Goal: Contribute content: Contribute content

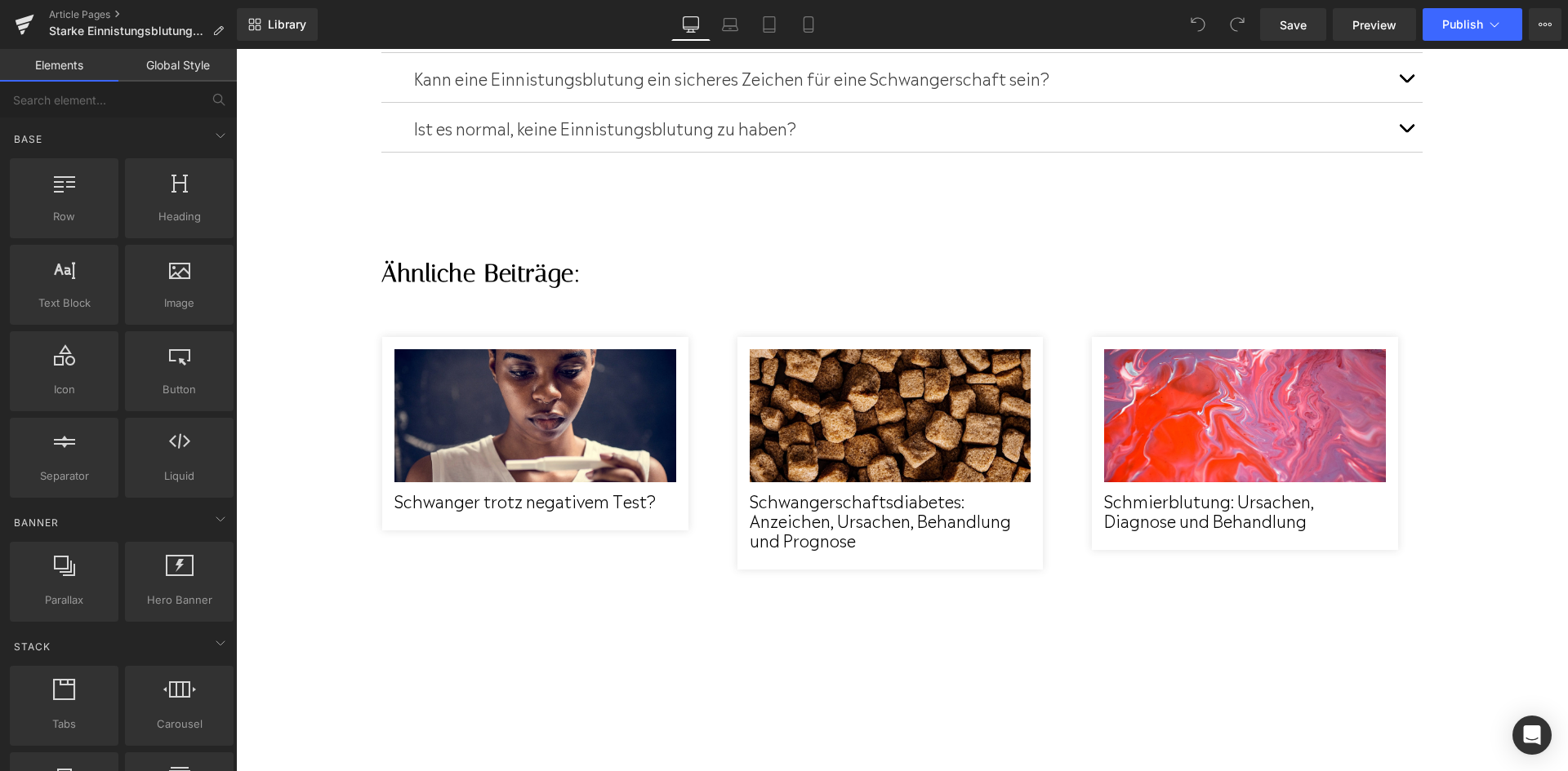
scroll to position [4898, 0]
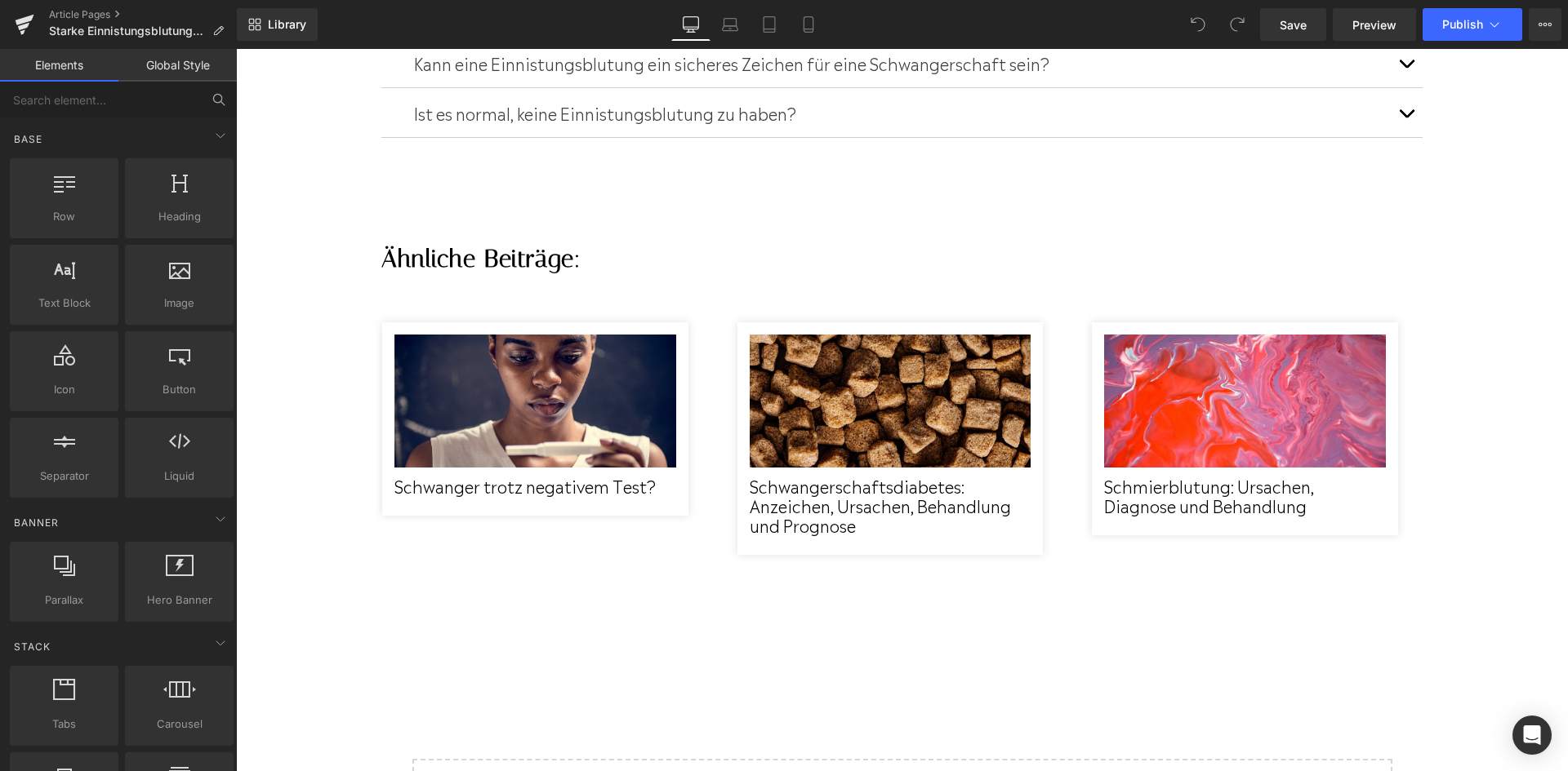
click at [208, 106] on button at bounding box center [218, 99] width 36 height 36
click at [185, 95] on input "text" at bounding box center [100, 99] width 201 height 36
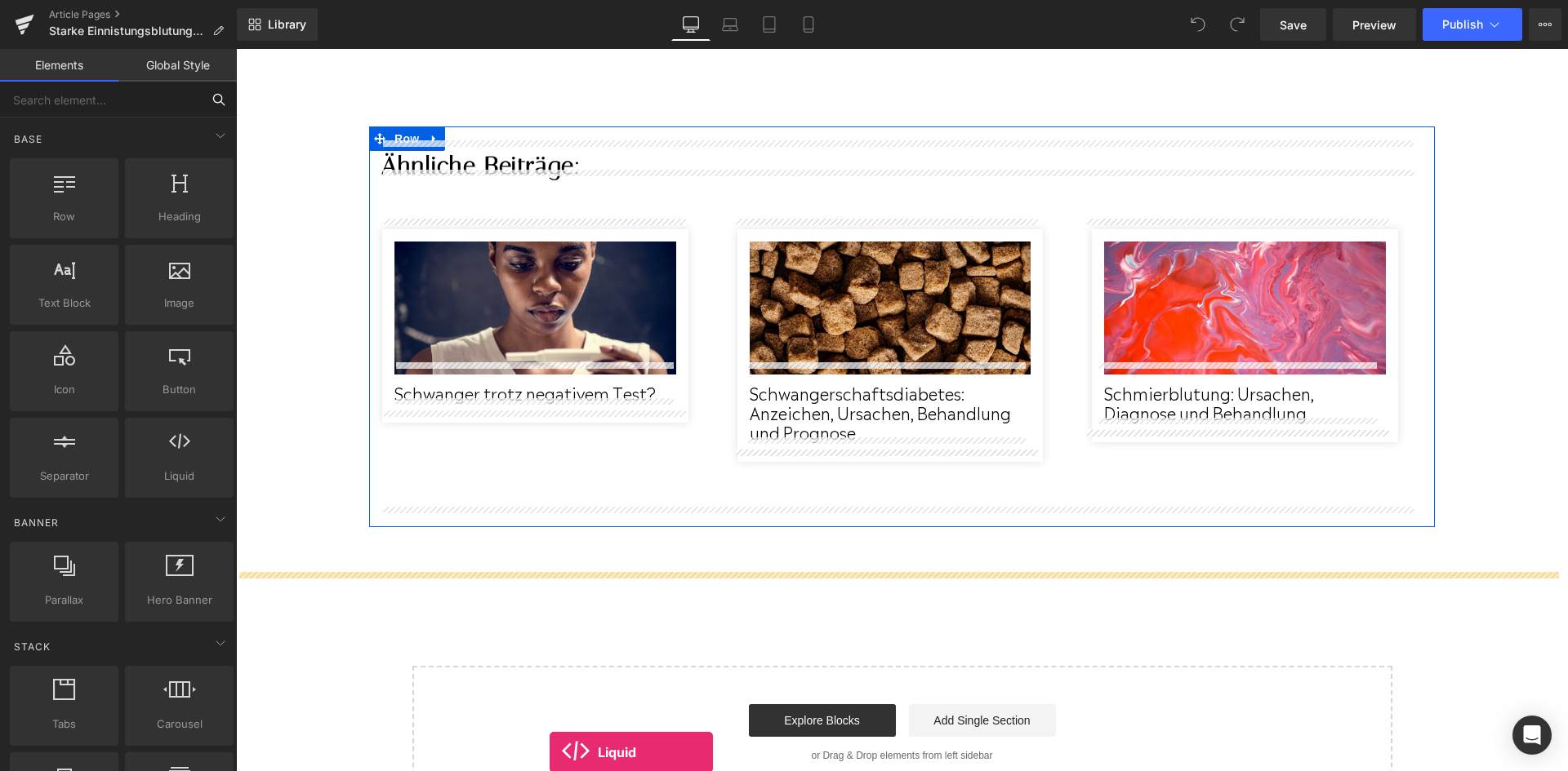
scroll to position [5011, 0]
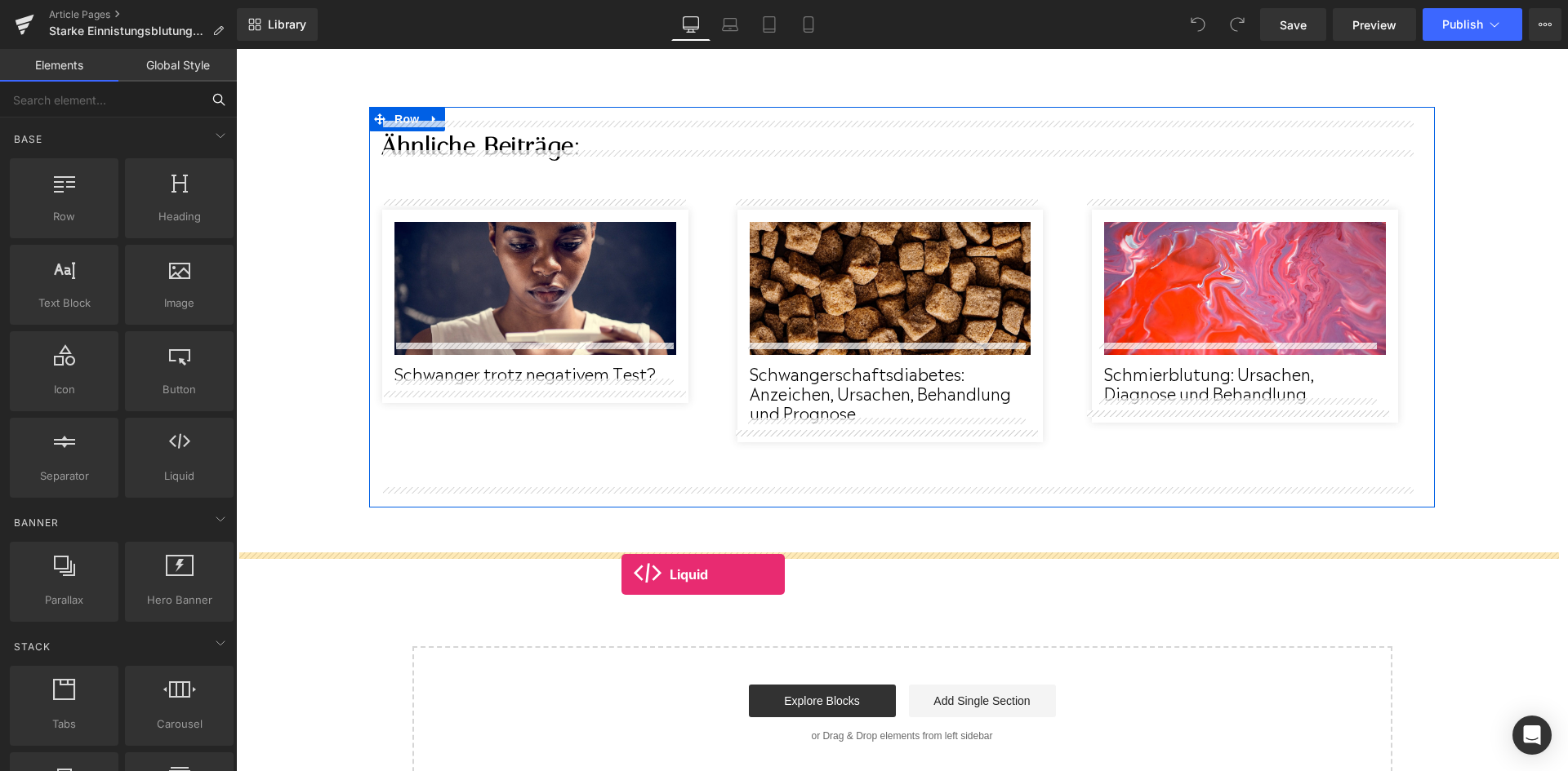
drag, startPoint x: 417, startPoint y: 496, endPoint x: 622, endPoint y: 578, distance: 220.8
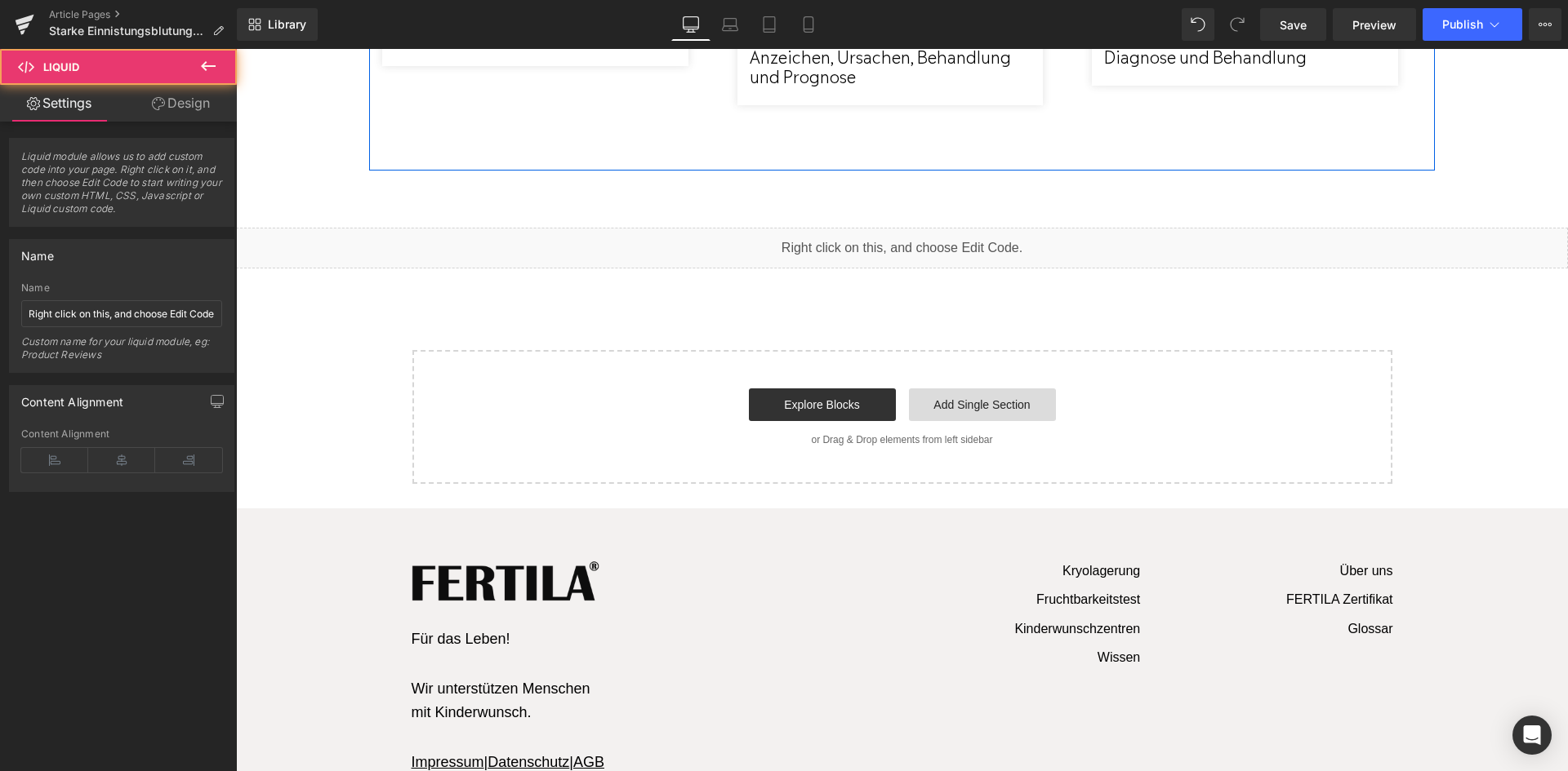
scroll to position [5230, 0]
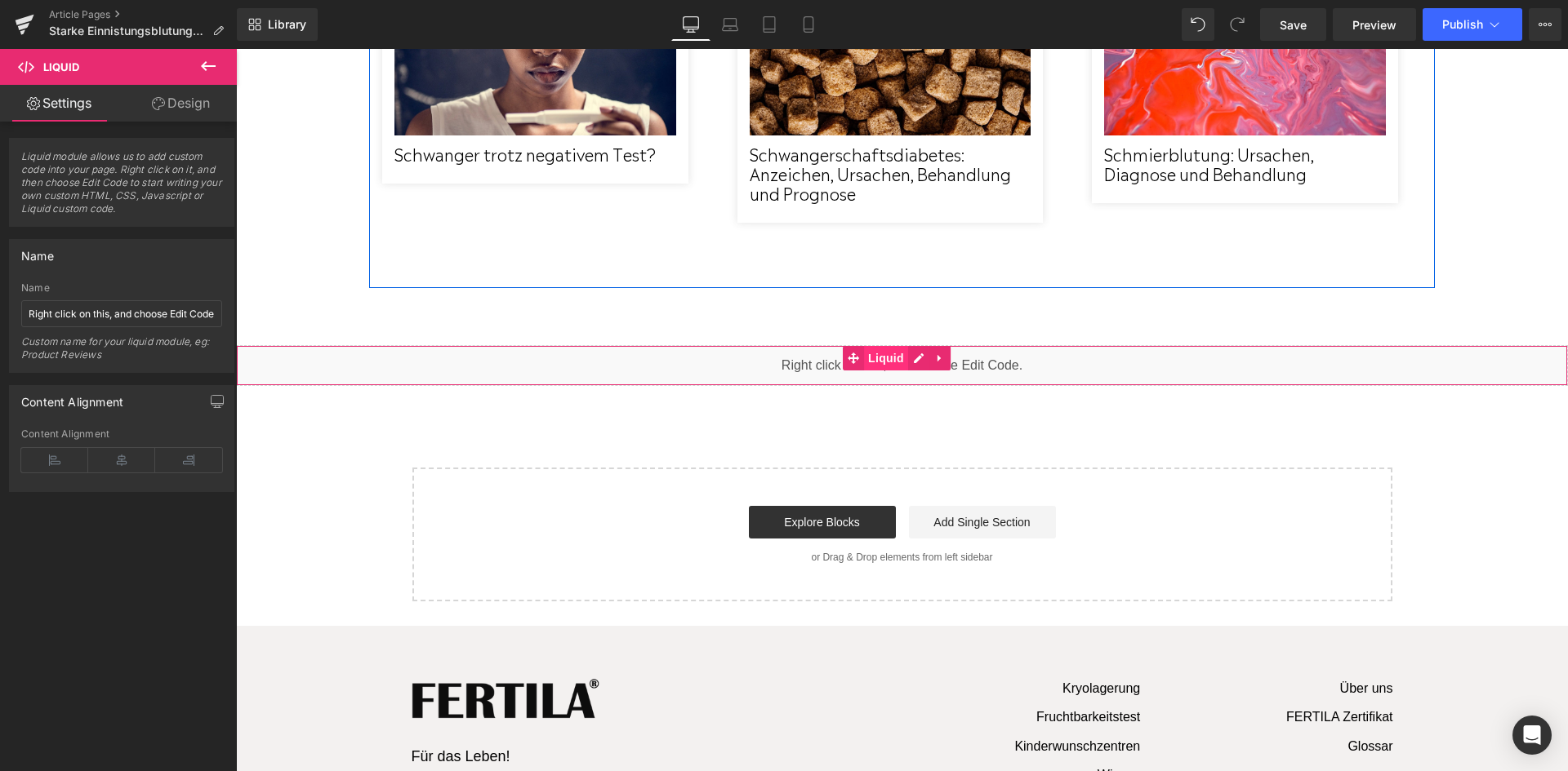
click at [867, 346] on span "Liquid" at bounding box center [886, 358] width 44 height 25
click at [917, 345] on div "Liquid" at bounding box center [902, 365] width 1332 height 41
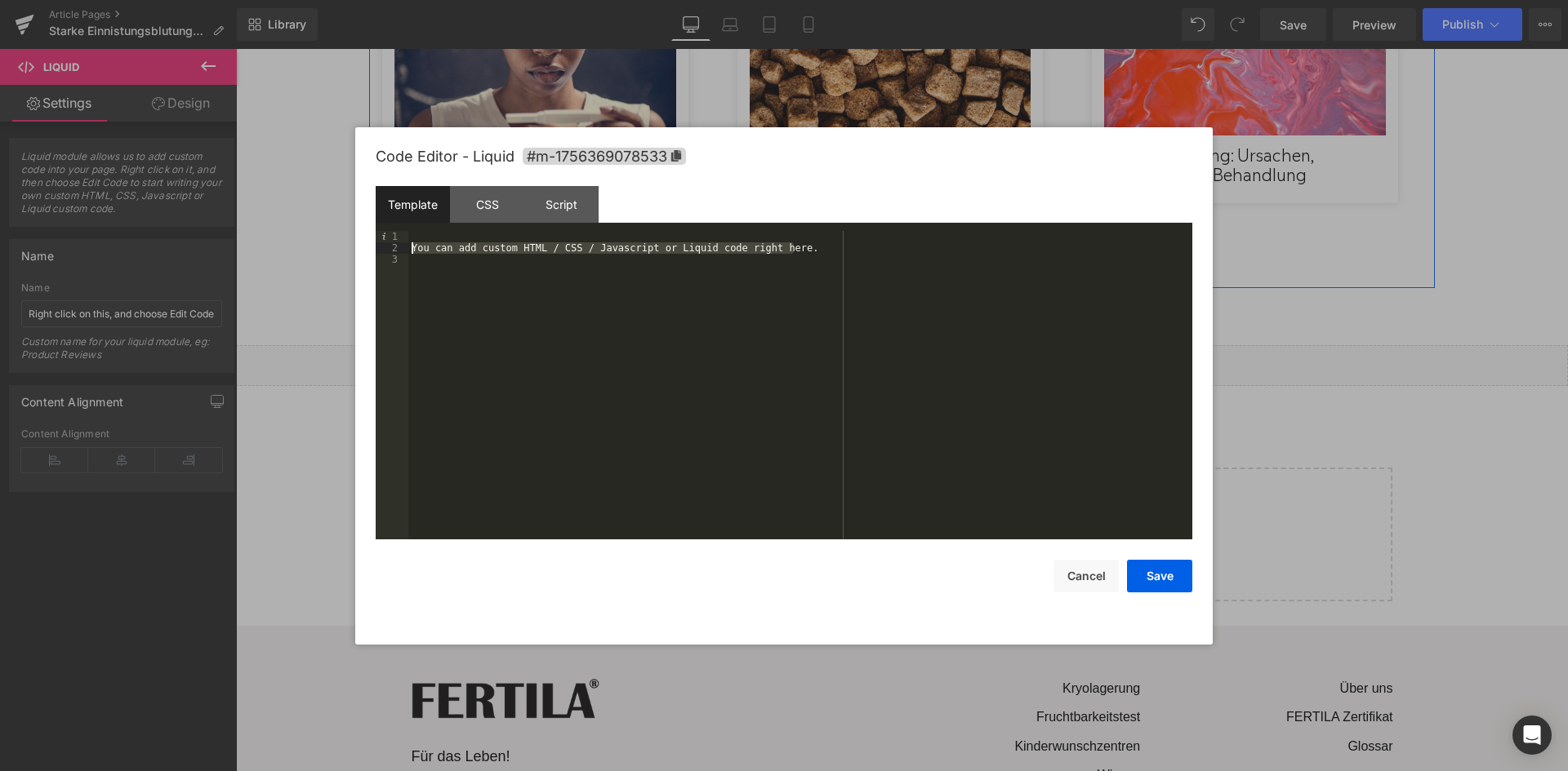
drag, startPoint x: 797, startPoint y: 245, endPoint x: 412, endPoint y: 244, distance: 385.0
click at [412, 244] on div "You can add custom HTML / CSS / Javascript or Liquid code right here." at bounding box center [800, 396] width 784 height 331
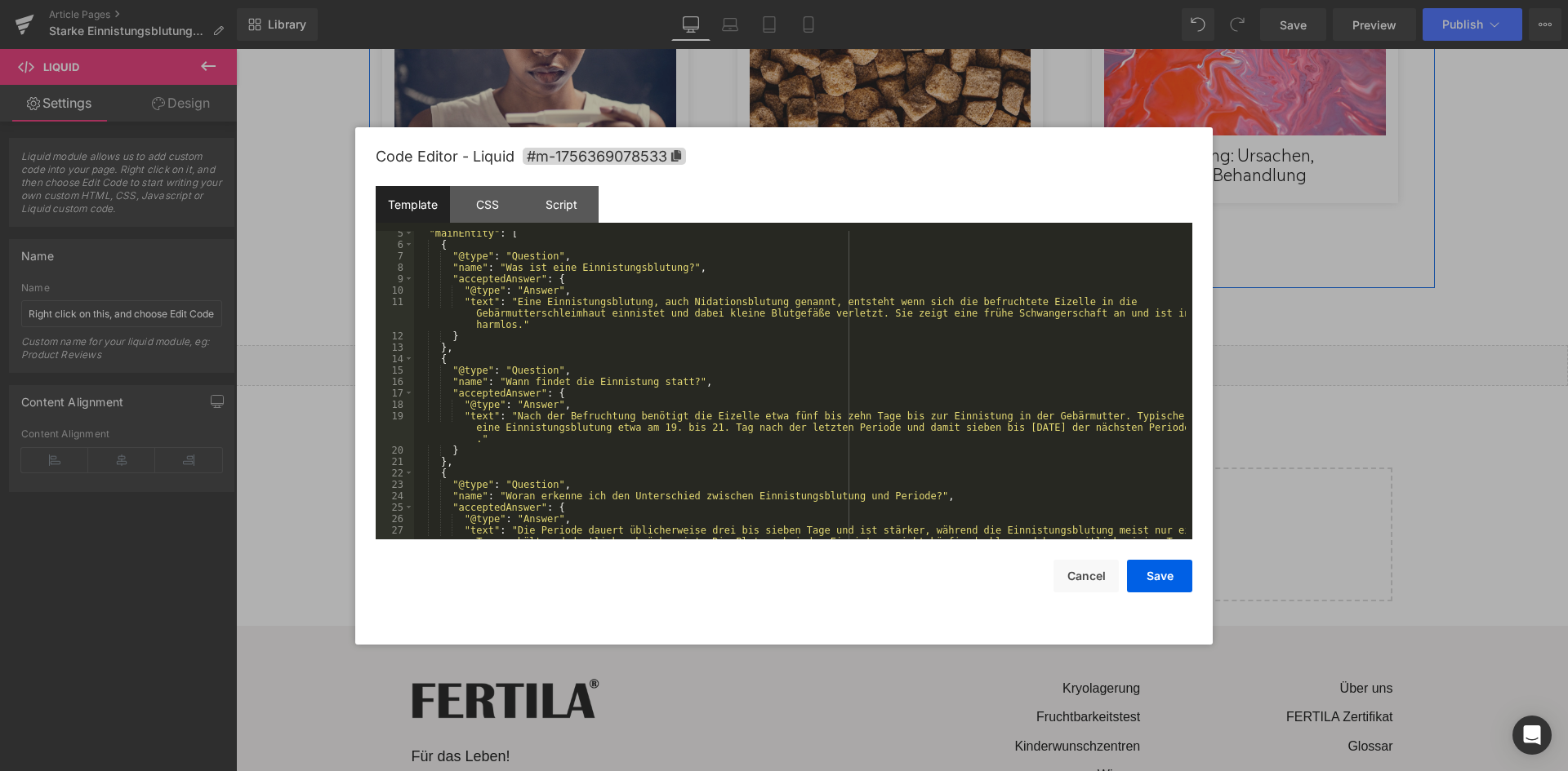
scroll to position [98, 0]
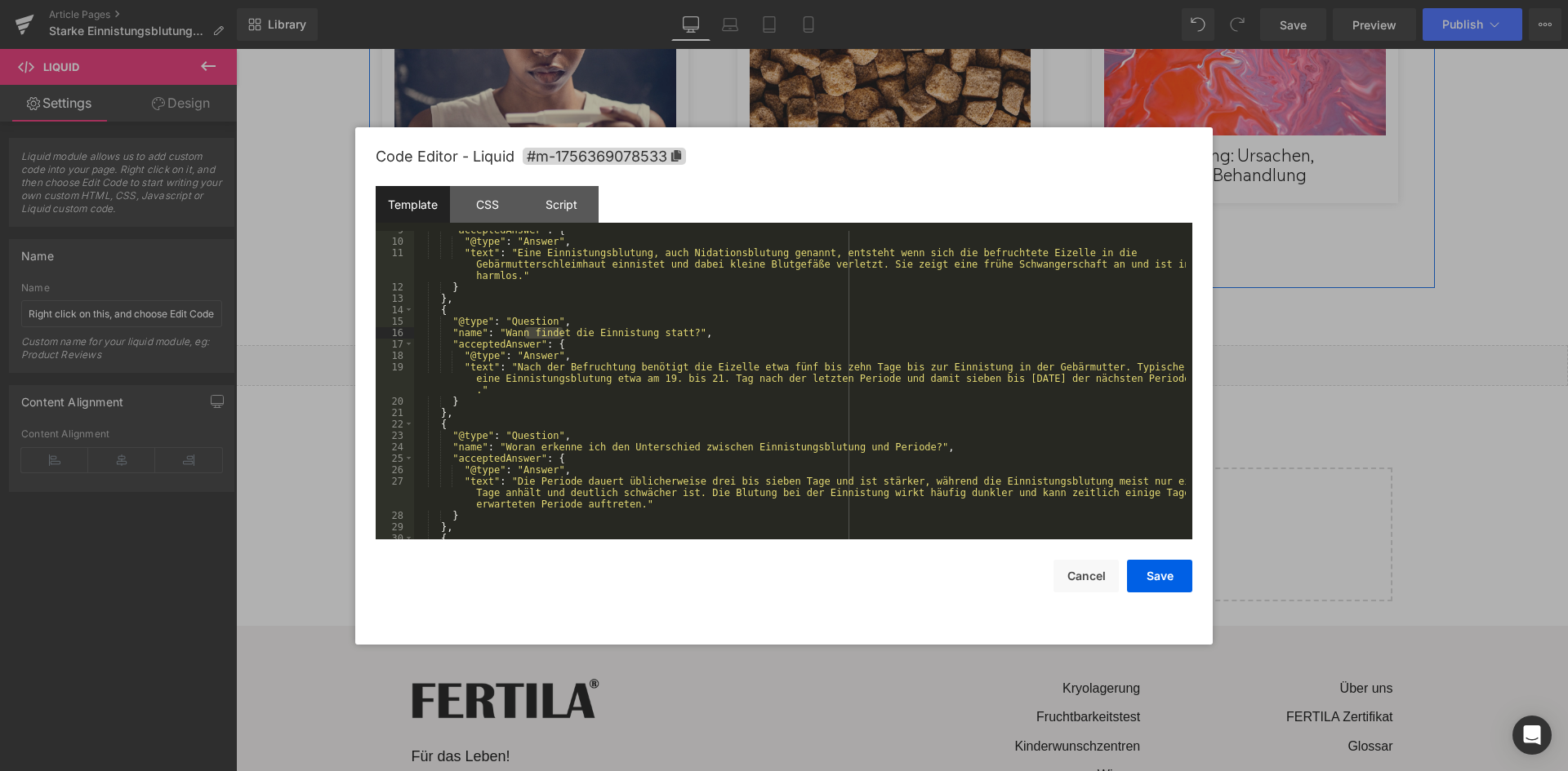
drag, startPoint x: 561, startPoint y: 334, endPoint x: 528, endPoint y: 329, distance: 33.4
click at [528, 329] on div ""acceptedAnswer" : { "@type" : "Answer" , "text" : "Eine Einnistungsblutung, au…" at bounding box center [800, 390] width 771 height 331
drag, startPoint x: 635, startPoint y: 332, endPoint x: 667, endPoint y: 335, distance: 32.1
click at [667, 335] on div ""acceptedAnswer" : { "@type" : "Answer" , "text" : "Eine Einnistungsblutung, au…" at bounding box center [800, 390] width 771 height 331
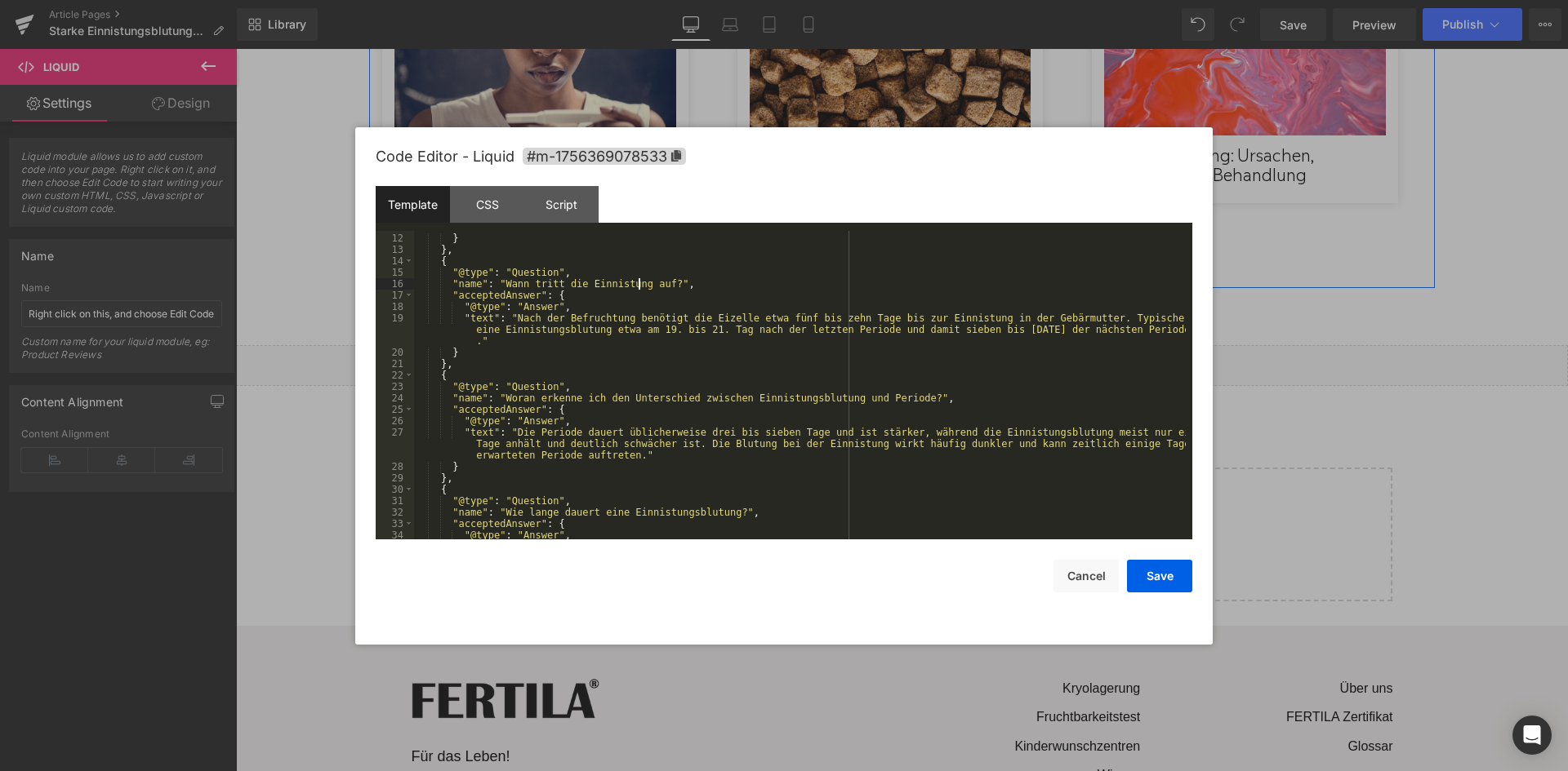
scroll to position [147, 0]
click at [1179, 589] on button "Save" at bounding box center [1159, 577] width 65 height 33
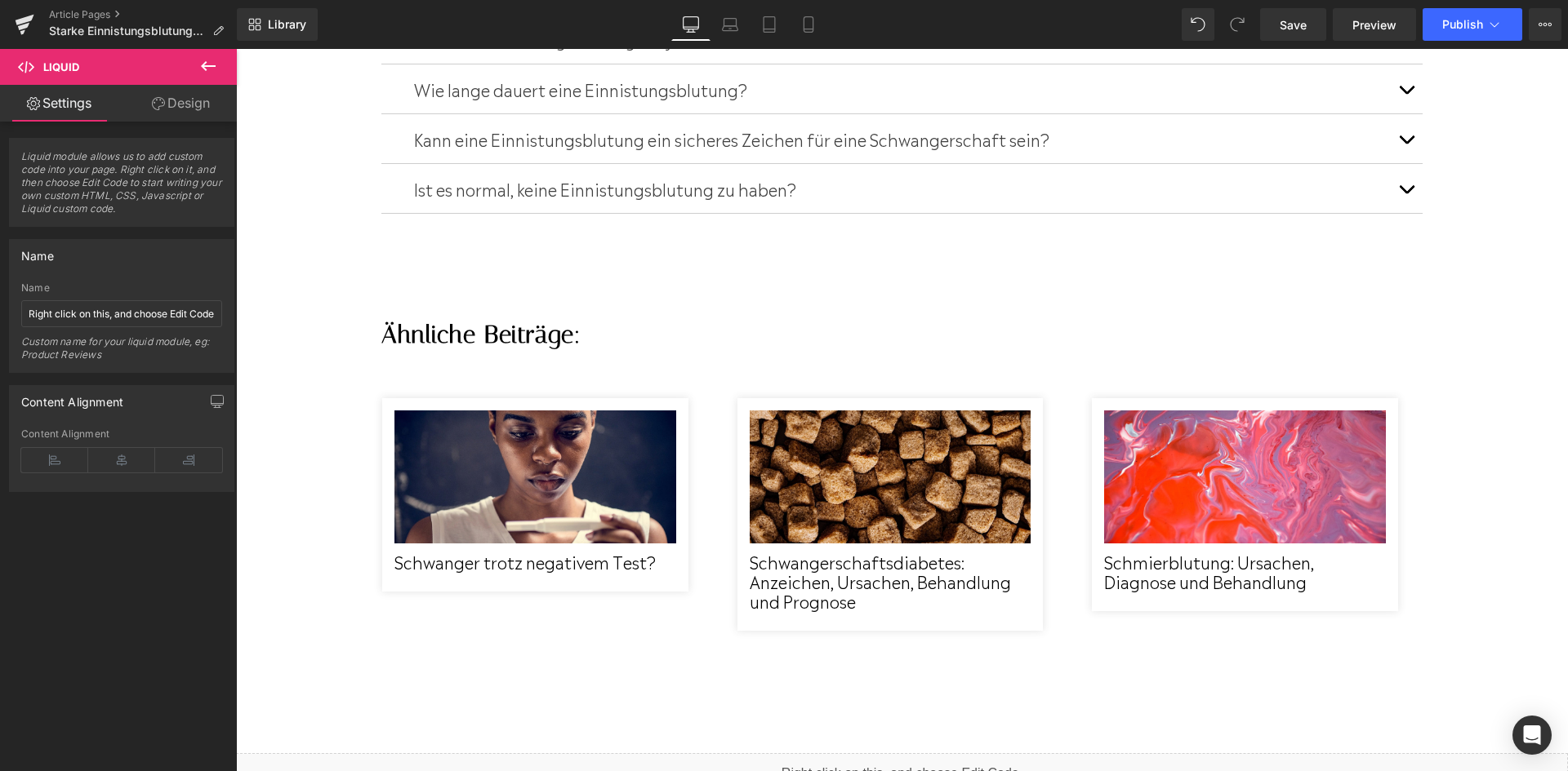
scroll to position [5066, 0]
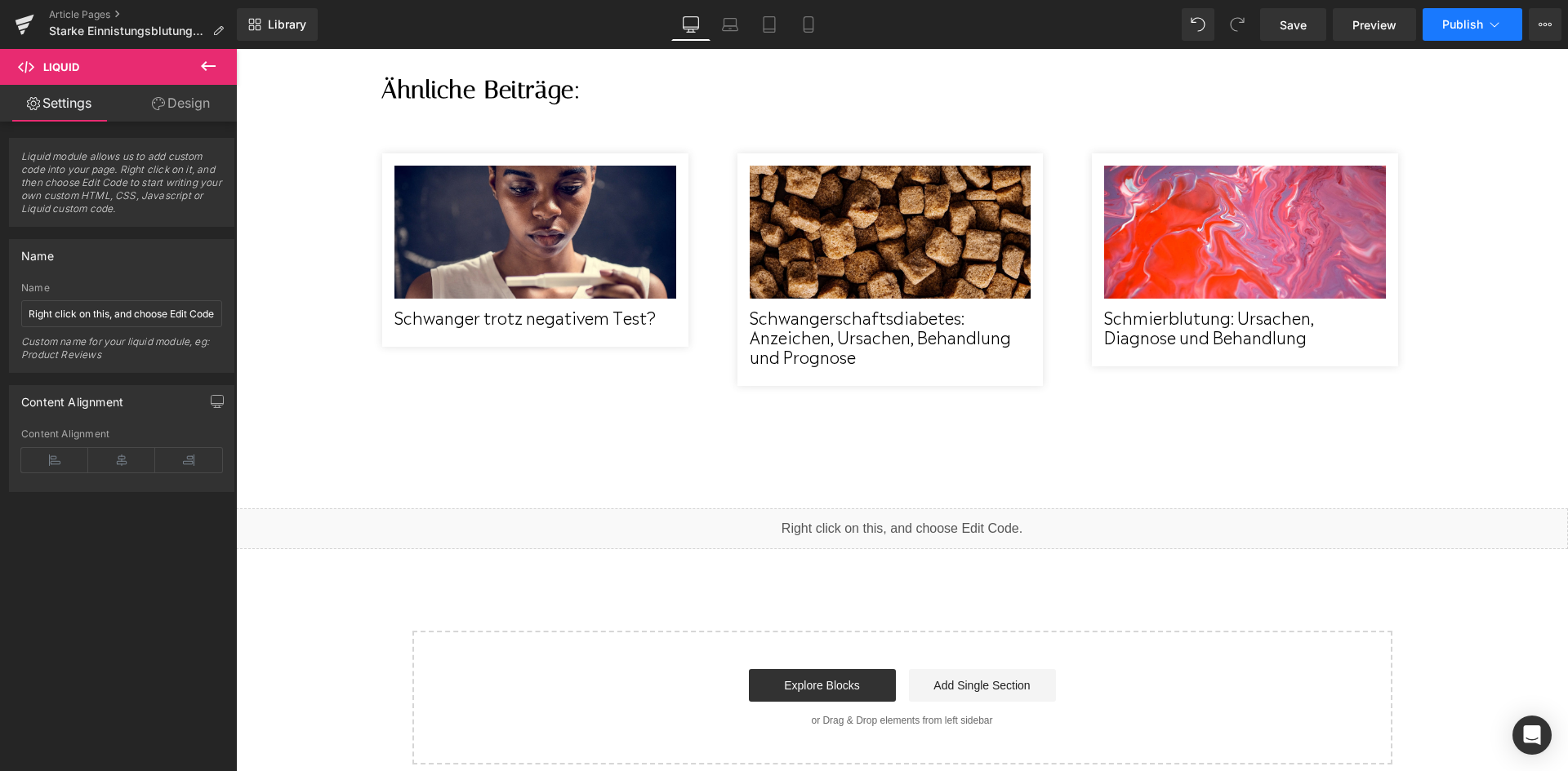
click at [1432, 22] on button "Publish" at bounding box center [1472, 25] width 100 height 33
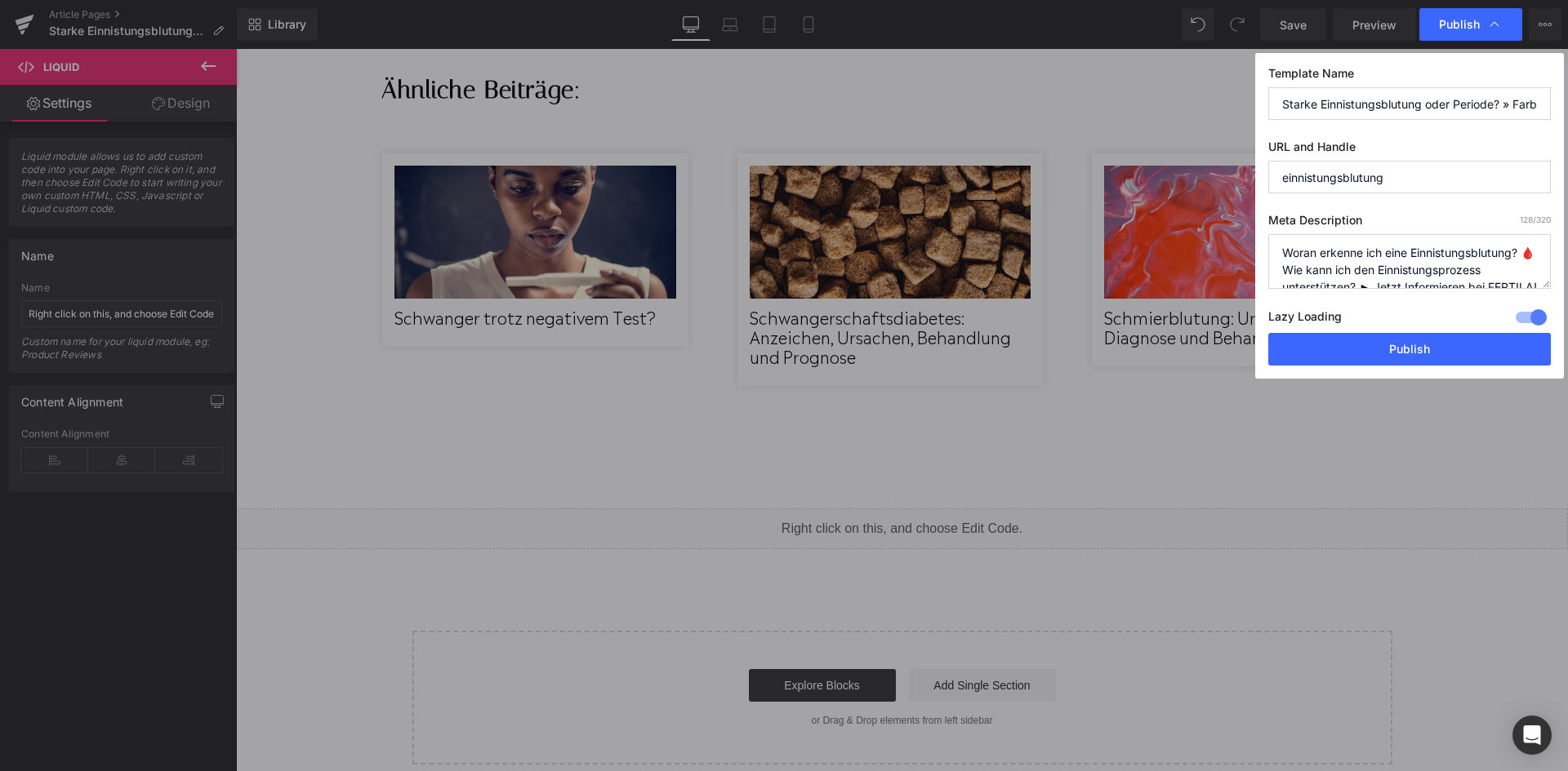
click at [1413, 252] on textarea "Woran erkenne ich eine Einnistungsblutung? 🩸 Wie kann ich den Einnistungsprozes…" at bounding box center [1409, 262] width 282 height 55
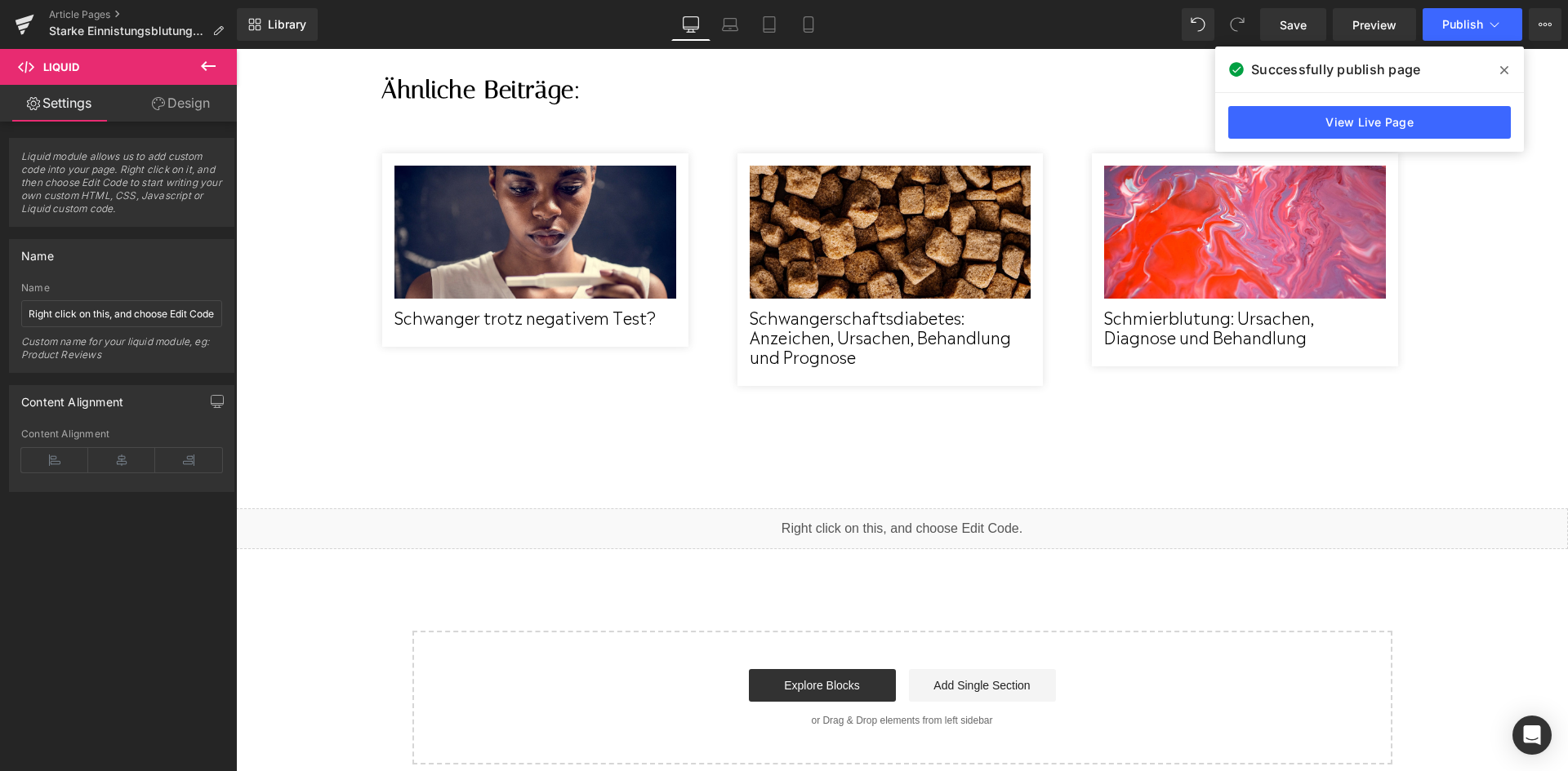
click at [0, 0] on span at bounding box center [0, 0] width 0 height 0
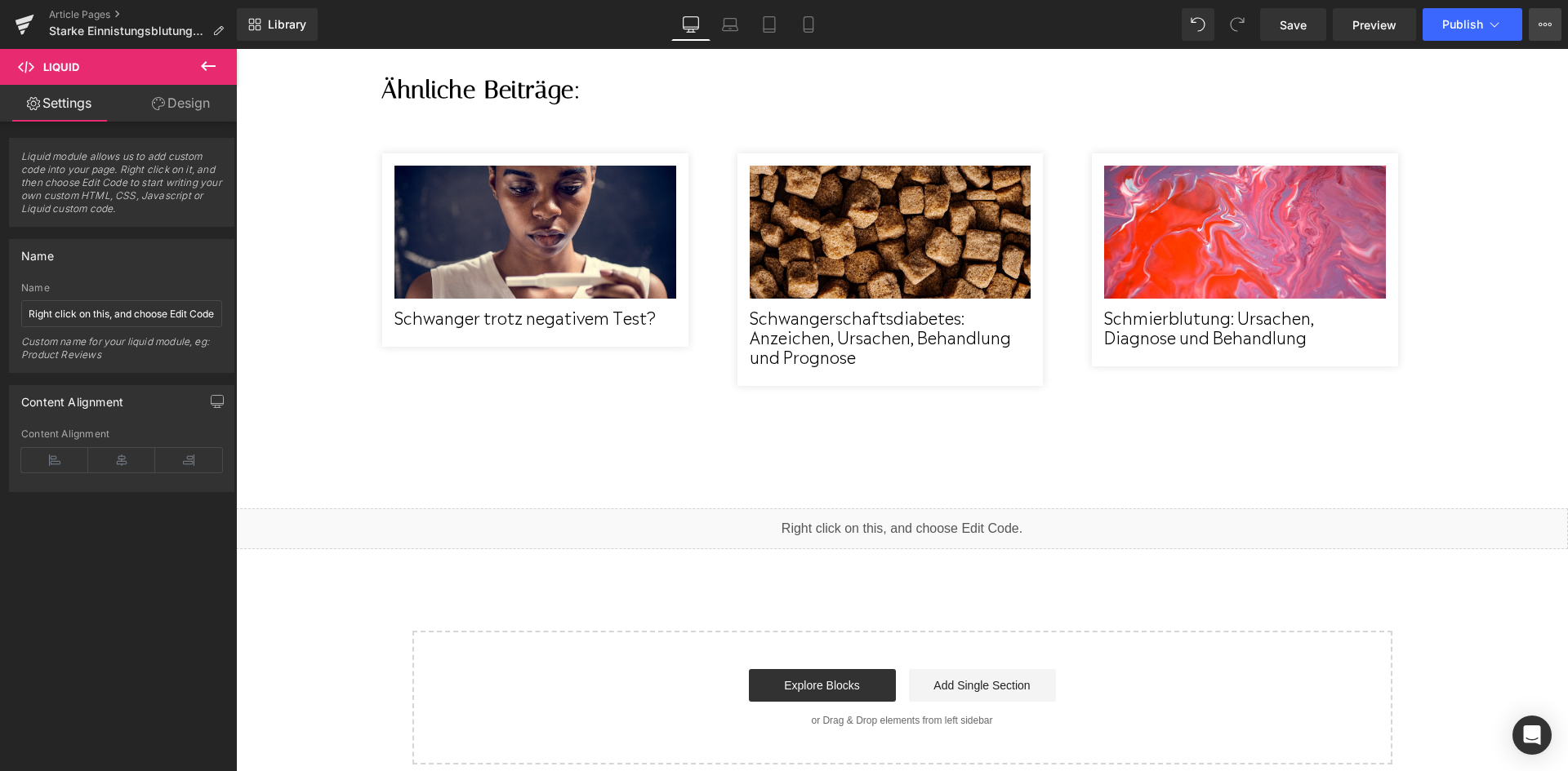
click at [1546, 24] on icon at bounding box center [1545, 25] width 4 height 4
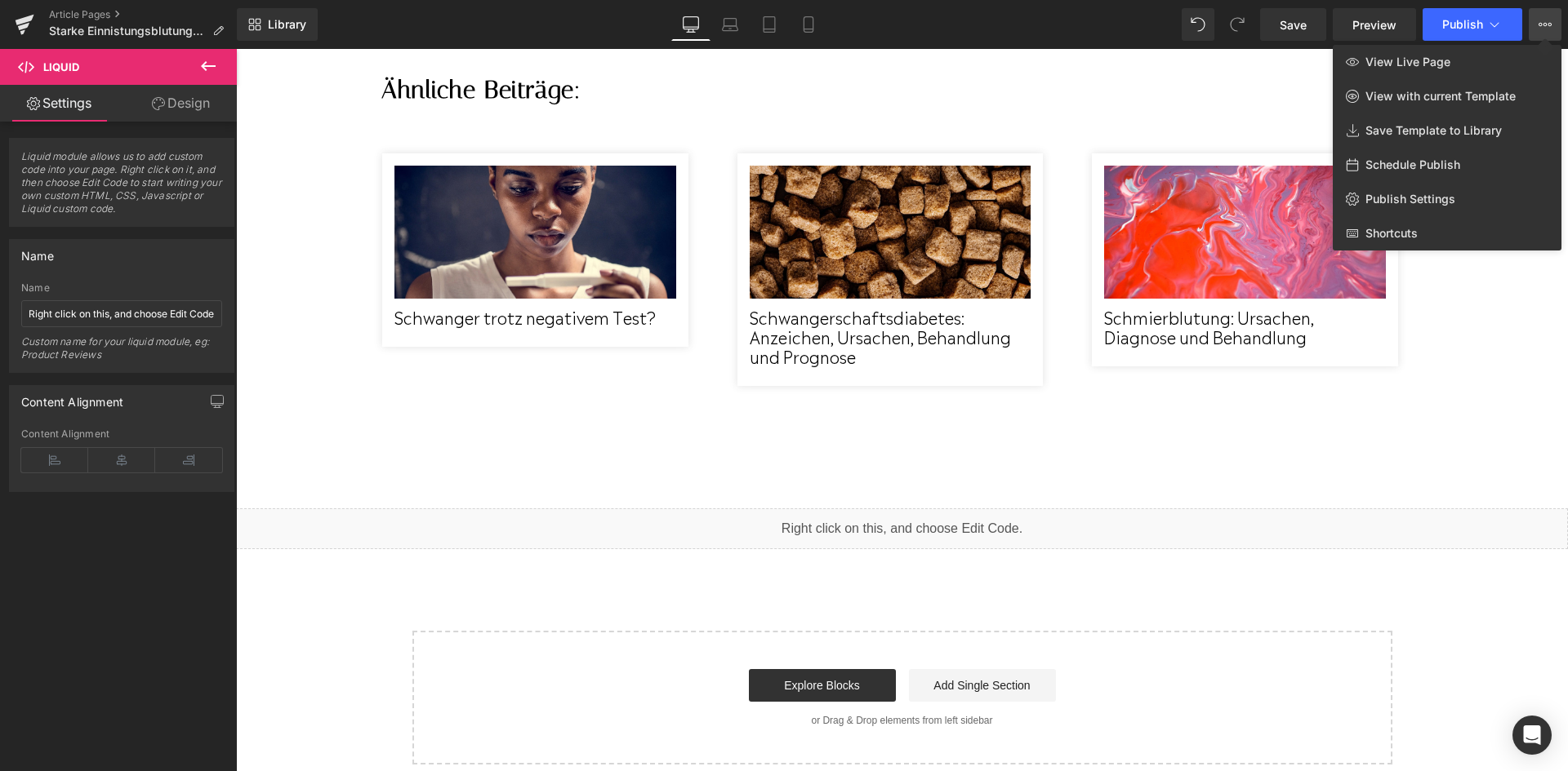
click at [1495, 285] on div at bounding box center [902, 409] width 1332 height 722
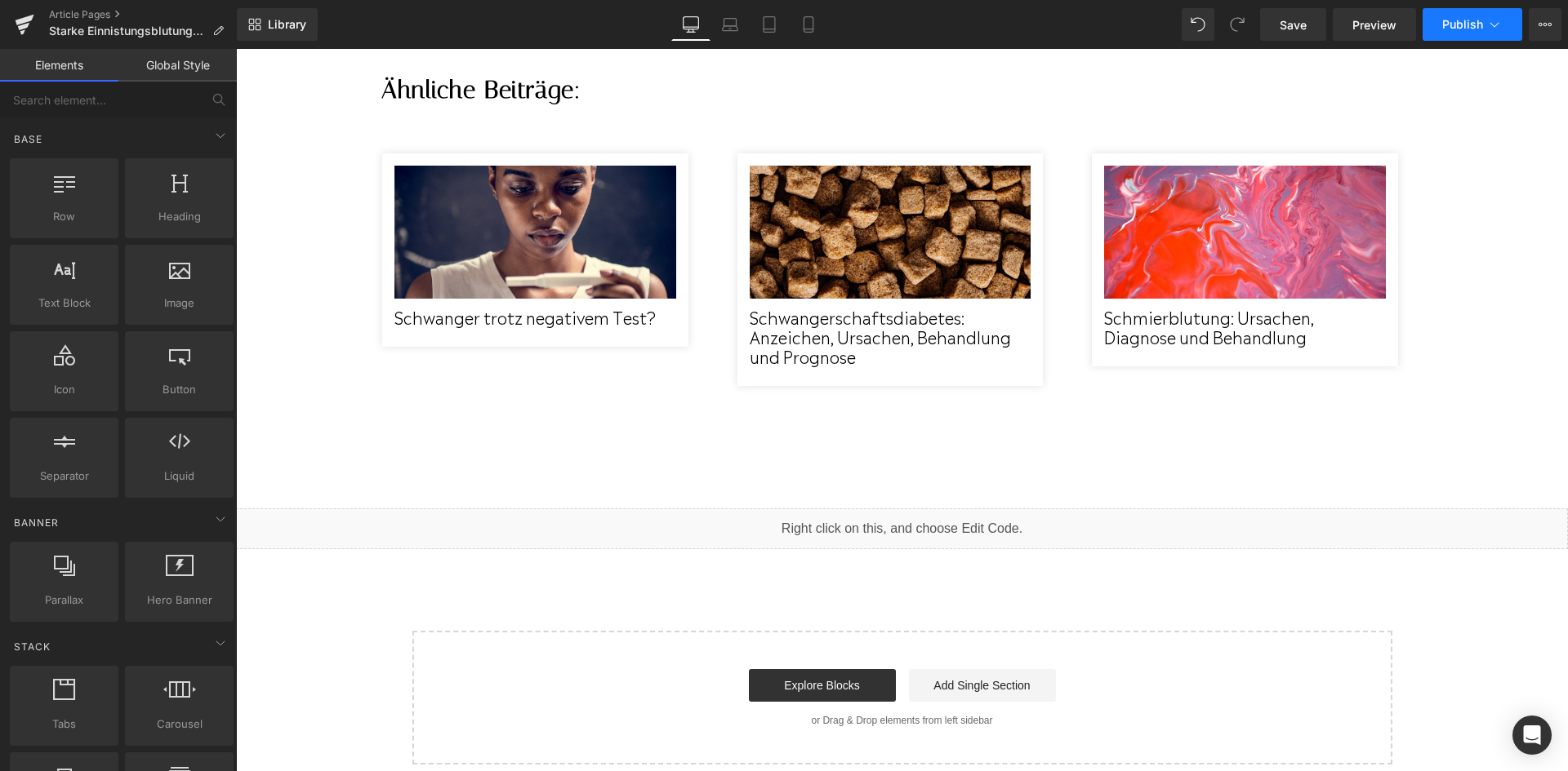
click at [1448, 27] on span "Publish" at bounding box center [1462, 25] width 41 height 13
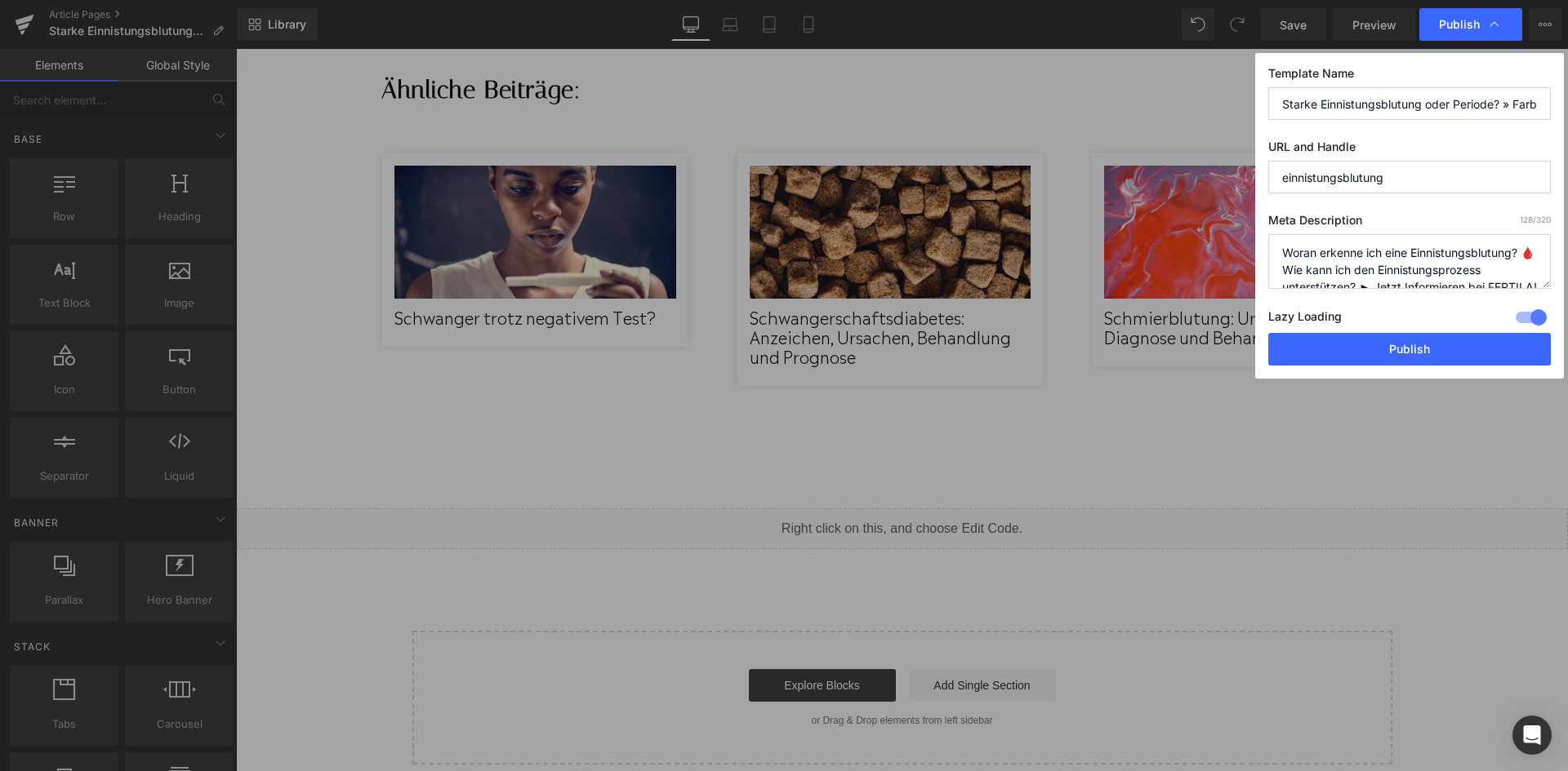
drag, startPoint x: 1282, startPoint y: 255, endPoint x: 1561, endPoint y: 256, distance: 279.0
click at [0, 0] on div "Template Name Starke Einnistungsblutung oder Periode? » Farbe, Anzeichen & Daue…" at bounding box center [0, 0] width 0 height 0
drag, startPoint x: 1302, startPoint y: 273, endPoint x: 1355, endPoint y: 258, distance: 55.1
click at [0, 0] on textarea "Woran erkenne ich eine Einnistungsblutung? 🩸 Wie kann ich den Einnistungsprozes…" at bounding box center [0, 0] width 0 height 0
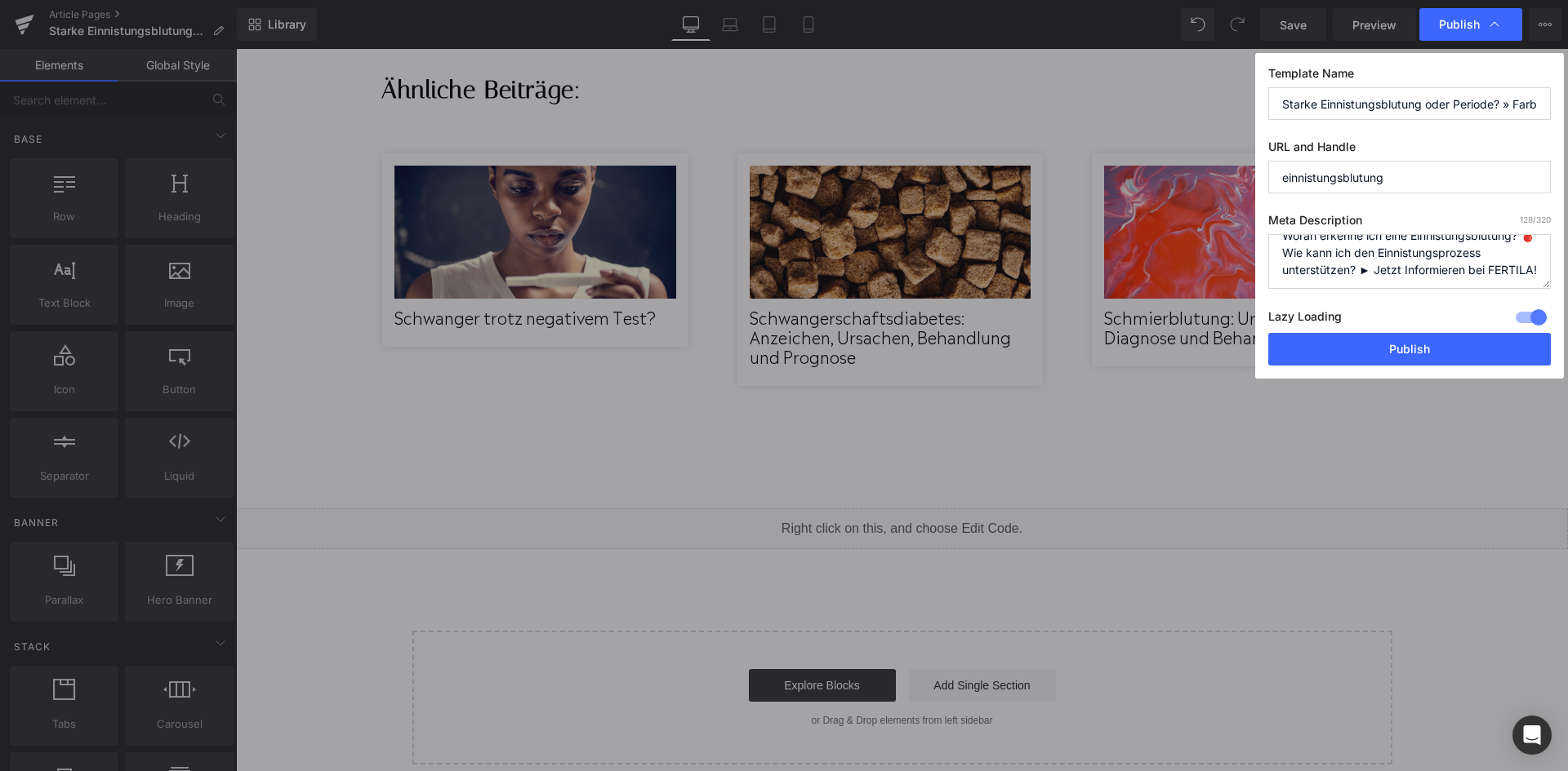
paste textarea "ann ist die früheste Einnistungsblutung"
drag, startPoint x: 1416, startPoint y: 272, endPoint x: 1333, endPoint y: 257, distance: 84.3
click at [0, 0] on textarea "Woran erkenne ich eine Einnistungsblutung? 🩸 Wie kann ich den Einnistungsprozes…" at bounding box center [0, 0] width 0 height 0
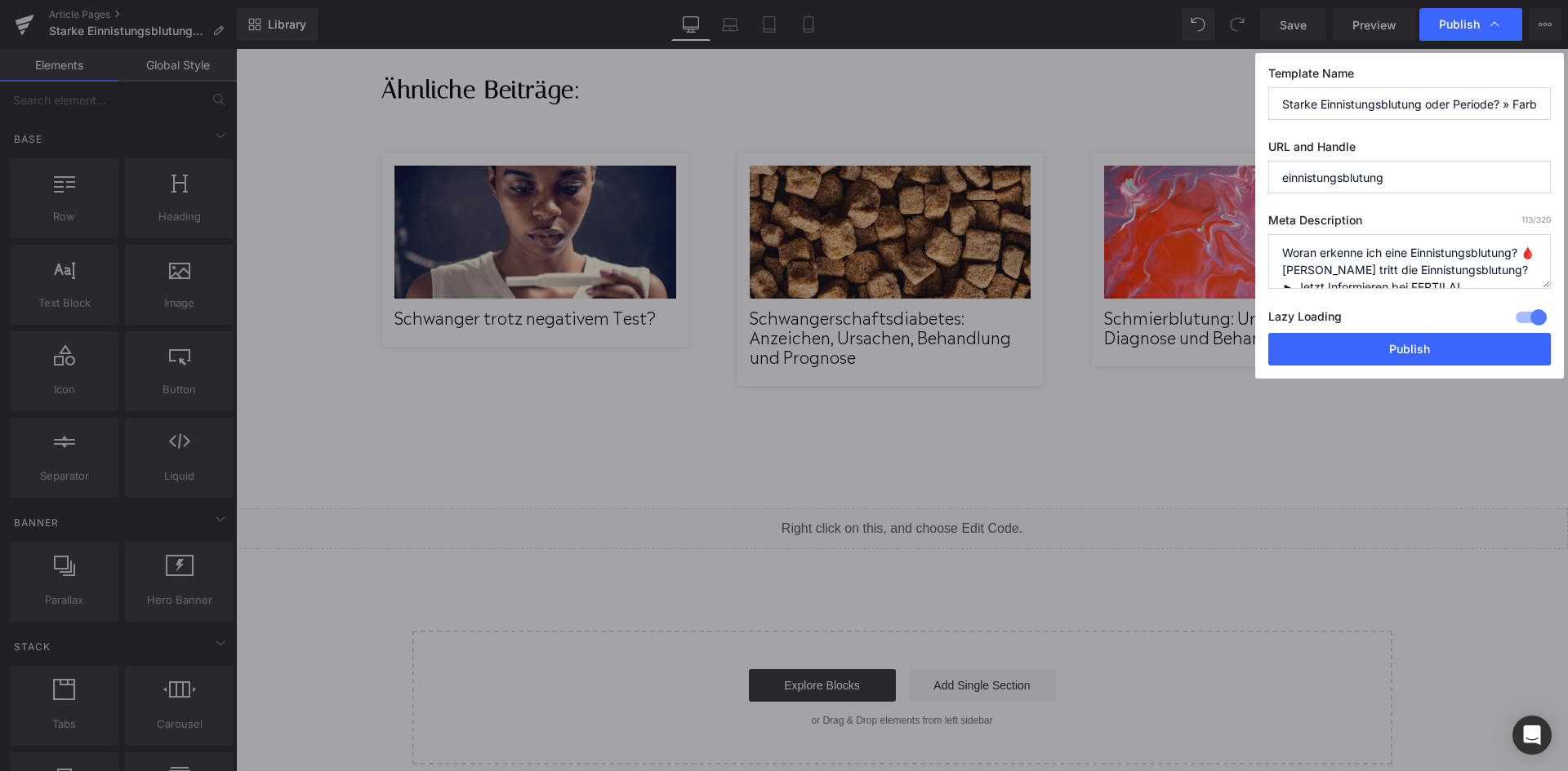
click at [0, 0] on textarea "Woran erkenne ich eine Einnistungsblutung? 🩸 Wie kann ich den Einnistungsprozes…" at bounding box center [0, 0] width 0 height 0
drag, startPoint x: 1476, startPoint y: 277, endPoint x: 1265, endPoint y: 288, distance: 211.3
click at [0, 0] on div "Template Name Starke Einnistungsblutung oder Periode? » Farbe, Anzeichen & Daue…" at bounding box center [0, 0] width 0 height 0
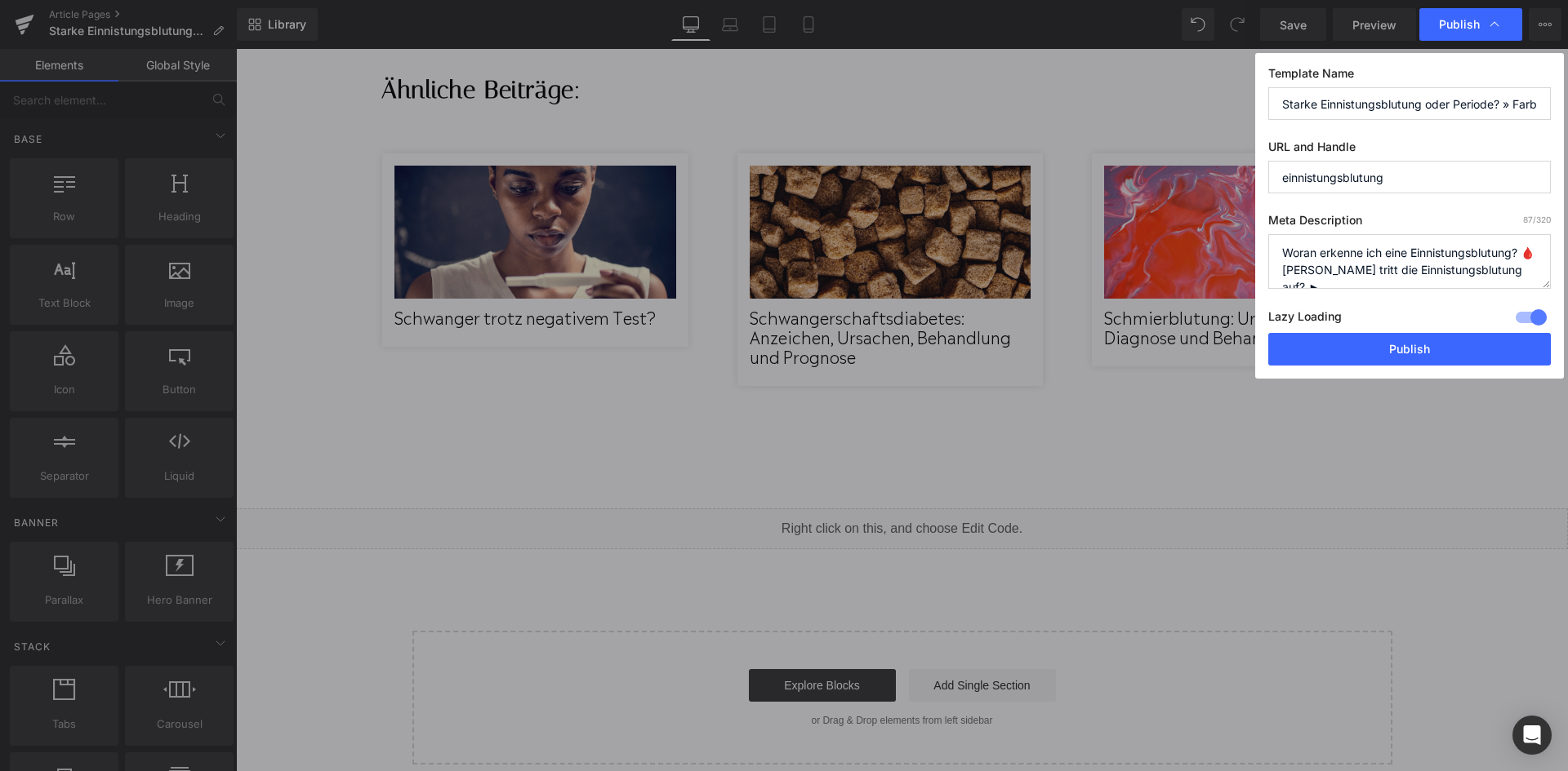
drag, startPoint x: 1506, startPoint y: 271, endPoint x: 1300, endPoint y: 276, distance: 206.1
click at [0, 0] on textarea "Woran erkenne ich eine Einnistungsblutung? 🩸 Wie kann ich den Einnistungsprozes…" at bounding box center [0, 0] width 0 height 0
paste textarea "Wann tritt die Einnistungsblutung auf?"
drag, startPoint x: 1485, startPoint y: 270, endPoint x: 1242, endPoint y: 267, distance: 243.0
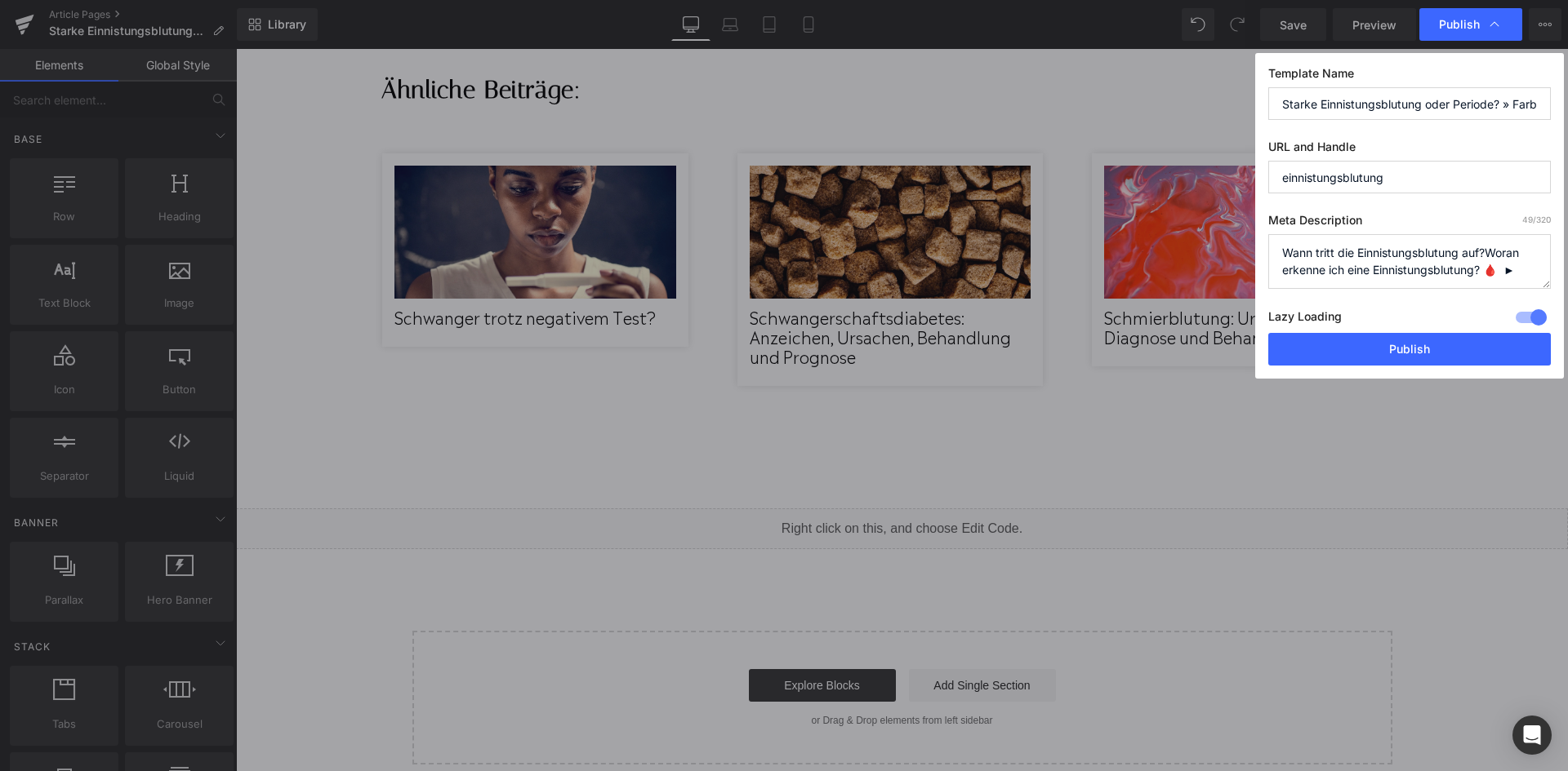
click at [0, 0] on div "Publish Template Name Starke Einnistungsblutung oder Periode? » Farbe, Anzeiche…" at bounding box center [0, 0] width 0 height 0
drag, startPoint x: 1502, startPoint y: 271, endPoint x: 1493, endPoint y: 271, distance: 9.0
click at [0, 0] on textarea "Woran erkenne ich eine Einnistungsblutung? 🩸 Wie kann ich den Einnistungsprozes…" at bounding box center [0, 0] width 0 height 0
paste textarea "🩸"
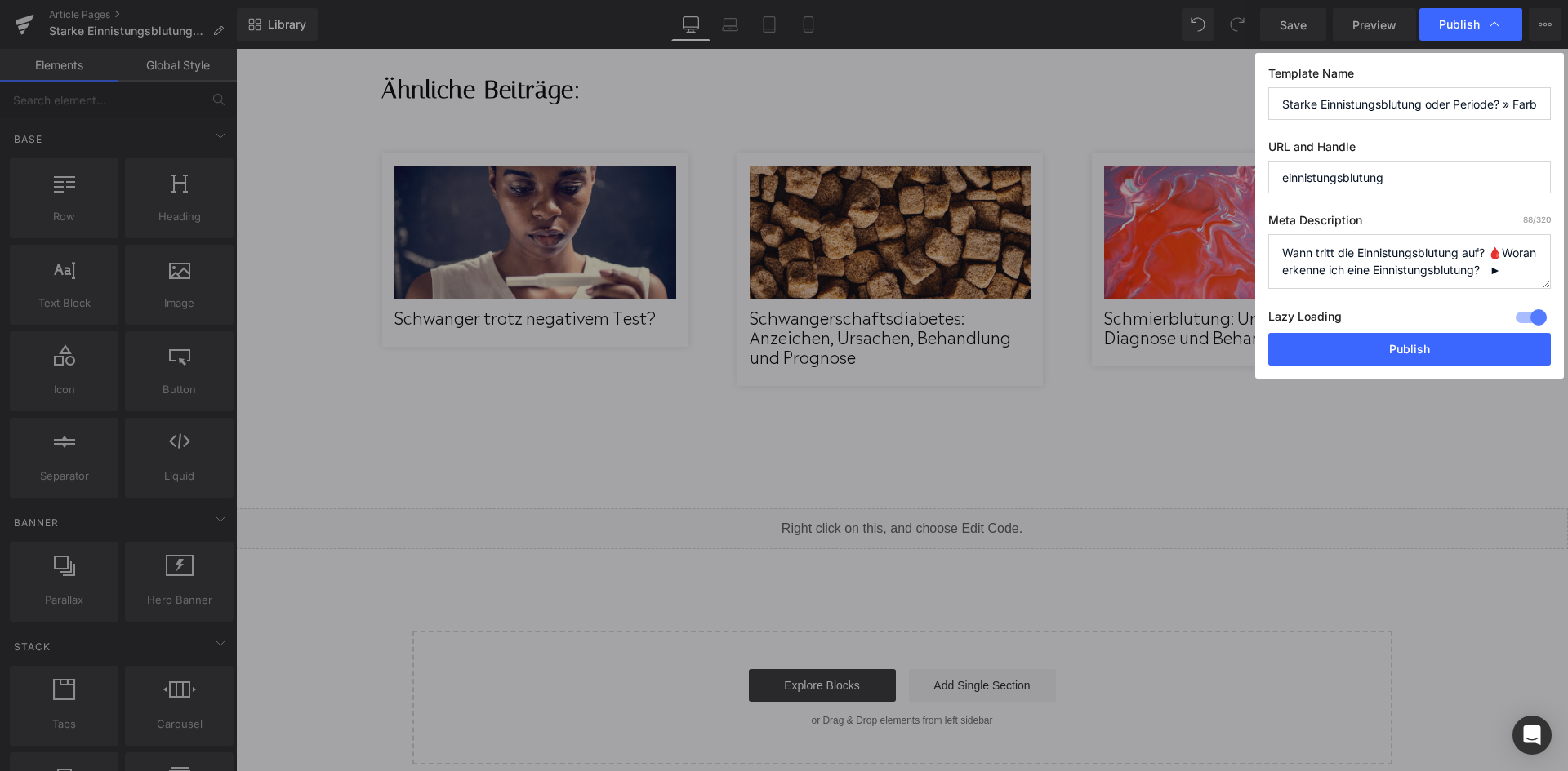
drag, startPoint x: 1486, startPoint y: 252, endPoint x: 1280, endPoint y: 249, distance: 206.0
click at [0, 0] on textarea "Woran erkenne ich eine Einnistungsblutung? 🩸 Wie kann ich den Einnistungsprozes…" at bounding box center [0, 0] width 0 height 0
paste textarea "oher weiß ich, ob es eine Einnistungsblutung ist"
drag, startPoint x: 1425, startPoint y: 268, endPoint x: 1417, endPoint y: 279, distance: 13.6
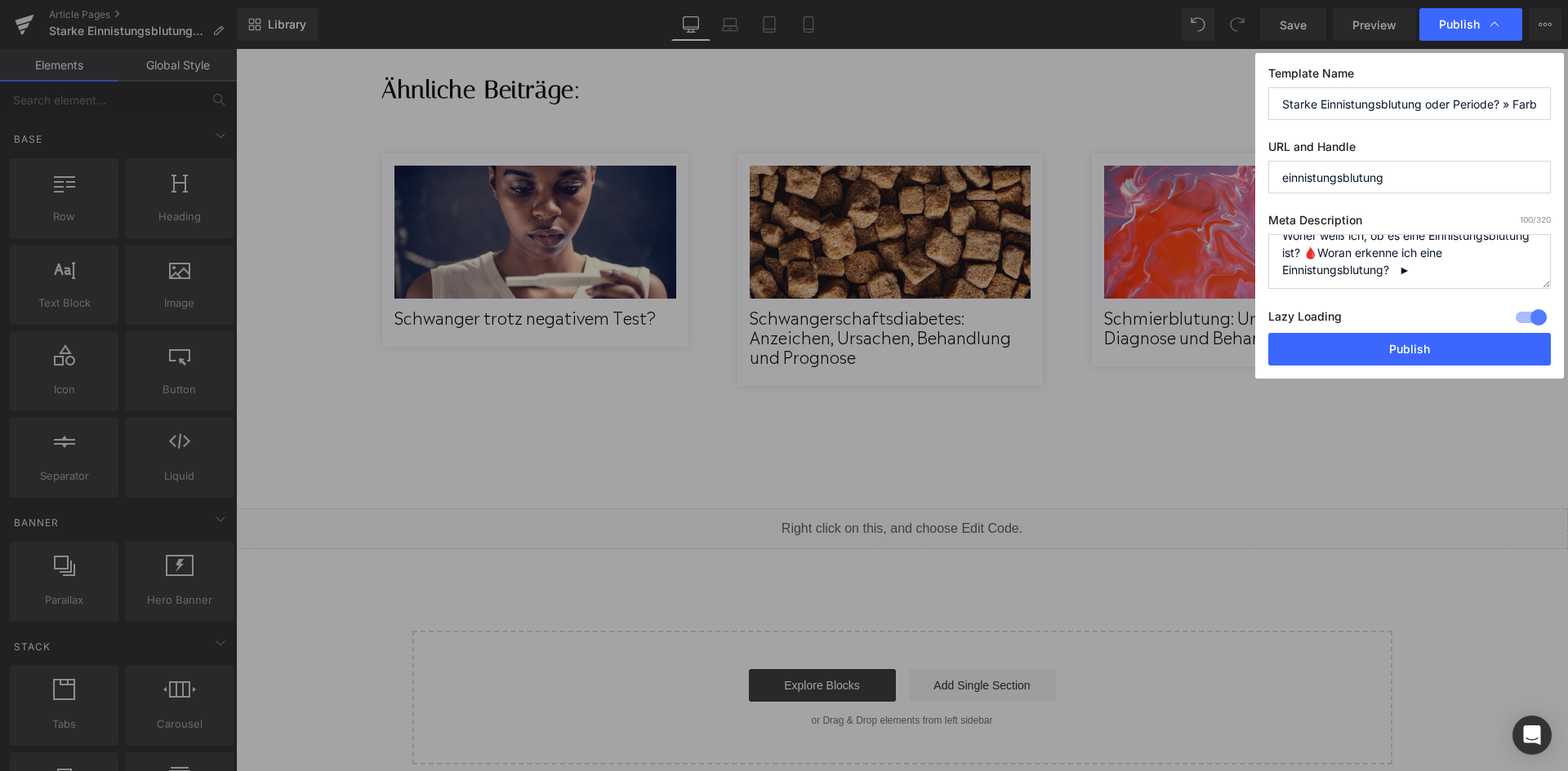
click at [0, 0] on textarea "Woran erkenne ich eine Einnistungsblutung? 🩸 Wie kann ich den Einnistungsprozes…" at bounding box center [0, 0] width 0 height 0
paste textarea "ie viele Tage vor der Periode kommt di"
click at [0, 0] on textarea "Woran erkenne ich eine Einnistungsblutung? 🩸 Wie kann ich den Einnistungsprozes…" at bounding box center [0, 0] width 0 height 0
paste textarea "https://www.aptaclub.de/schwangerschaft/schwanger-werden-und-kinderwunsch/einni…"
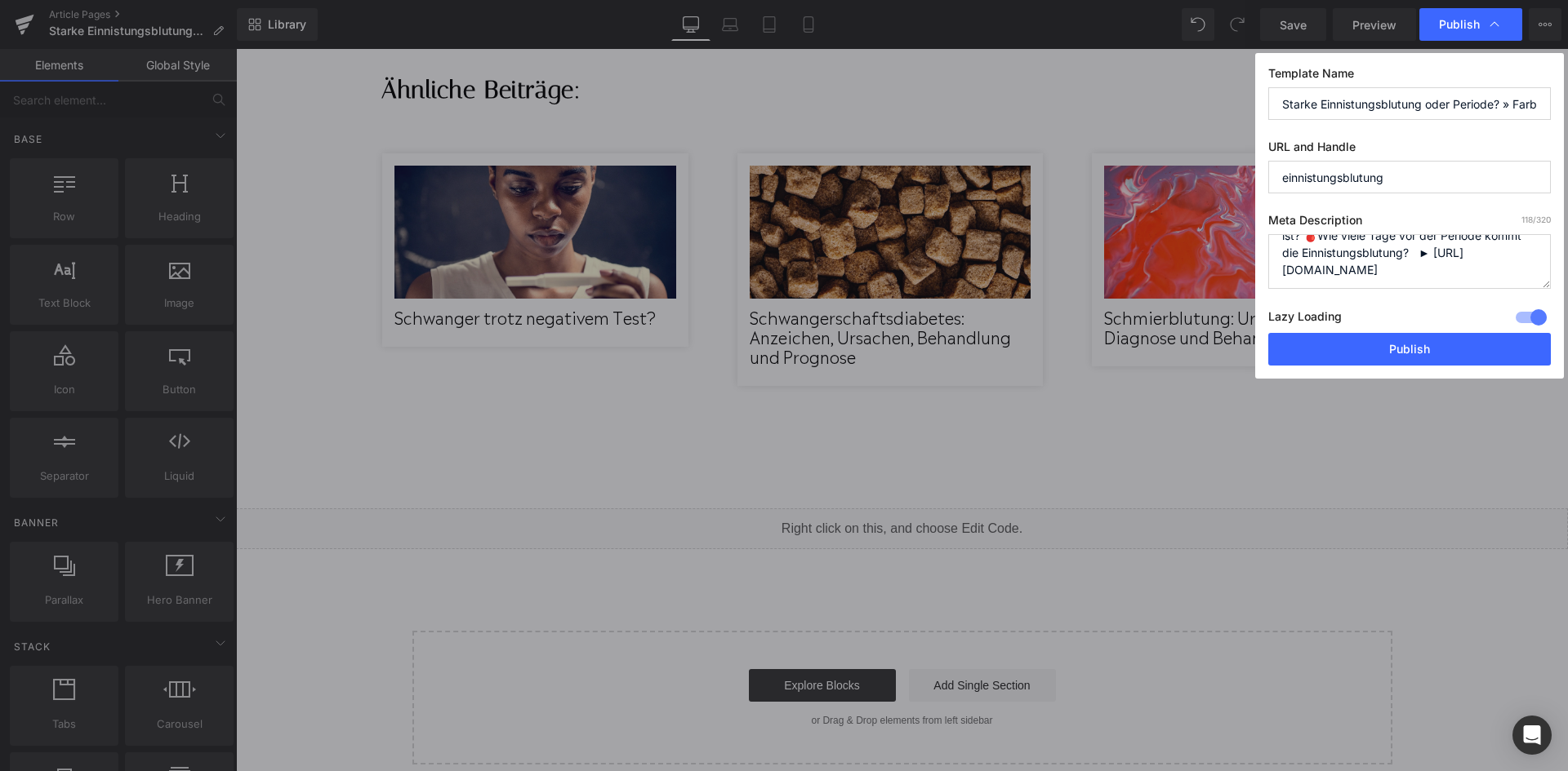
scroll to position [164, 0]
drag, startPoint x: 1334, startPoint y: 271, endPoint x: 1255, endPoint y: 253, distance: 81.0
click at [0, 0] on div "Template Name Starke Einnistungsblutung oder Periode? » Farbe, Anzeichen & Daue…" at bounding box center [0, 0] width 0 height 0
drag, startPoint x: 1283, startPoint y: 265, endPoint x: 1530, endPoint y: 320, distance: 253.0
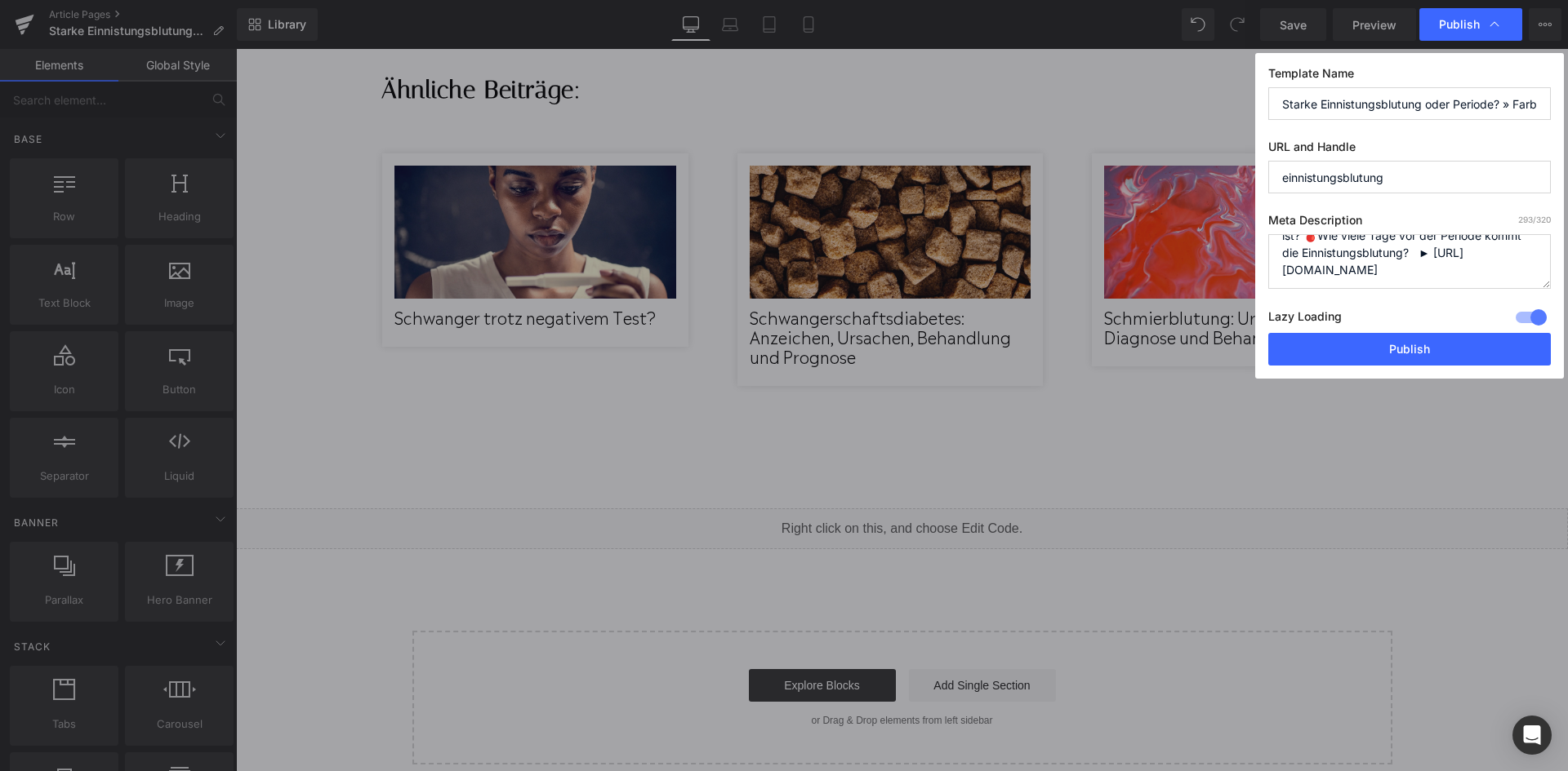
click at [0, 0] on div "Meta Description 293 /320 Woran erkenne ich eine Einnistungsblutung? 🩸 Wie kann…" at bounding box center [0, 0] width 0 height 0
click at [0, 0] on textarea "Woran erkenne ich eine Einnistungsblutung? 🩸 Wie kann ich den Einnistungsprozes…" at bounding box center [0, 0] width 0 height 0
paste textarea "https://www.aptaclub.de/schwangerschaft/schwanger-werden-und-kinderwunsch/einni…"
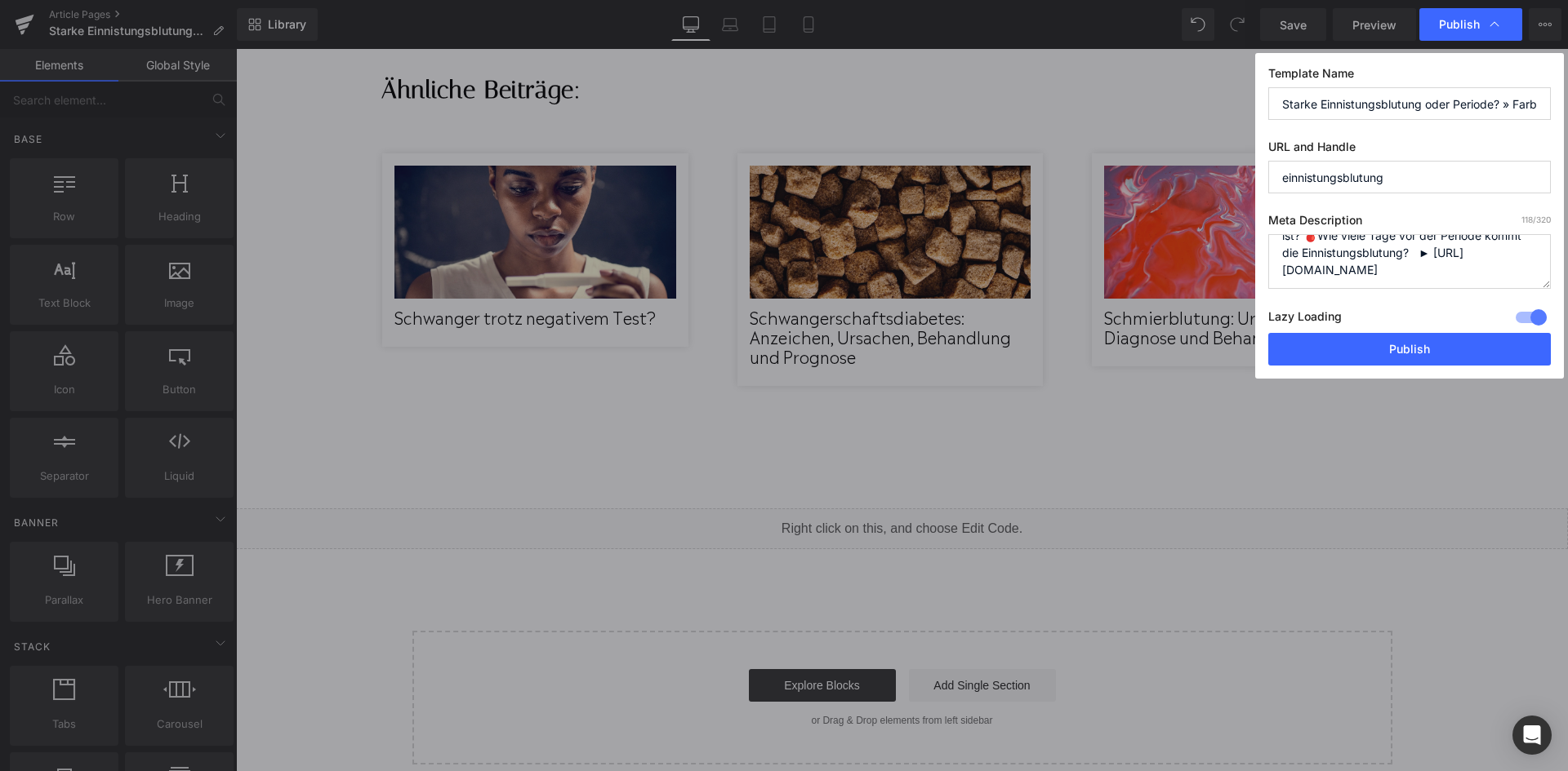
drag, startPoint x: 1328, startPoint y: 282, endPoint x: 1272, endPoint y: 246, distance: 66.6
click at [0, 0] on textarea "Woran erkenne ich eine Einnistungsblutung? 🩸 Wie kann ich den Einnistungsprozes…" at bounding box center [0, 0] width 0 height 0
drag, startPoint x: 1284, startPoint y: 270, endPoint x: 1567, endPoint y: 268, distance: 283.0
click at [0, 0] on div "Publish Template Name Starke Einnistungsblutung oder Periode? » Farbe, Anzeiche…" at bounding box center [0, 0] width 0 height 0
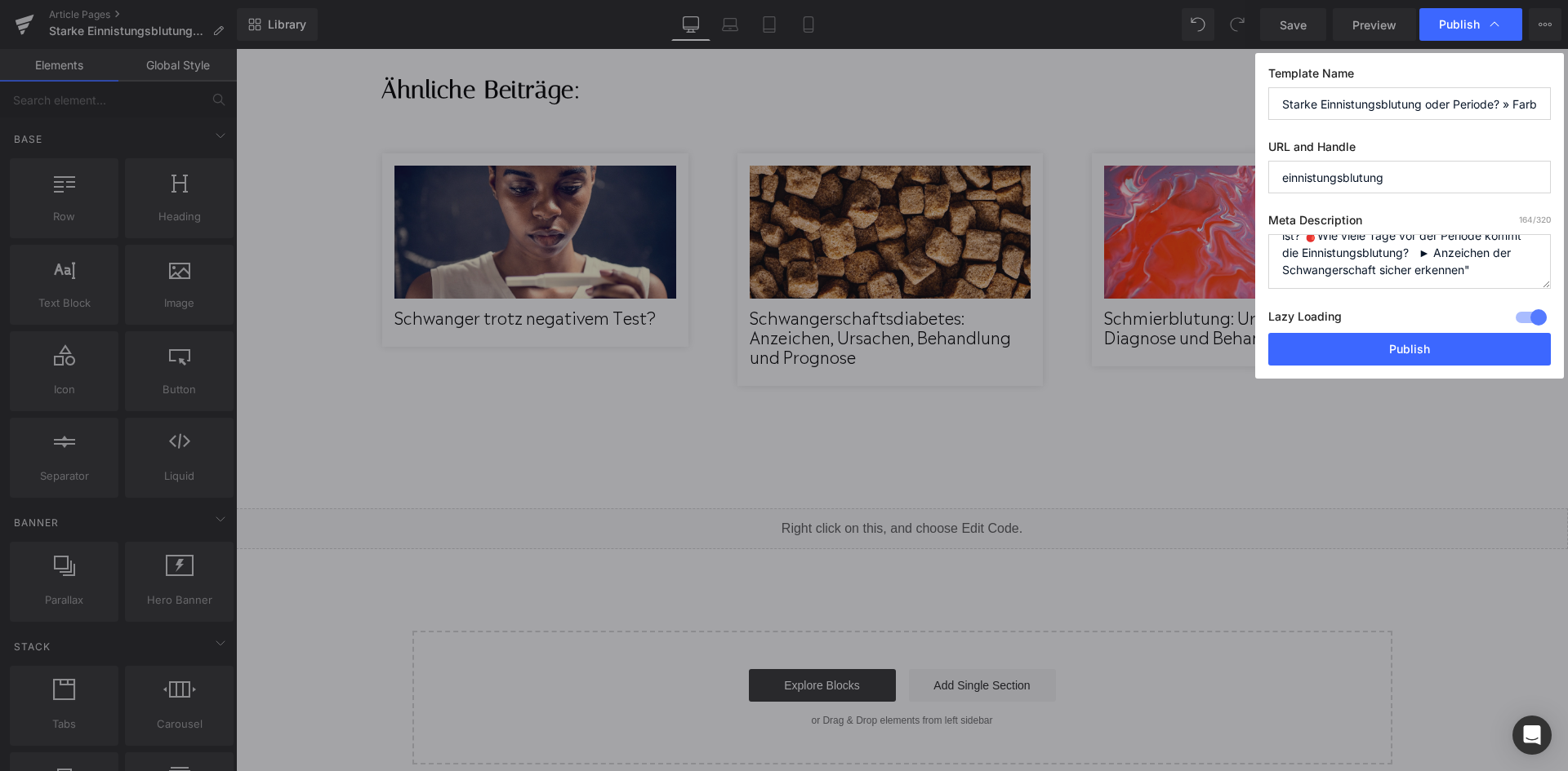
click at [0, 0] on textarea "Woran erkenne ich eine Einnistungsblutung? 🩸 Wie kann ich den Einnistungsprozes…" at bounding box center [0, 0] width 0 height 0
drag, startPoint x: 1356, startPoint y: 267, endPoint x: 1392, endPoint y: 274, distance: 36.7
click at [0, 0] on textarea "Woran erkenne ich eine Einnistungsblutung? 🩸 Wie kann ich den Einnistungsprozes…" at bounding box center [0, 0] width 0 height 0
paste textarea "Anzeichen einer Einnistungsblutung"
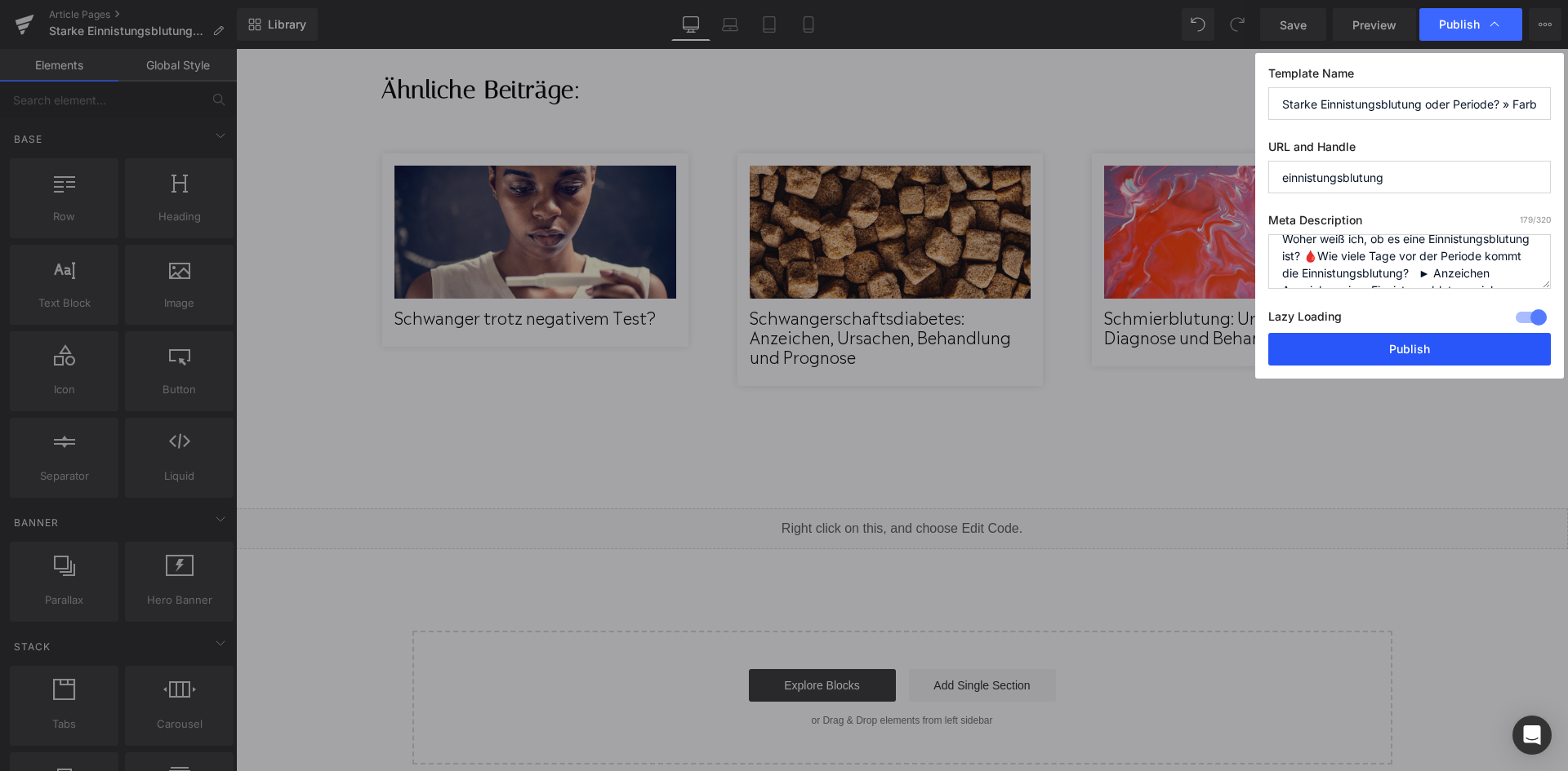
scroll to position [0, 0]
type textarea "Woher weiß ich, ob es eine Einnistungsblutung ist? 🩸Wie viele Tage vor der Peri…"
drag, startPoint x: 1431, startPoint y: 353, endPoint x: 1072, endPoint y: 316, distance: 360.9
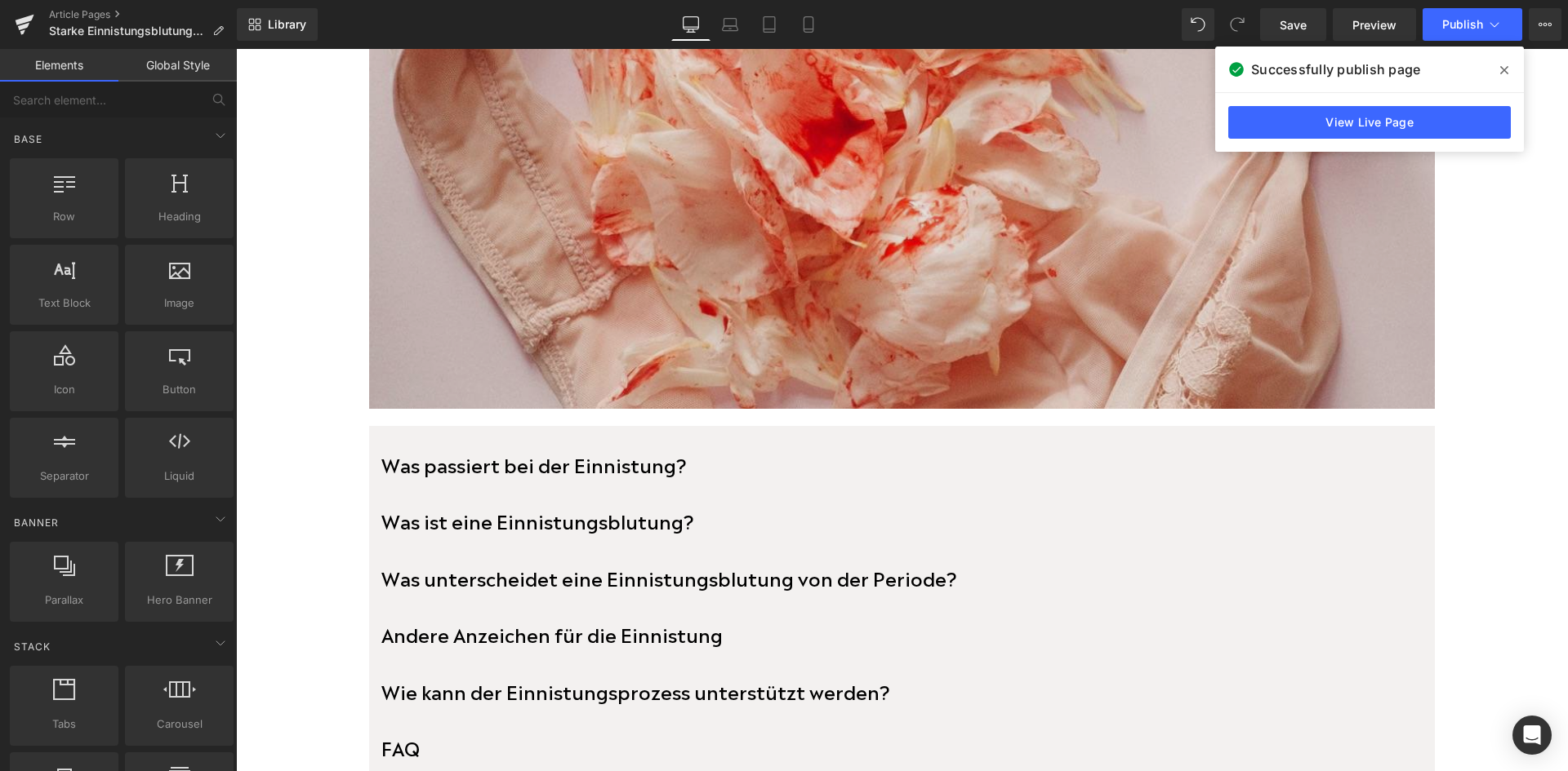
scroll to position [495, 0]
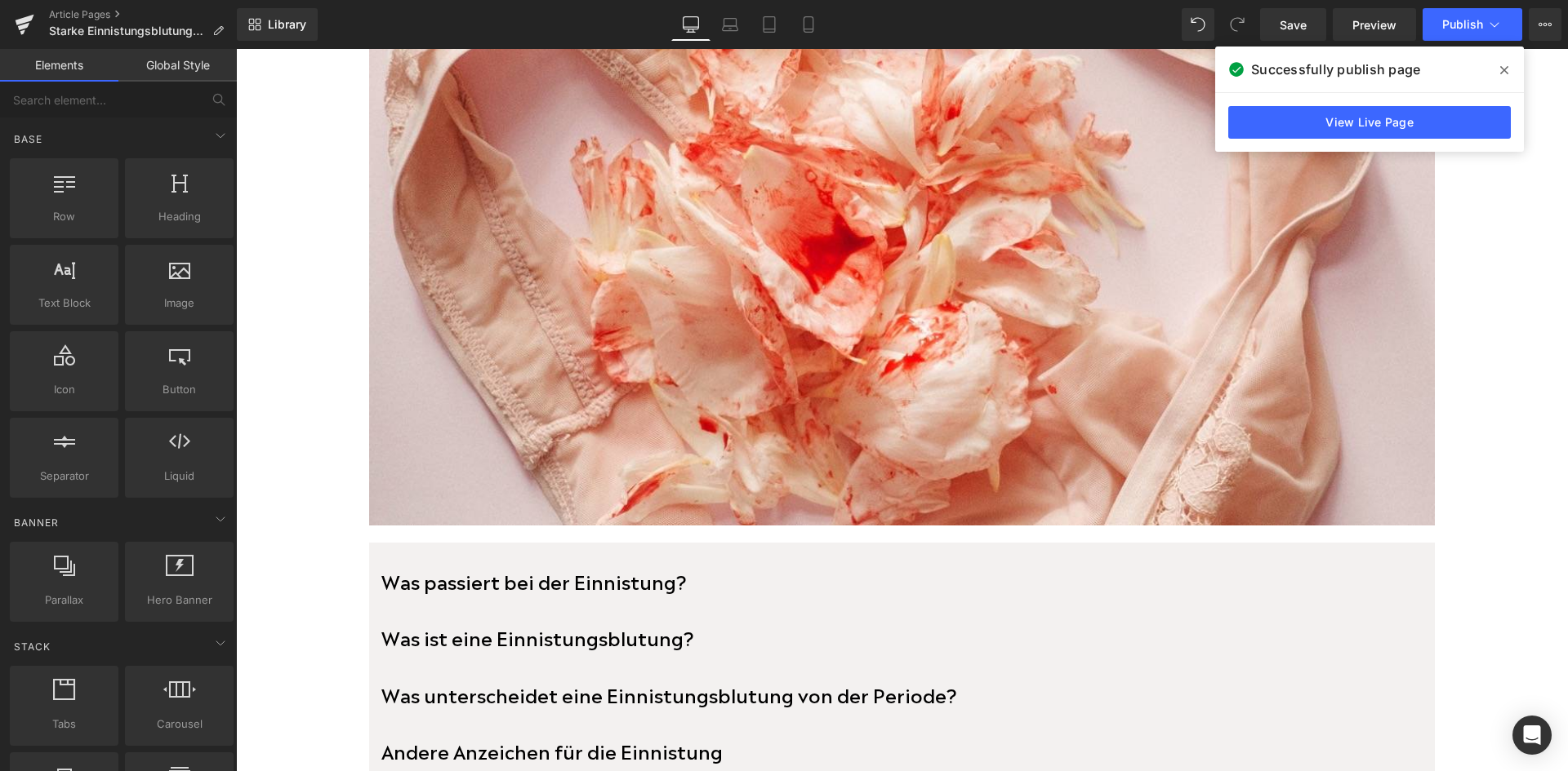
click at [1513, 69] on span at bounding box center [1504, 70] width 27 height 27
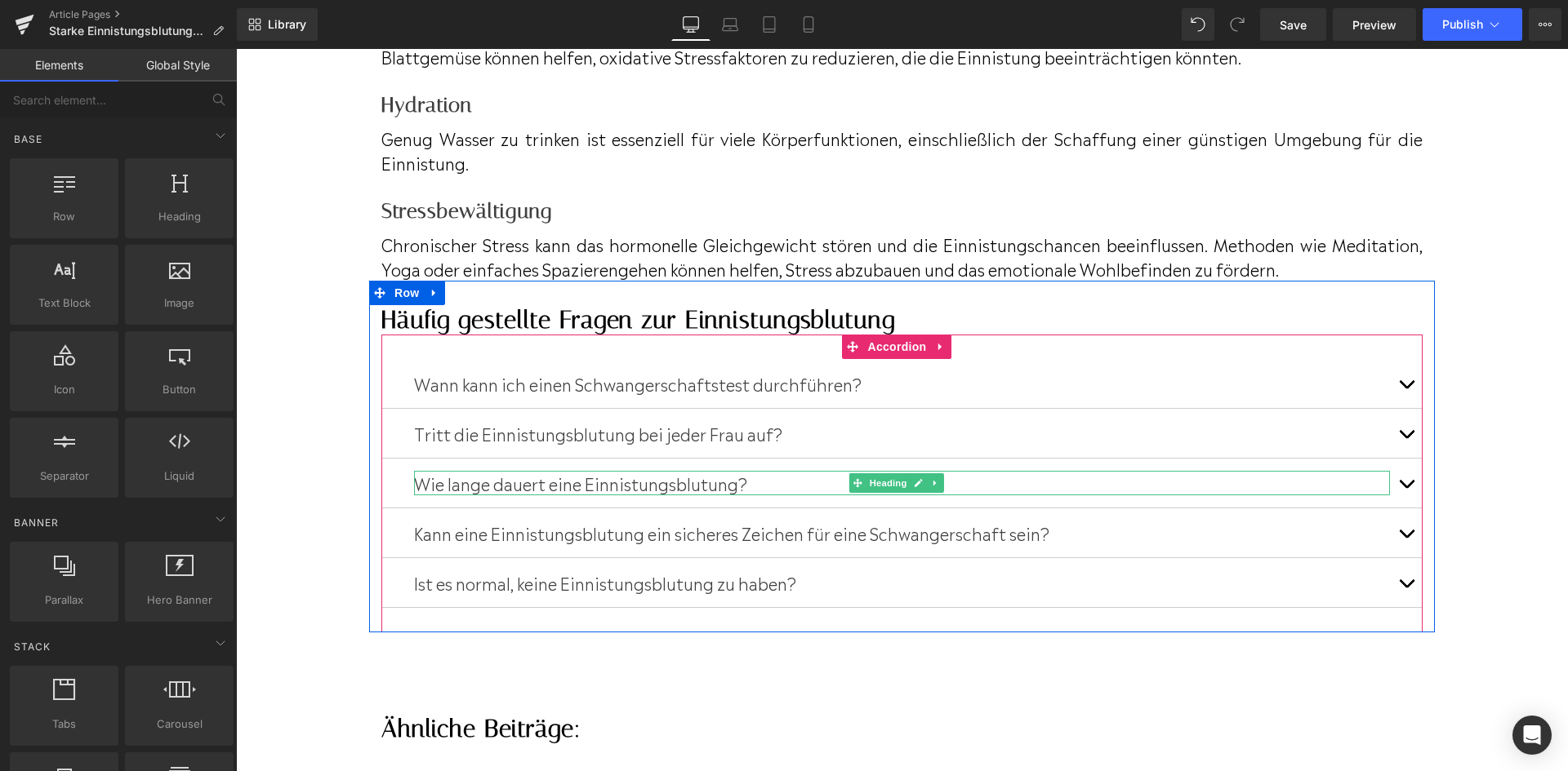
scroll to position [4251, 0]
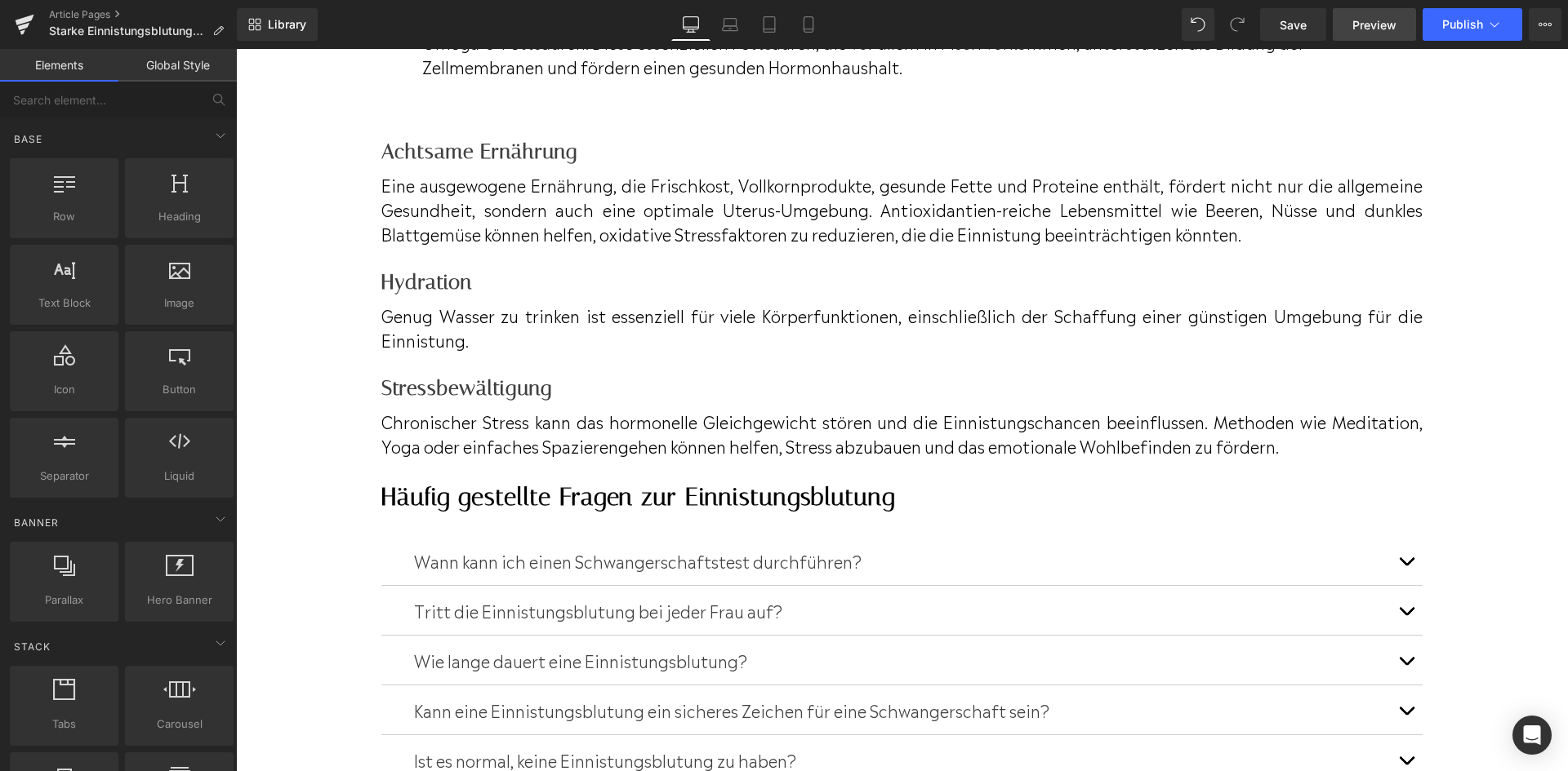
click at [1397, 16] on link "Preview" at bounding box center [1374, 25] width 83 height 33
click at [1505, 32] on button "Publish" at bounding box center [1472, 25] width 100 height 33
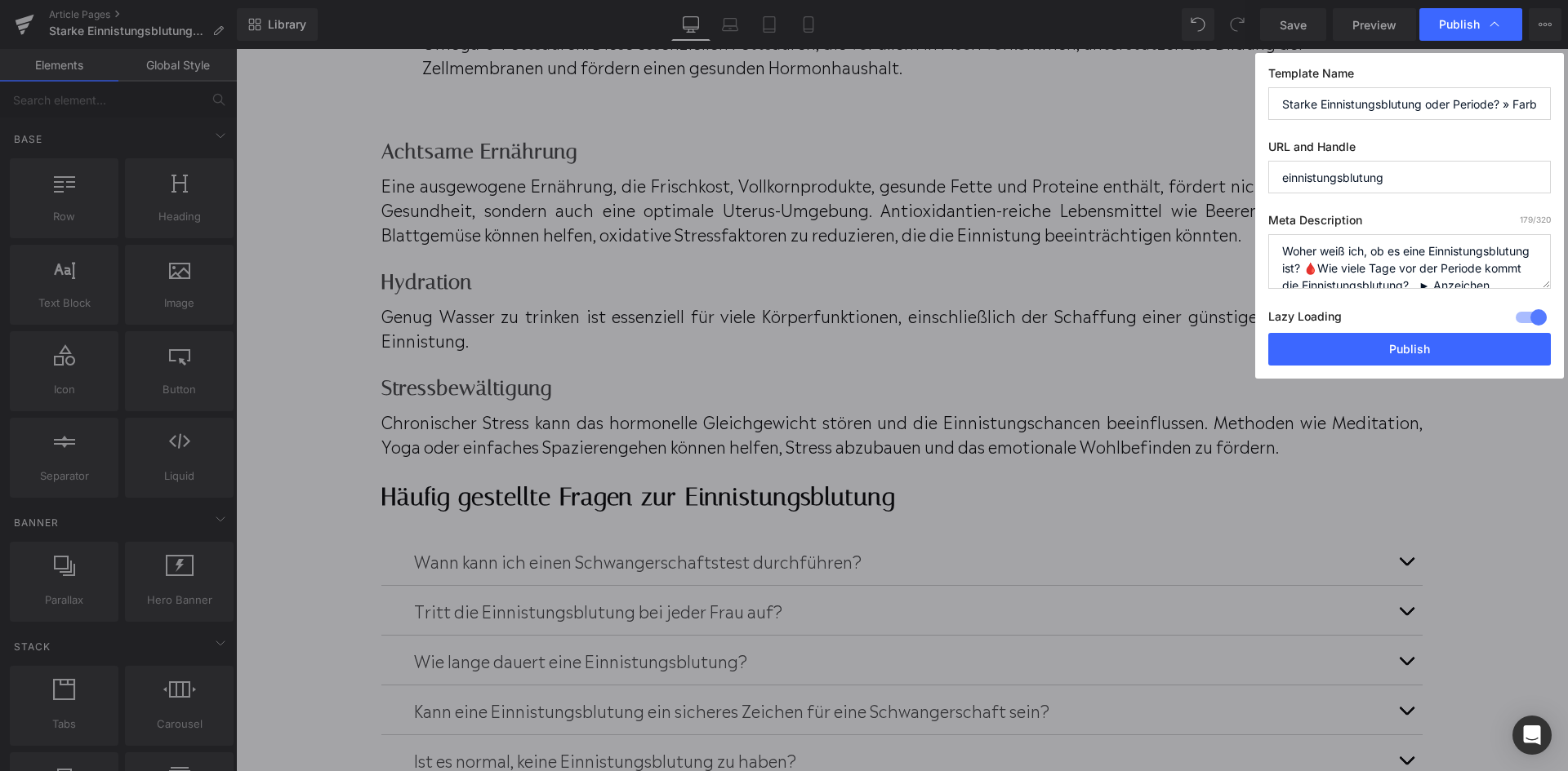
scroll to position [51, 0]
drag, startPoint x: 1418, startPoint y: 251, endPoint x: 1356, endPoint y: 258, distance: 62.4
click at [0, 0] on textarea "Woher weiß ich, ob es eine Einnistungsblutung ist? 🩸Wie viele Tage vor der Peri…" at bounding box center [0, 0] width 0 height 0
drag, startPoint x: 1493, startPoint y: 252, endPoint x: 1542, endPoint y: 258, distance: 49.4
click at [0, 0] on textarea "Woher weiß ich, ob es eine Einnistungsblutung ist? 🩸Wie viele Tage vor der Peri…" at bounding box center [0, 0] width 0 height 0
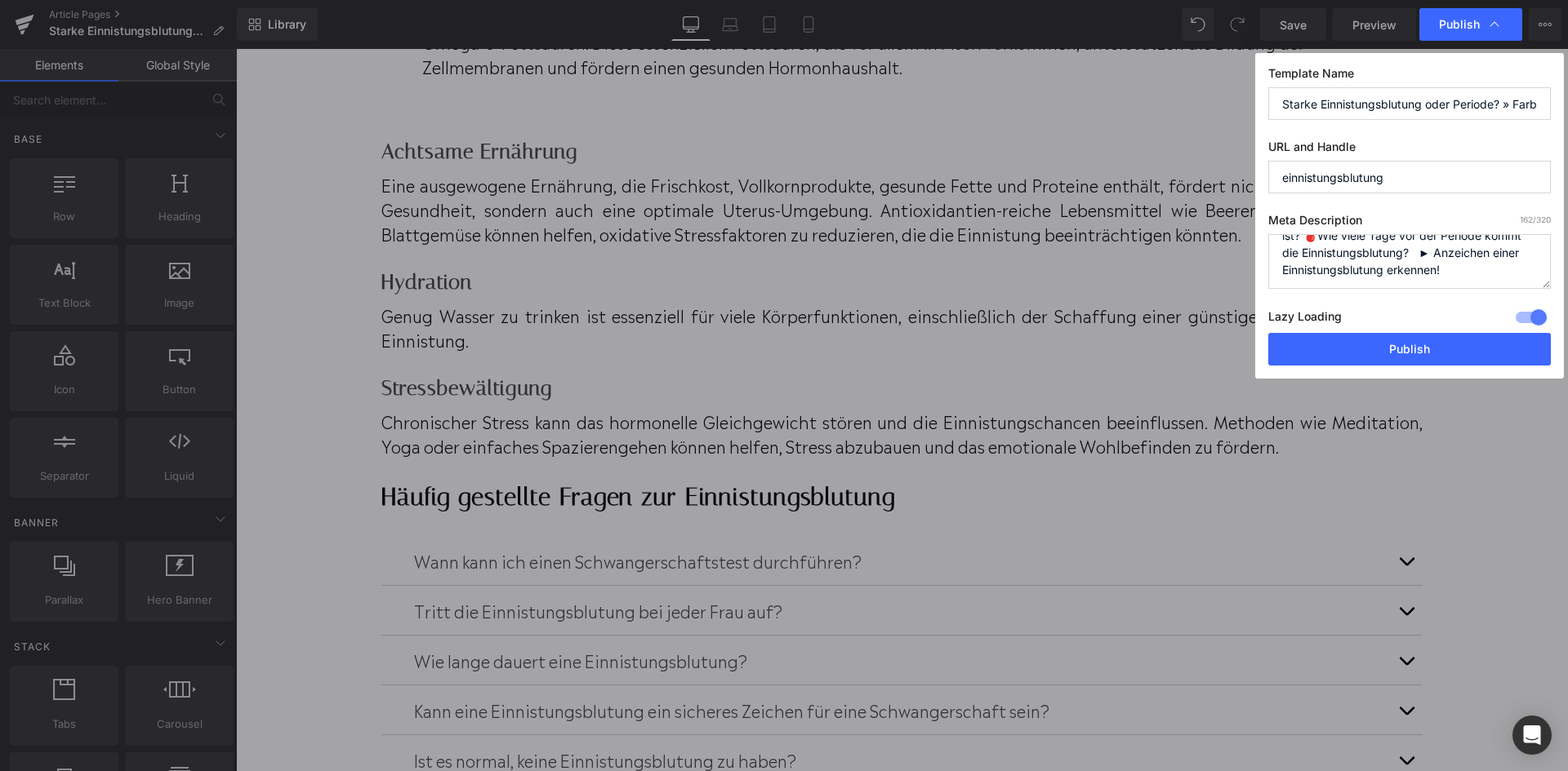
click at [0, 0] on textarea "Woher weiß ich, ob es eine Einnistungsblutung ist? 🩸Wie viele Tage vor der Peri…" at bounding box center [0, 0] width 0 height 0
type textarea "Woher weiß ich, ob es eine Einnistungsblutung ist? 🩸Wie viele Tage vor der Peri…"
click at [0, 0] on div "Lazy Loading Build Upgrade plan to unlock" at bounding box center [0, 0] width 0 height 0
click at [0, 0] on button "Publish" at bounding box center [0, 0] width 0 height 0
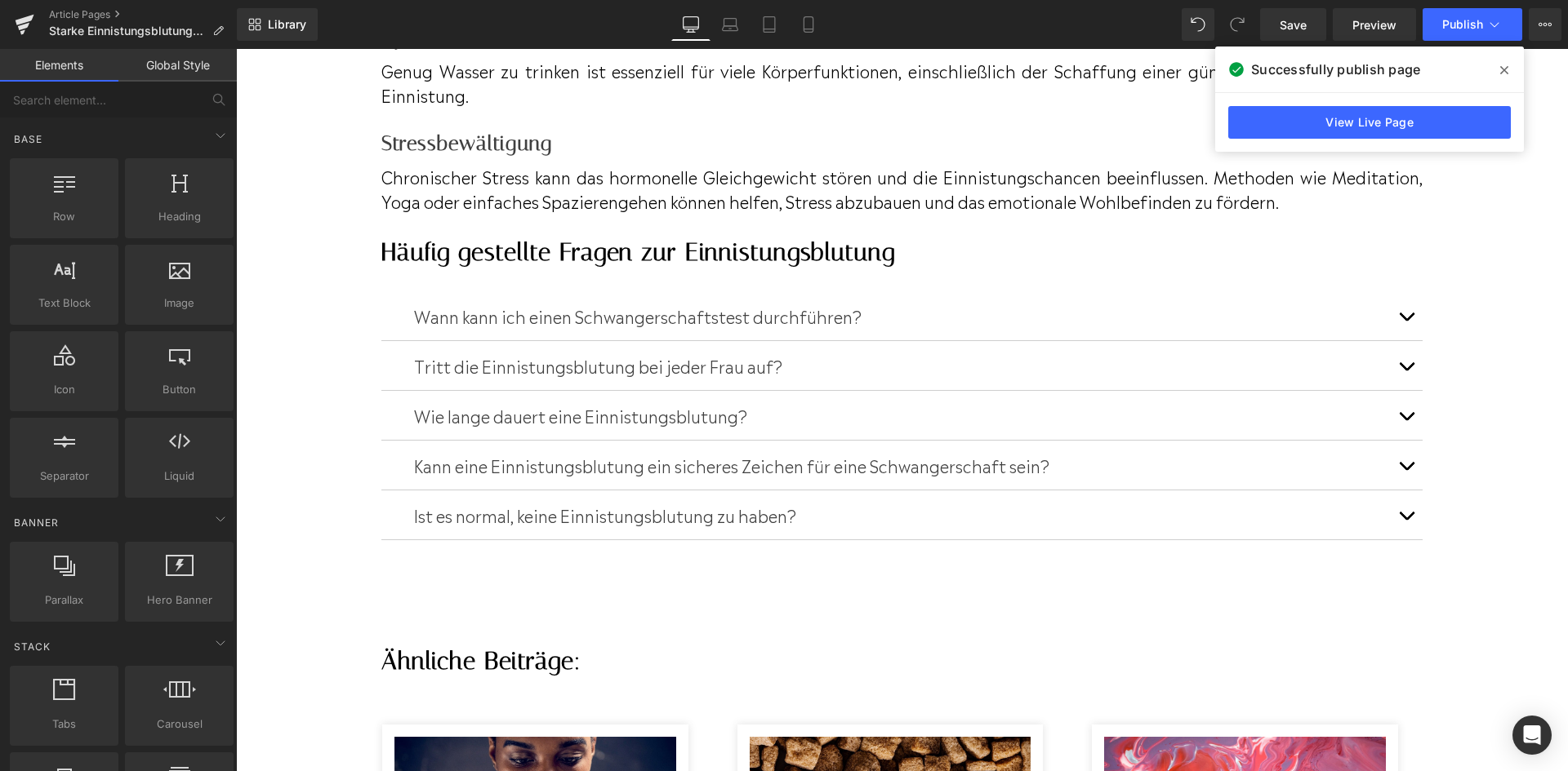
scroll to position [4087, 0]
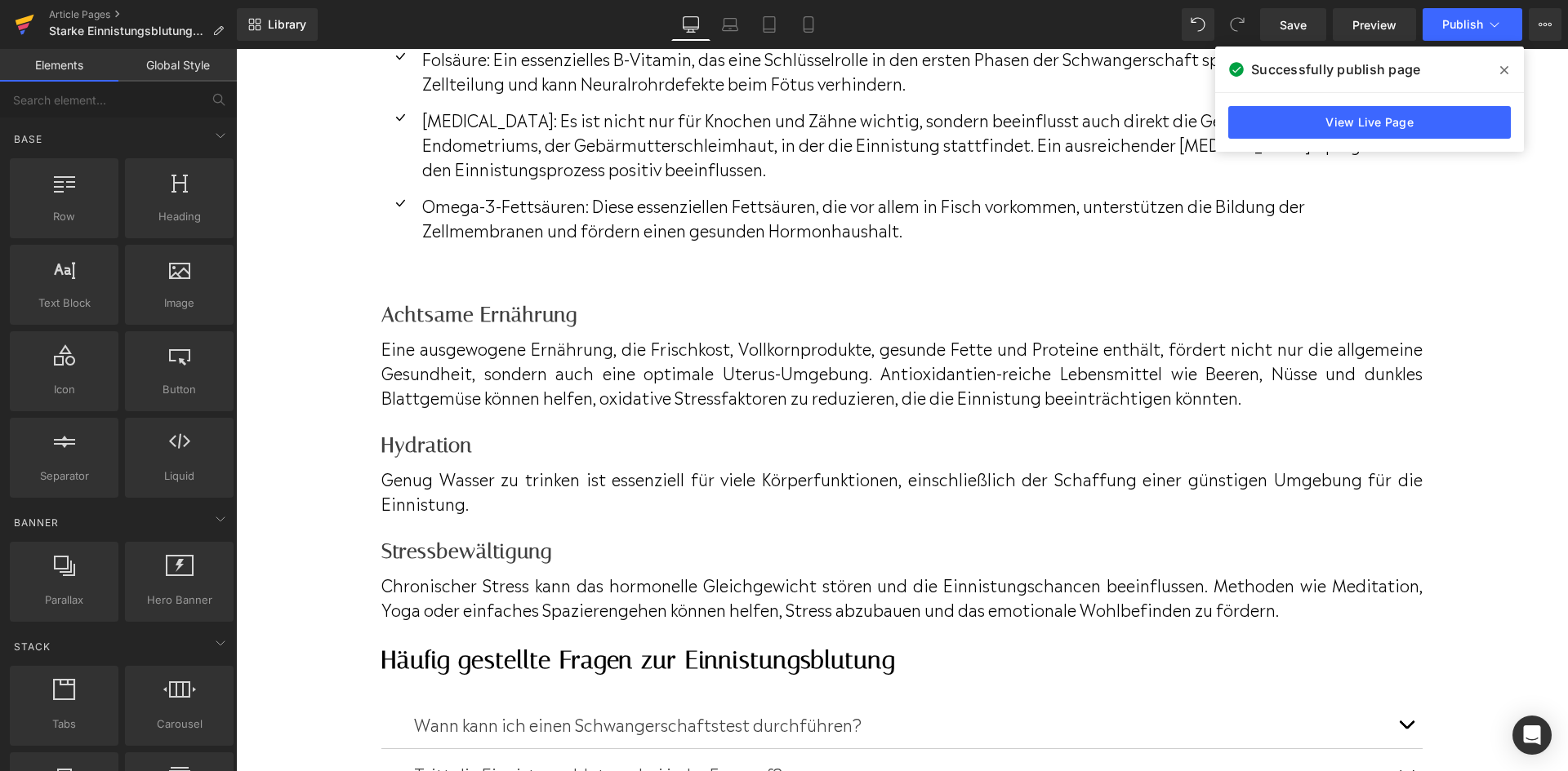
click at [16, 34] on icon at bounding box center [24, 24] width 19 height 41
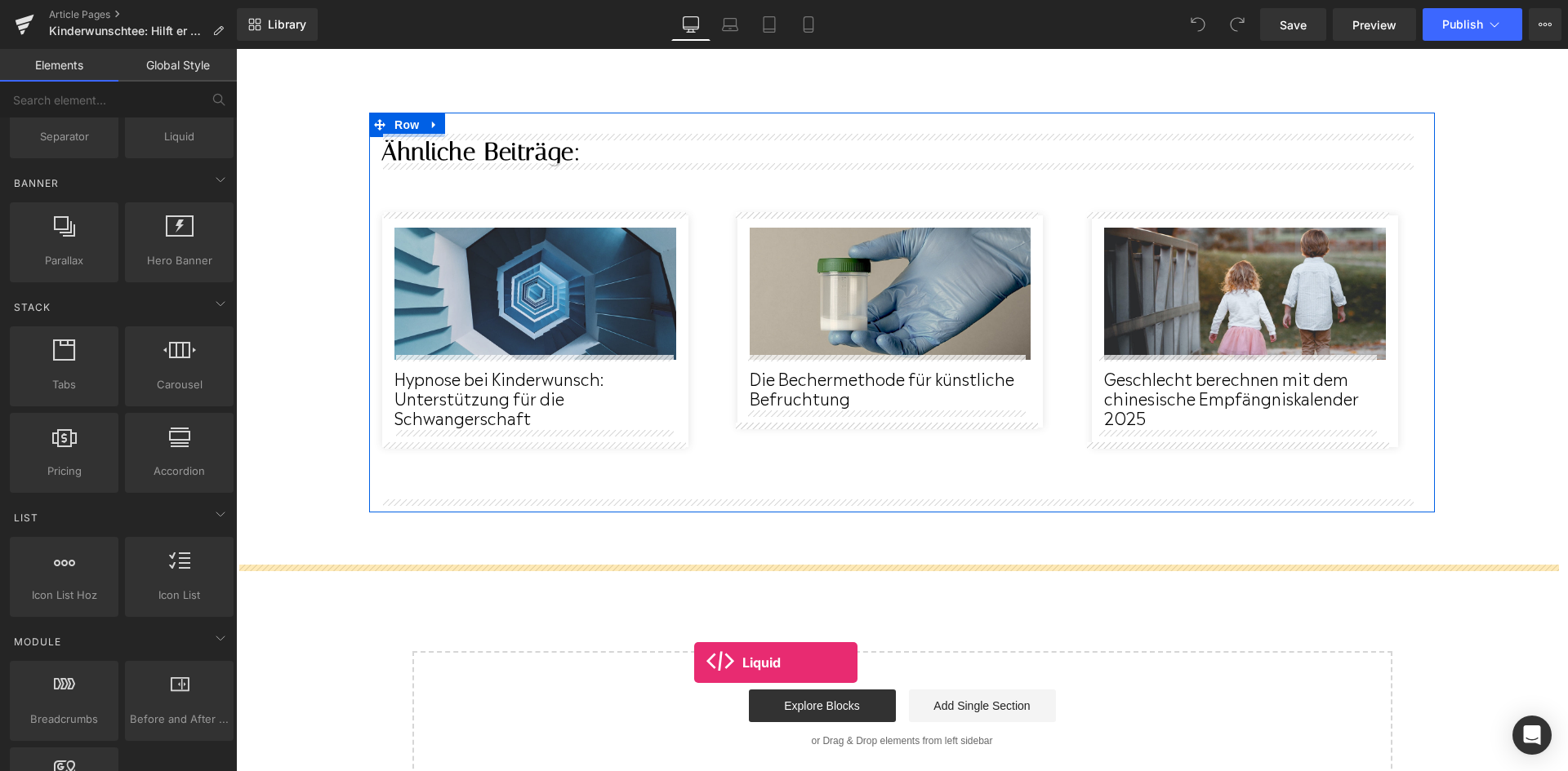
scroll to position [4979, 0]
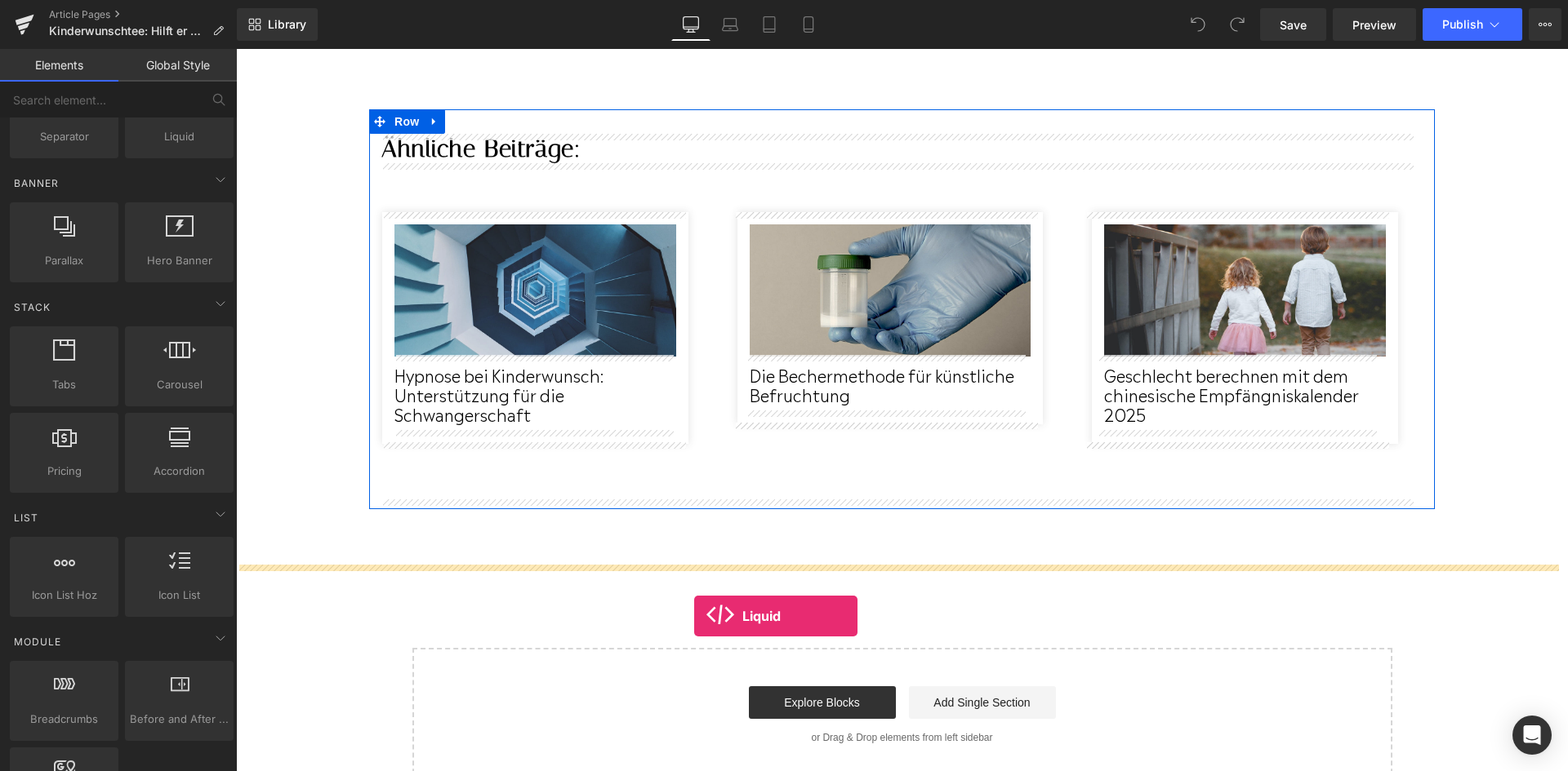
drag, startPoint x: 405, startPoint y: 353, endPoint x: 694, endPoint y: 602, distance: 381.5
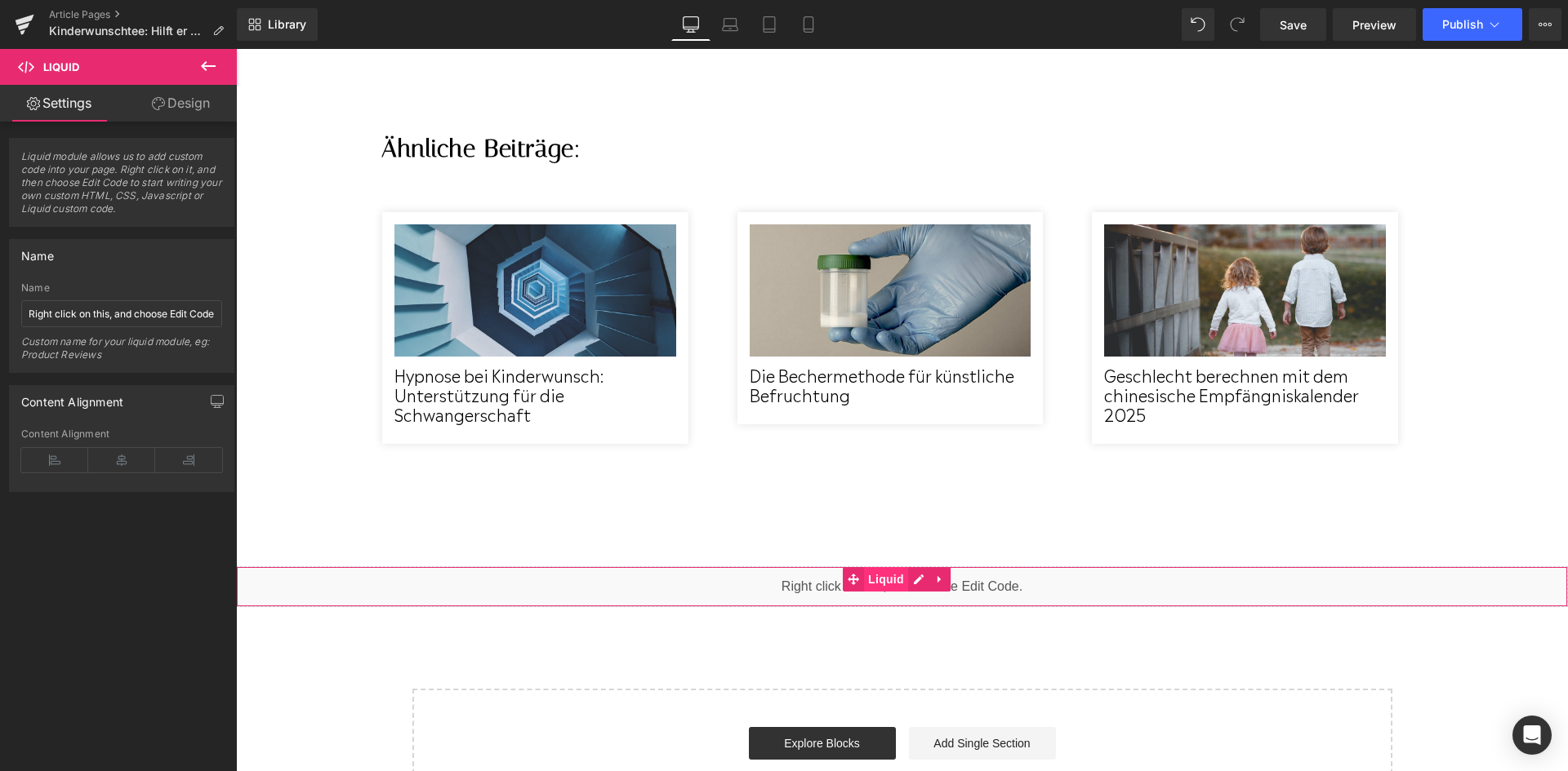
click at [875, 581] on span "Liquid" at bounding box center [886, 580] width 44 height 25
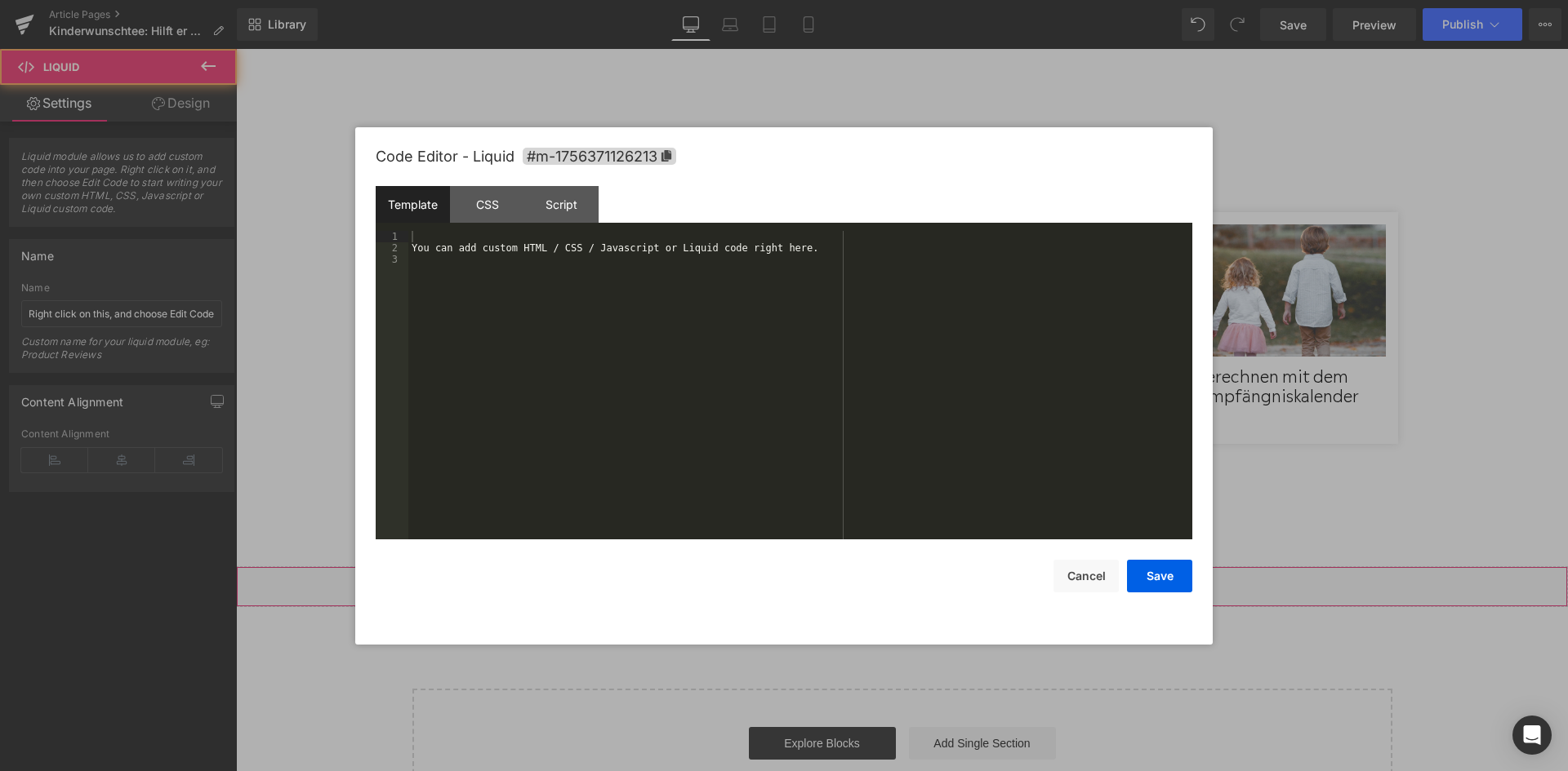
click at [909, 578] on div "Liquid" at bounding box center [902, 587] width 1332 height 41
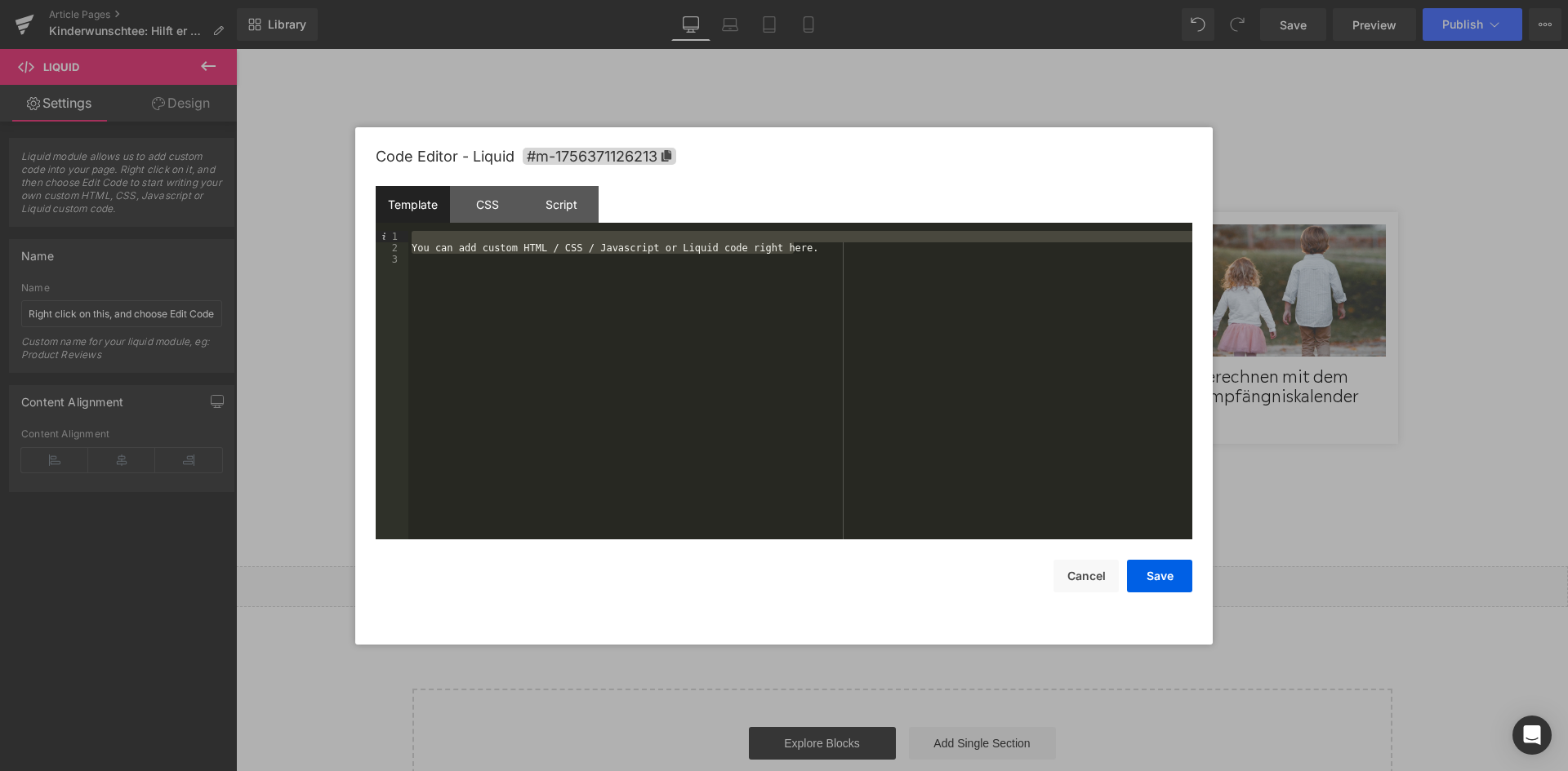
drag, startPoint x: 795, startPoint y: 248, endPoint x: 407, endPoint y: 233, distance: 388.3
click at [407, 233] on pre "1 2 3 You can add custom HTML / CSS / Javascript or Liquid code right here. XXX…" at bounding box center [783, 385] width 816 height 309
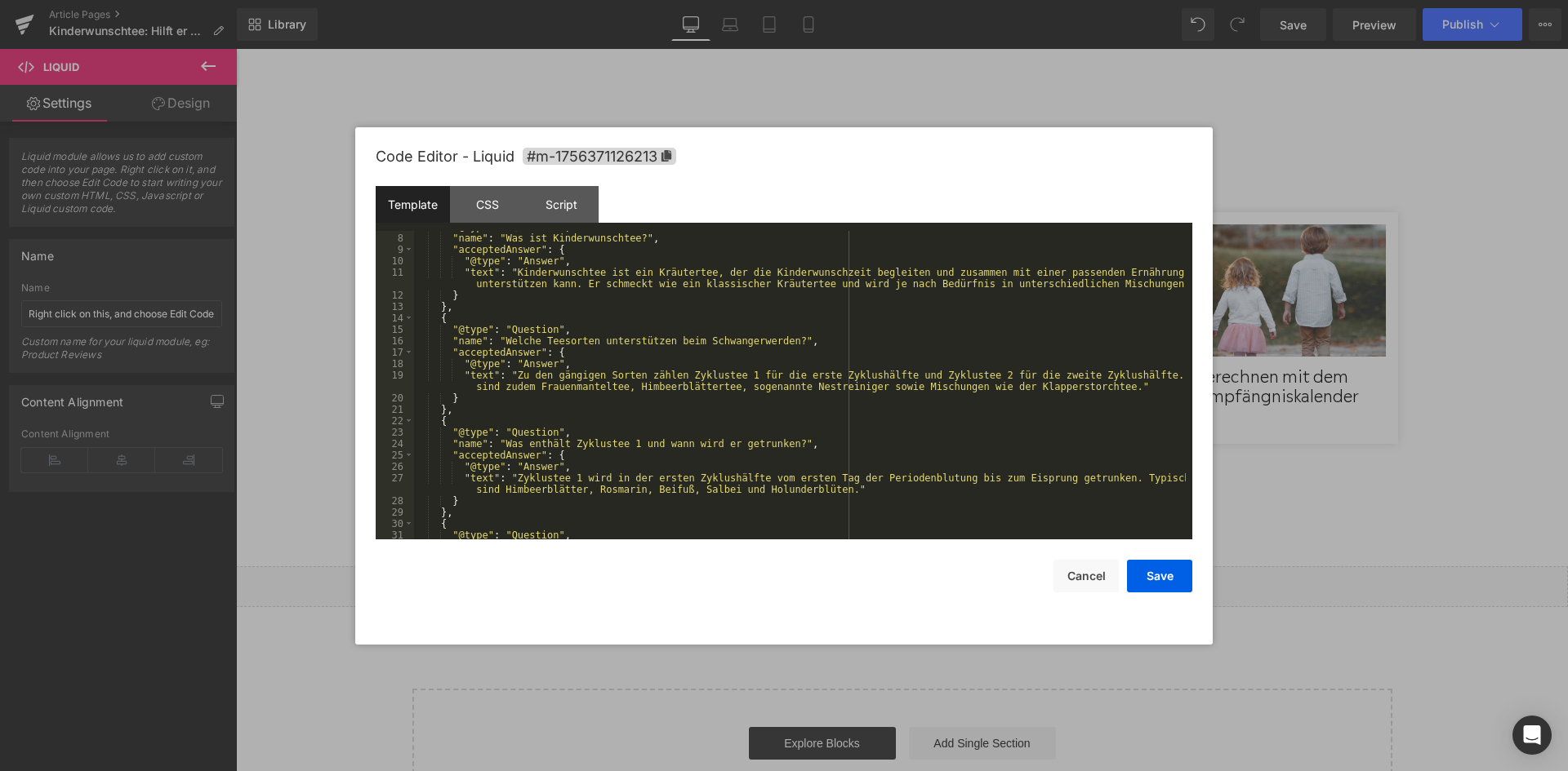
scroll to position [0, 0]
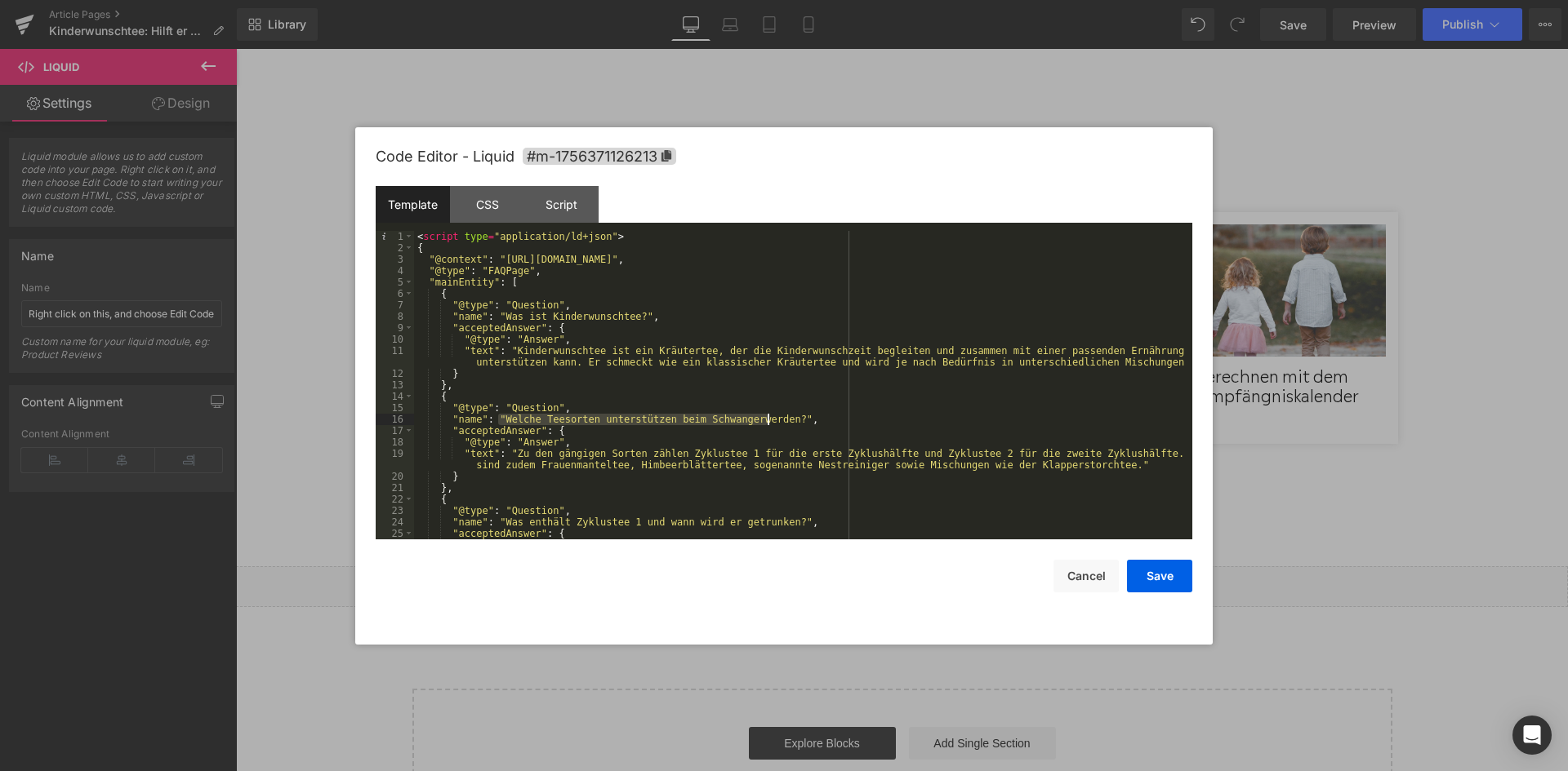
drag, startPoint x: 498, startPoint y: 418, endPoint x: 769, endPoint y: 420, distance: 271.0
click at [769, 420] on div "< script type = "application/ld+json" > { "@context" : "https://schema.org" , "…" at bounding box center [800, 396] width 771 height 331
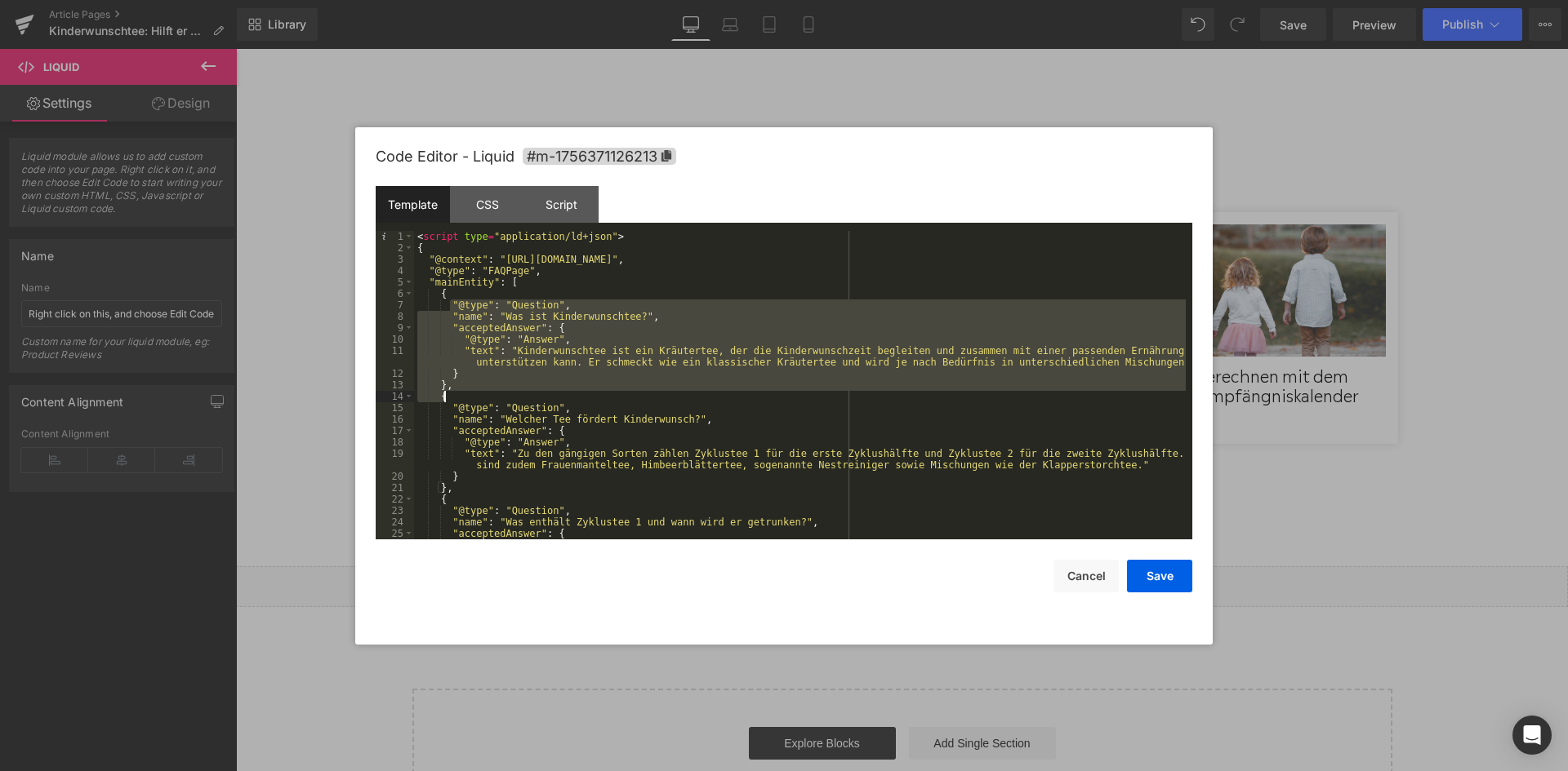
drag, startPoint x: 449, startPoint y: 302, endPoint x: 491, endPoint y: 393, distance: 100.2
click at [491, 393] on div "< script type = "application/ld+json" > { "@context" : "https://schema.org" , "…" at bounding box center [800, 396] width 771 height 331
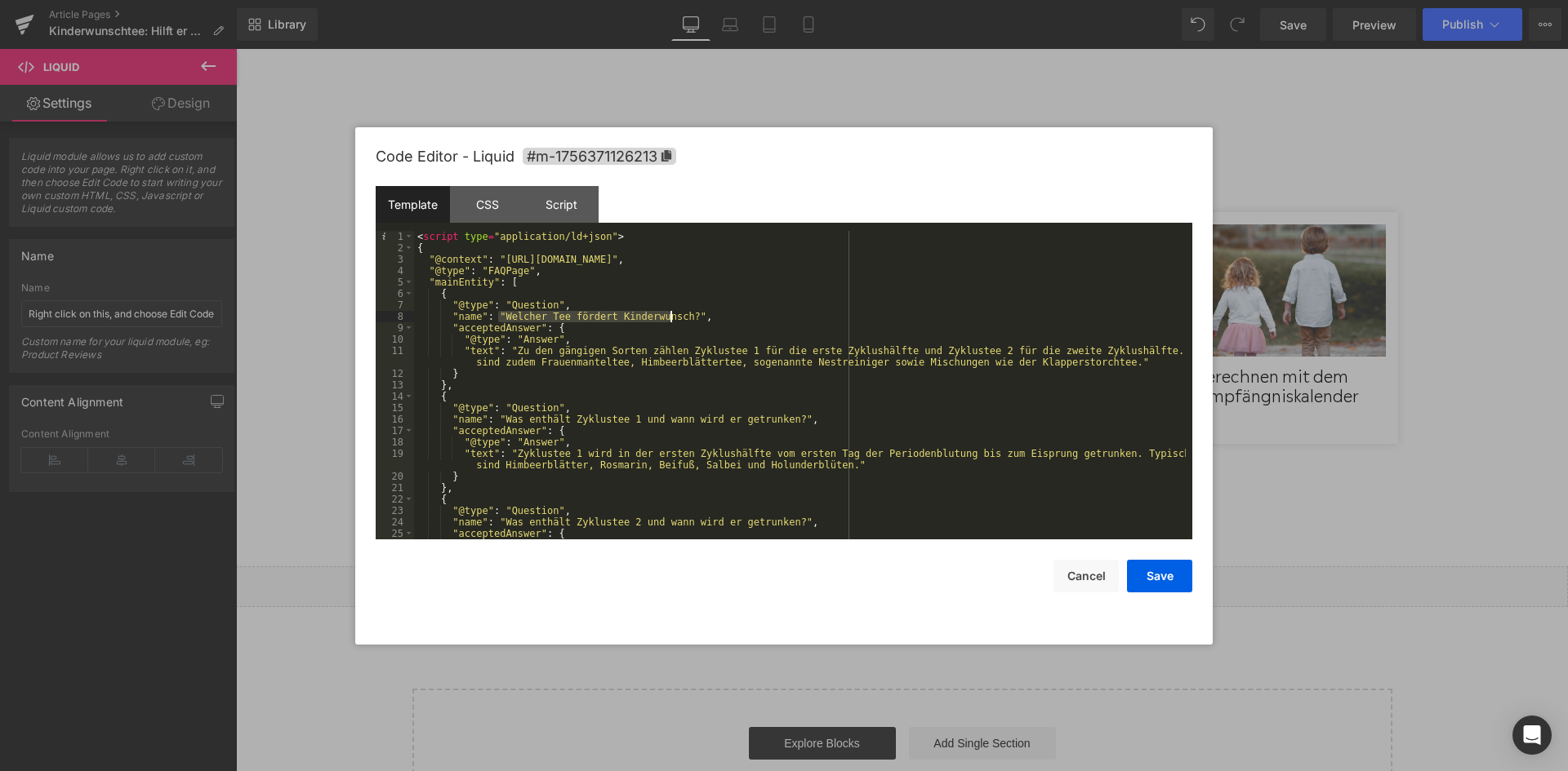
drag, startPoint x: 497, startPoint y: 318, endPoint x: 670, endPoint y: 321, distance: 173.0
click at [670, 321] on div "< script type = "application/ld+json" > { "@context" : "https://schema.org" , "…" at bounding box center [800, 396] width 771 height 331
click at [666, 368] on div "< script type = "application/ld+json" > { "@context" : "https://schema.org" , "…" at bounding box center [800, 396] width 771 height 331
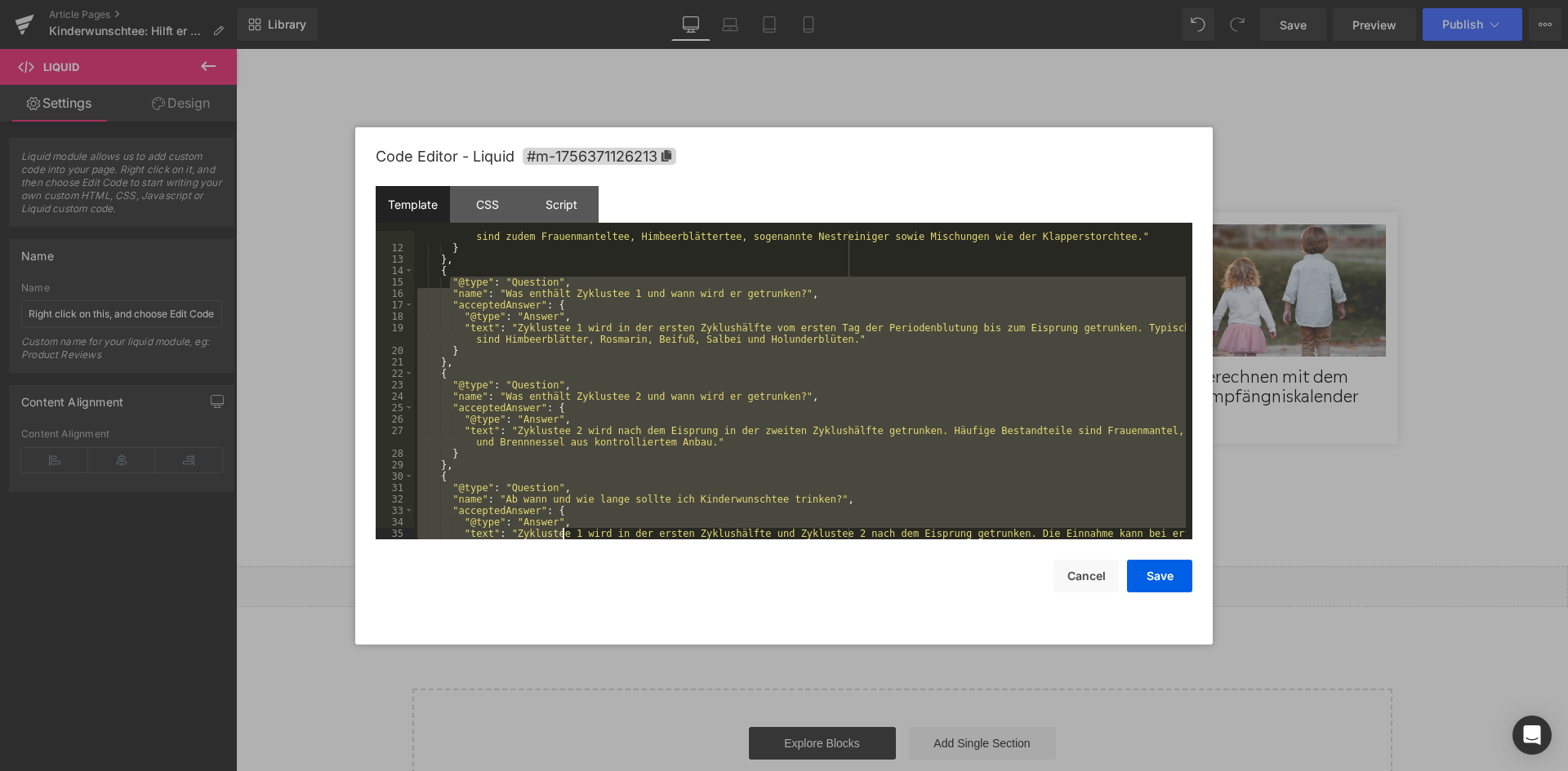
scroll to position [206, 0]
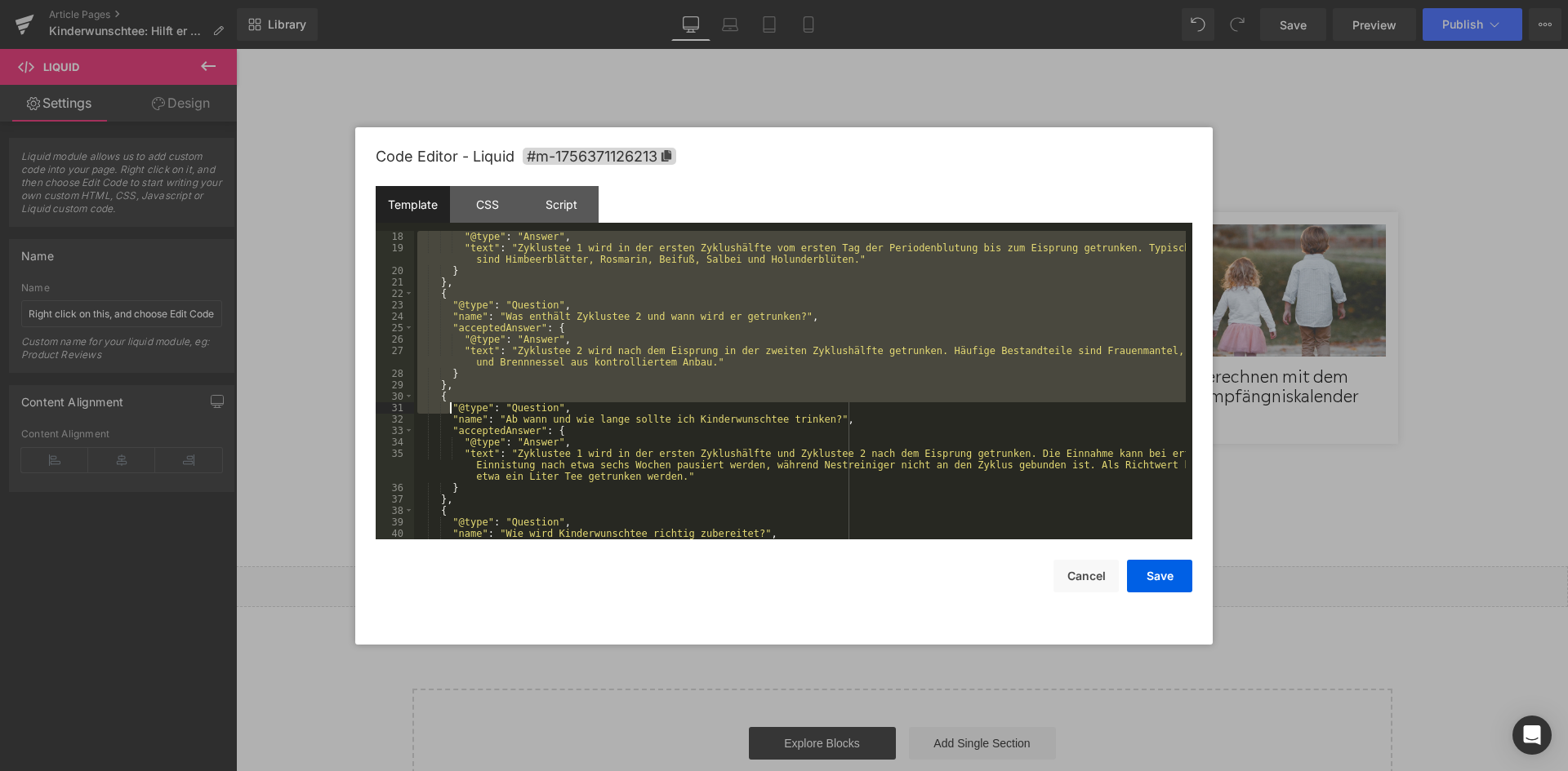
drag, startPoint x: 451, startPoint y: 357, endPoint x: 448, endPoint y: 405, distance: 48.1
click at [448, 405] on div ""@type" : "Answer" , "text" : "Zyklustee 1 wird in der ersten Zyklushälfte vom …" at bounding box center [800, 396] width 771 height 331
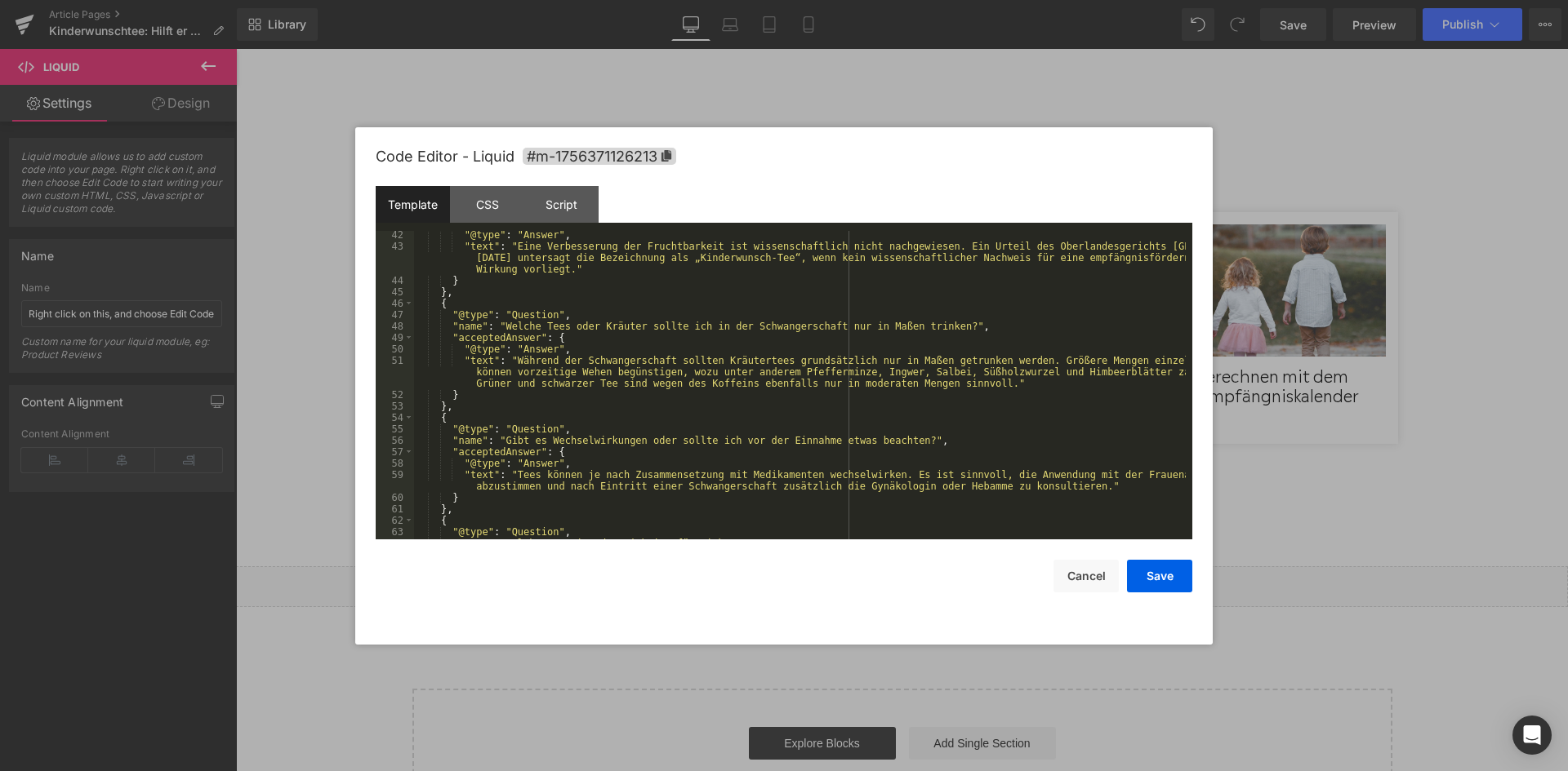
scroll to position [490, 0]
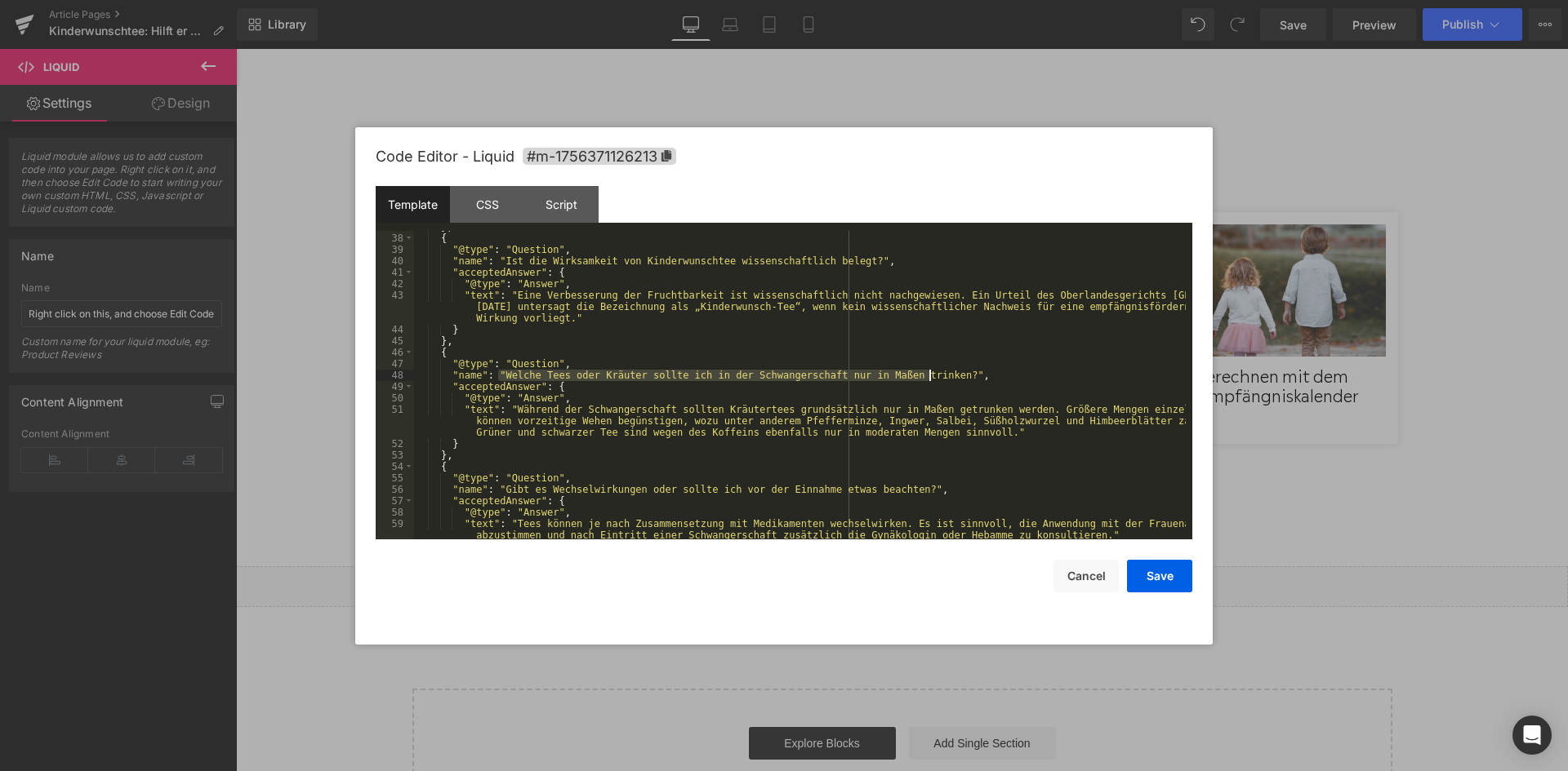
drag, startPoint x: 497, startPoint y: 375, endPoint x: 929, endPoint y: 373, distance: 432.0
click at [929, 373] on div "} , { "@type" : "Question" , "name" : "Ist die Wirksamkeit von Kinderwunschtee …" at bounding box center [800, 393] width 771 height 342
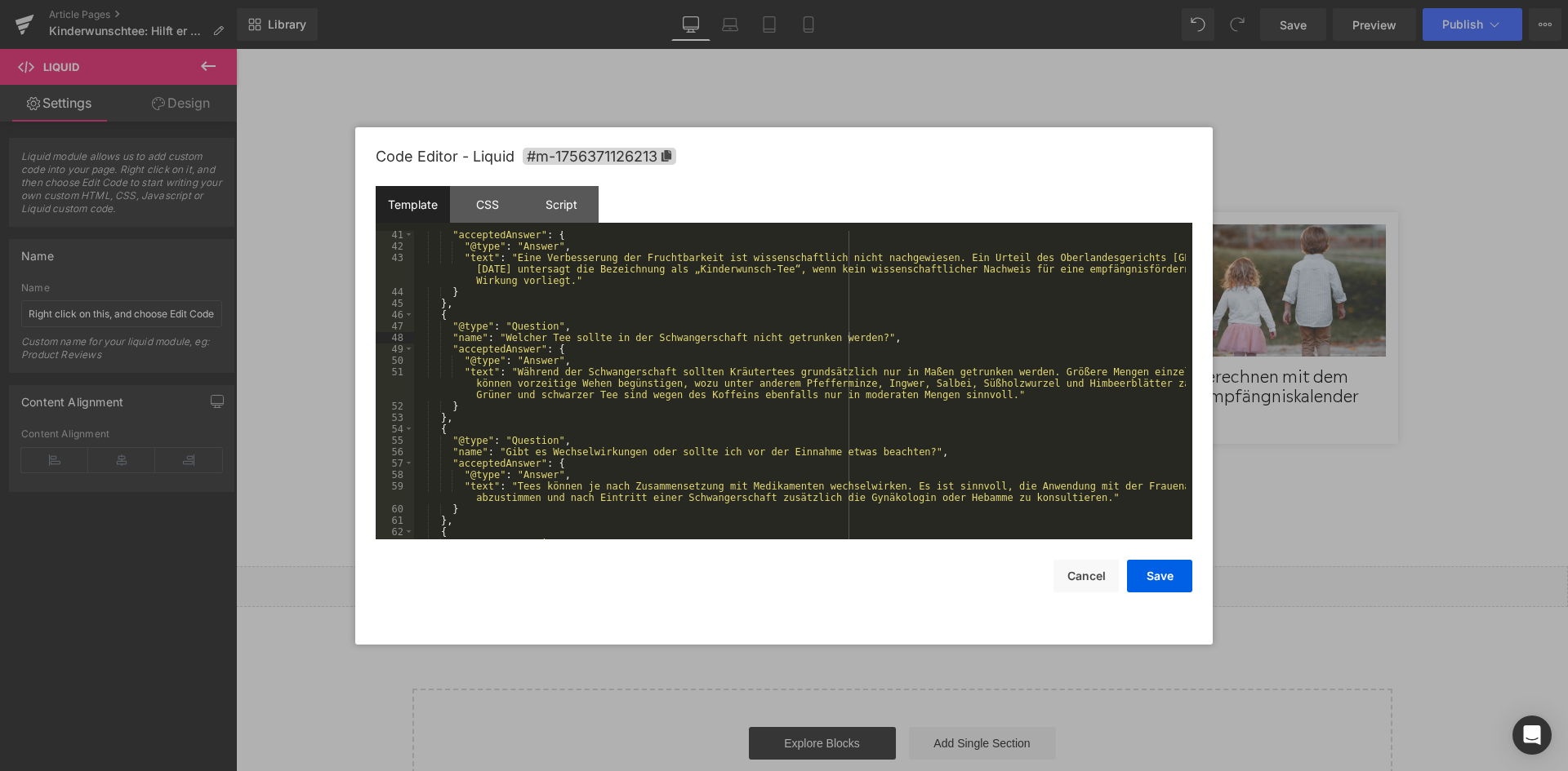
scroll to position [674, 0]
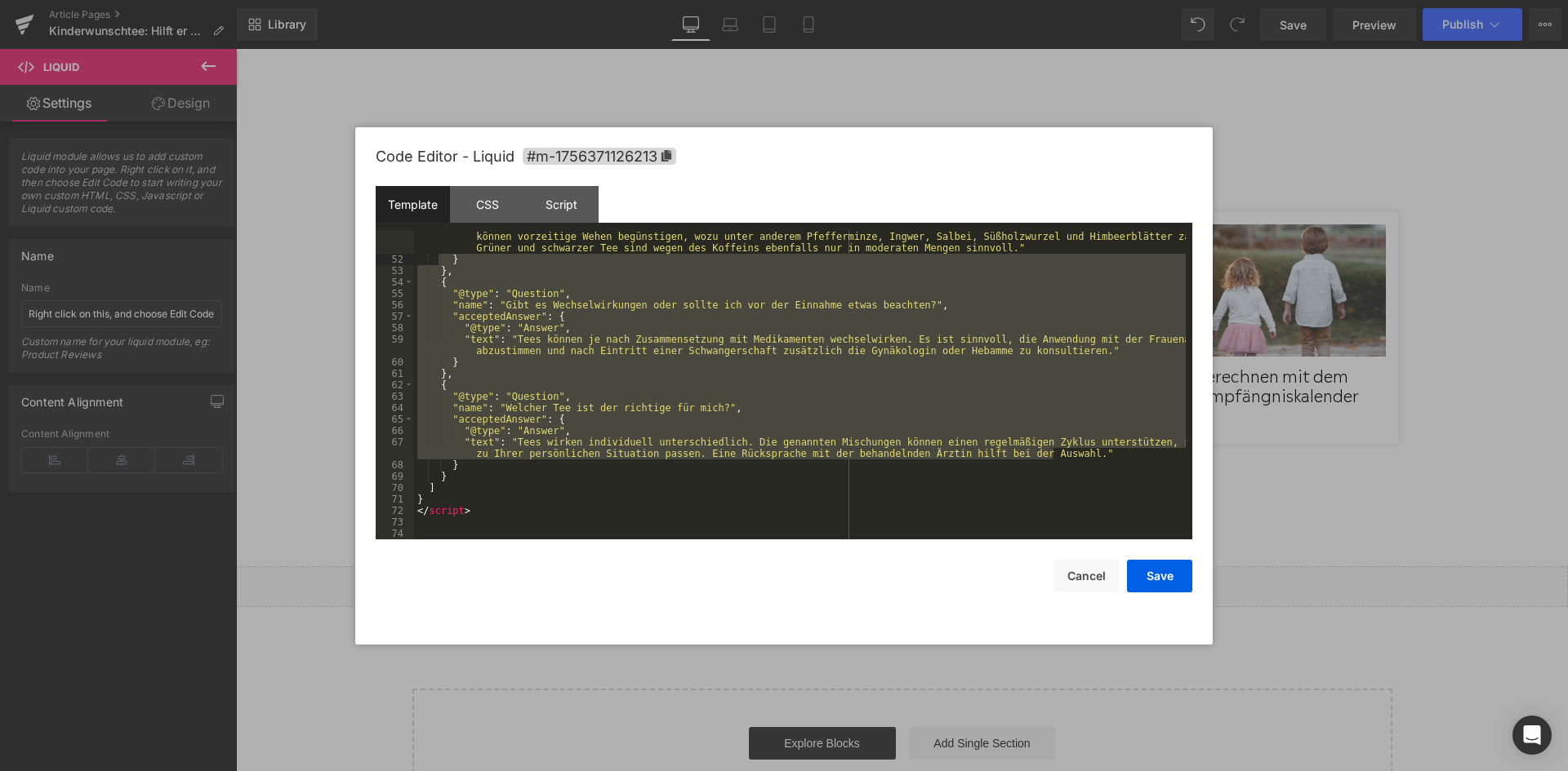
drag, startPoint x: 1057, startPoint y: 452, endPoint x: 439, endPoint y: 259, distance: 647.4
click at [439, 259] on div ""text" : "Während der Schwangerschaft sollten Kräutertees grundsätzlich nur in …" at bounding box center [800, 396] width 771 height 354
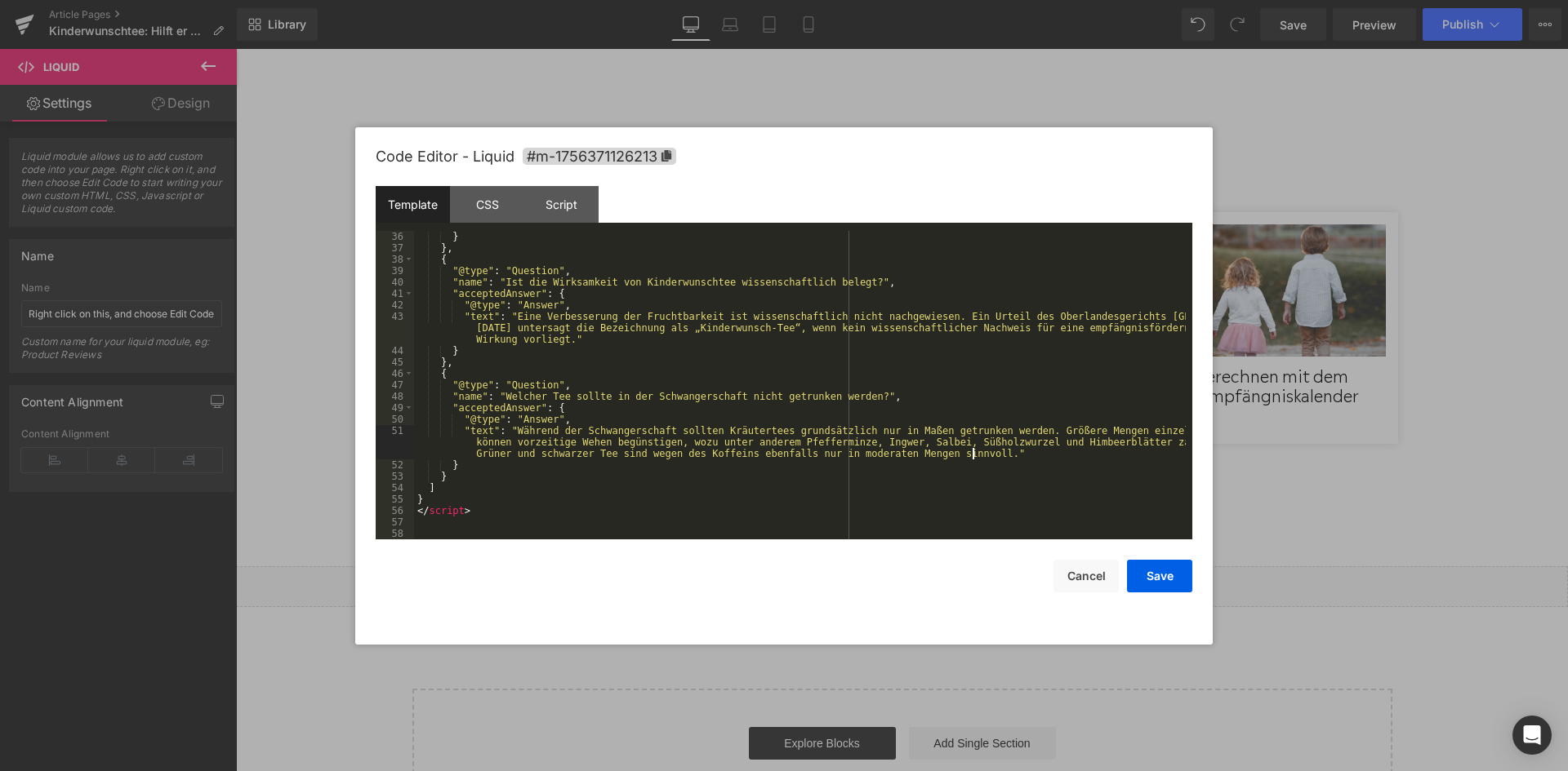
scroll to position [469, 0]
click at [1181, 588] on button "Save" at bounding box center [1159, 577] width 65 height 33
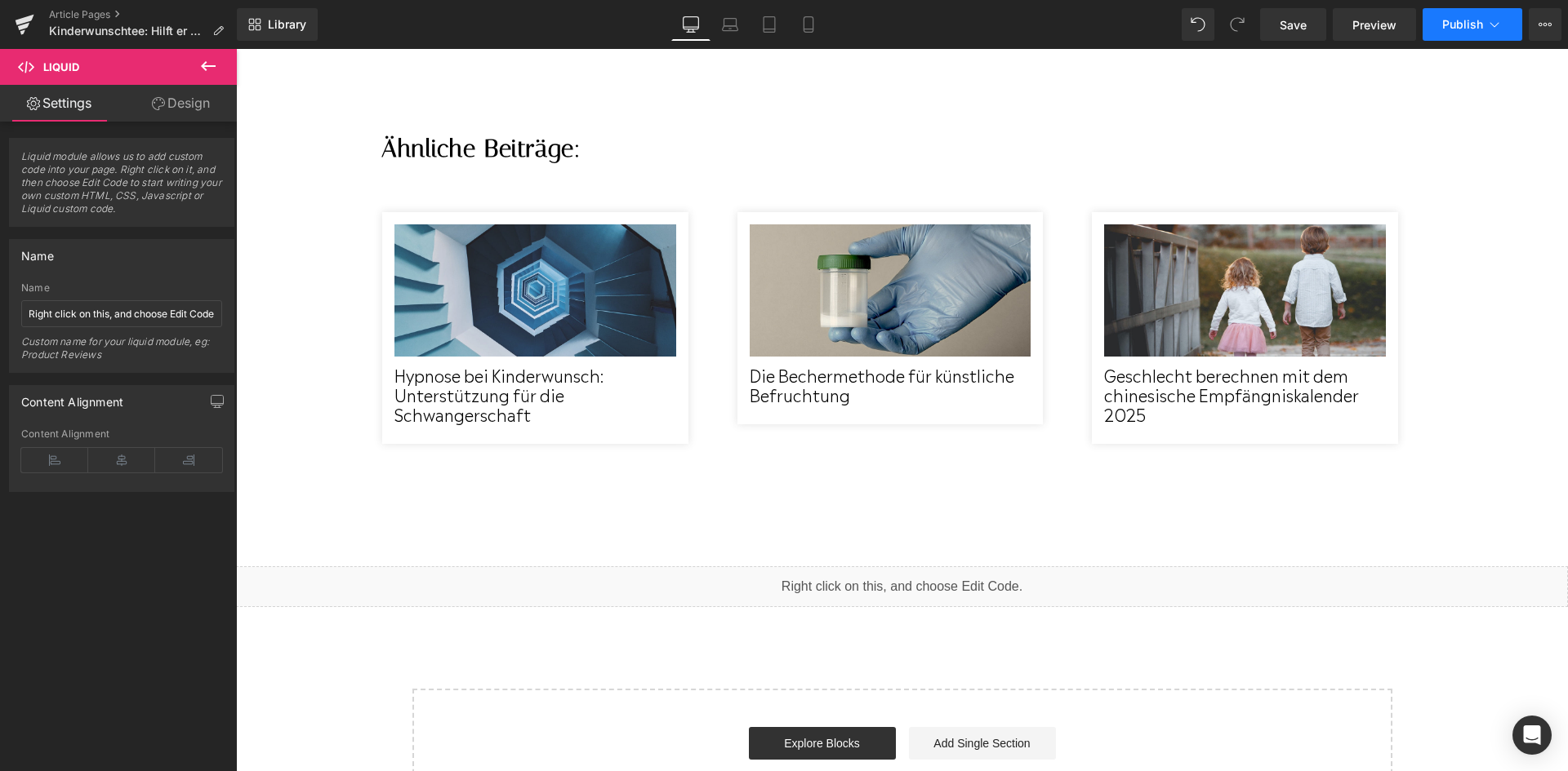
click at [1455, 27] on span "Publish" at bounding box center [1462, 25] width 41 height 13
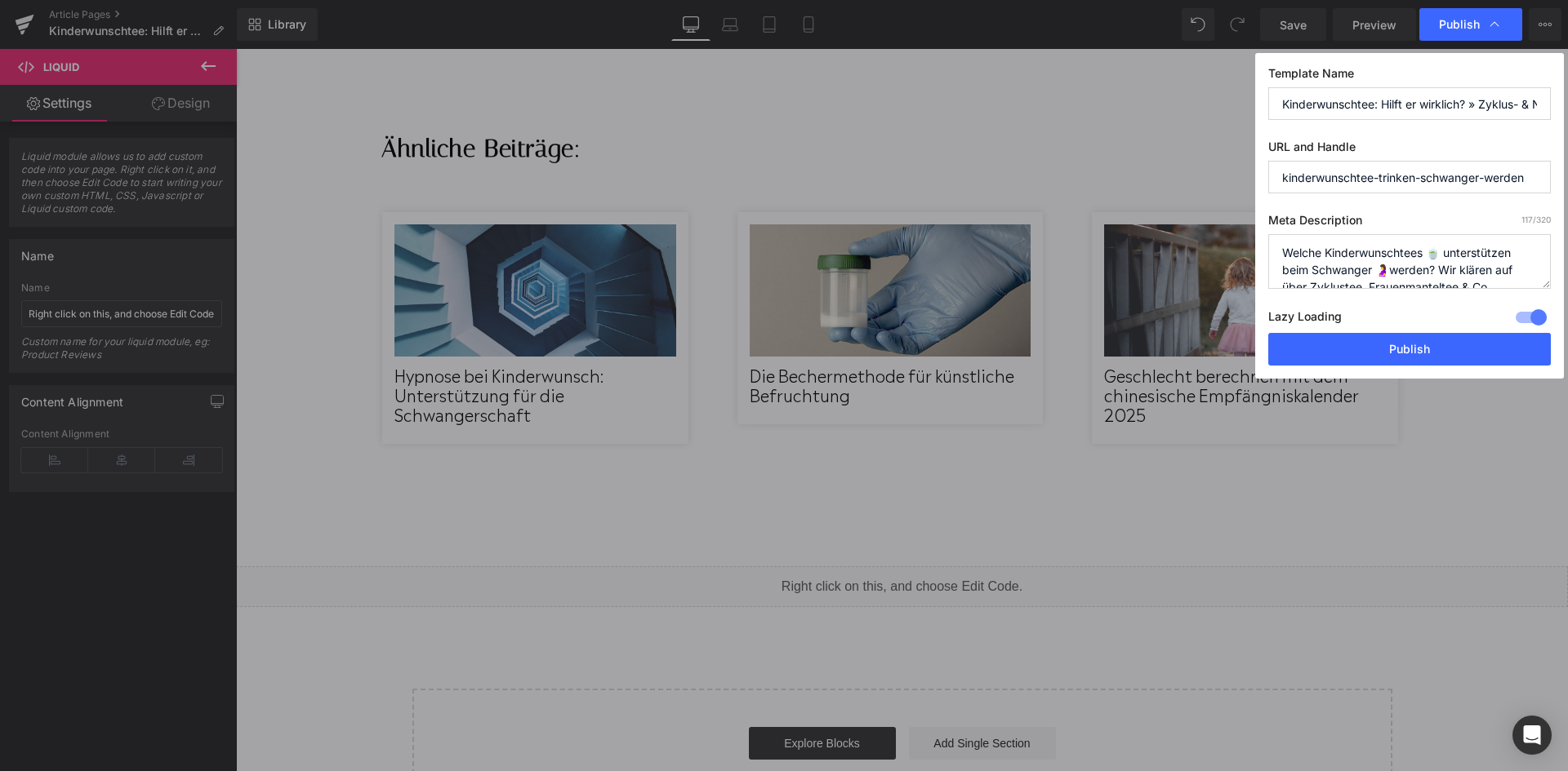
scroll to position [0, 92]
drag, startPoint x: 1277, startPoint y: 101, endPoint x: 1567, endPoint y: 113, distance: 290.2
click at [1567, 113] on div "Publish Template Name Kinderwunschtee: Hilft er wirklich? » Zyklus- & Nestreini…" at bounding box center [784, 386] width 1568 height 771
click at [1443, 178] on input "kinderwunschtee-trinken-schwanger-werden" at bounding box center [1409, 178] width 282 height 33
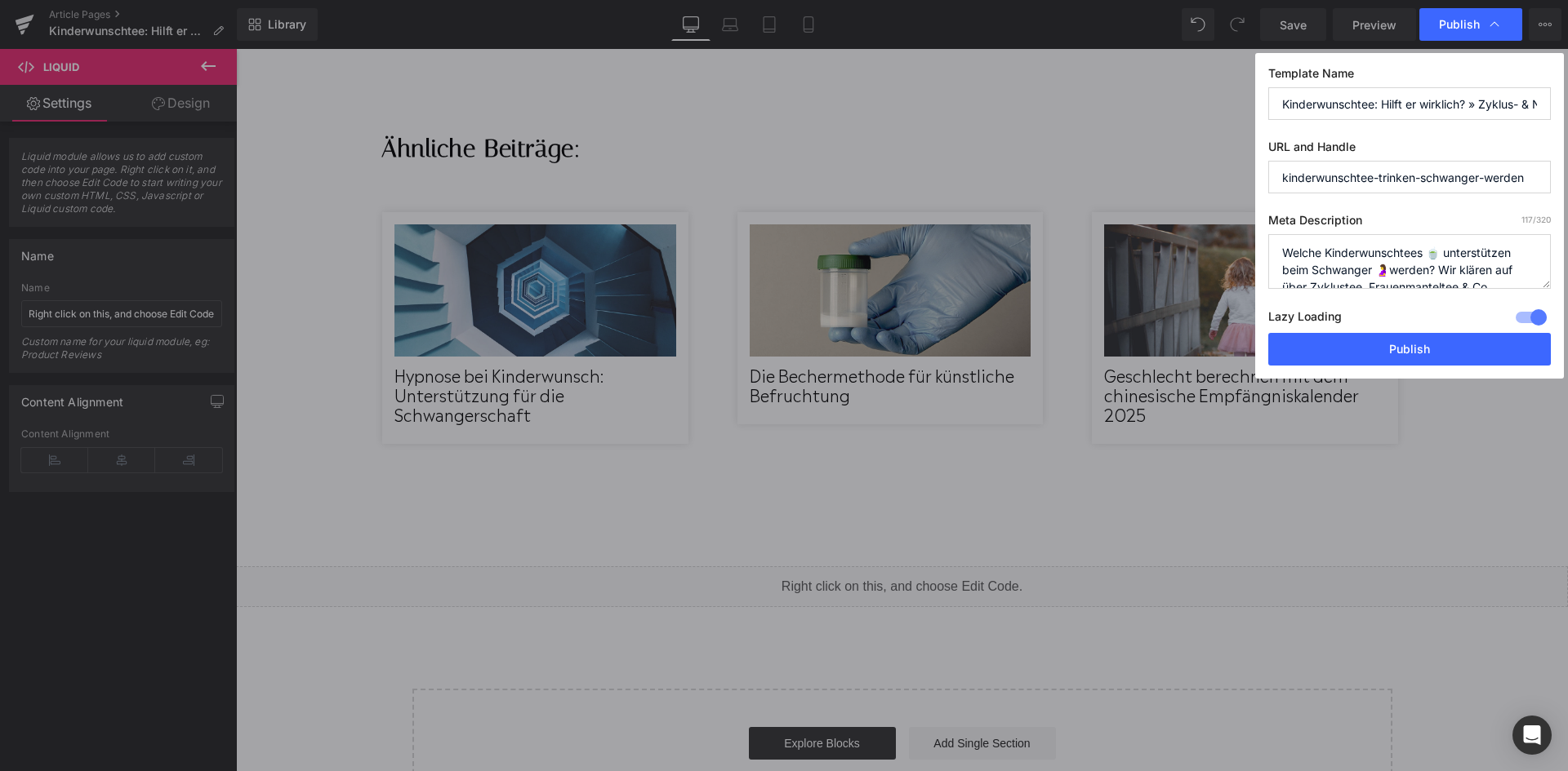
click at [1441, 252] on textarea "Welche Kinderwunschtees 🍵 unterstützen beim Schwanger 🤰werden? Wir klären auf ü…" at bounding box center [1409, 262] width 282 height 55
drag, startPoint x: 1380, startPoint y: 271, endPoint x: 1391, endPoint y: 273, distance: 11.2
click at [1391, 273] on textarea "Welche Kinderwunschtees 🍵 unterstützen beim Schwanger 🤰werden? Wir klären auf ü…" at bounding box center [1409, 262] width 282 height 55
click at [1415, 271] on textarea "Welche Kinderwunschtees 🍵 unterstützen beim Schwanger 🤰werden? Wir klären auf ü…" at bounding box center [1409, 262] width 282 height 55
click at [1424, 269] on textarea "Welche Kinderwunschtees 🍵 unterstützen beim Schwanger 🤰werden? Wir klären auf ü…" at bounding box center [1409, 262] width 282 height 55
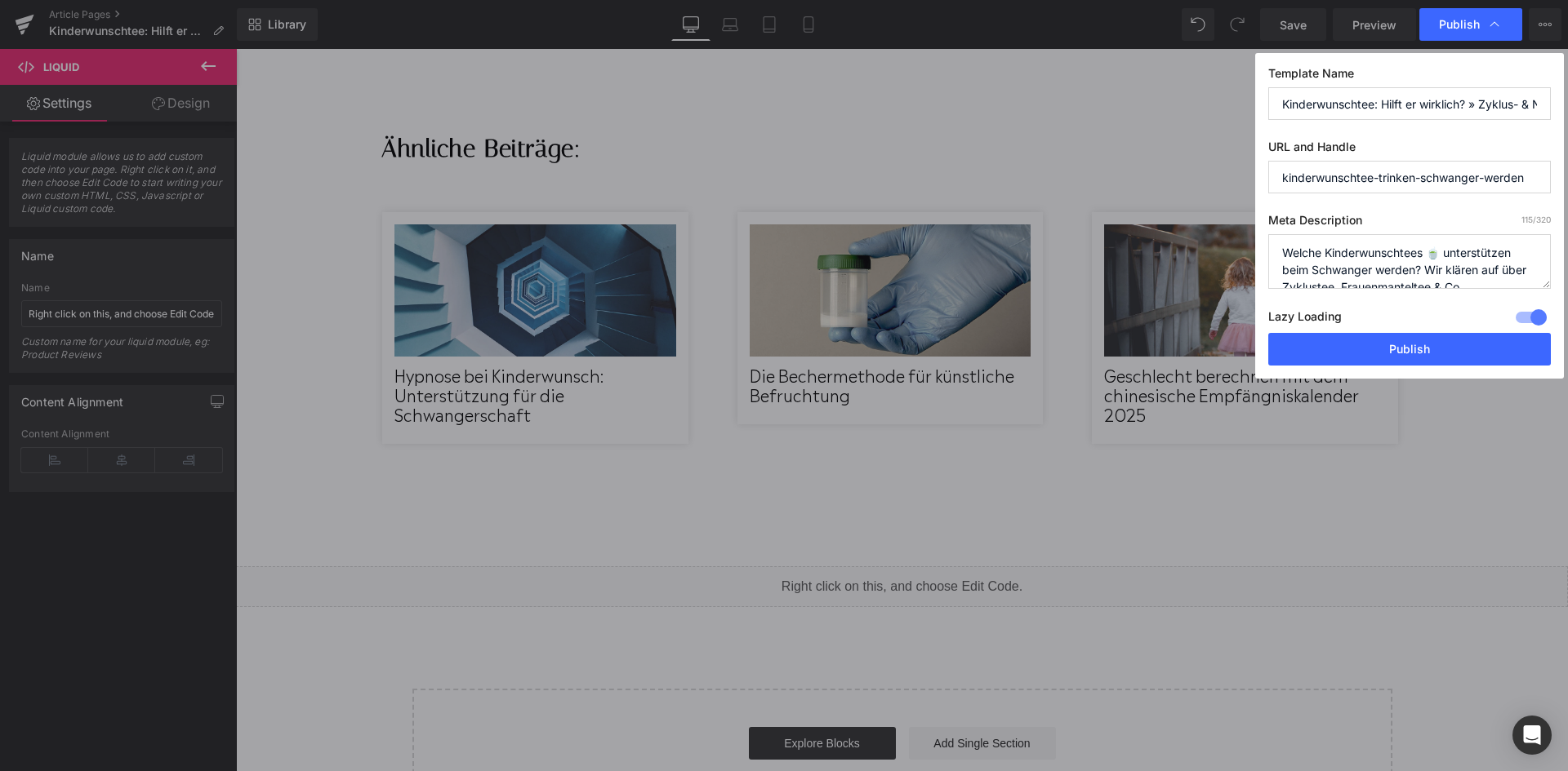
paste textarea "🤰"
drag, startPoint x: 1441, startPoint y: 255, endPoint x: 1431, endPoint y: 255, distance: 10.0
click at [1431, 255] on textarea "Welche Kinderwunschtees 🍵 unterstützen beim Schwanger 🤰werden? Wir klären auf ü…" at bounding box center [1409, 262] width 282 height 55
click at [1399, 269] on textarea "Welche Kinderwunschtees 🍵 unterstützen beim Schwanger 🤰werden? Wir klären auf ü…" at bounding box center [1409, 262] width 282 height 55
paste textarea
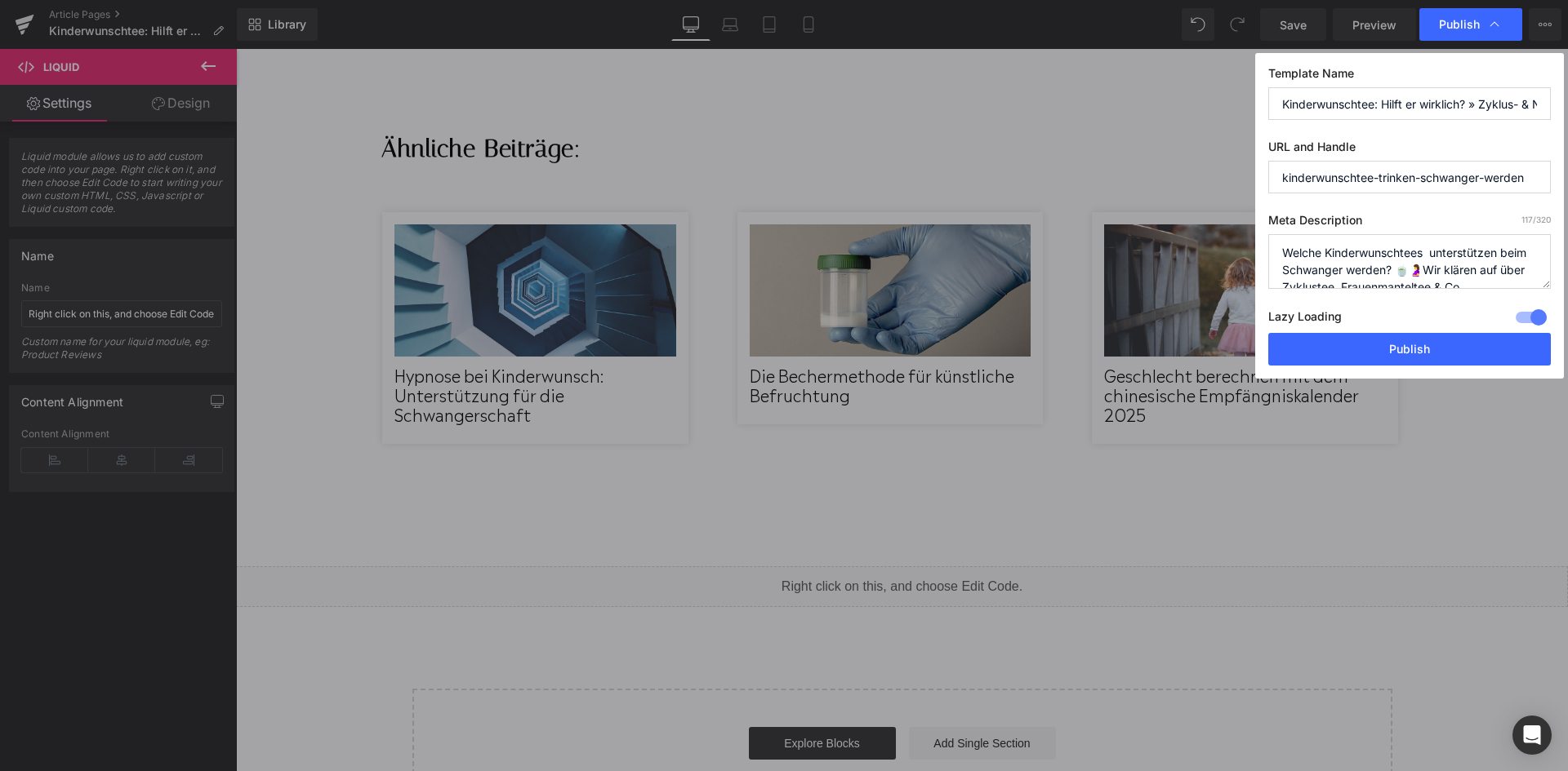
scroll to position [17, 0]
click at [1369, 271] on textarea "Welche Kinderwunschtees 🍵 unterstützen beim Schwanger 🤰werden? Wir klären auf ü…" at bounding box center [1409, 262] width 282 height 55
paste textarea "Himbeerblättertee"
drag, startPoint x: 1482, startPoint y: 261, endPoint x: 1369, endPoint y: 266, distance: 113.1
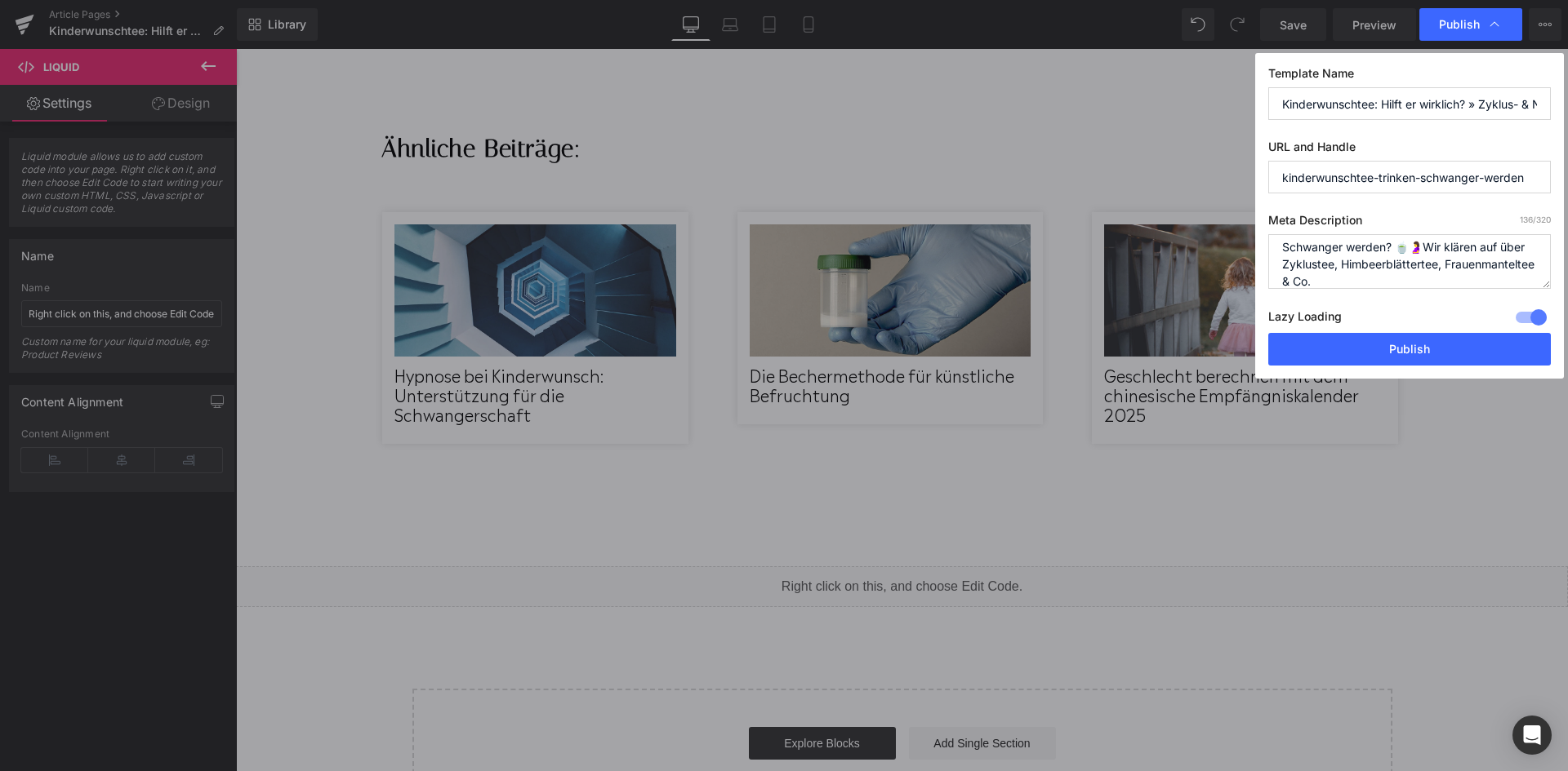
click at [1369, 266] on textarea "Welche Kinderwunschtees 🍵 unterstützen beim Schwanger 🤰werden? Wir klären auf ü…" at bounding box center [1409, 262] width 282 height 55
type textarea "Welche Kinderwunschtees unterstützen beim Schwanger werden? 🍵🤰Wir klären auf üb…"
click at [1448, 354] on button "Publish" at bounding box center [1409, 350] width 282 height 33
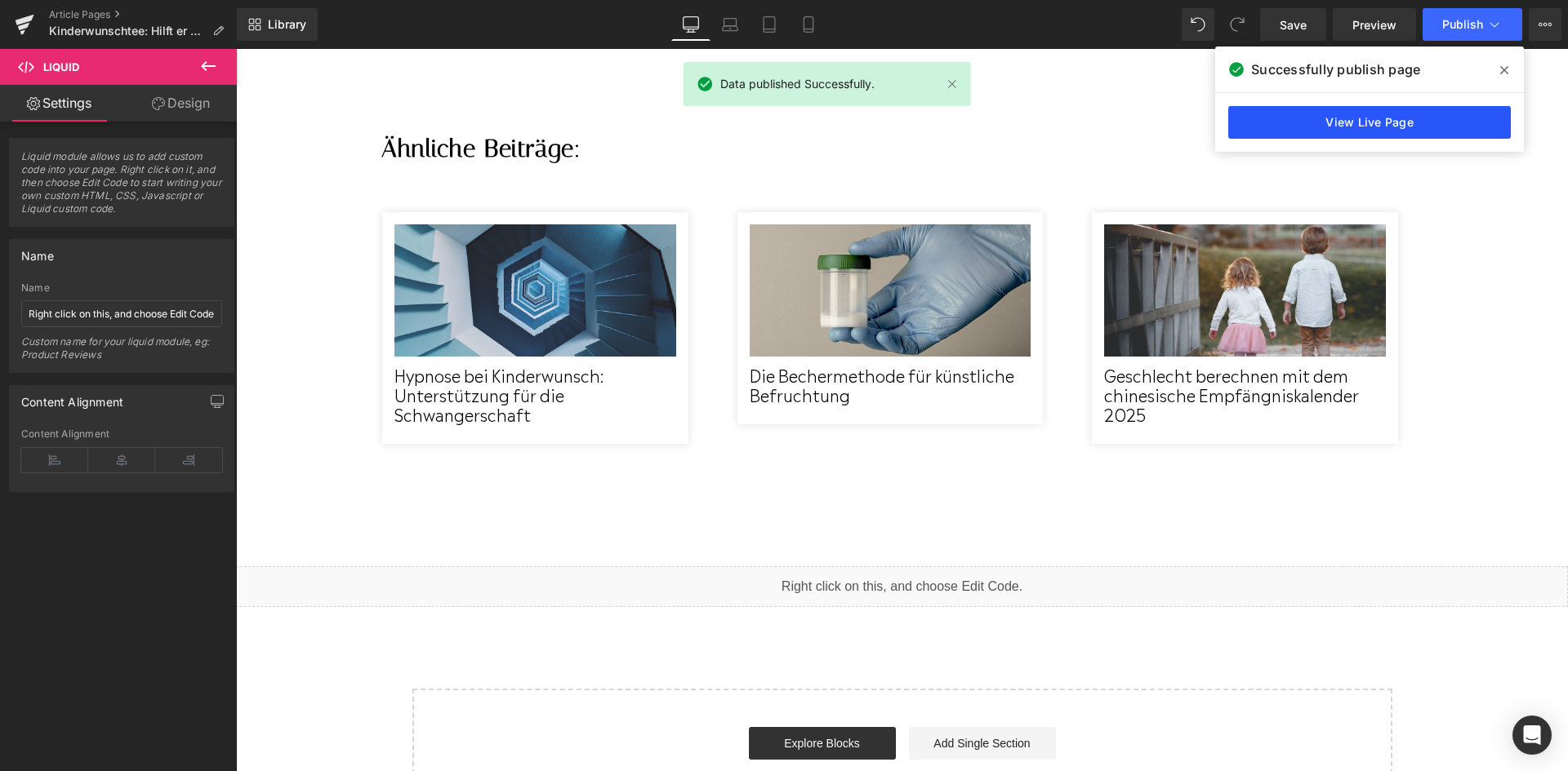
click at [1426, 111] on link "View Live Page" at bounding box center [1369, 123] width 282 height 33
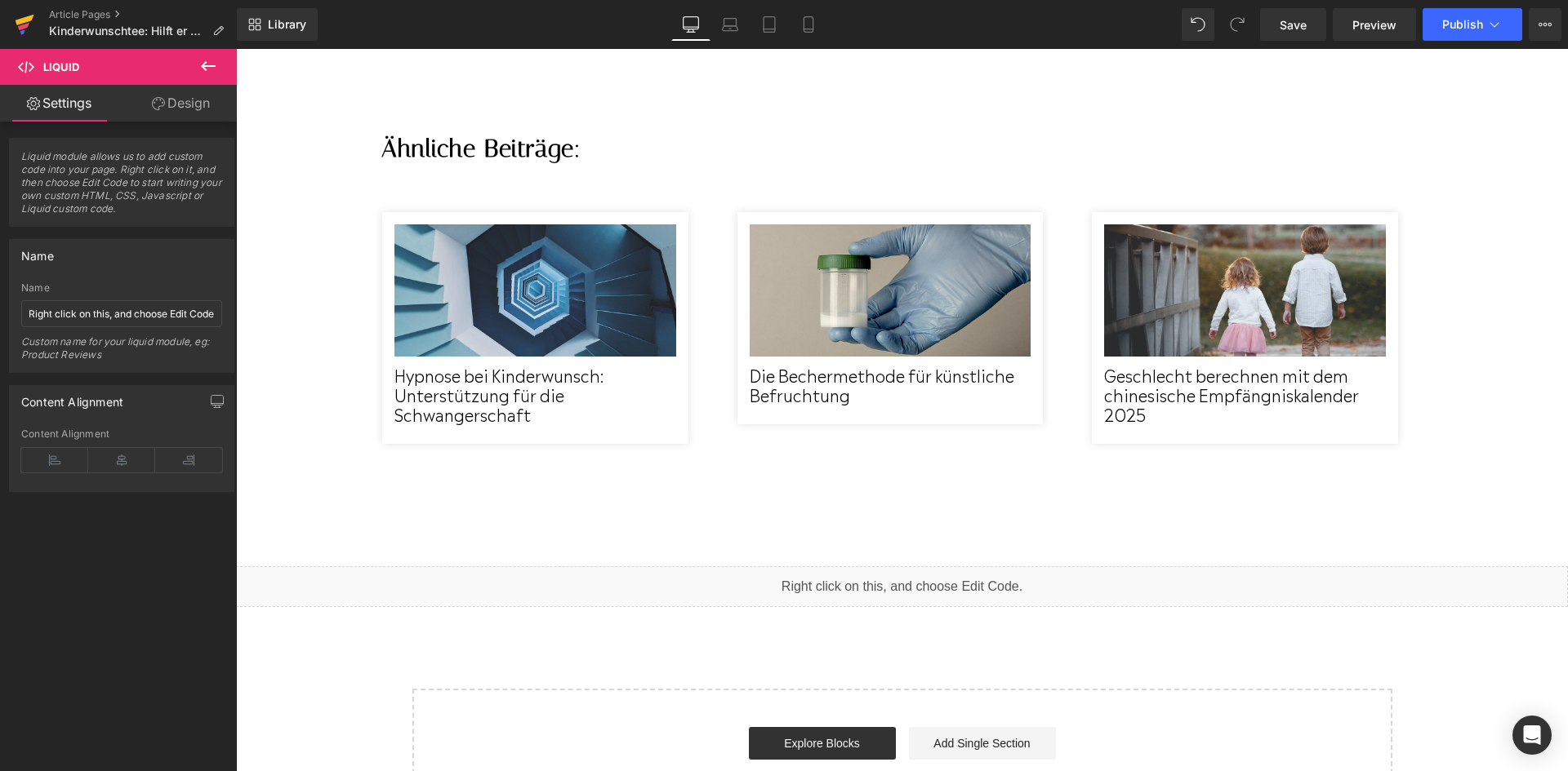
click at [11, 27] on link at bounding box center [24, 24] width 49 height 49
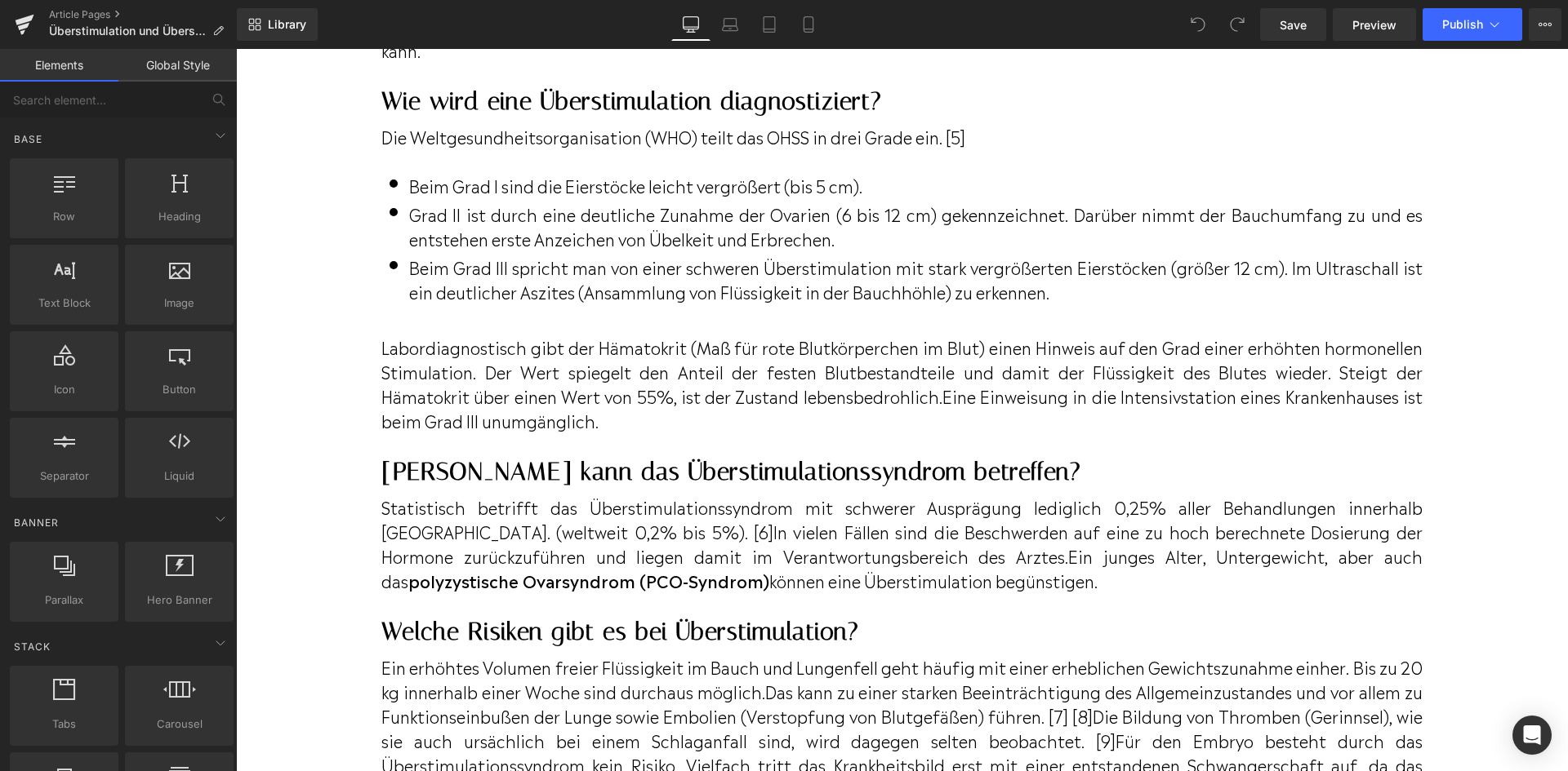
scroll to position [2117, 0]
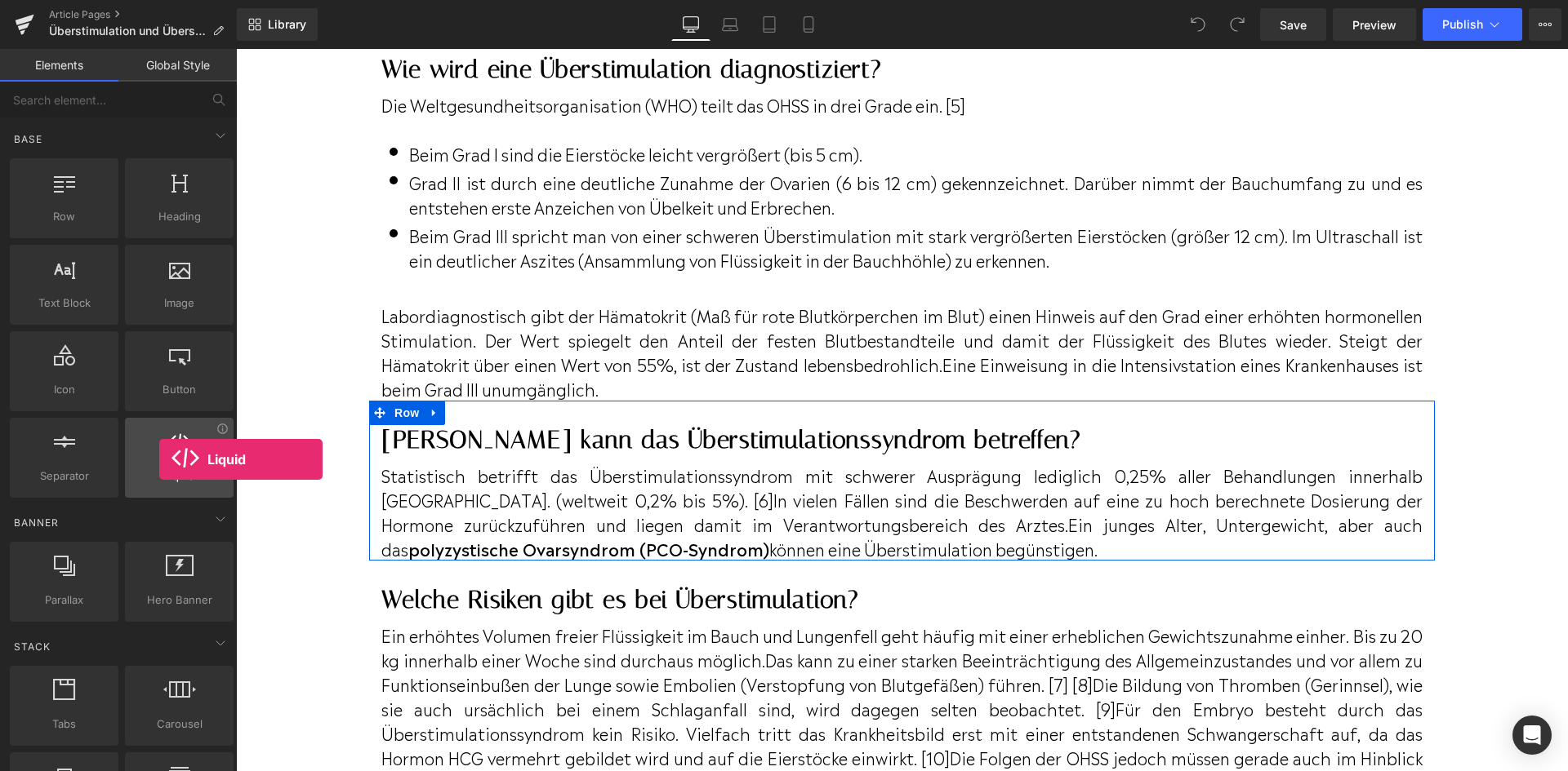
drag, startPoint x: 178, startPoint y: 463, endPoint x: 158, endPoint y: 460, distance: 20.2
click at [158, 460] on div at bounding box center [180, 450] width 99 height 37
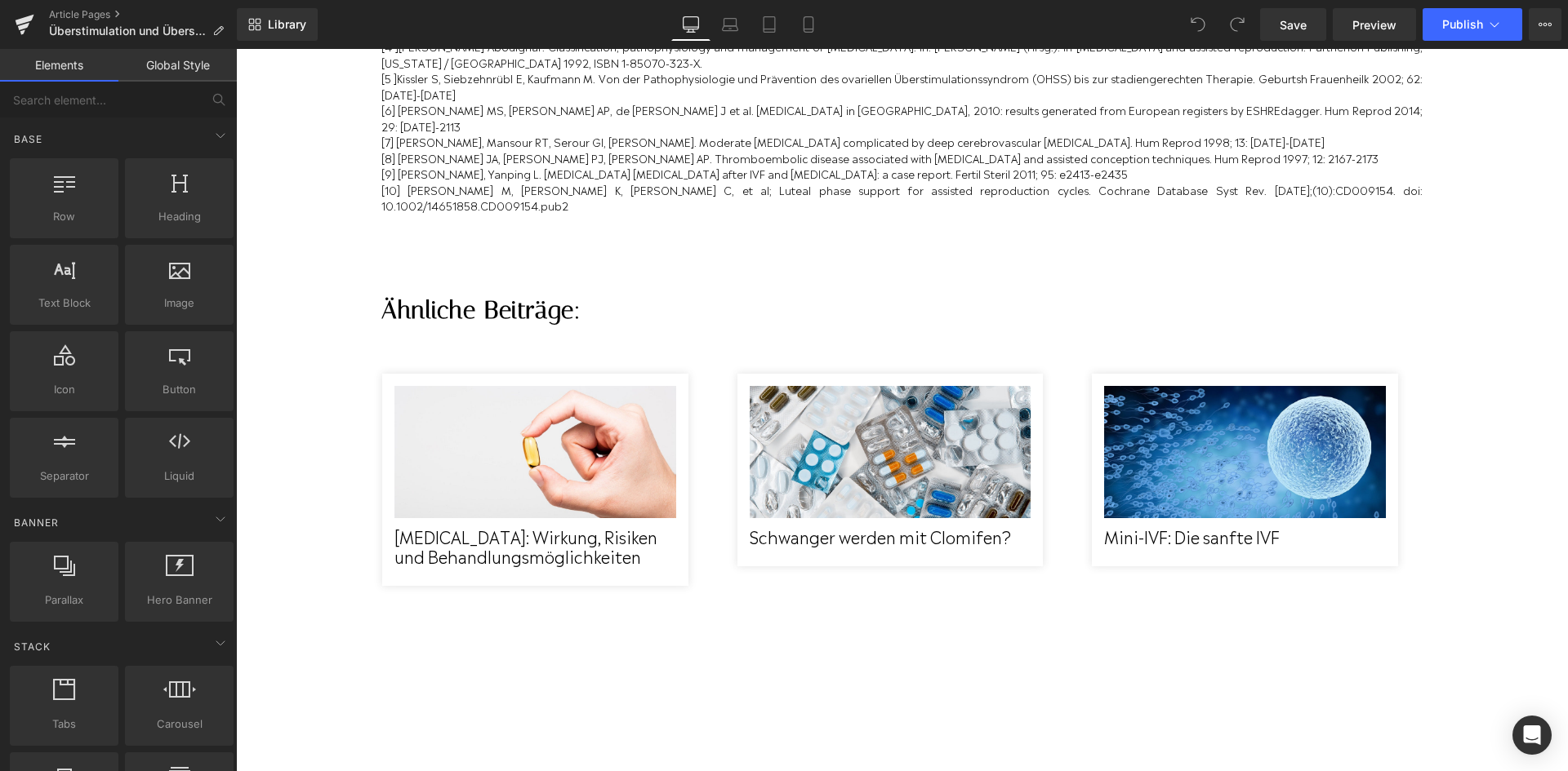
scroll to position [163, 0]
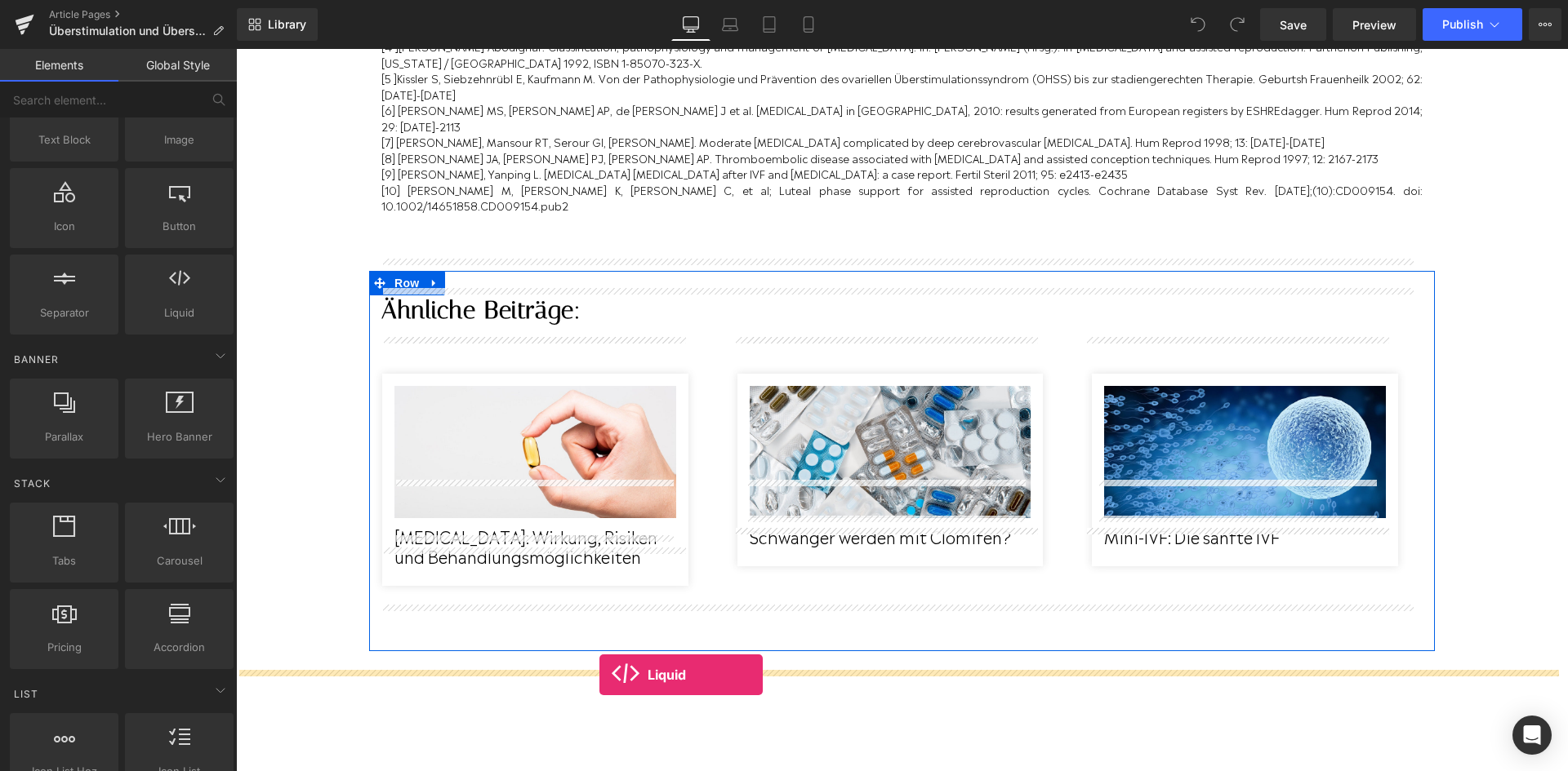
drag, startPoint x: 398, startPoint y: 353, endPoint x: 598, endPoint y: 675, distance: 379.1
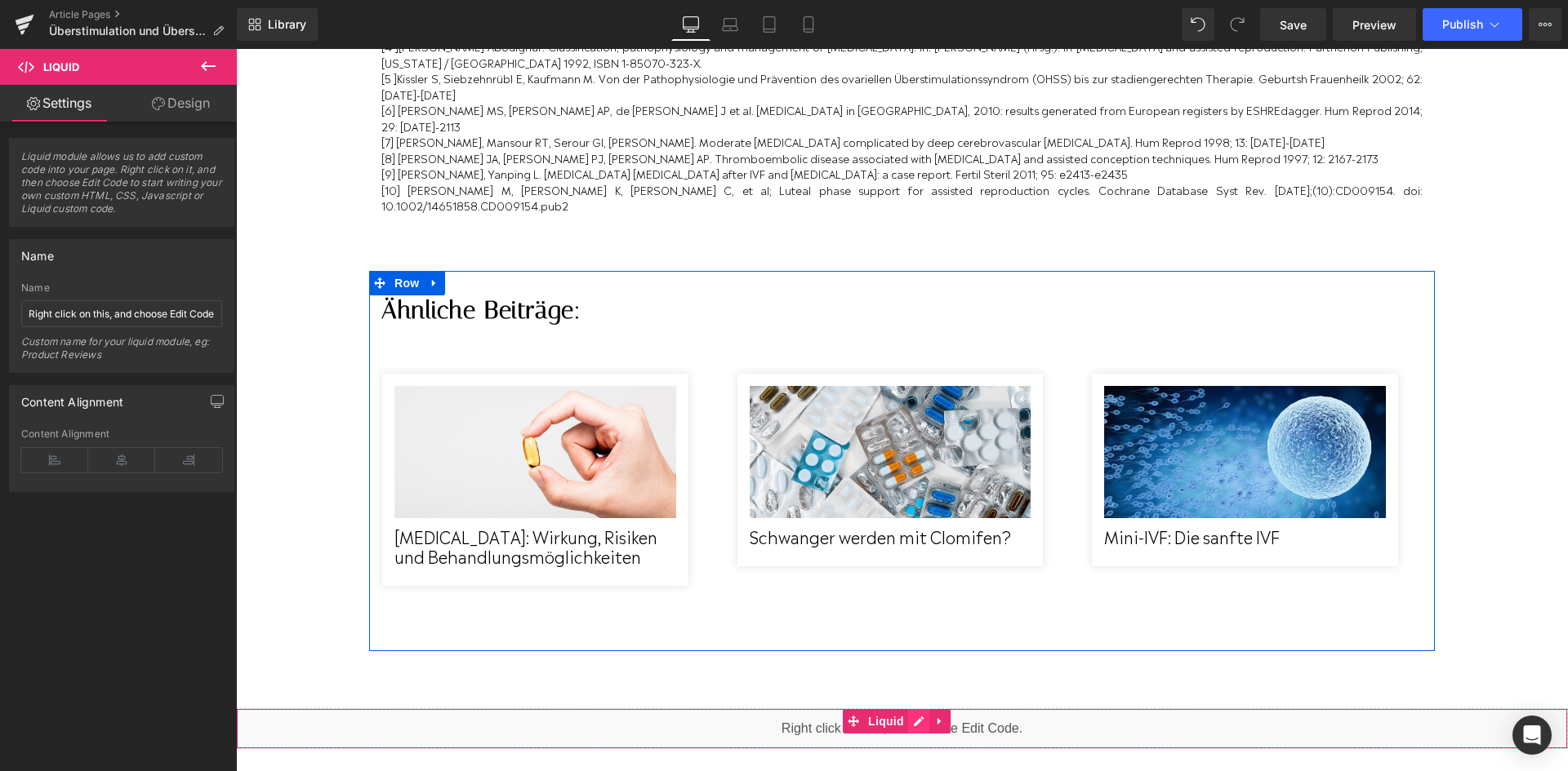
click at [914, 709] on div "Liquid" at bounding box center [902, 729] width 1332 height 41
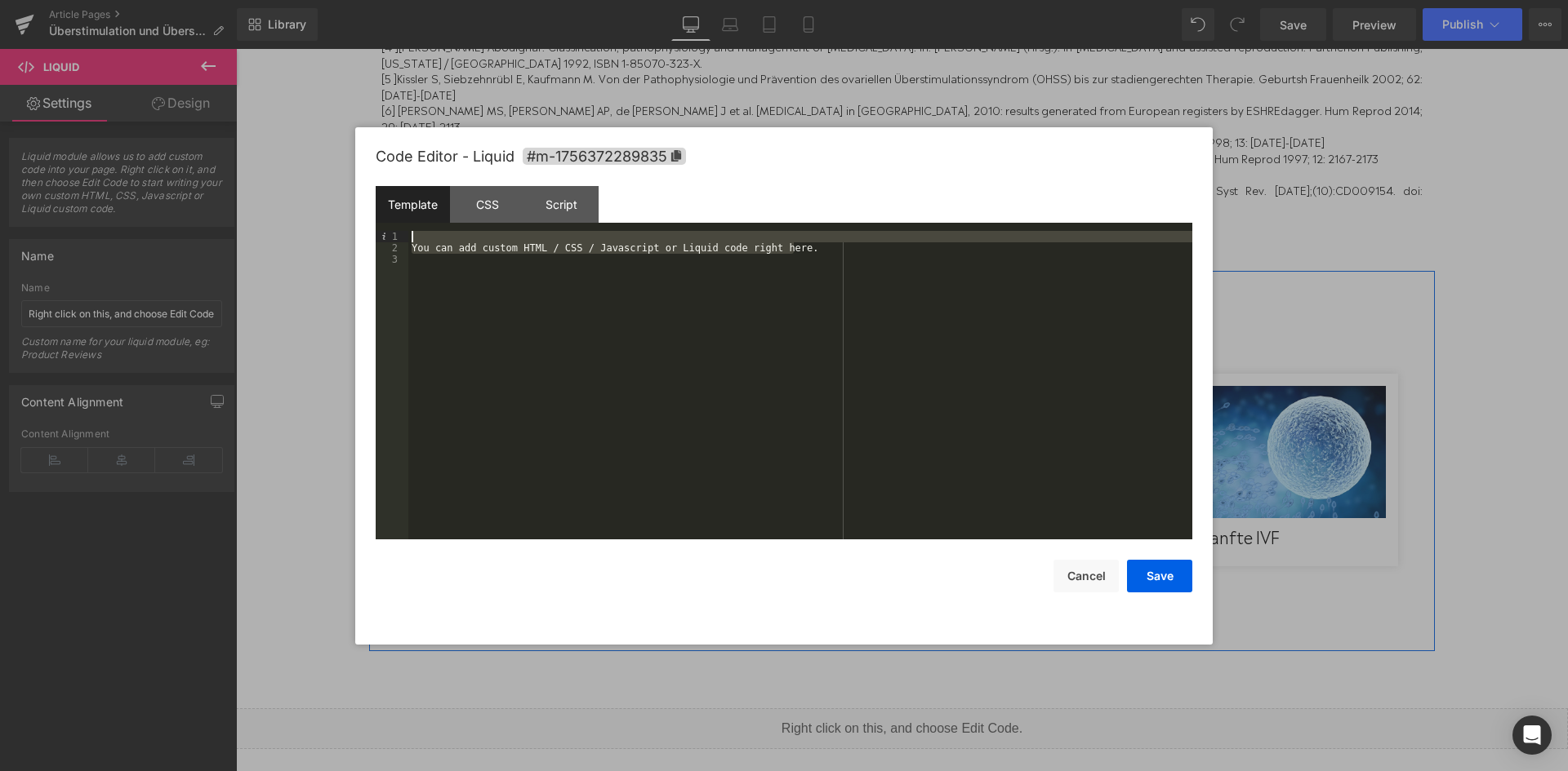
drag, startPoint x: 802, startPoint y: 253, endPoint x: 445, endPoint y: 230, distance: 357.7
click at [445, 231] on div "You can add custom HTML / CSS / Javascript or Liquid code right here." at bounding box center [800, 396] width 784 height 331
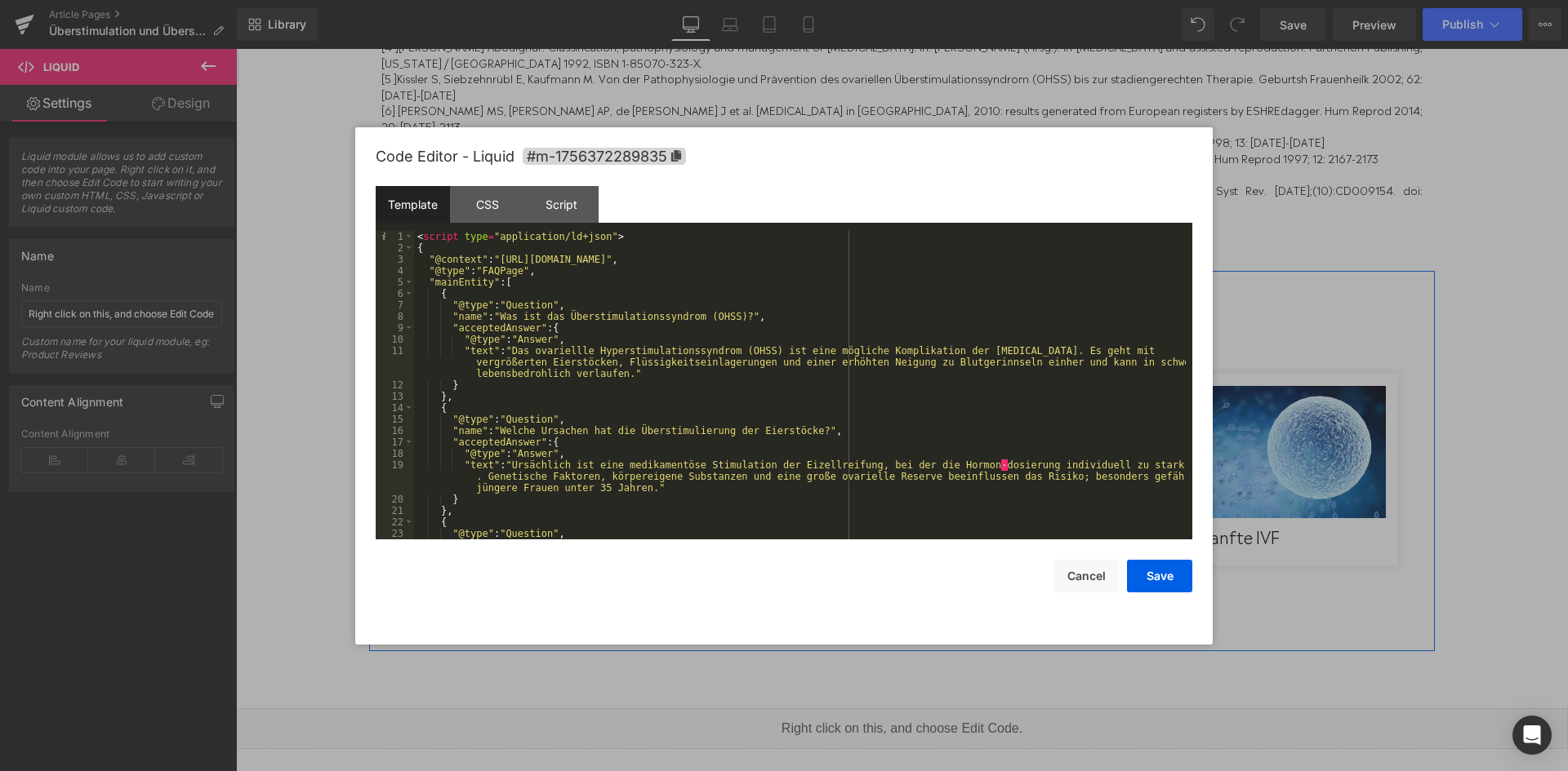
scroll to position [0, 0]
click at [1014, 480] on div "< script type = "application/ld+json" > { "@context" : "https://schema.org" , "…" at bounding box center [800, 396] width 771 height 331
click at [966, 467] on div "< script type = "application/ld+json" > { "@context" : "https://schema.org" , "…" at bounding box center [800, 396] width 771 height 331
drag, startPoint x: 958, startPoint y: 463, endPoint x: 965, endPoint y: 474, distance: 13.0
click at [957, 463] on div "< script type = "application/ld+json" > { "@context" : "https://schema.org" , "…" at bounding box center [800, 396] width 771 height 331
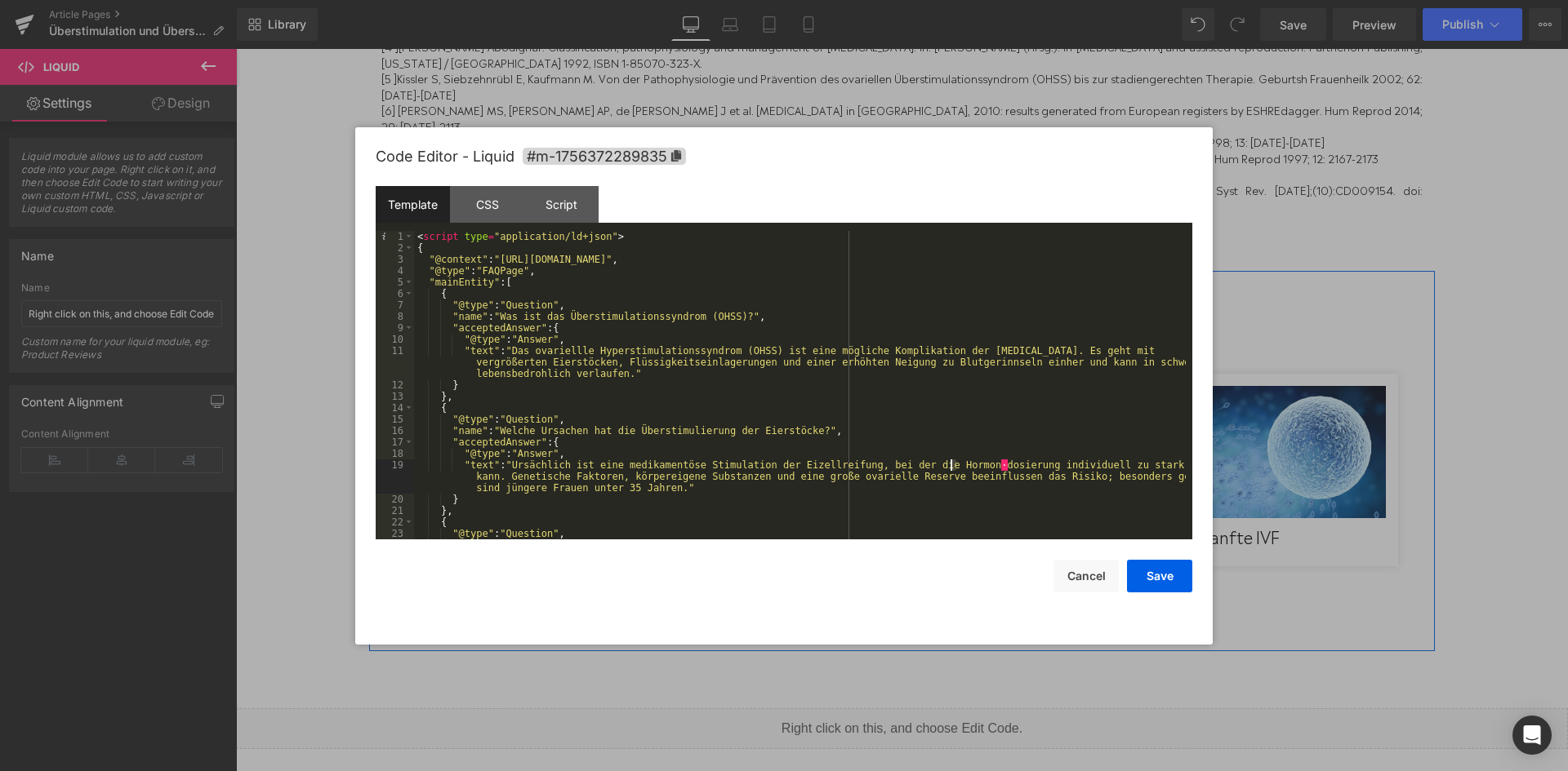
click at [952, 470] on div "< script type = "application/ld+json" > { "@context" : "https://schema.org" , "…" at bounding box center [800, 396] width 771 height 331
click at [1136, 483] on div "< script type = "application/ld+json" > { "@context" : "https://schema.org" , "…" at bounding box center [800, 396] width 771 height 331
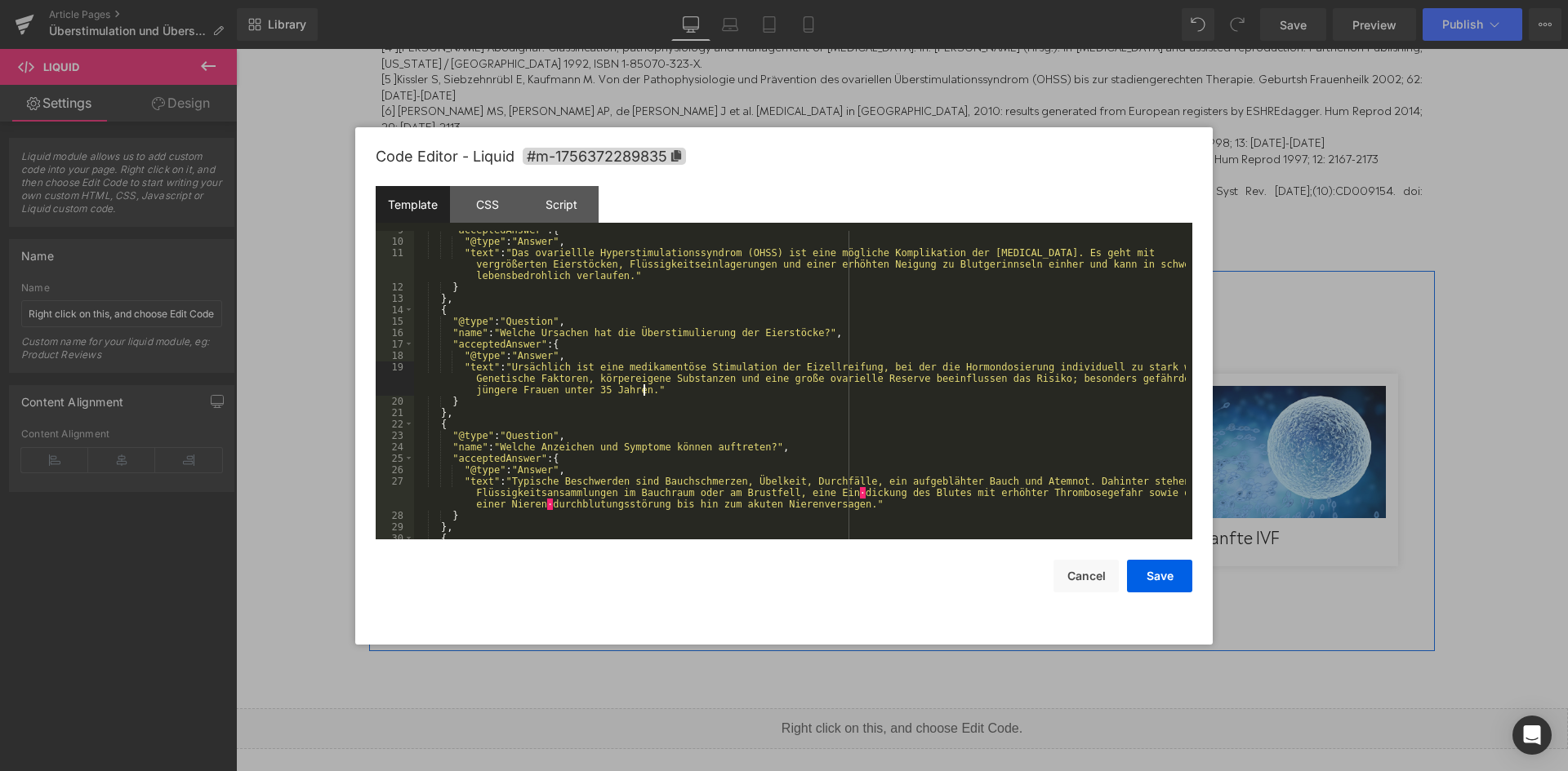
scroll to position [98, 0]
click at [828, 495] on div ""acceptedAnswer" : { "@type" : "Answer" , "text" : "Das ovariellle Hyperstimula…" at bounding box center [800, 390] width 771 height 331
click at [543, 500] on div ""acceptedAnswer" : { "@type" : "Answer" , "text" : "Das ovariellle Hyperstimula…" at bounding box center [800, 390] width 771 height 331
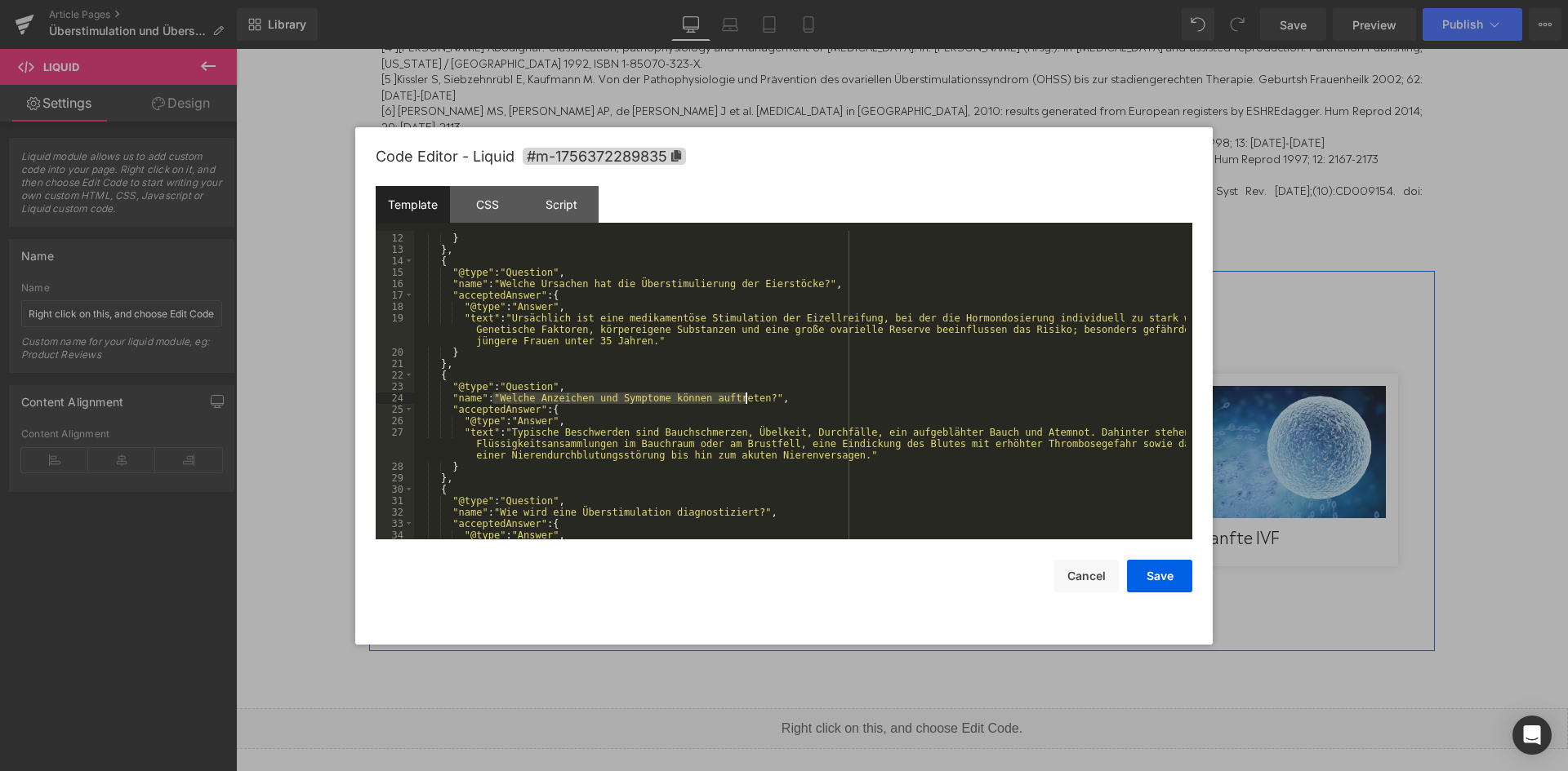
drag, startPoint x: 493, startPoint y: 401, endPoint x: 745, endPoint y: 399, distance: 252.0
click at [745, 399] on div ""text" : "Das ovariellle Hyperstimulationssyndrom (OHSS) ist eine mögliche Komp…" at bounding box center [800, 375] width 771 height 354
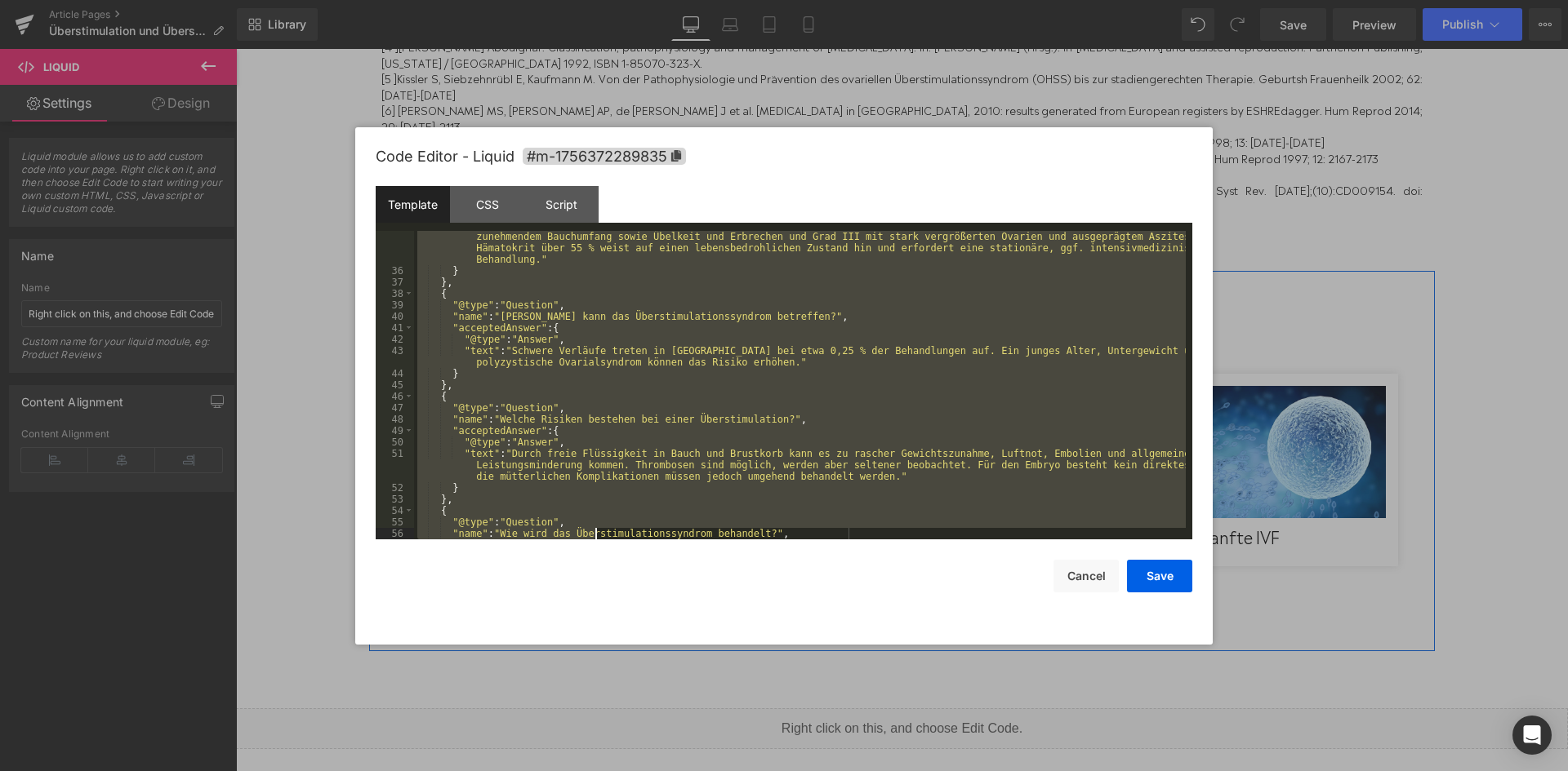
scroll to position [526, 0]
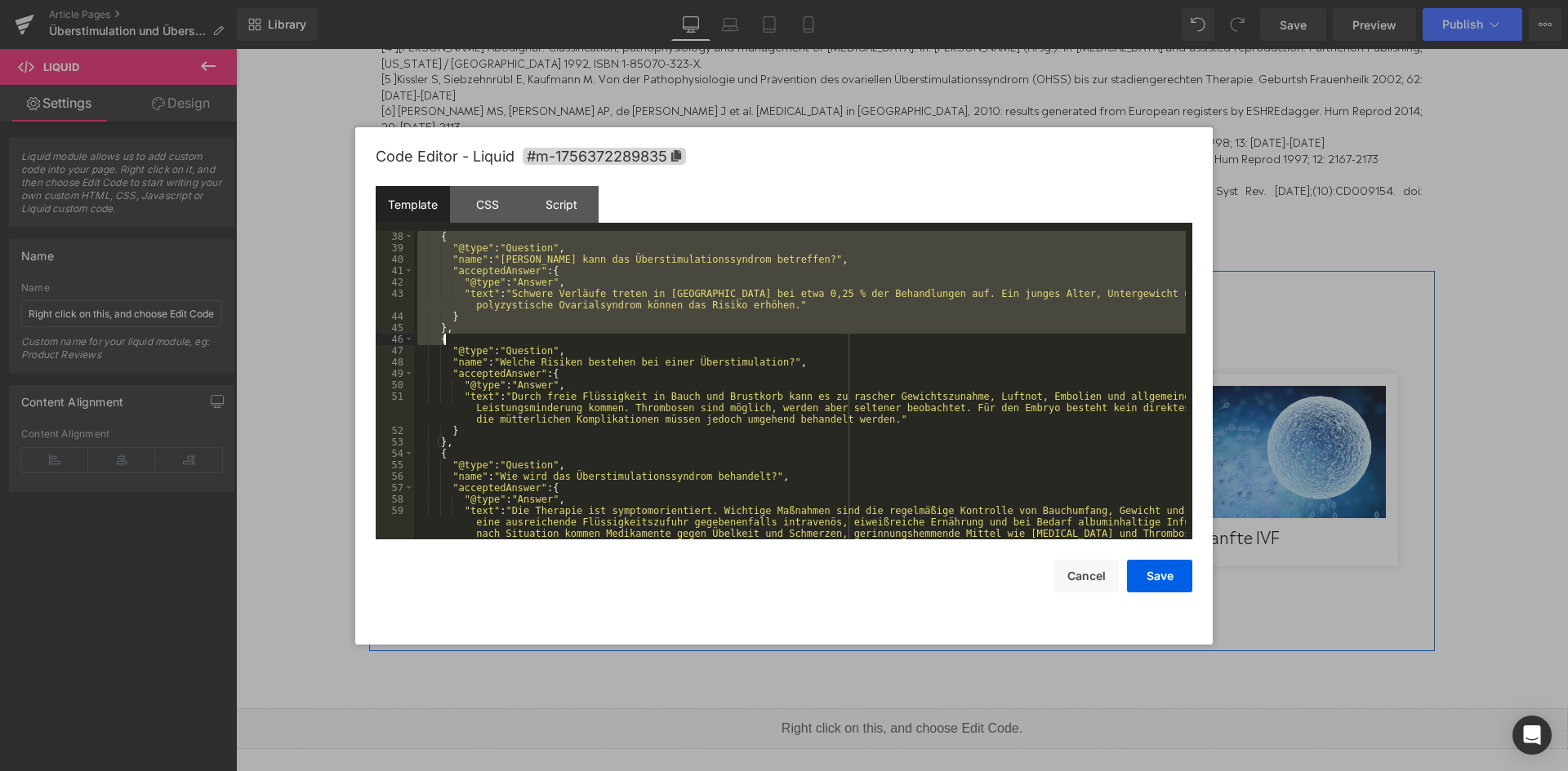
drag, startPoint x: 449, startPoint y: 351, endPoint x: 609, endPoint y: 337, distance: 160.6
click at [609, 337] on div "{ "@type" : "Question" , "name" : "Wen kann das Überstimulationssyndrom betreff…" at bounding box center [800, 419] width 771 height 377
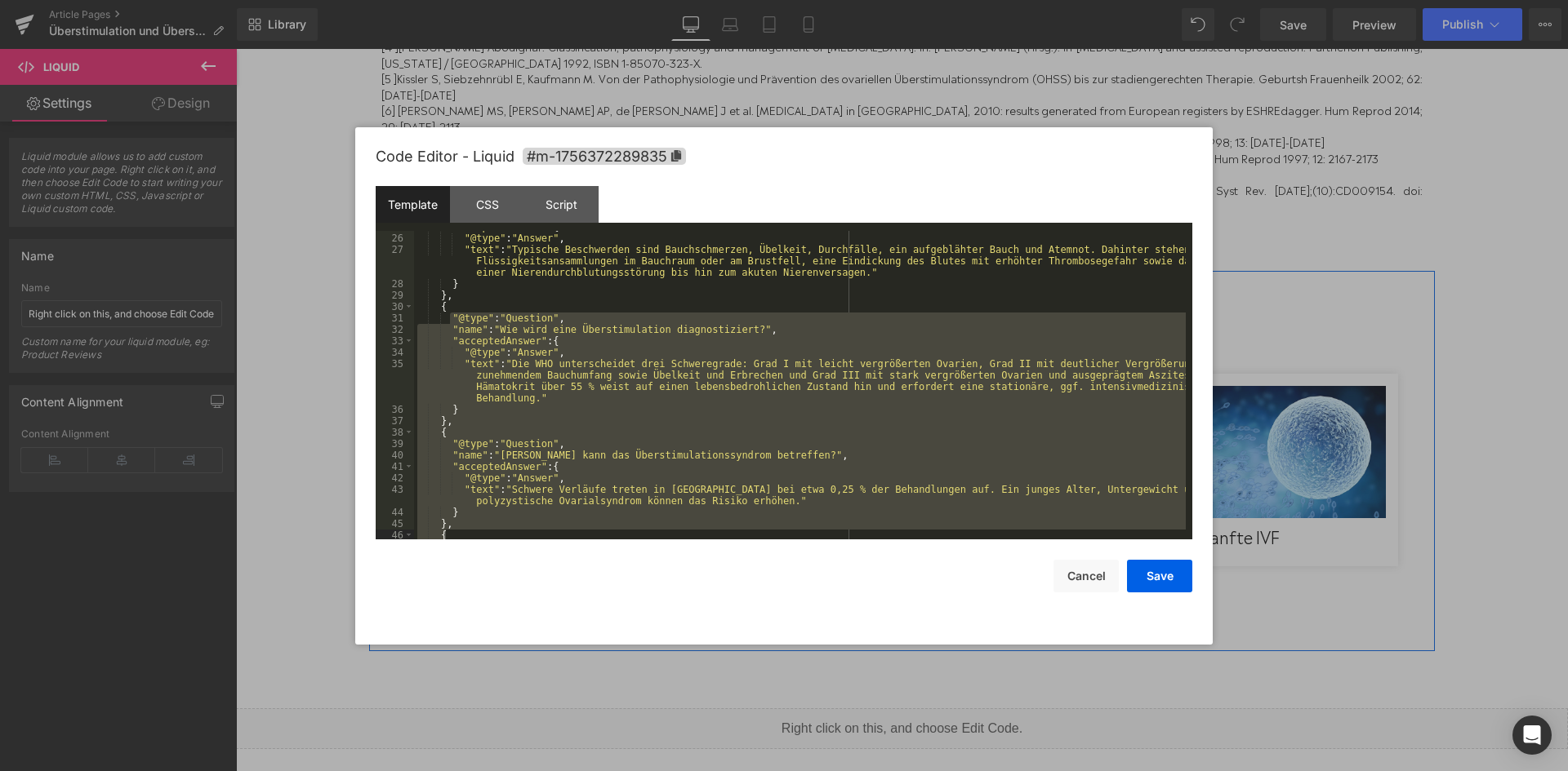
scroll to position [330, 0]
drag, startPoint x: 475, startPoint y: 401, endPoint x: 473, endPoint y: 391, distance: 10.2
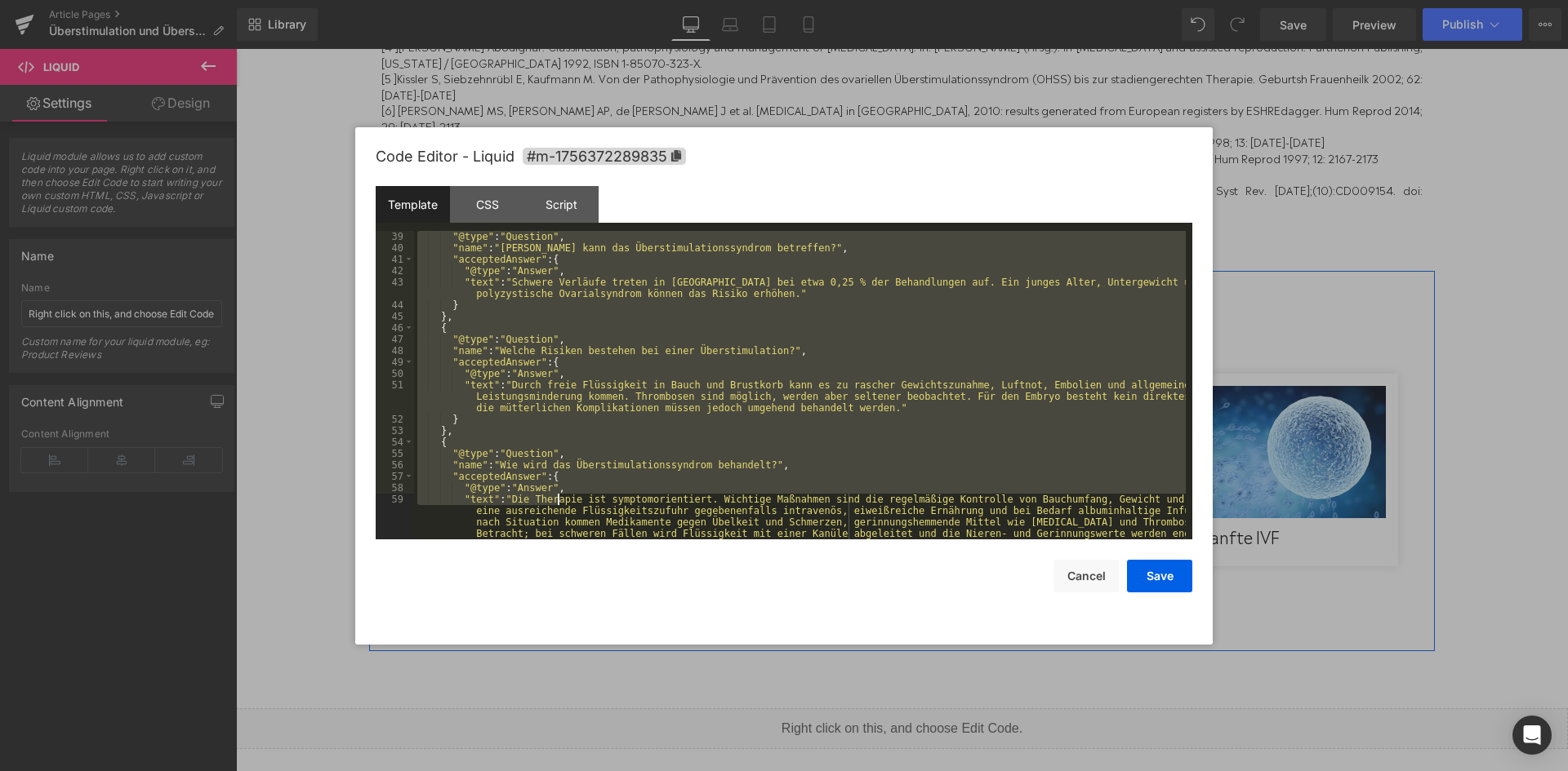
scroll to position [538, 0]
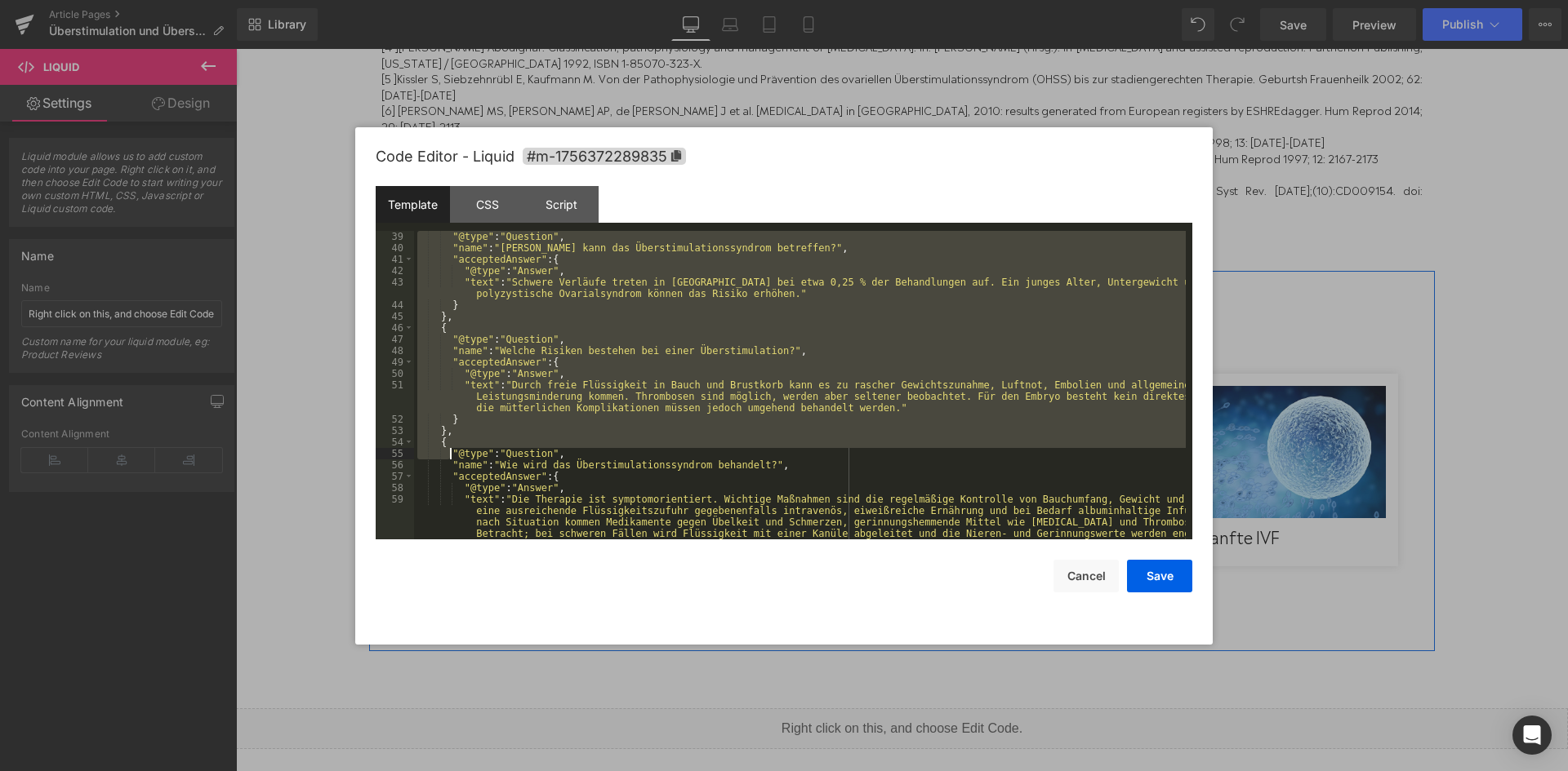
drag, startPoint x: 466, startPoint y: 324, endPoint x: 450, endPoint y: 454, distance: 131.0
click at [450, 454] on div ""@type" : "Question" , "name" : "Wen kann das Überstimulationssyndrom betreffen…" at bounding box center [800, 419] width 771 height 377
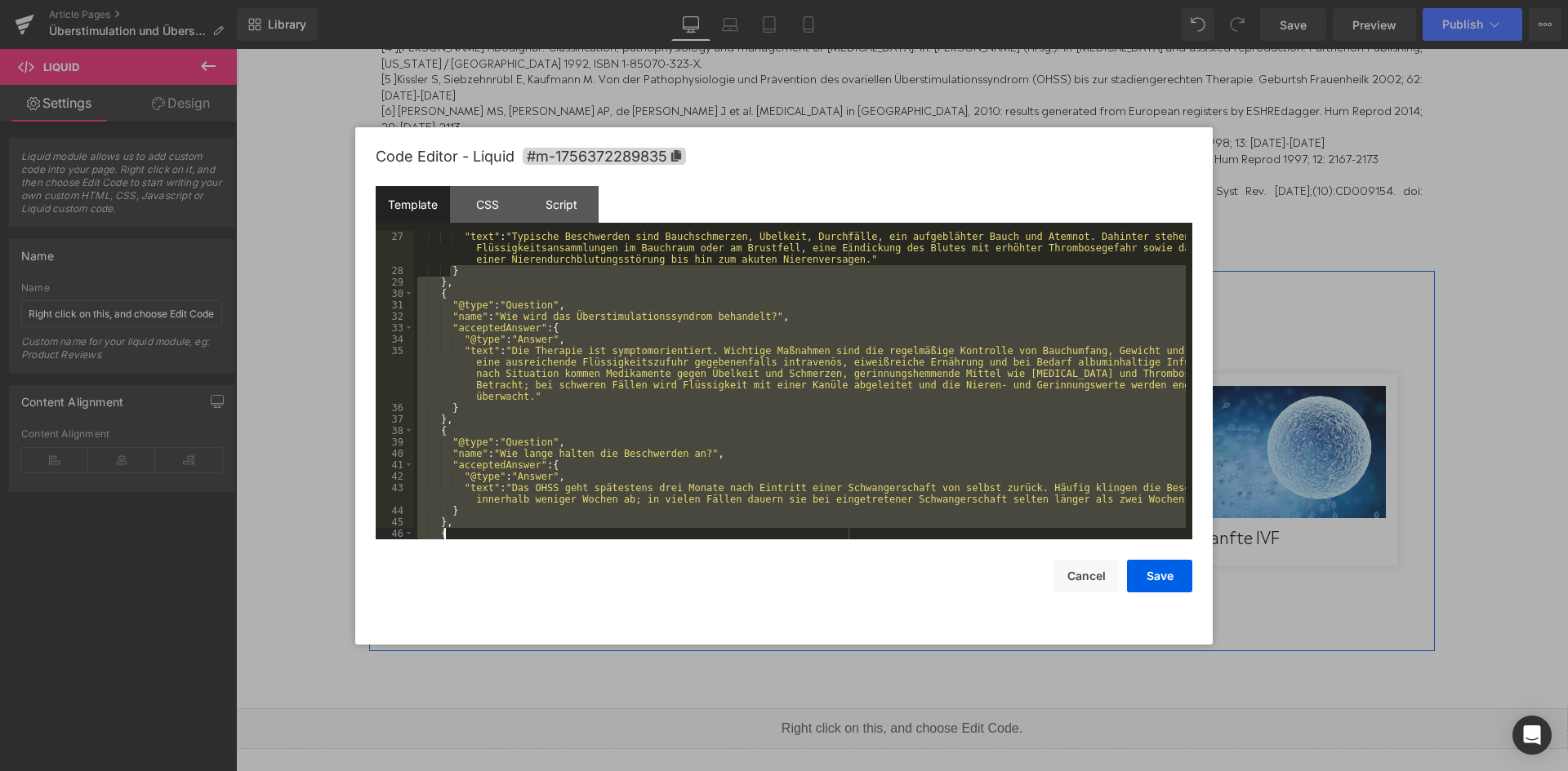
scroll to position [400, 0]
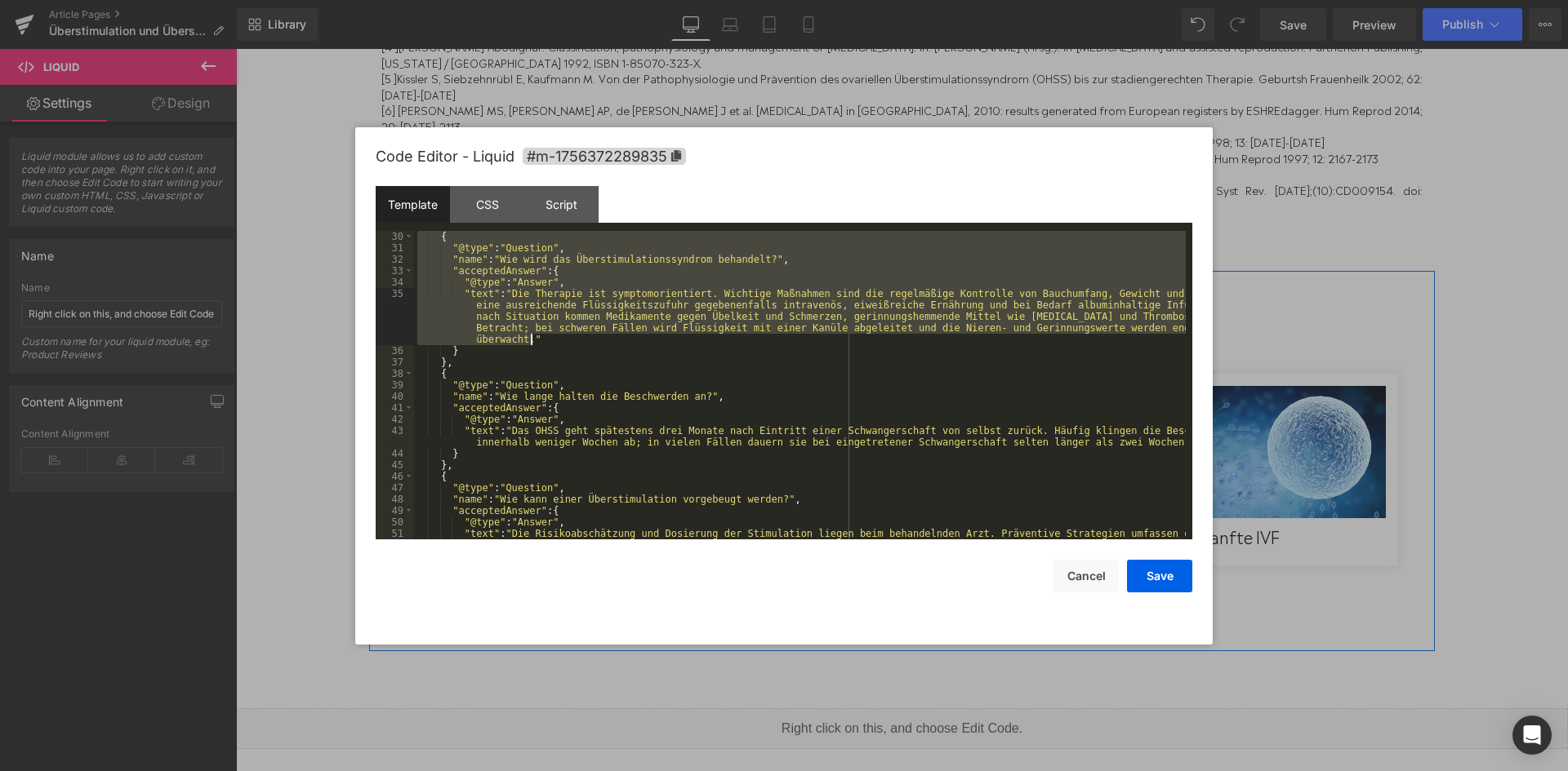
drag, startPoint x: 448, startPoint y: 396, endPoint x: 572, endPoint y: 343, distance: 134.9
click at [572, 343] on div "{ "@type" : "Question" , "name" : "Wie wird das Überstimulationssyndrom behande…" at bounding box center [800, 413] width 771 height 365
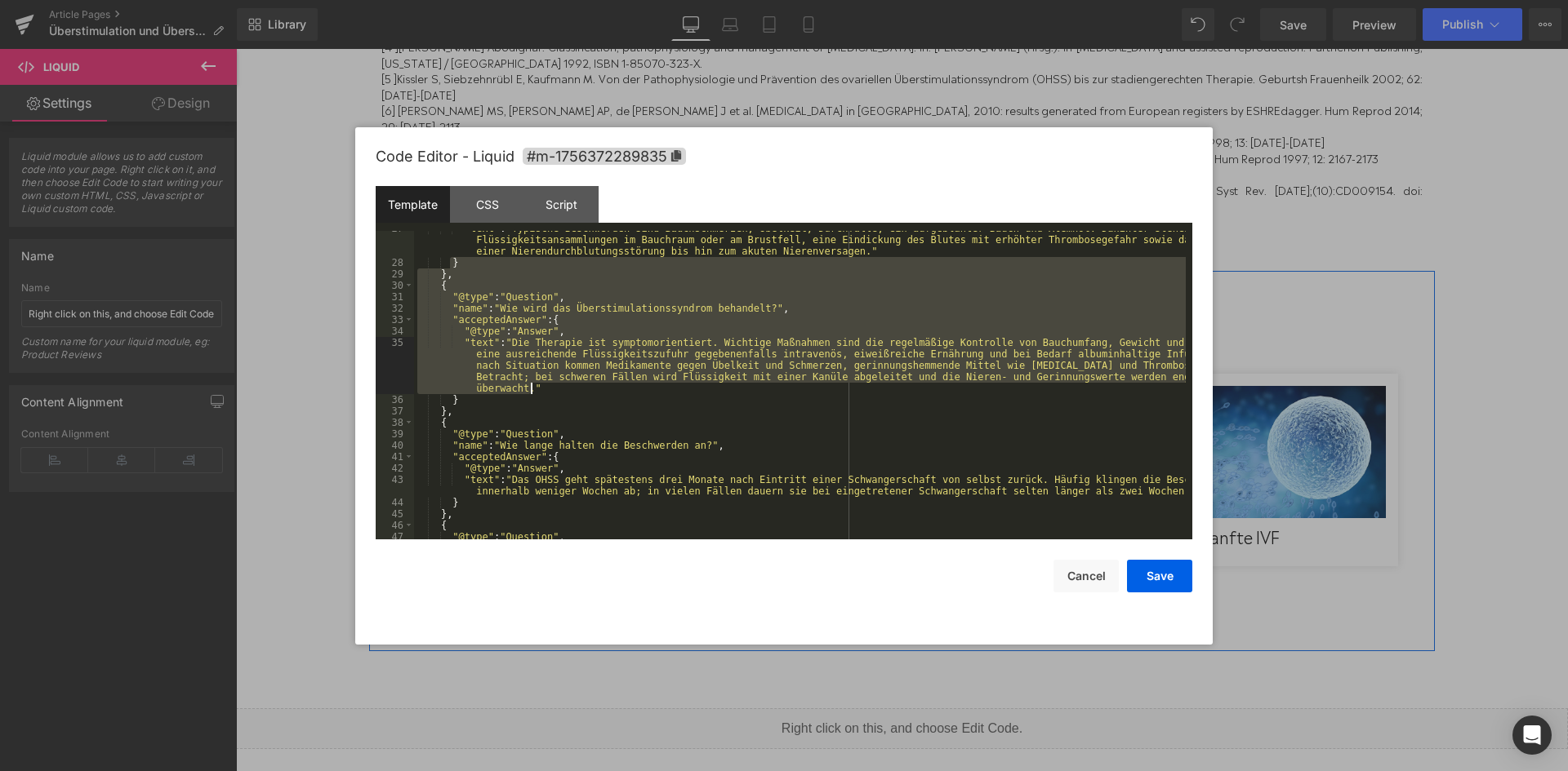
scroll to position [351, 0]
drag, startPoint x: 500, startPoint y: 336, endPoint x: 475, endPoint y: 400, distance: 68.7
click at [475, 400] on div ""text" : "Typische Beschwerden sind Bauchschmerzen, Übelkeit, Durchfälle, ein a…" at bounding box center [800, 399] width 771 height 354
drag, startPoint x: 545, startPoint y: 388, endPoint x: 402, endPoint y: 261, distance: 191.3
click at [402, 261] on pre "27 28 29 30 31 32 33 34 35 36 37 38 39 40 41 42 43 44 45 46 47 48 "text" : "Typ…" at bounding box center [783, 385] width 816 height 309
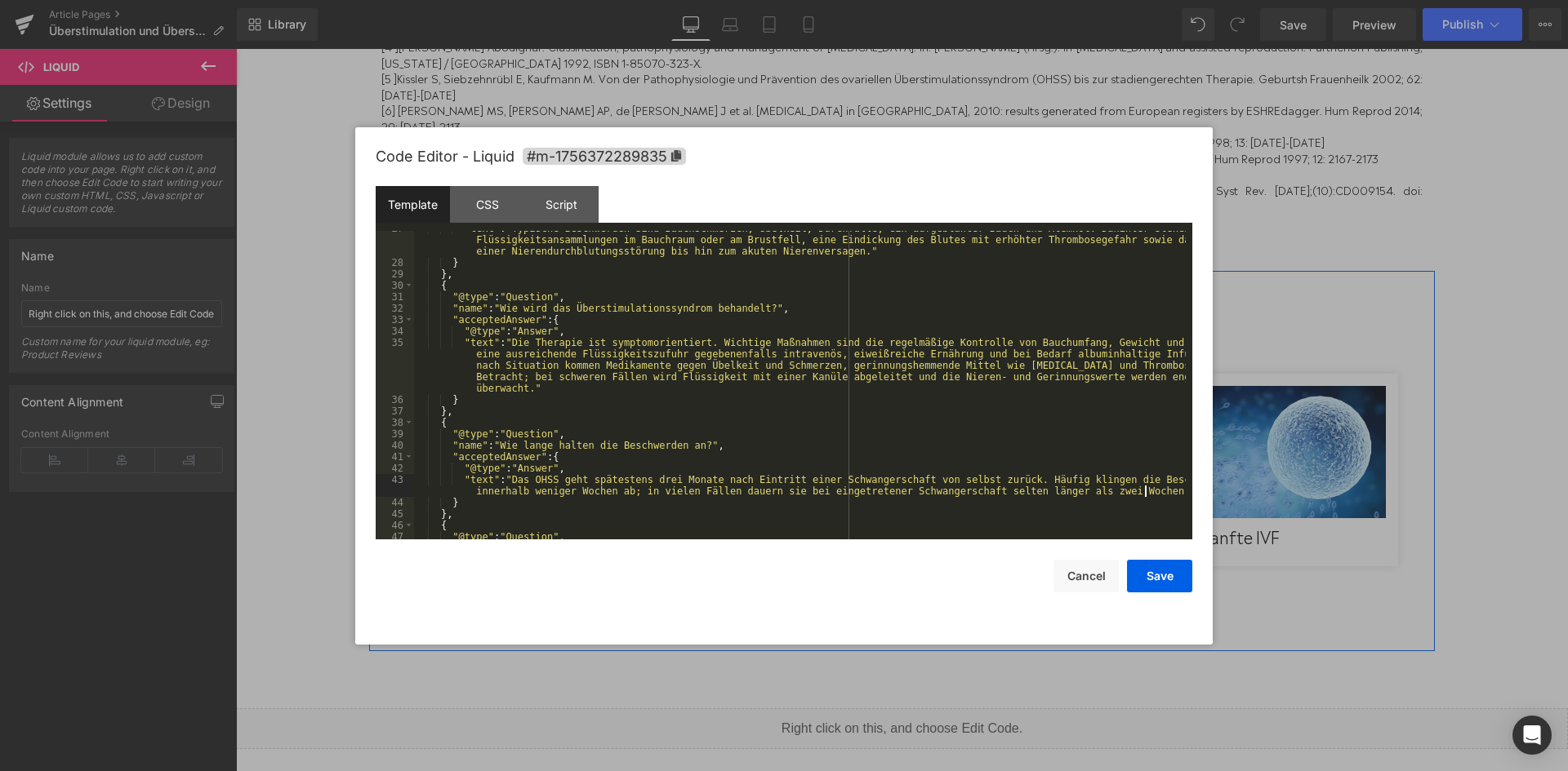
click at [1162, 491] on div ""text" : "Typische Beschwerden sind Bauchschmerzen, Übelkeit, Durchfälle, ein a…" at bounding box center [800, 399] width 771 height 354
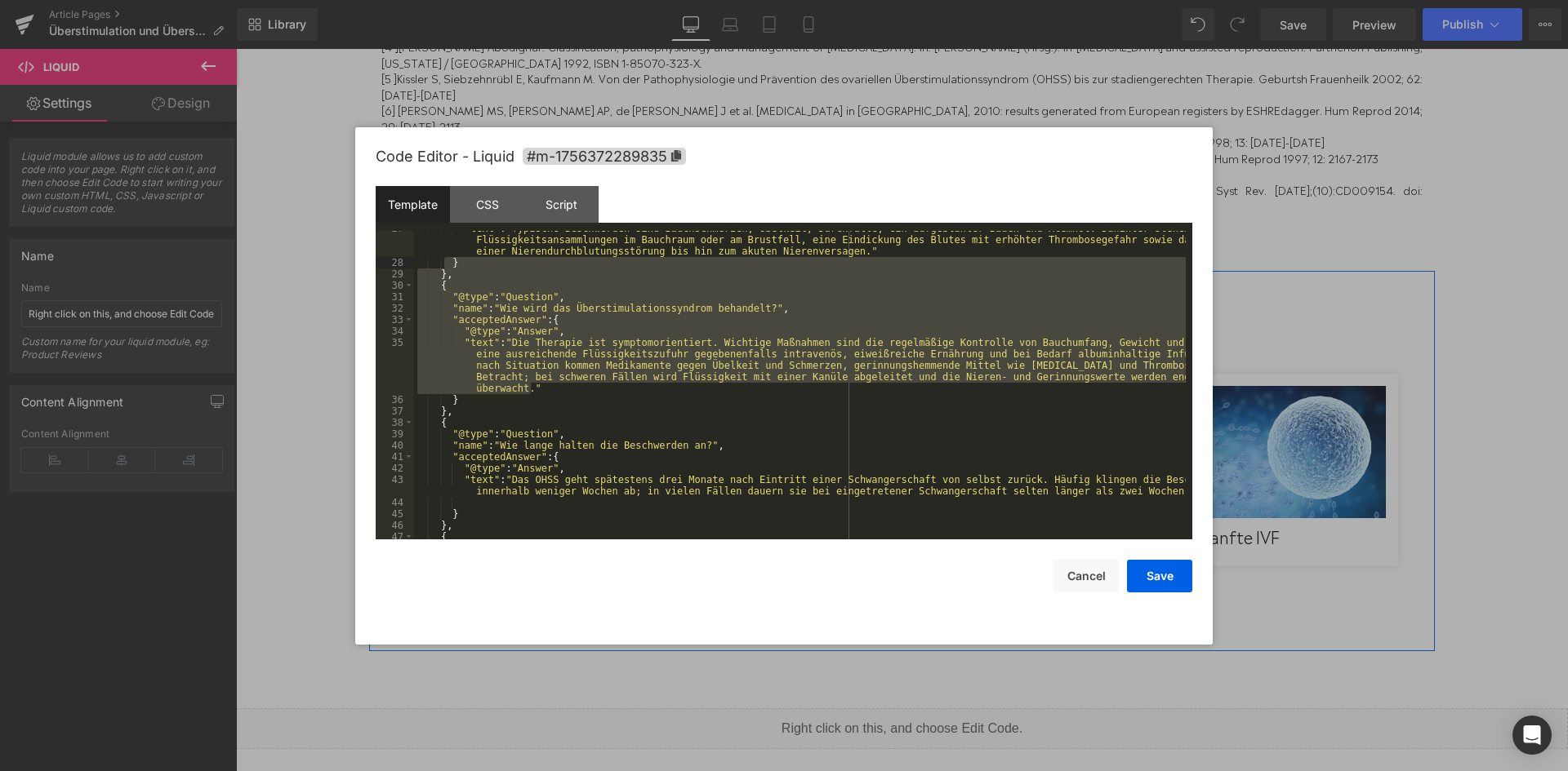
drag, startPoint x: 557, startPoint y: 389, endPoint x: 441, endPoint y: 264, distance: 170.5
click at [441, 264] on div ""text" : "Typische Beschwerden sind Bauchschmerzen, Übelkeit, Durchfälle, ein a…" at bounding box center [800, 399] width 771 height 354
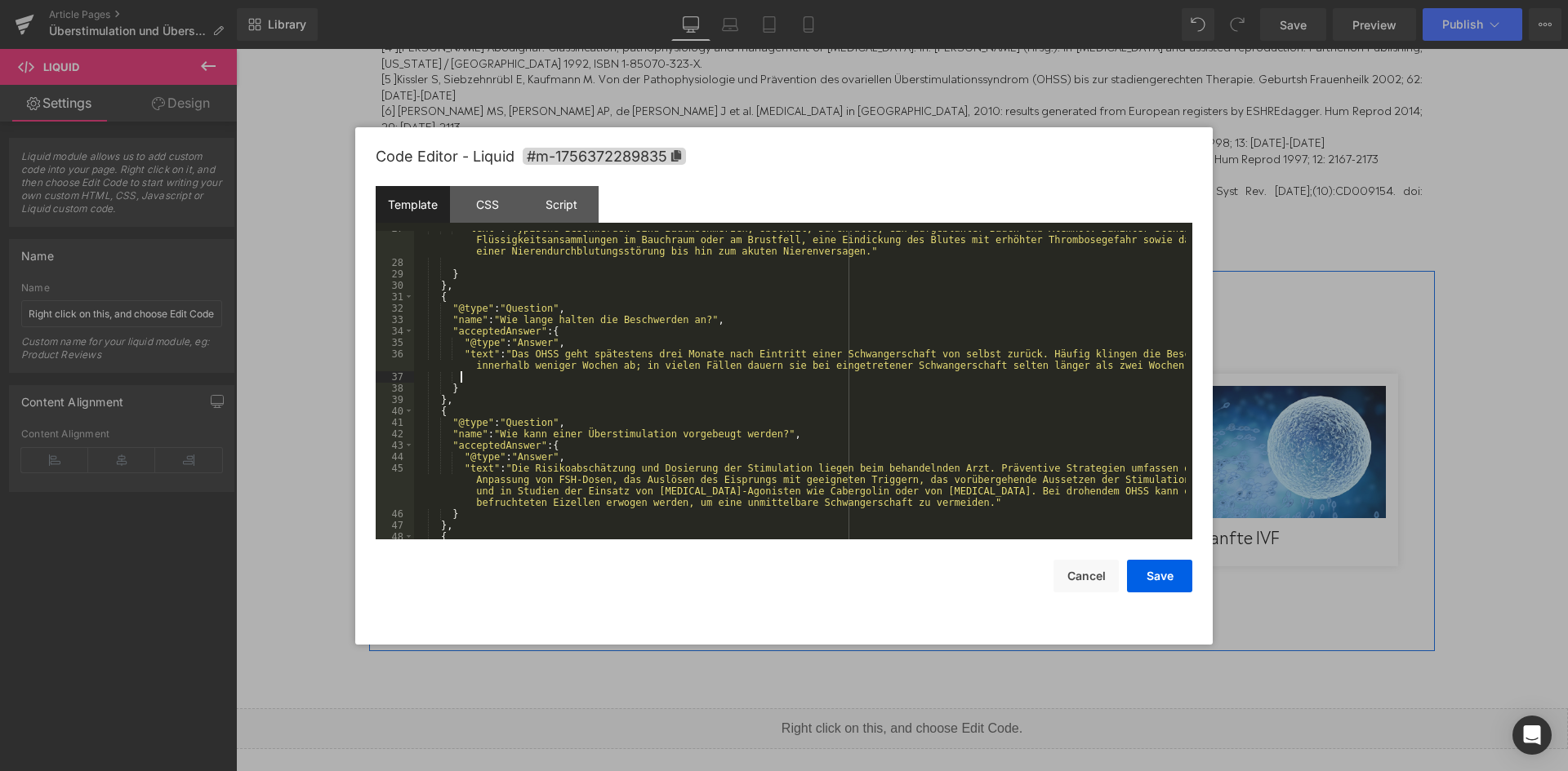
click at [474, 376] on div ""text" : "Typische Beschwerden sind Bauchschmerzen, Übelkeit, Durchfälle, ein a…" at bounding box center [800, 399] width 771 height 354
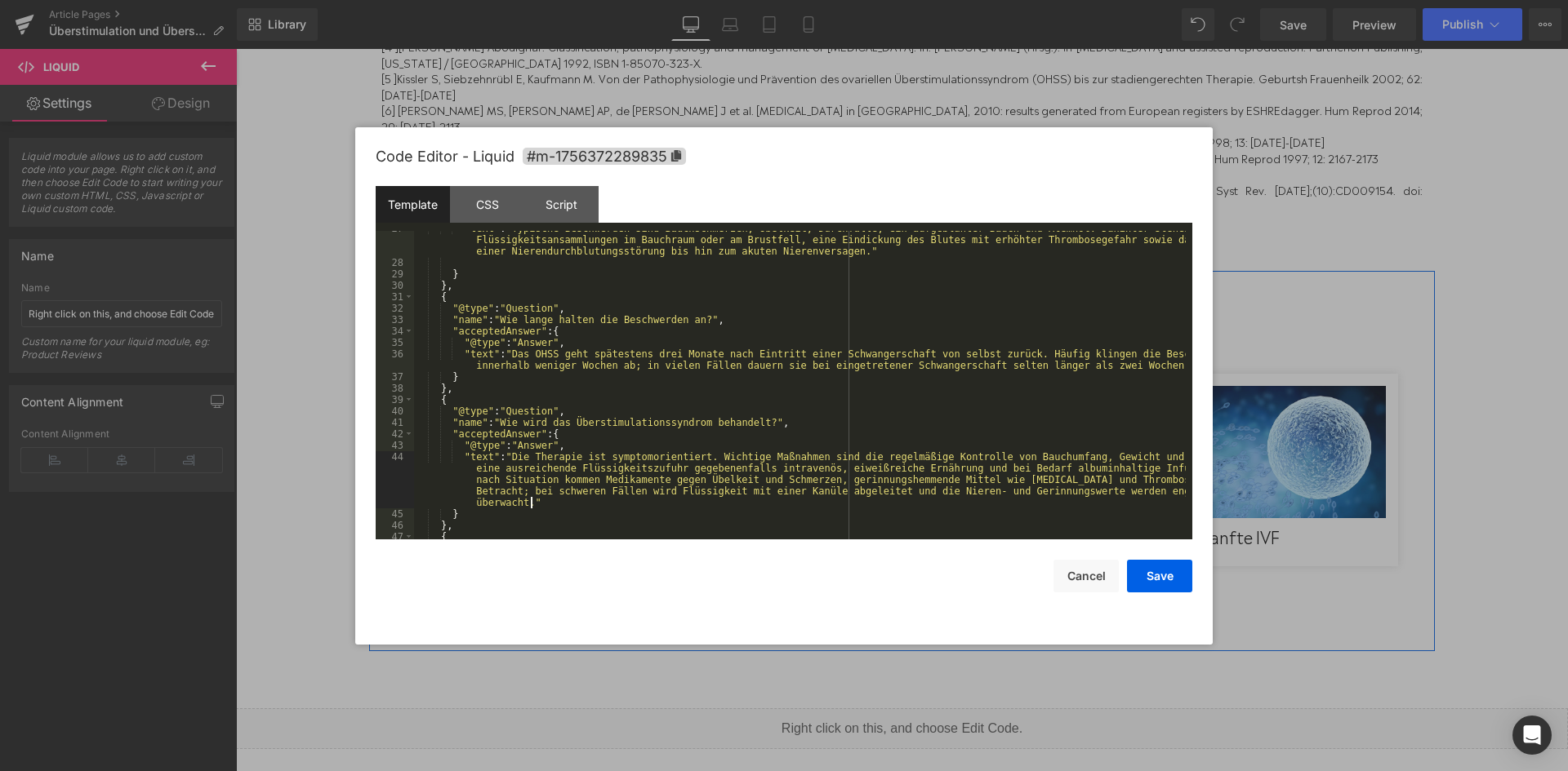
scroll to position [253, 0]
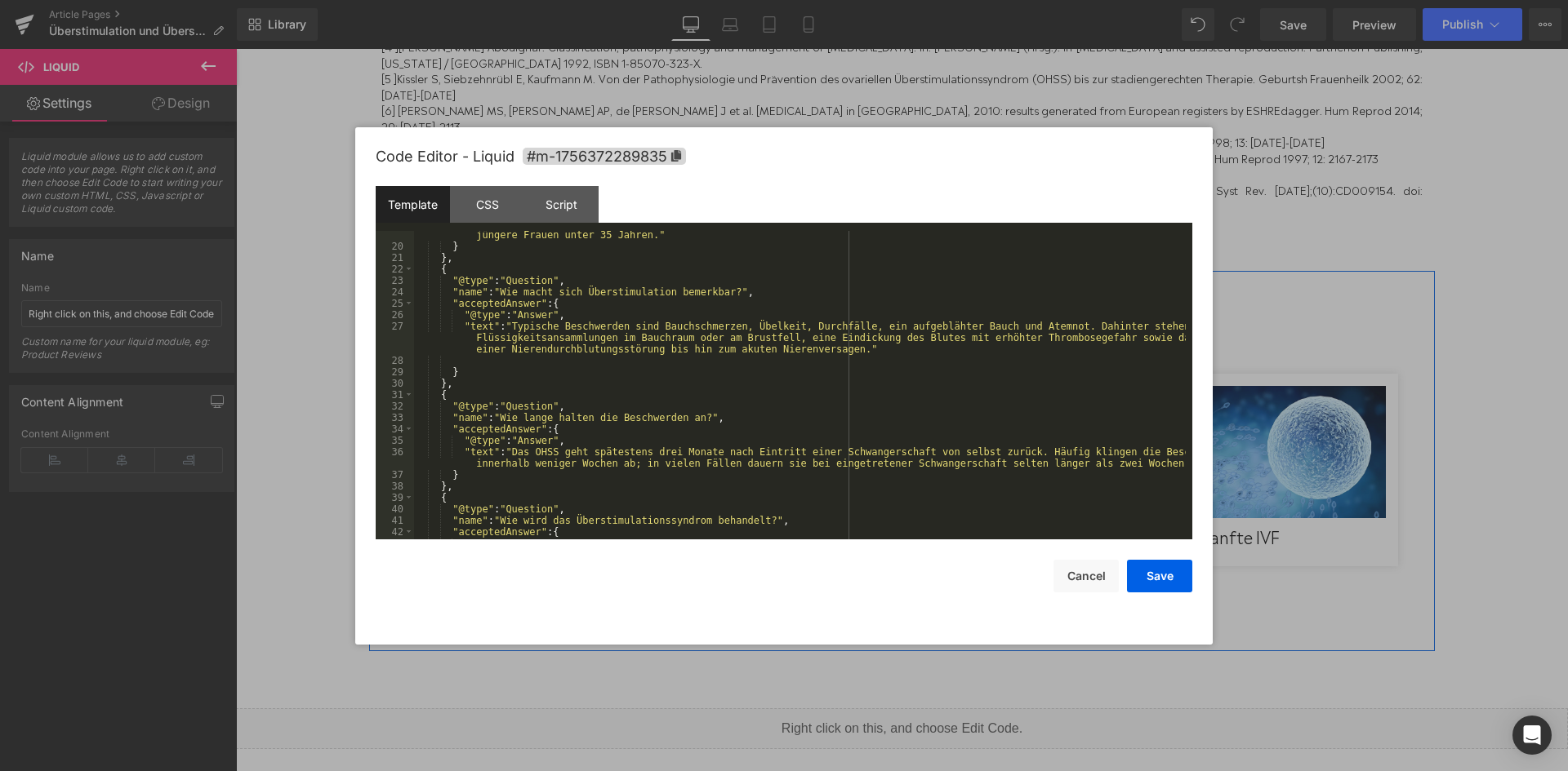
click at [464, 363] on div ""text" : "Ursächlich ist eine medikamentöse Stimulation der Eizellreifung, bei …" at bounding box center [800, 384] width 771 height 354
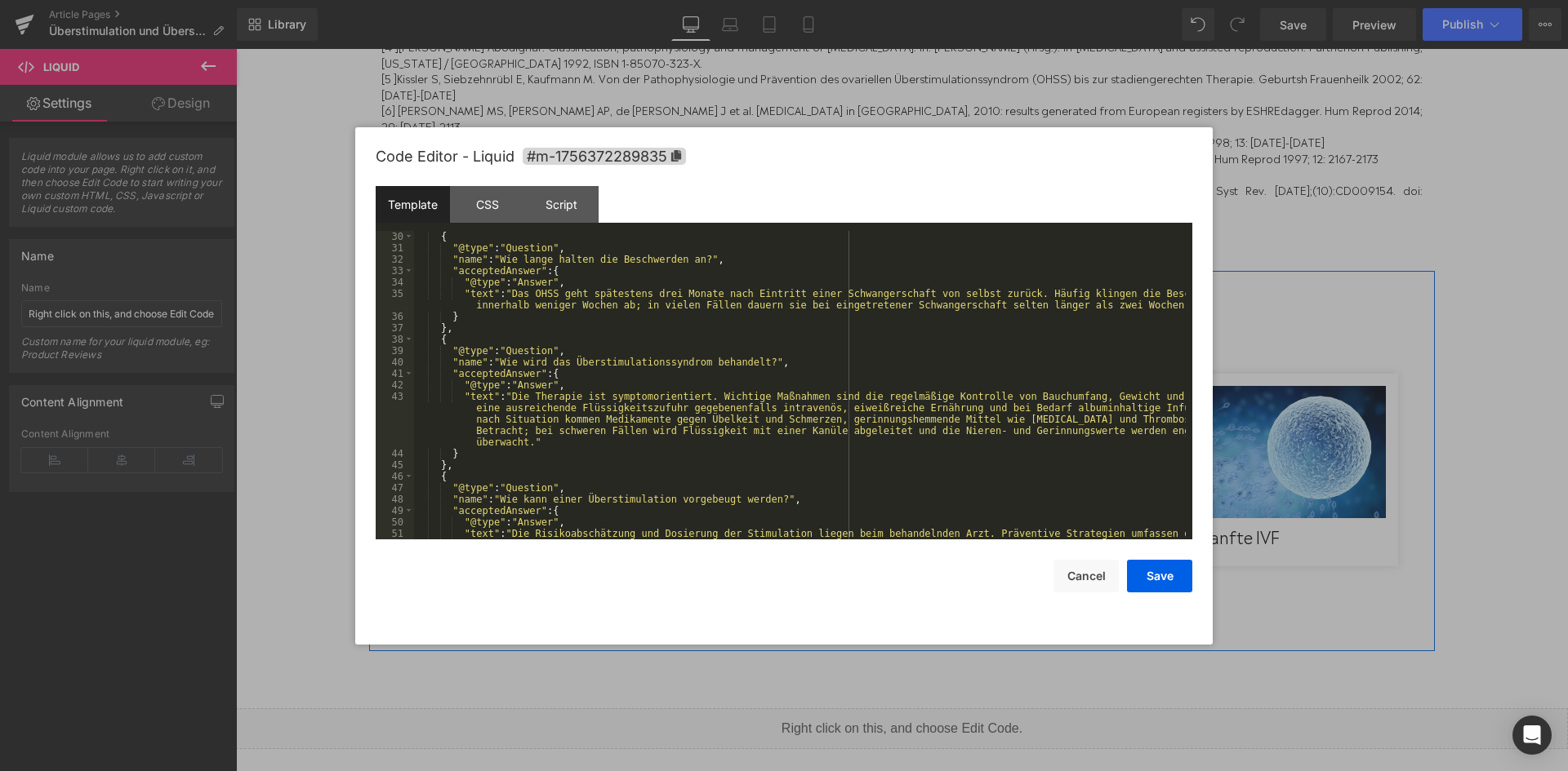
scroll to position [400, 0]
click at [578, 450] on div "{ "@type" : "Question" , "name" : "Wie lange halten die Beschwerden an?" , "acc…" at bounding box center [800, 413] width 771 height 365
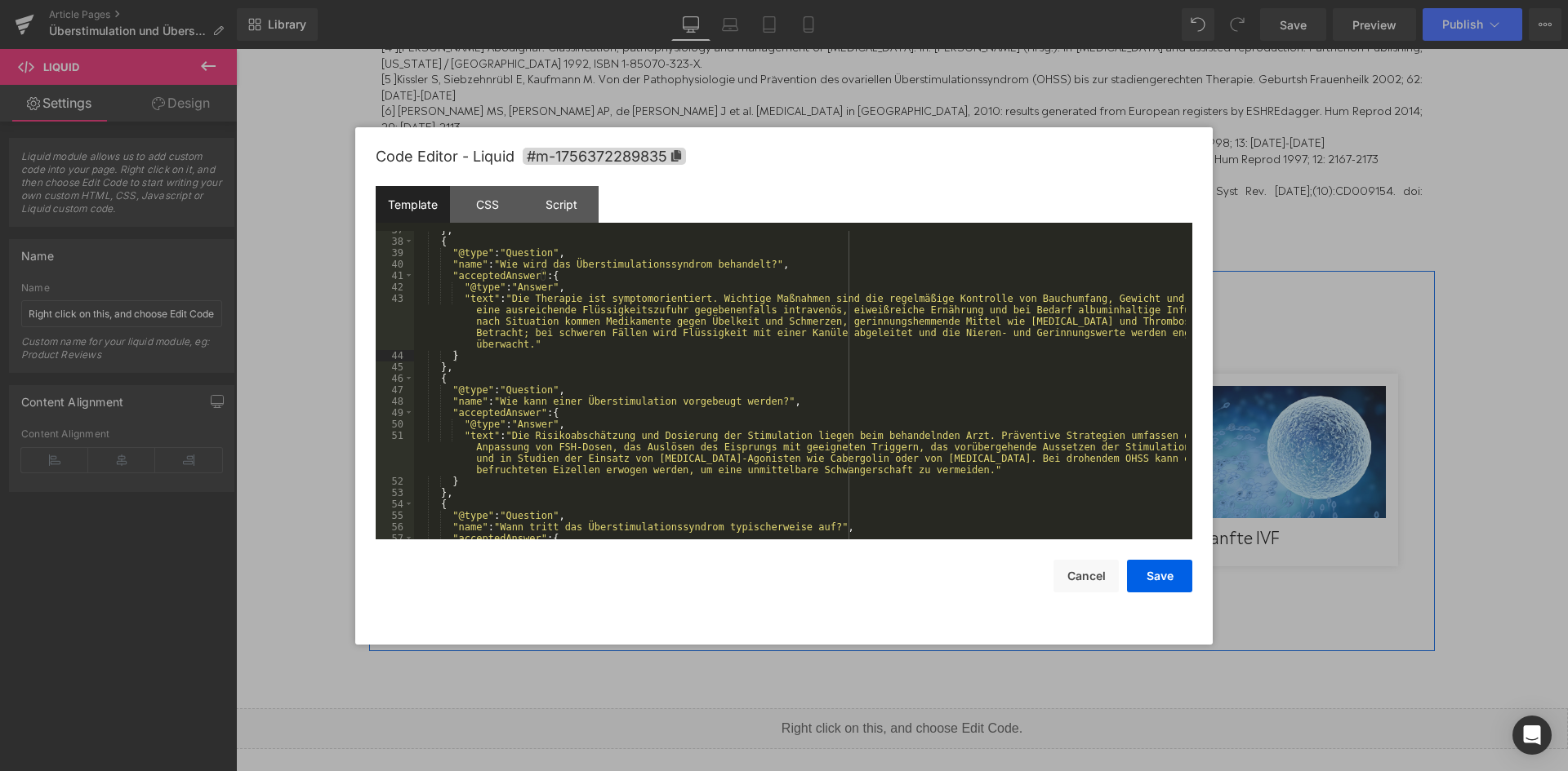
scroll to position [498, 0]
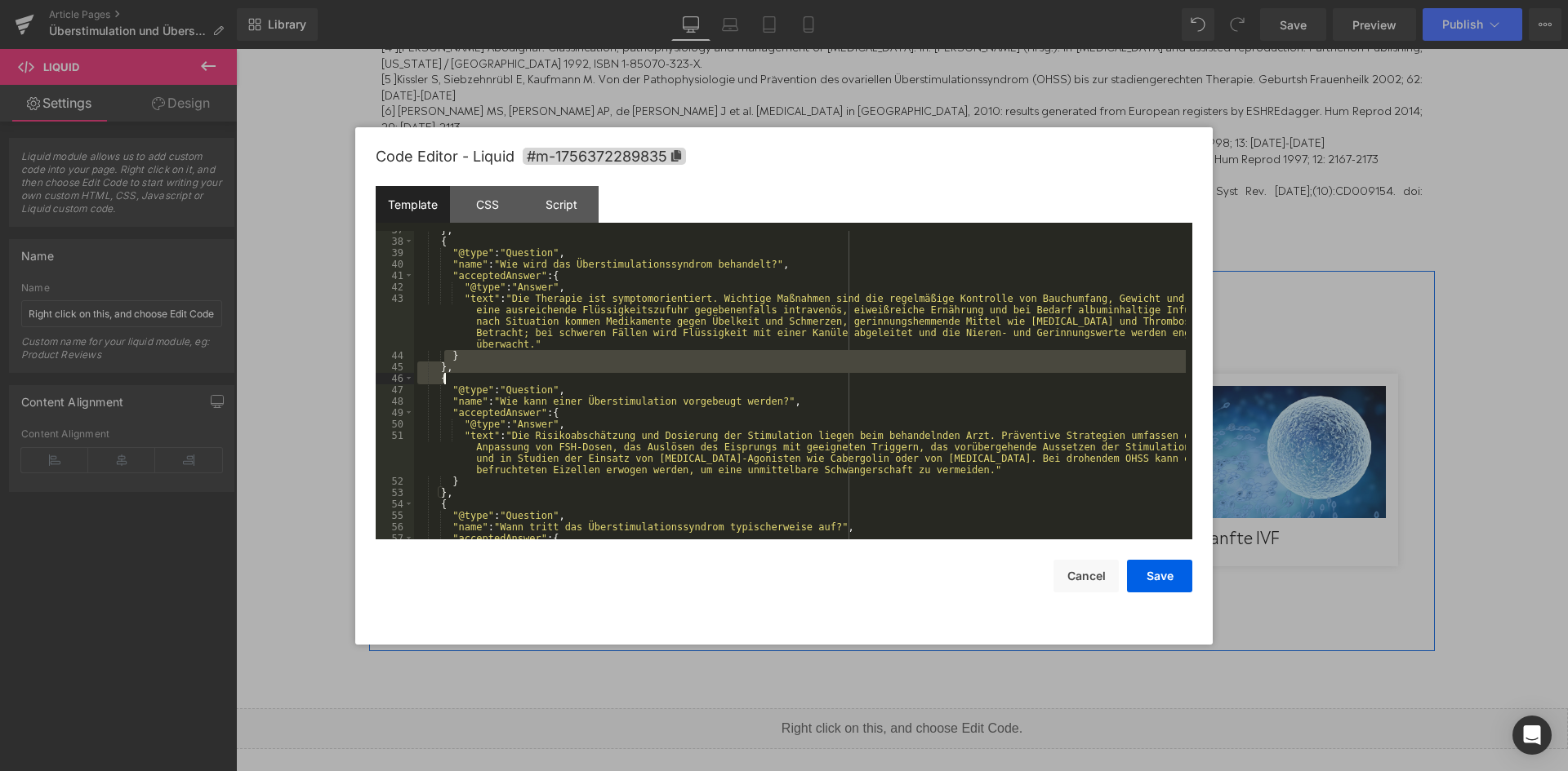
drag, startPoint x: 446, startPoint y: 355, endPoint x: 505, endPoint y: 375, distance: 62.3
click at [505, 375] on div "} , { "@type" : "Question" , "name" : "Wie wird das Überstimulationssyndrom beh…" at bounding box center [800, 390] width 771 height 331
click at [504, 386] on div "} , { "@type" : "Question" , "name" : "Wie wird das Überstimulationssyndrom beh…" at bounding box center [800, 390] width 771 height 331
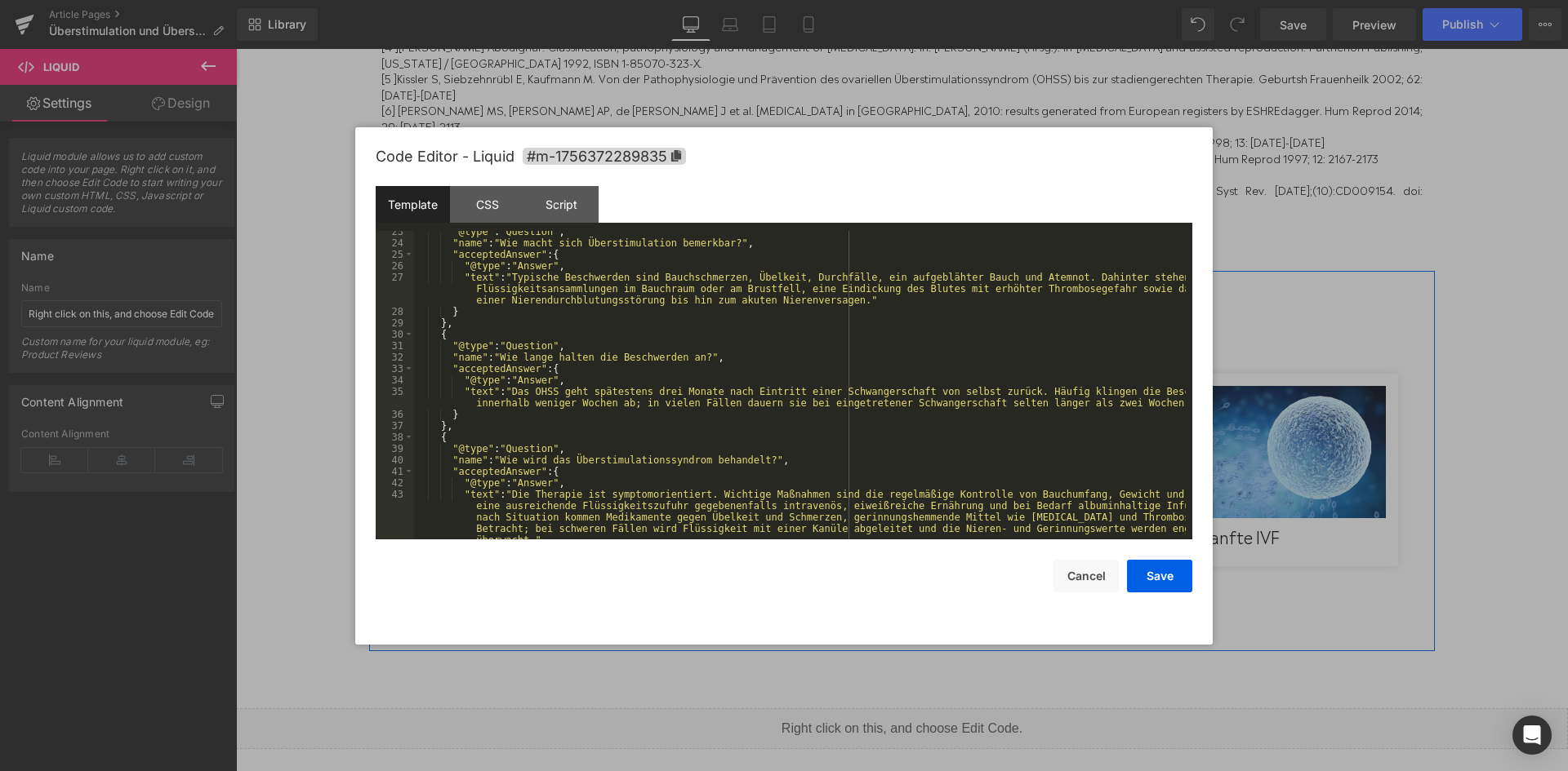
scroll to position [253, 0]
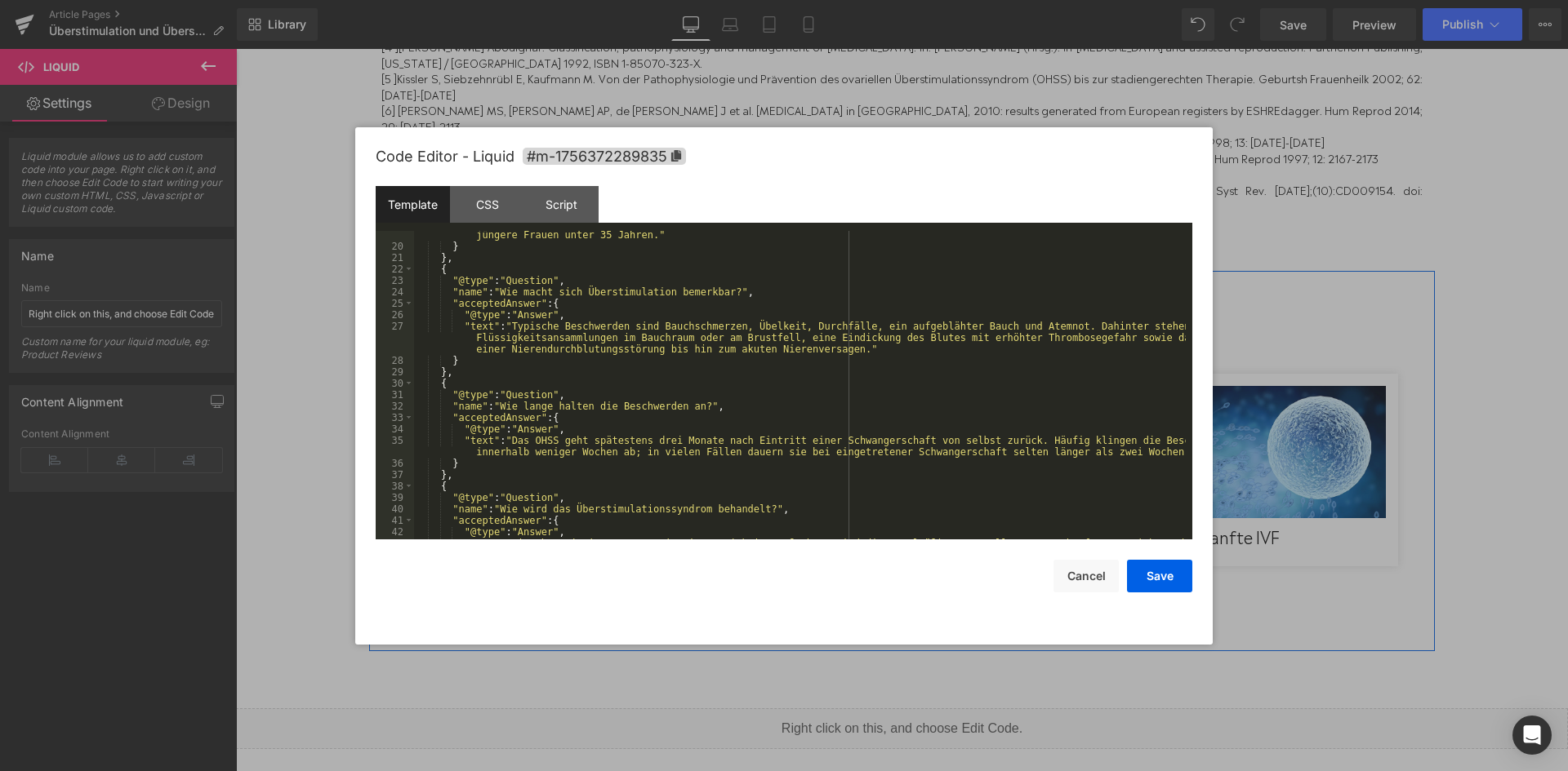
click at [944, 357] on div ""text" : "Ursächlich ist eine medikamentöse Stimulation der Eizellreifung, bei …" at bounding box center [800, 407] width 771 height 400
click at [928, 352] on div ""text" : "Ursächlich ist eine medikamentöse Stimulation der Eizellreifung, bei …" at bounding box center [800, 407] width 771 height 400
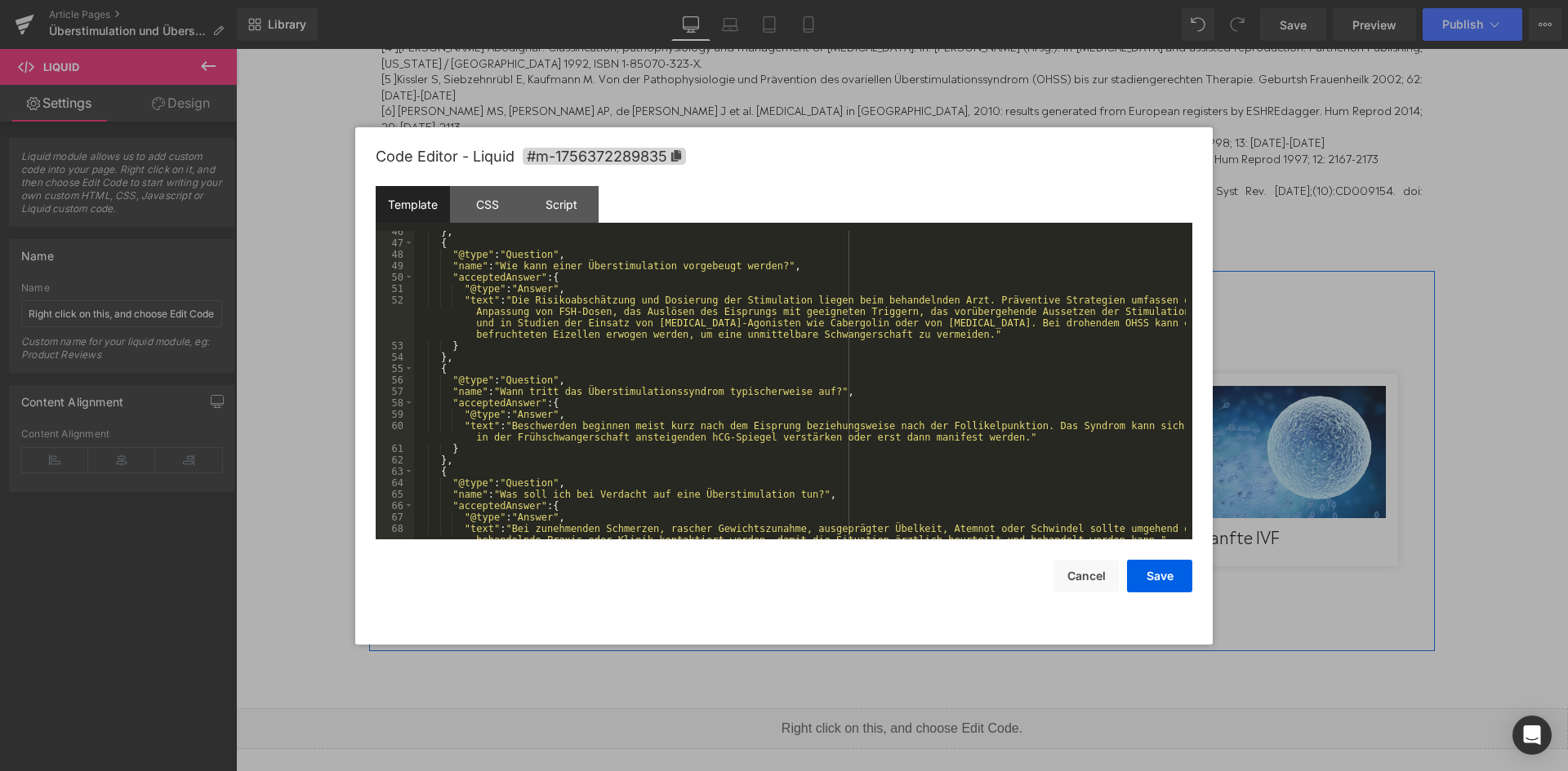
scroll to position [732, 0]
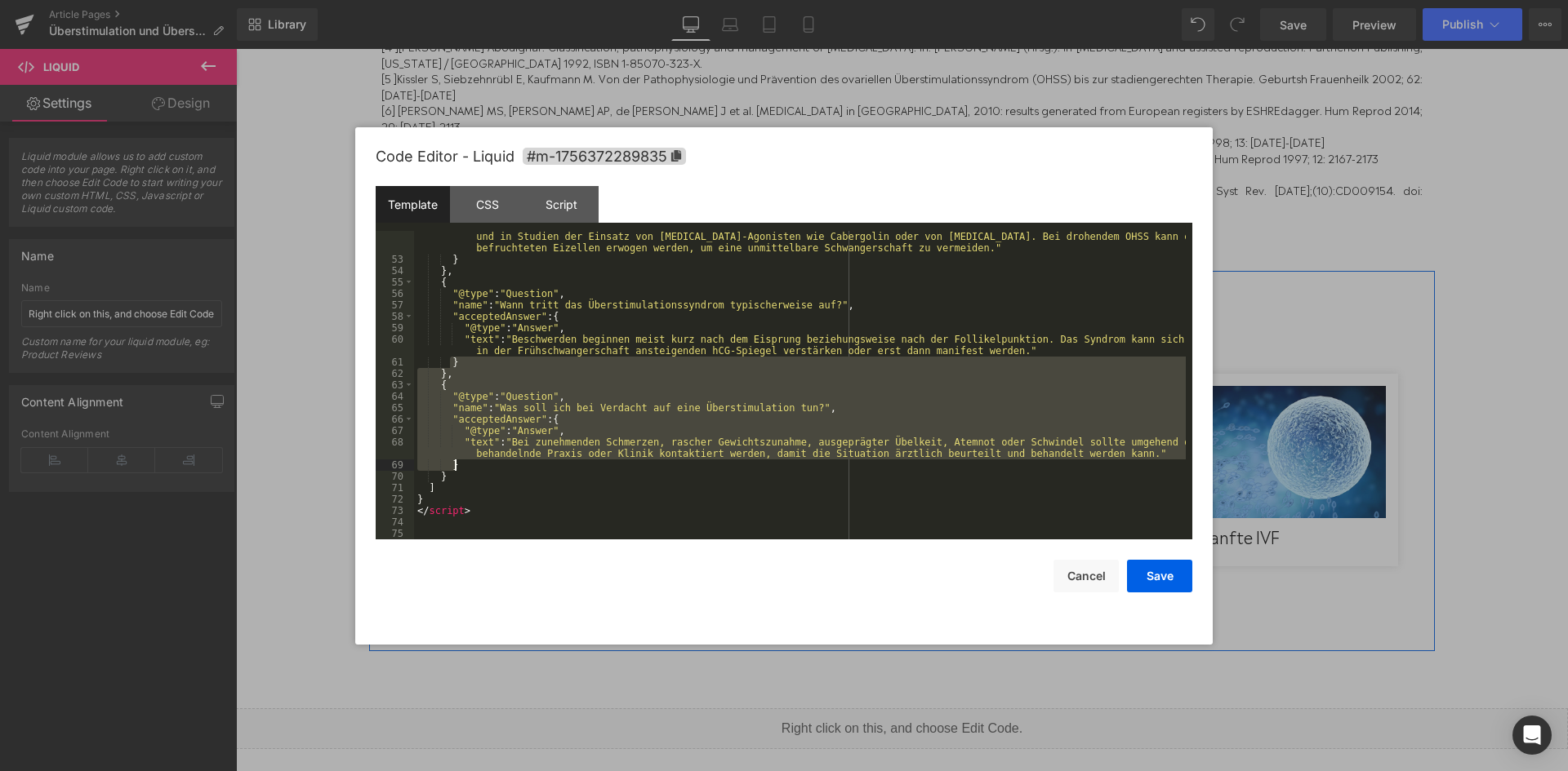
drag, startPoint x: 448, startPoint y: 364, endPoint x: 704, endPoint y: 462, distance: 274.1
click at [704, 462] on div ""text" : "Die Risikoabschätzung und Dosierung der Stimulation liegen beim behan…" at bounding box center [800, 390] width 771 height 365
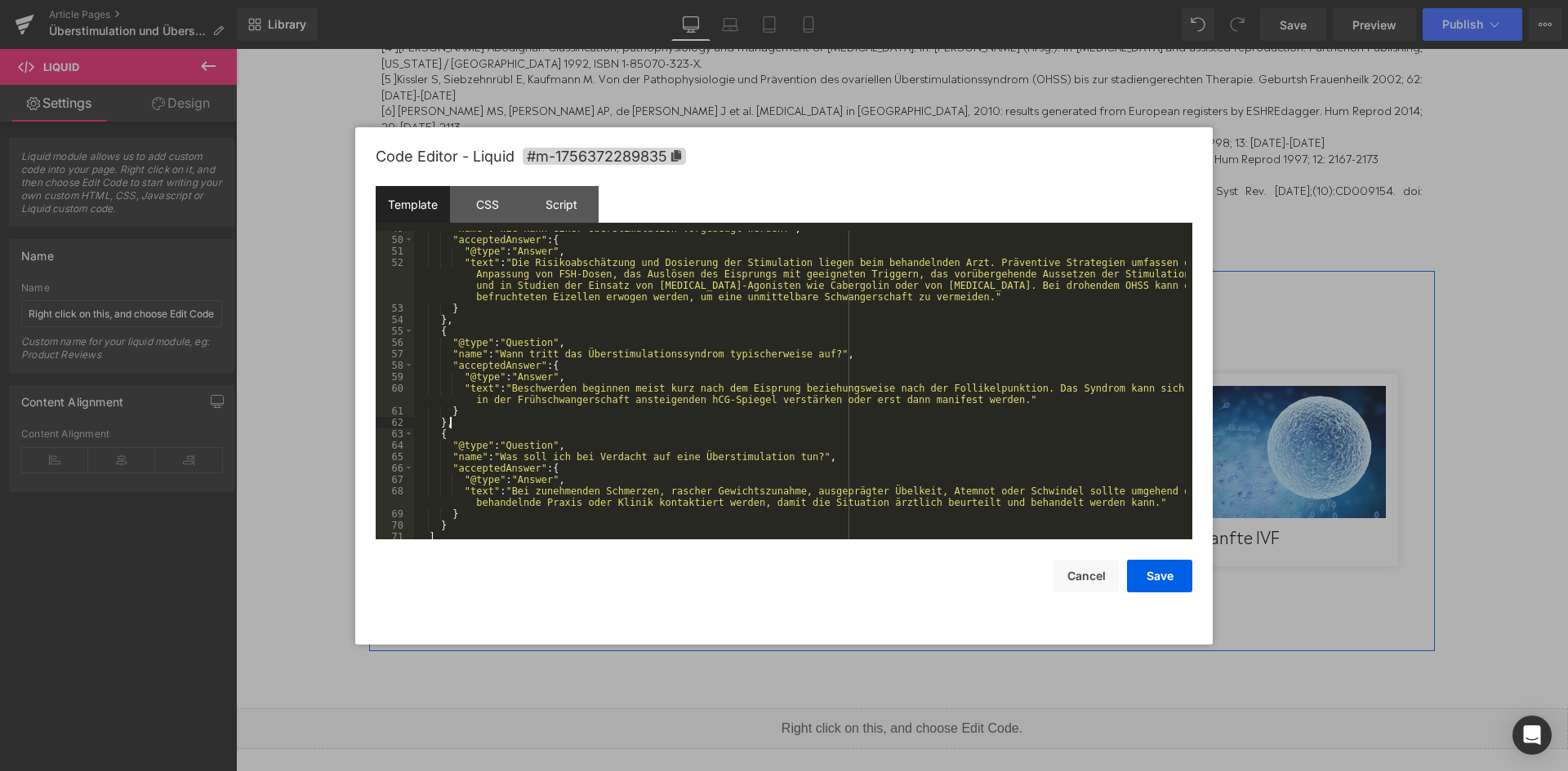
scroll to position [682, 0]
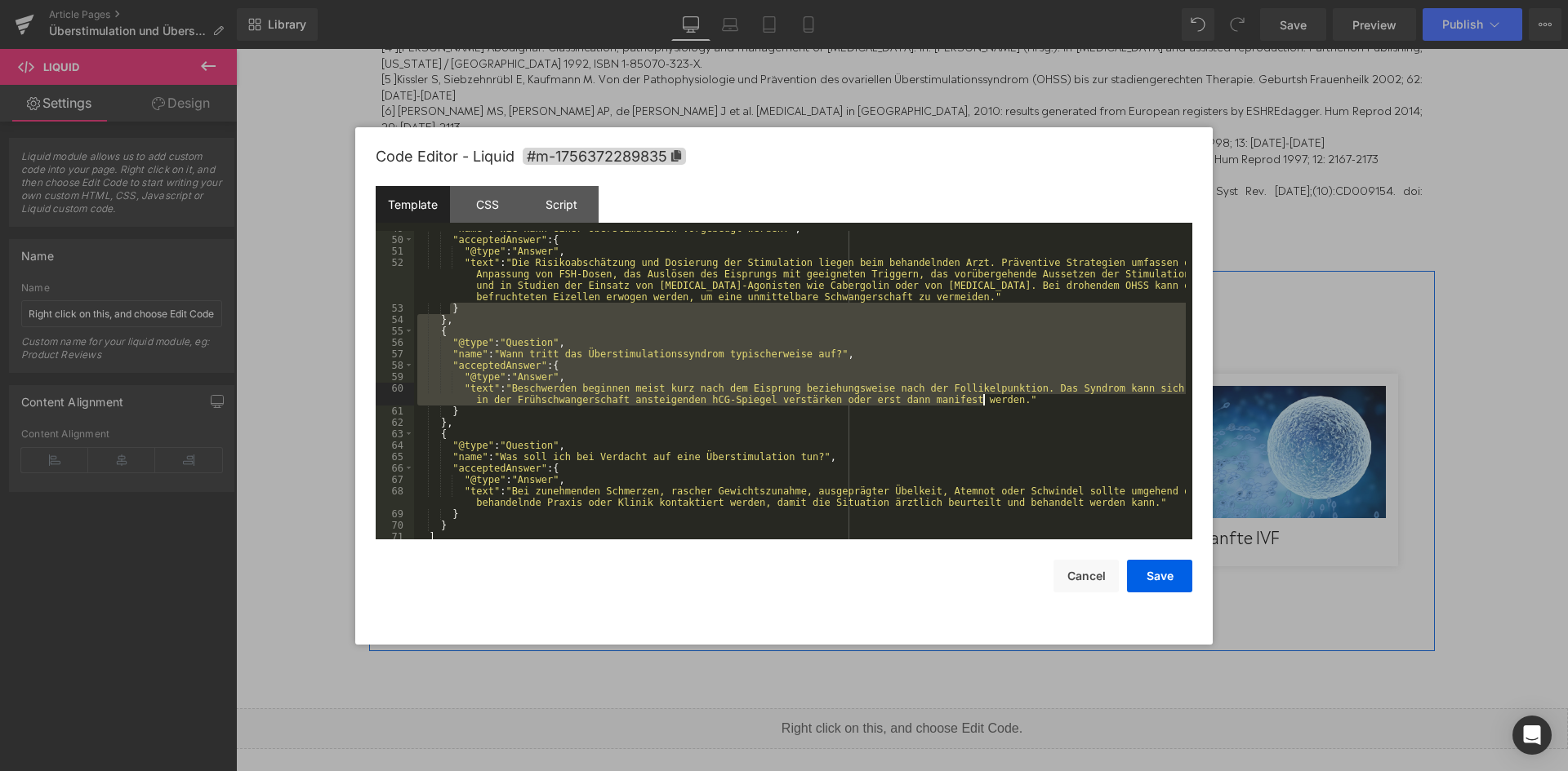
drag, startPoint x: 448, startPoint y: 306, endPoint x: 996, endPoint y: 402, distance: 556.3
click at [996, 402] on div ""name" : "Wie kann einer Überstimulation vorgebeugt werden?" , "acceptedAnswer"…" at bounding box center [800, 388] width 771 height 331
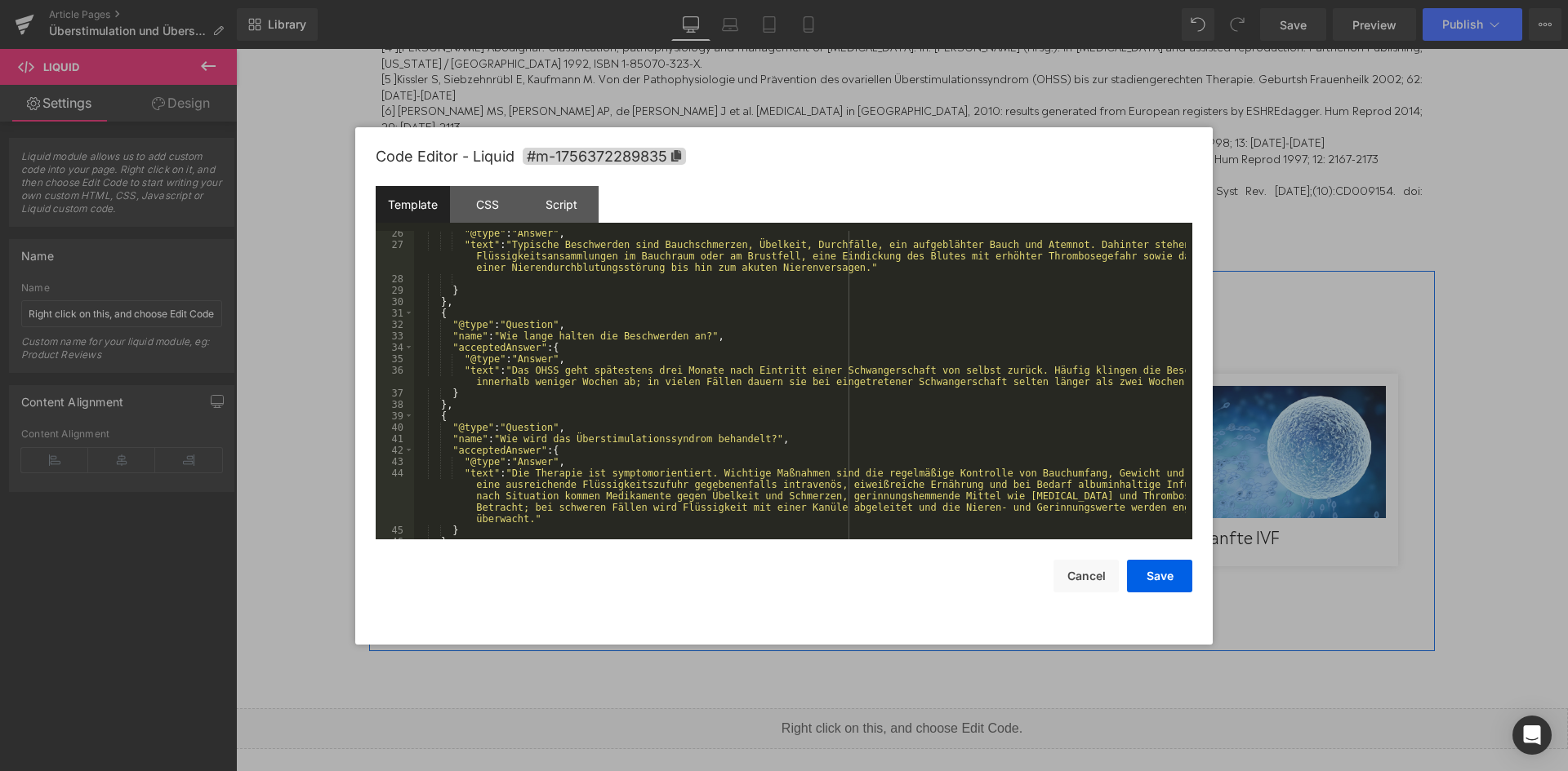
scroll to position [286, 0]
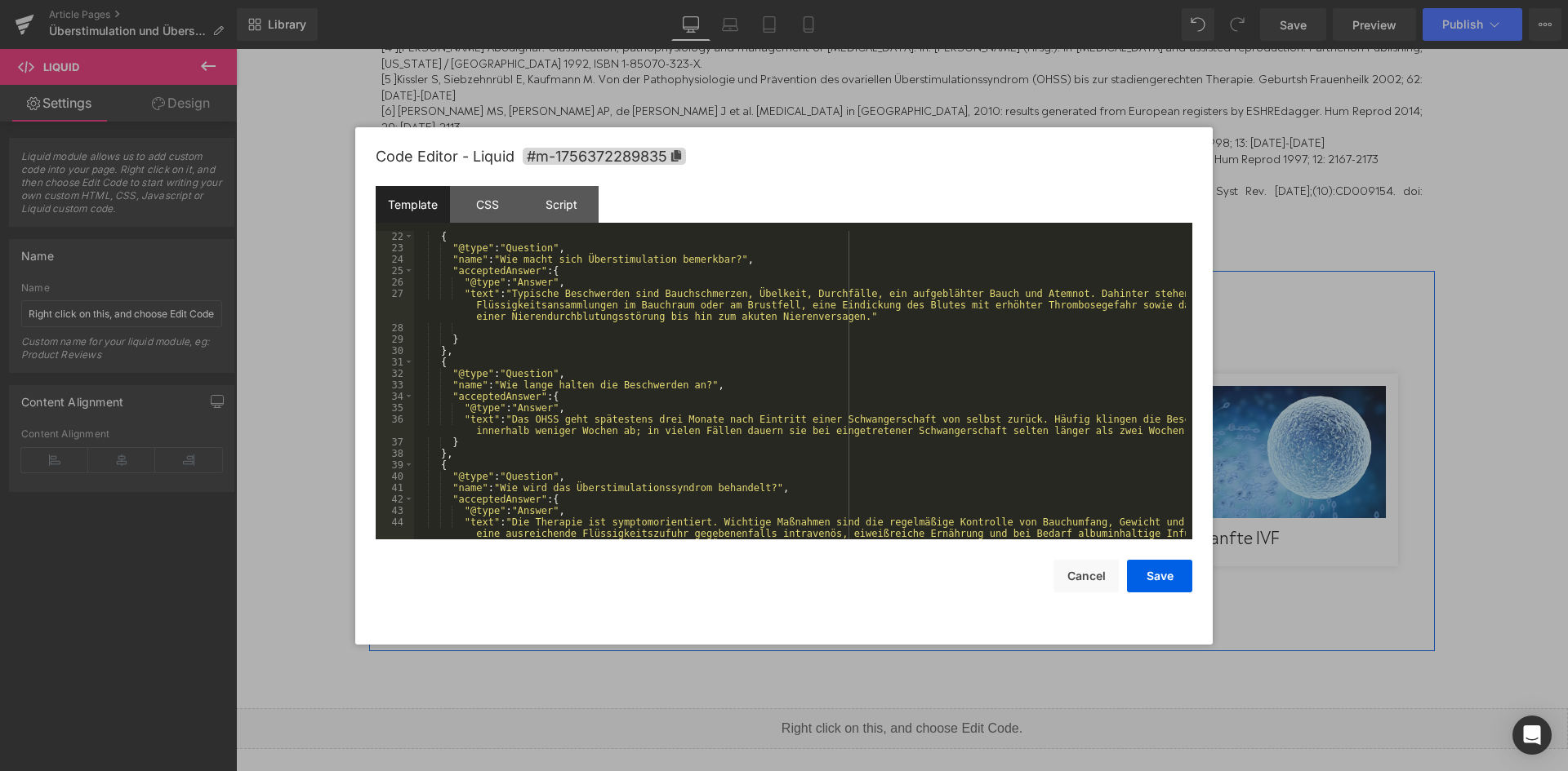
click at [570, 331] on div "{ "@type" : "Question" , "name" : "Wie macht sich Überstimulation bemerkbar?" ,…" at bounding box center [800, 419] width 771 height 377
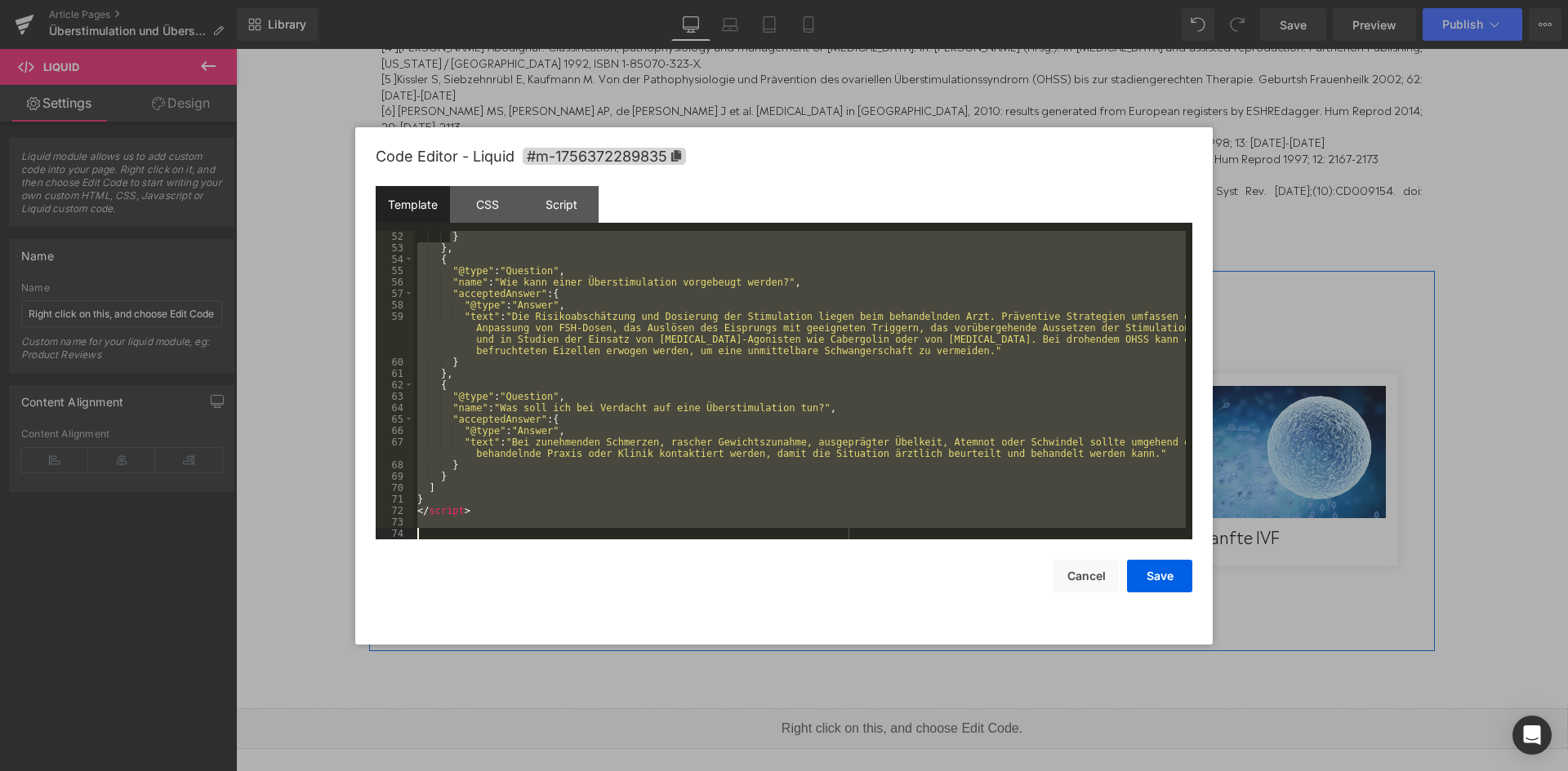
scroll to position [720, 0]
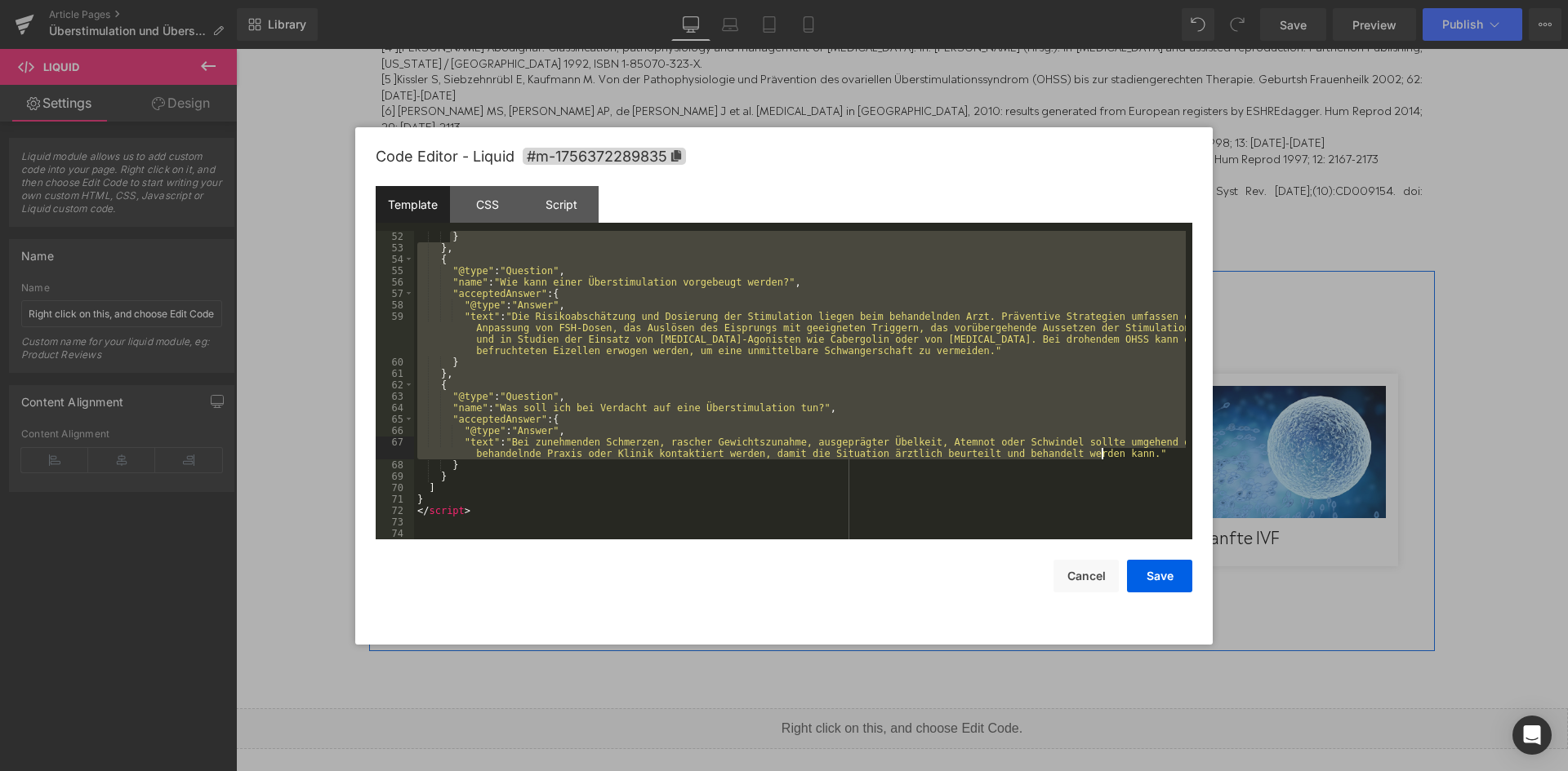
drag, startPoint x: 450, startPoint y: 338, endPoint x: 1114, endPoint y: 453, distance: 673.9
click at [1114, 453] on div "} } , { "@type" : "Question" , "name" : "Wie kann einer Überstimulation vorgebe…" at bounding box center [800, 396] width 771 height 331
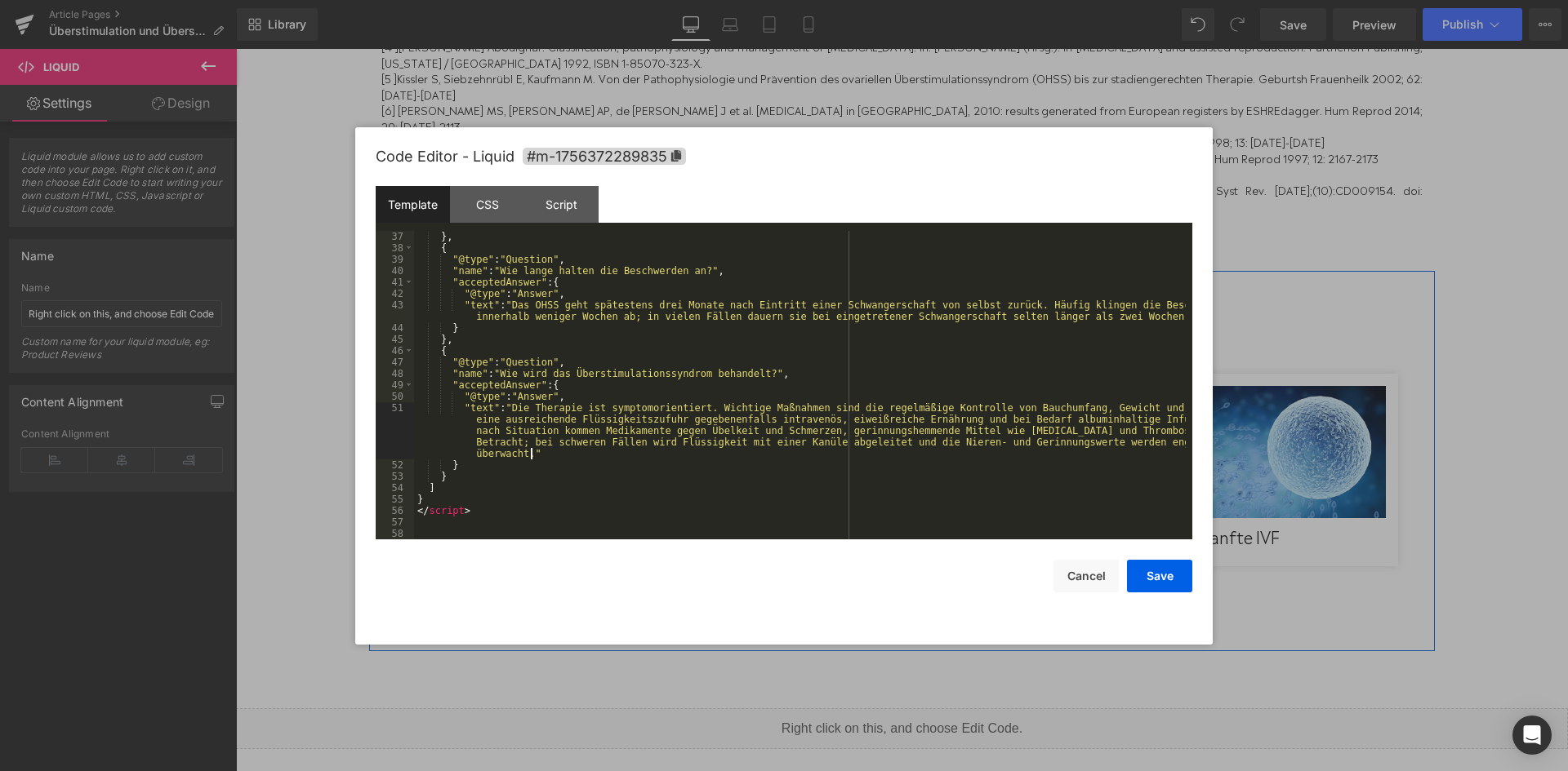
scroll to position [492, 0]
click at [1160, 568] on button "Save" at bounding box center [1159, 577] width 65 height 33
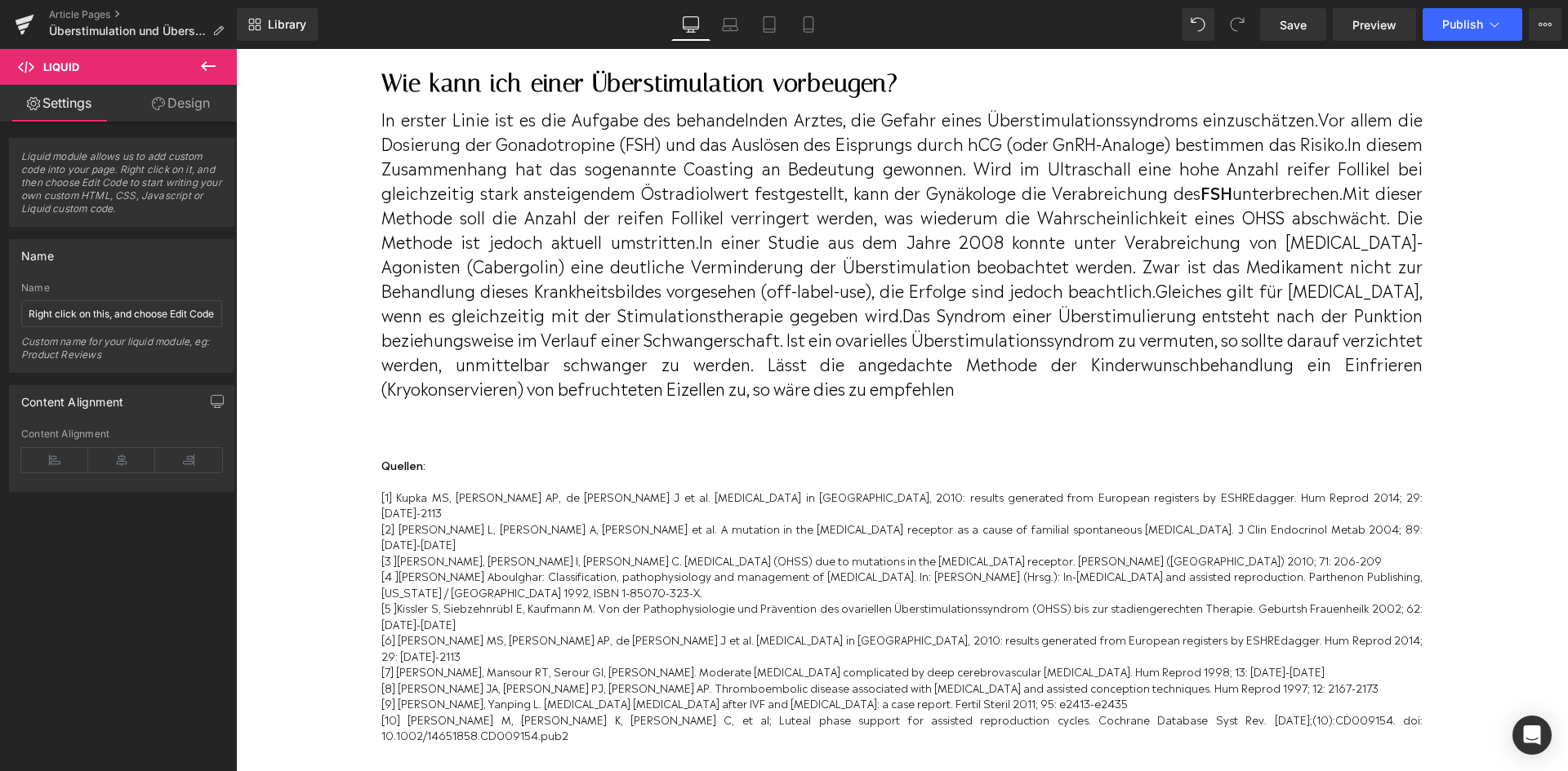
scroll to position [3177, 0]
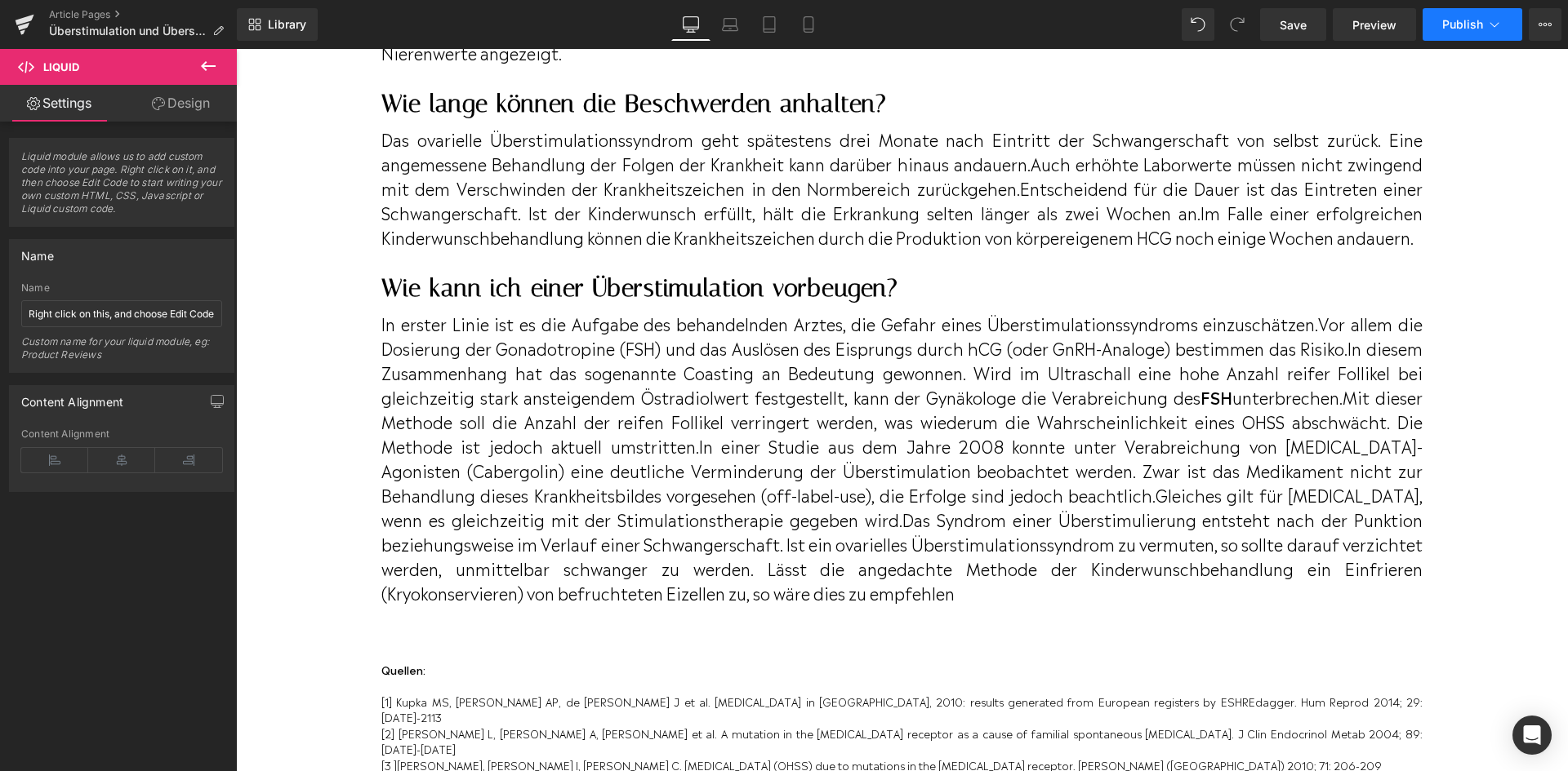
click at [1444, 22] on span "Publish" at bounding box center [1462, 25] width 41 height 13
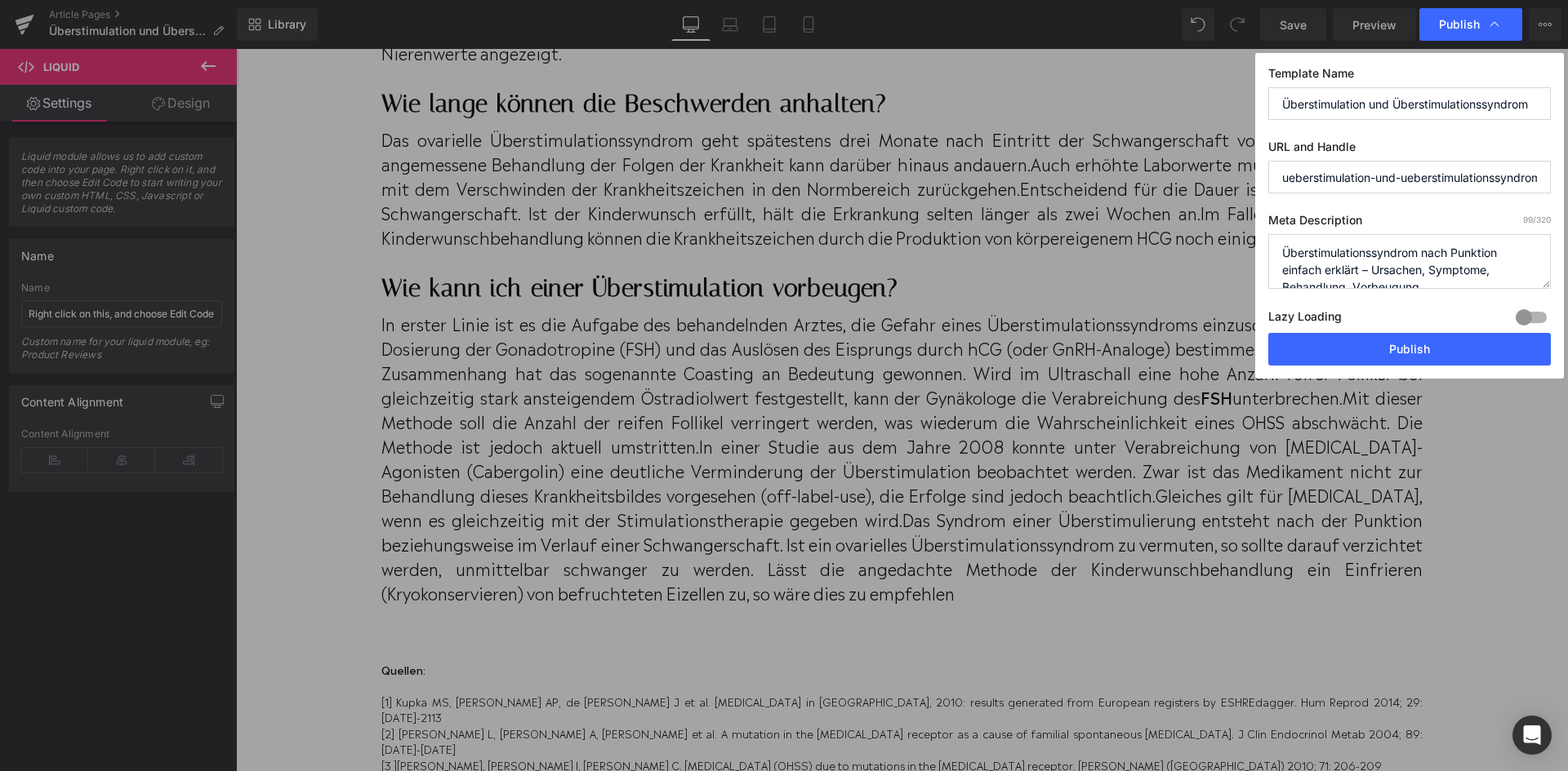
drag, startPoint x: 1365, startPoint y: 103, endPoint x: 1273, endPoint y: 109, distance: 92.2
click at [1273, 109] on input "Überstimulation und Überstimulationssyndrom" at bounding box center [1409, 103] width 282 height 33
drag, startPoint x: 1285, startPoint y: 252, endPoint x: 1361, endPoint y: 270, distance: 78.1
click at [1361, 270] on textarea "Überstimulationssyndrom nach Punktion einfach erklärt – Ursachen, Symptome, Beh…" at bounding box center [1409, 262] width 282 height 55
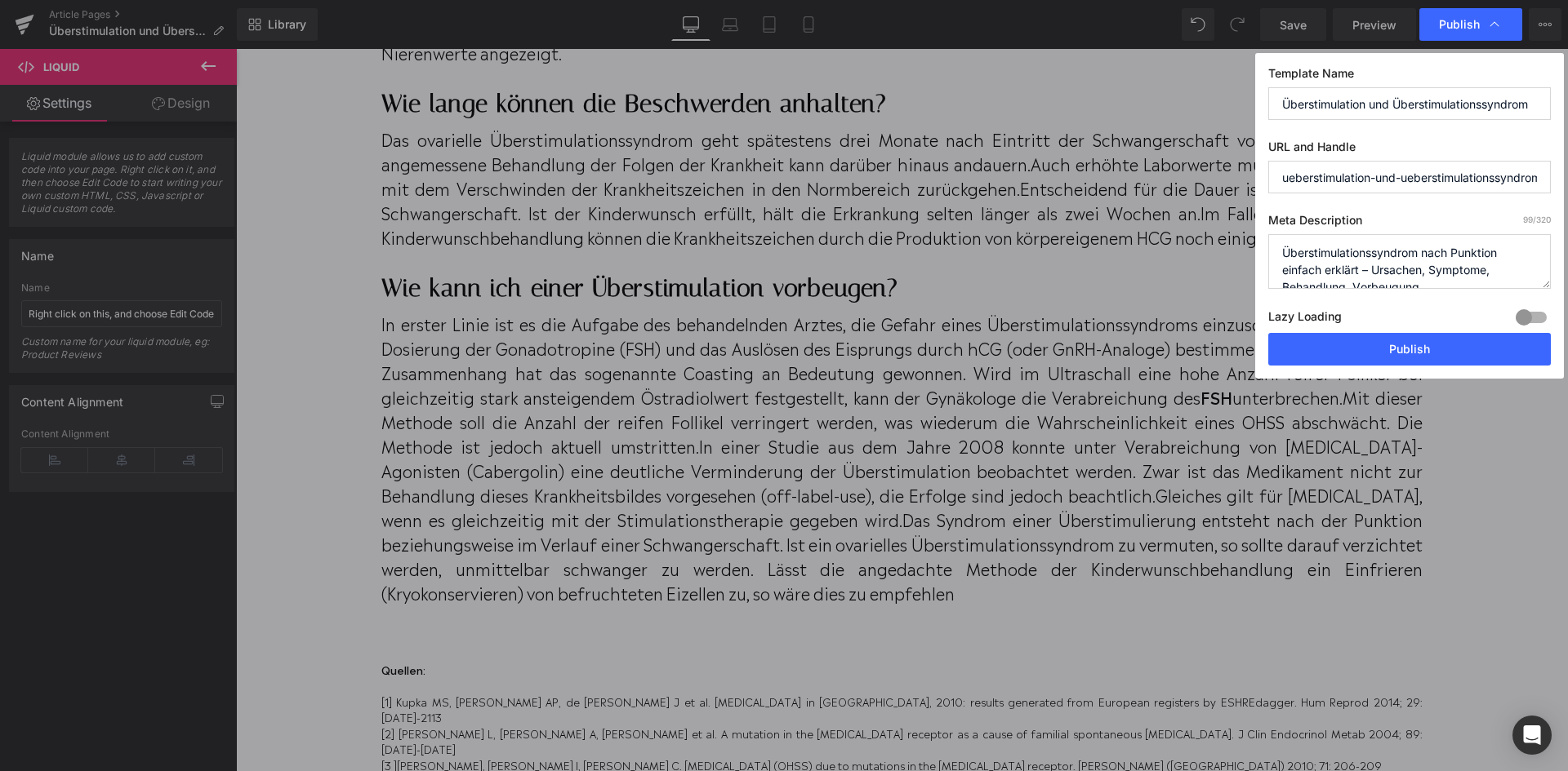
paste textarea "Was versteht man unter Überstimulation?"
drag, startPoint x: 1416, startPoint y: 272, endPoint x: 1399, endPoint y: 259, distance: 21.4
click at [1399, 259] on textarea "Überstimulationssyndrom nach Punktion einfach erklärt – Ursachen, Symptome, Beh…" at bounding box center [1409, 262] width 282 height 55
click at [1399, 258] on textarea "Überstimulationssyndrom nach Punktion einfach erklärt – Ursachen, Symptome, Beh…" at bounding box center [1409, 262] width 282 height 55
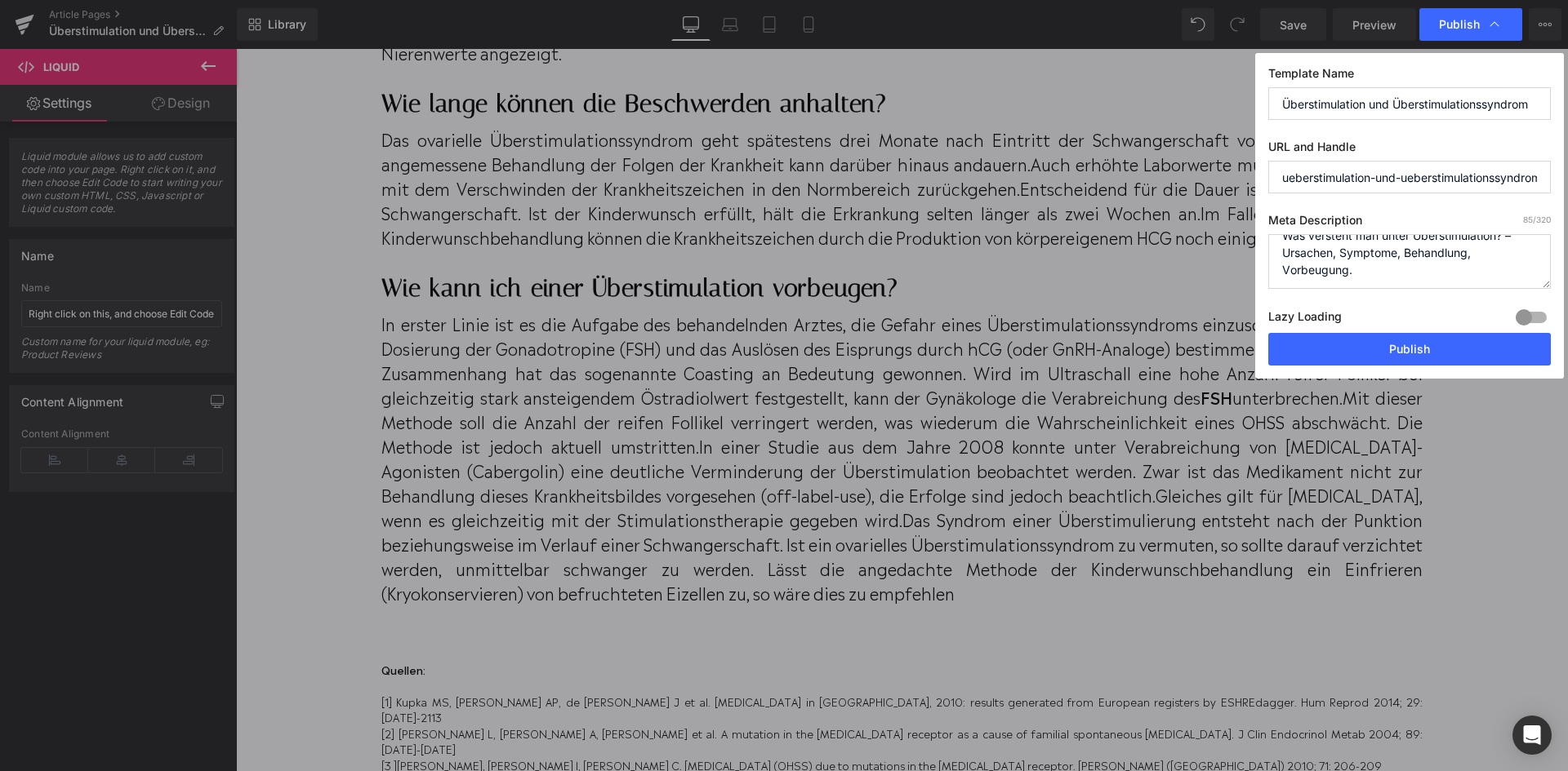
click at [1403, 254] on textarea "Überstimulationssyndrom nach Punktion einfach erklärt – Ursachen, Symptome, Beh…" at bounding box center [1409, 262] width 282 height 55
click at [1387, 265] on textarea "Überstimulationssyndrom nach Punktion einfach erklärt – Ursachen, Symptome, Beh…" at bounding box center [1409, 262] width 282 height 55
drag, startPoint x: 1386, startPoint y: 264, endPoint x: 1246, endPoint y: 264, distance: 140.0
click at [1246, 264] on div "Publish Template Name Überstimulation und Überstimulationssyndrom URL and Handl…" at bounding box center [784, 386] width 1568 height 771
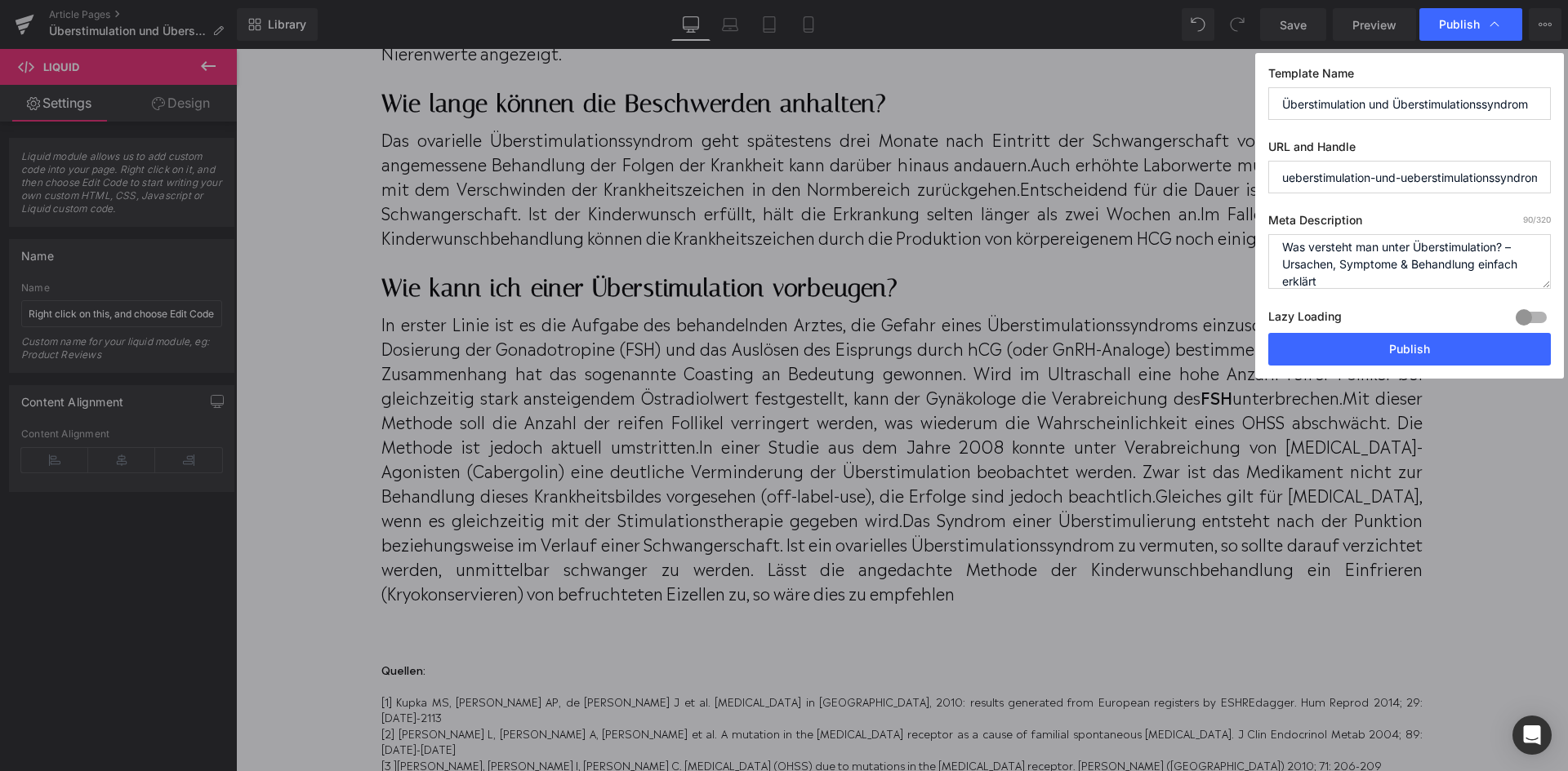
paste textarea "▷"
click at [1282, 244] on textarea "Überstimulationssyndrom nach Punktion einfach erklärt – Ursachen, Symptome, Beh…" at bounding box center [1409, 262] width 282 height 55
paste textarea "‼️"
type textarea "Was versteht man unter Überstimulation? – Ursachen, Symptome & Behandlung einfa…"
click at [1444, 338] on button "Publish" at bounding box center [1409, 350] width 282 height 33
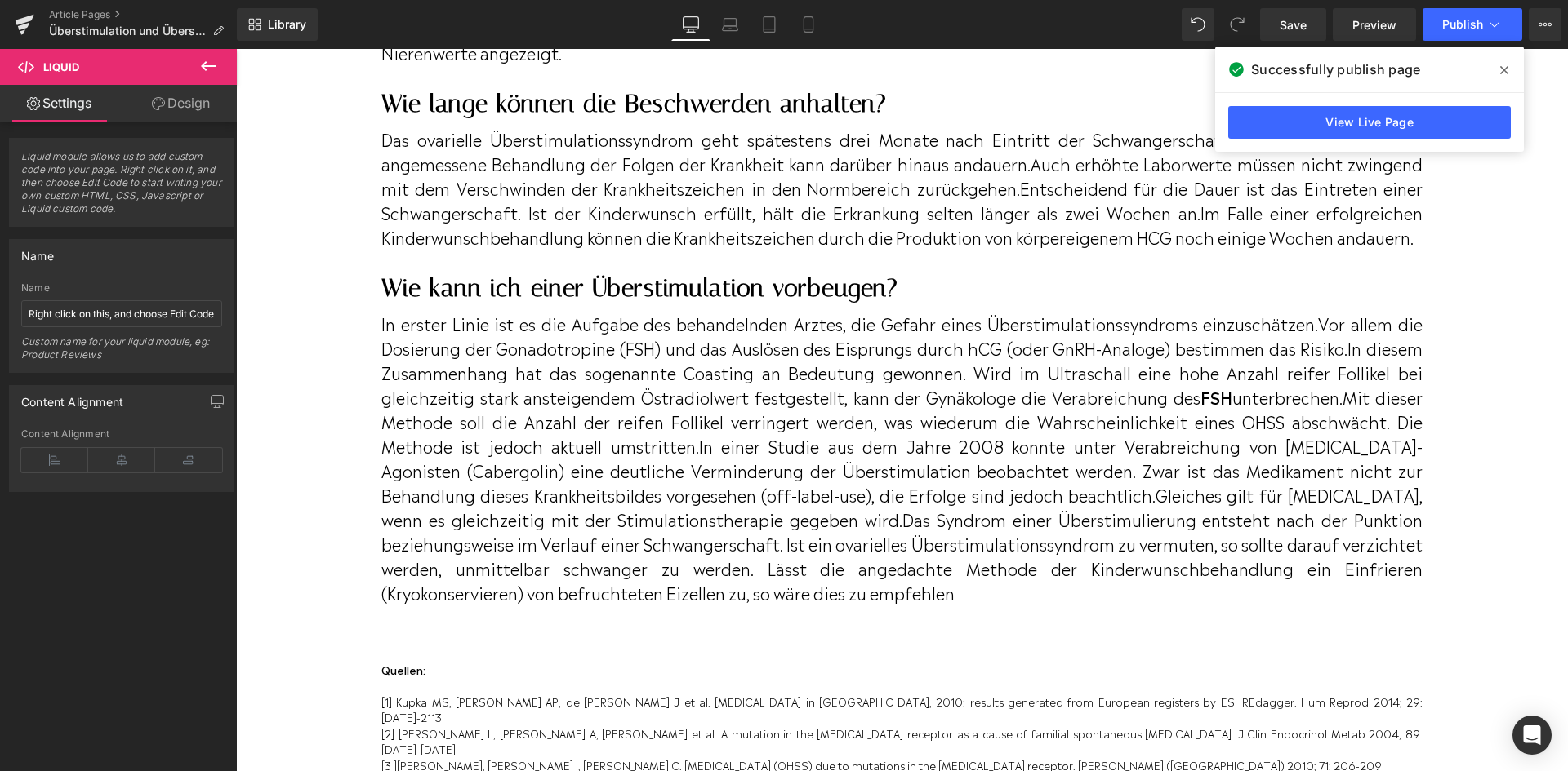
drag, startPoint x: 1500, startPoint y: 68, endPoint x: 707, endPoint y: 69, distance: 793.0
click at [1500, 68] on icon at bounding box center [1504, 70] width 8 height 8
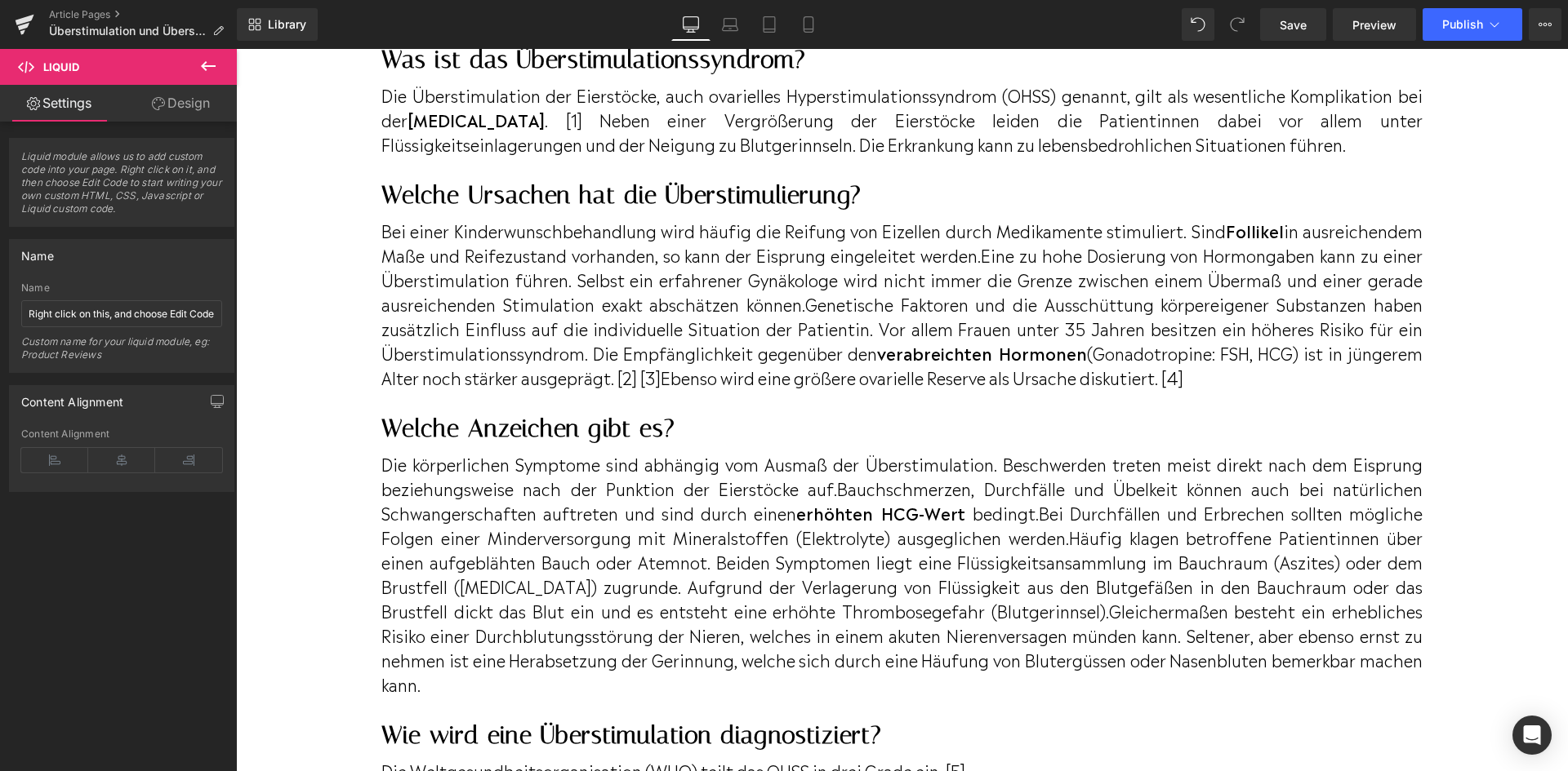
scroll to position [1056, 0]
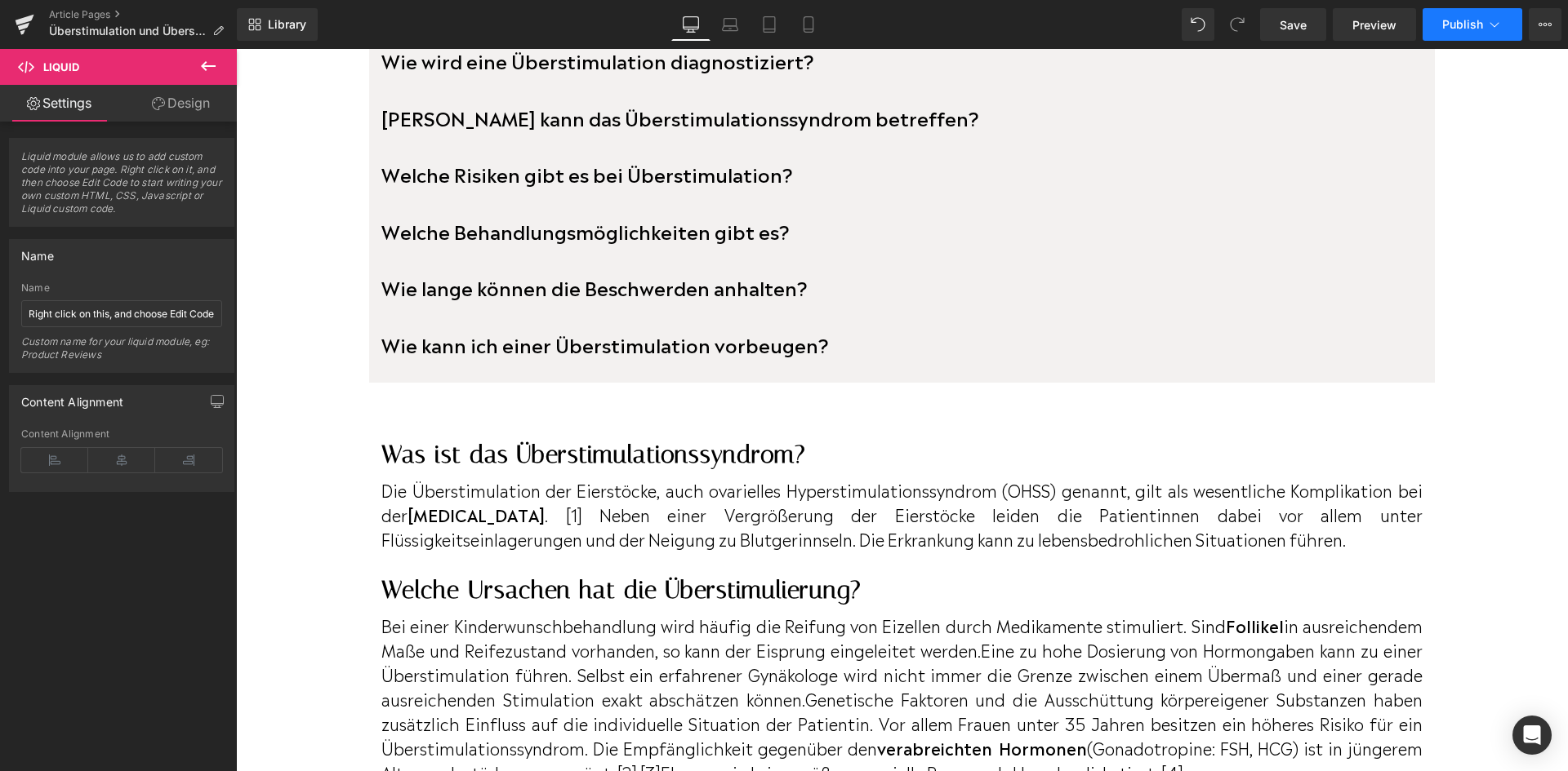
click at [1454, 35] on button "Publish" at bounding box center [1472, 25] width 100 height 33
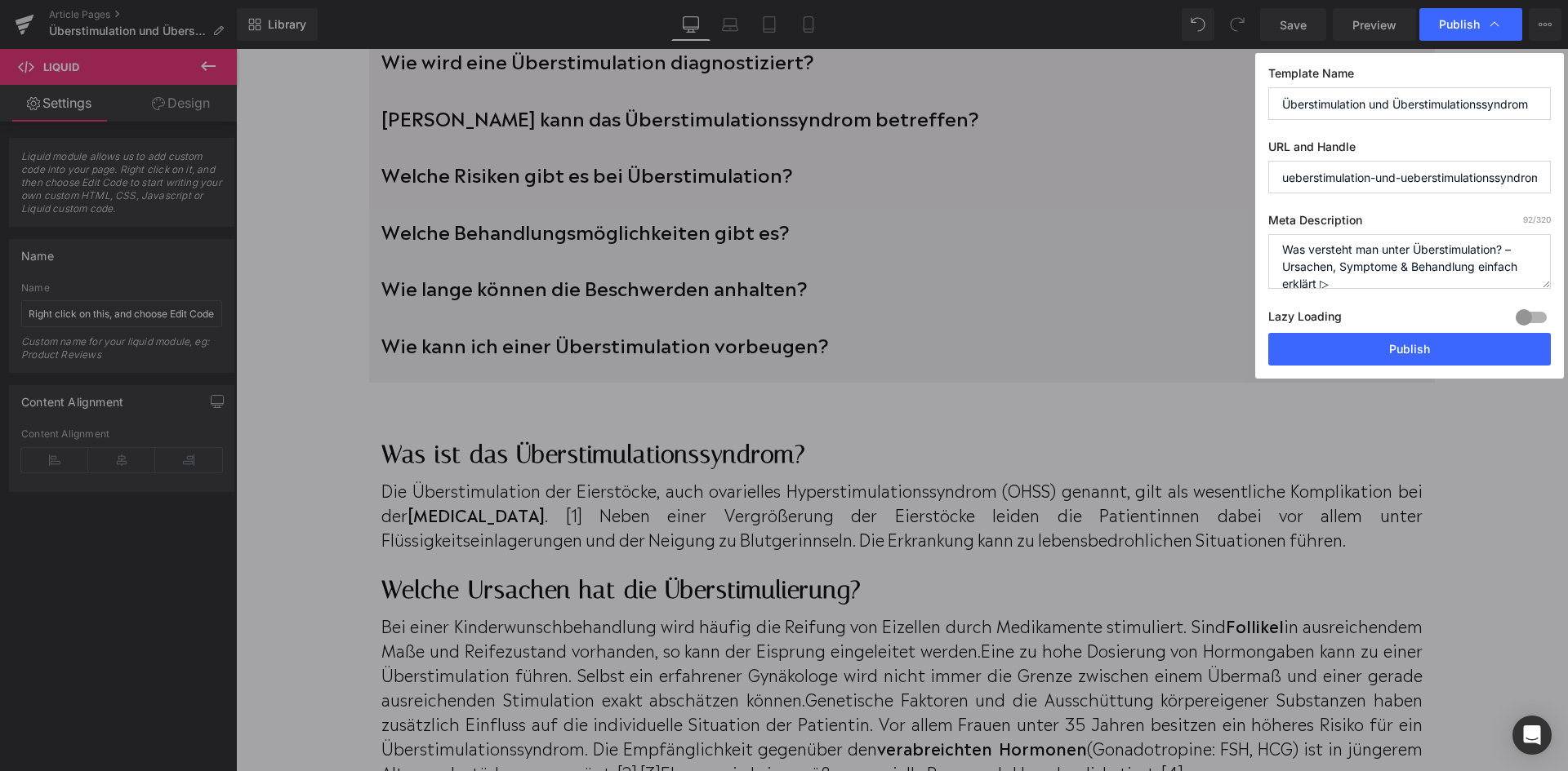
scroll to position [0, 0]
click at [1417, 348] on button "Publish" at bounding box center [1409, 350] width 282 height 33
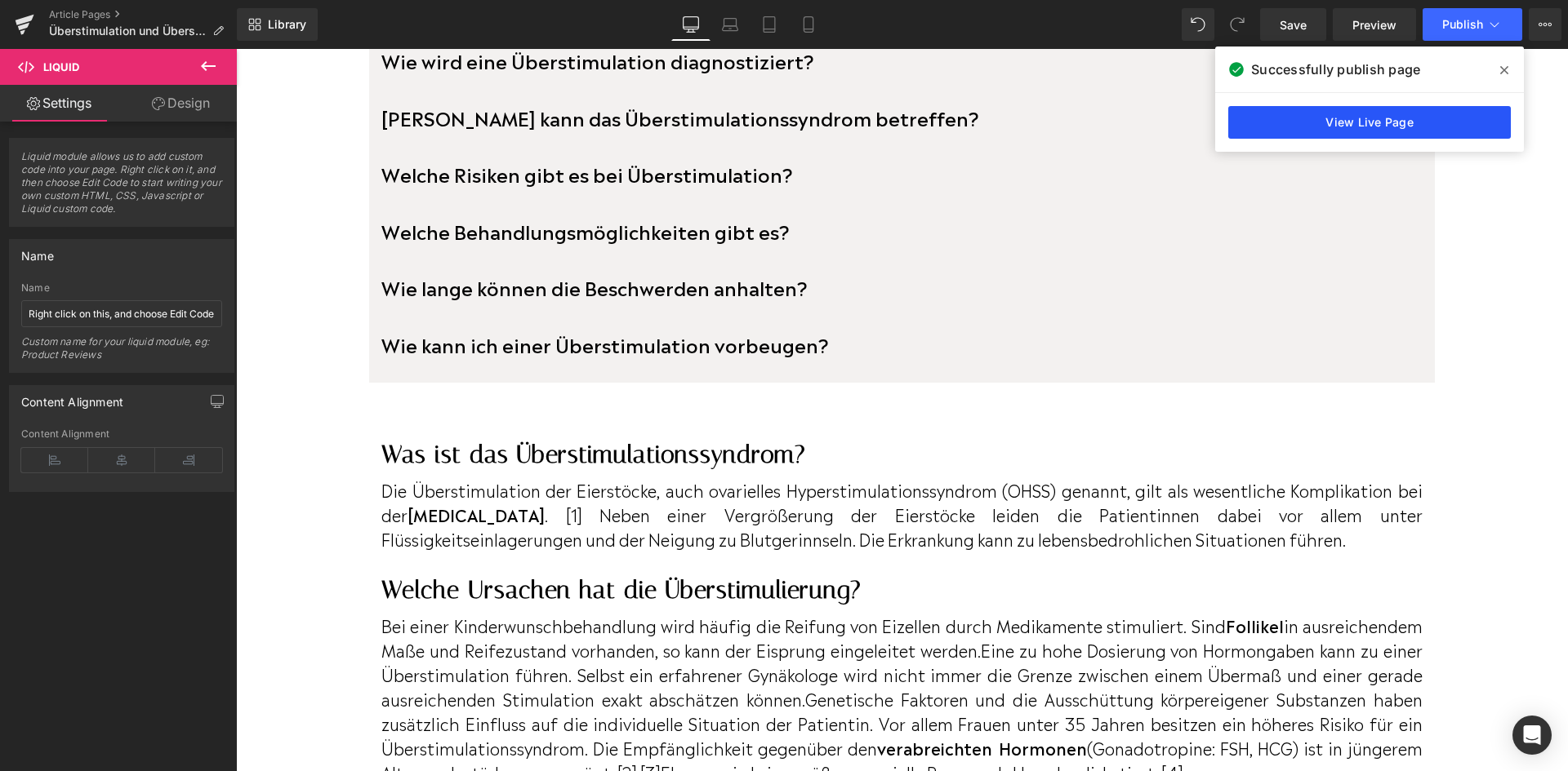
click at [1365, 117] on link "View Live Page" at bounding box center [1369, 123] width 282 height 33
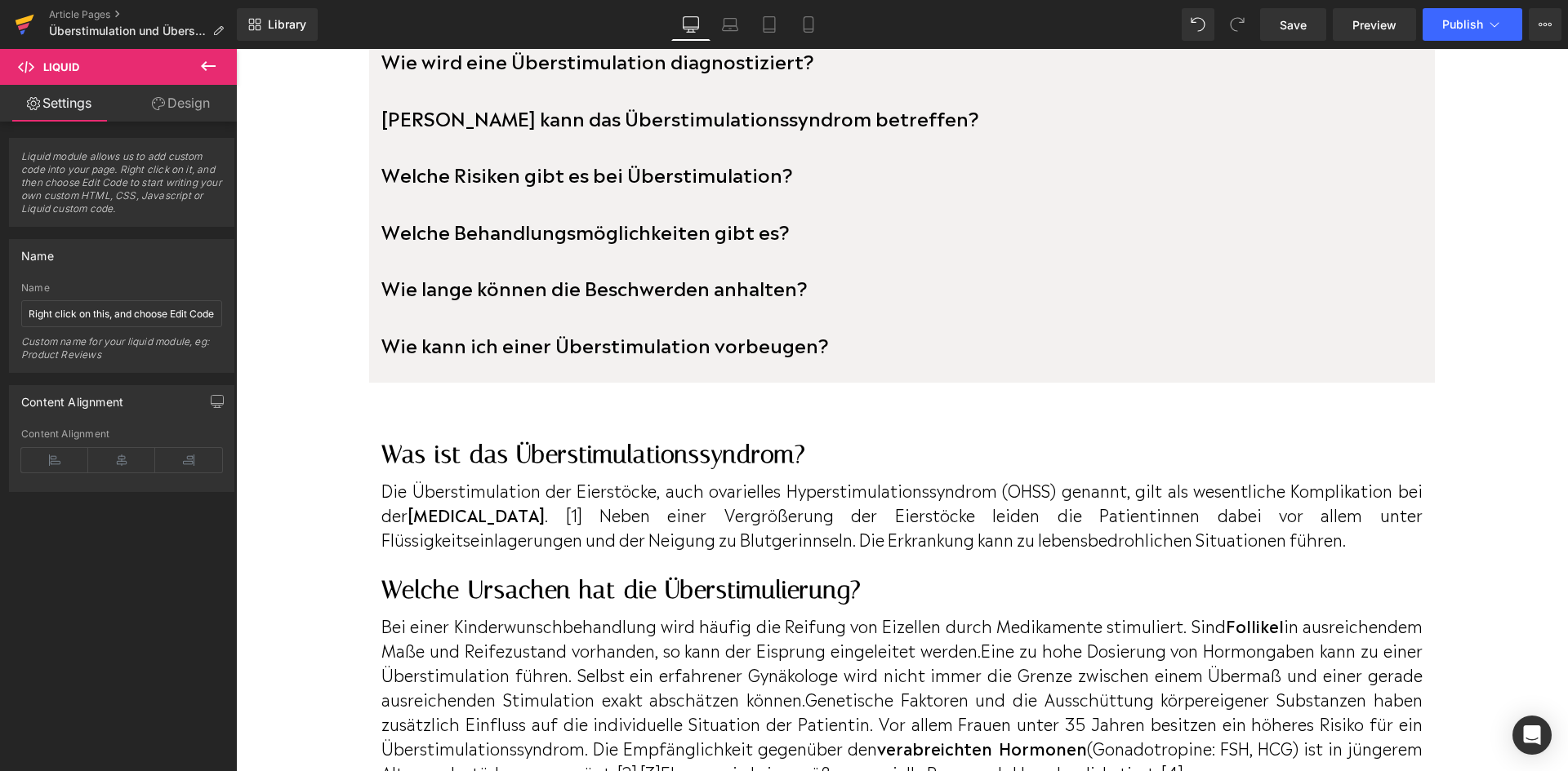
click at [28, 26] on icon at bounding box center [24, 24] width 19 height 41
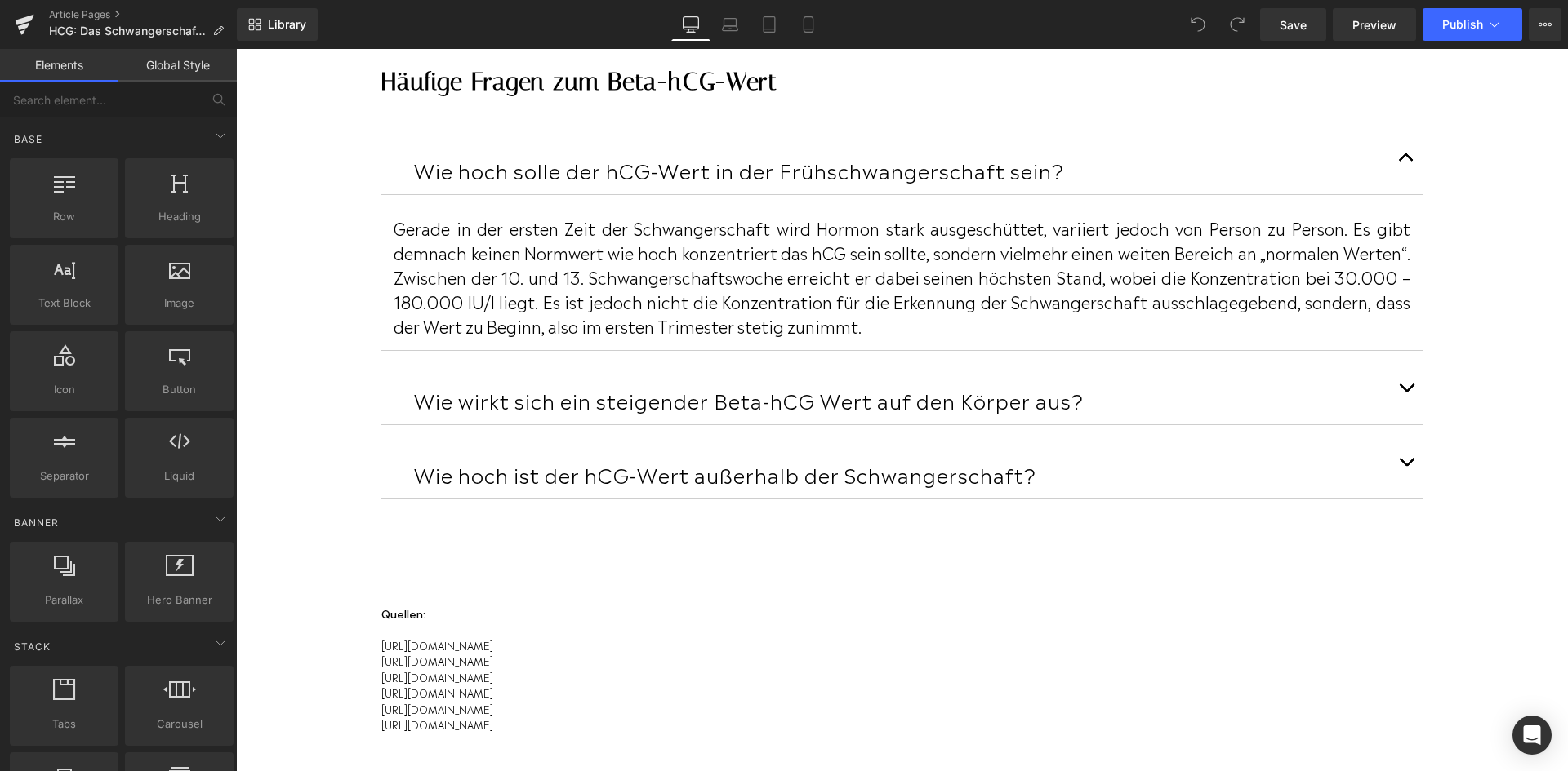
scroll to position [4979, 0]
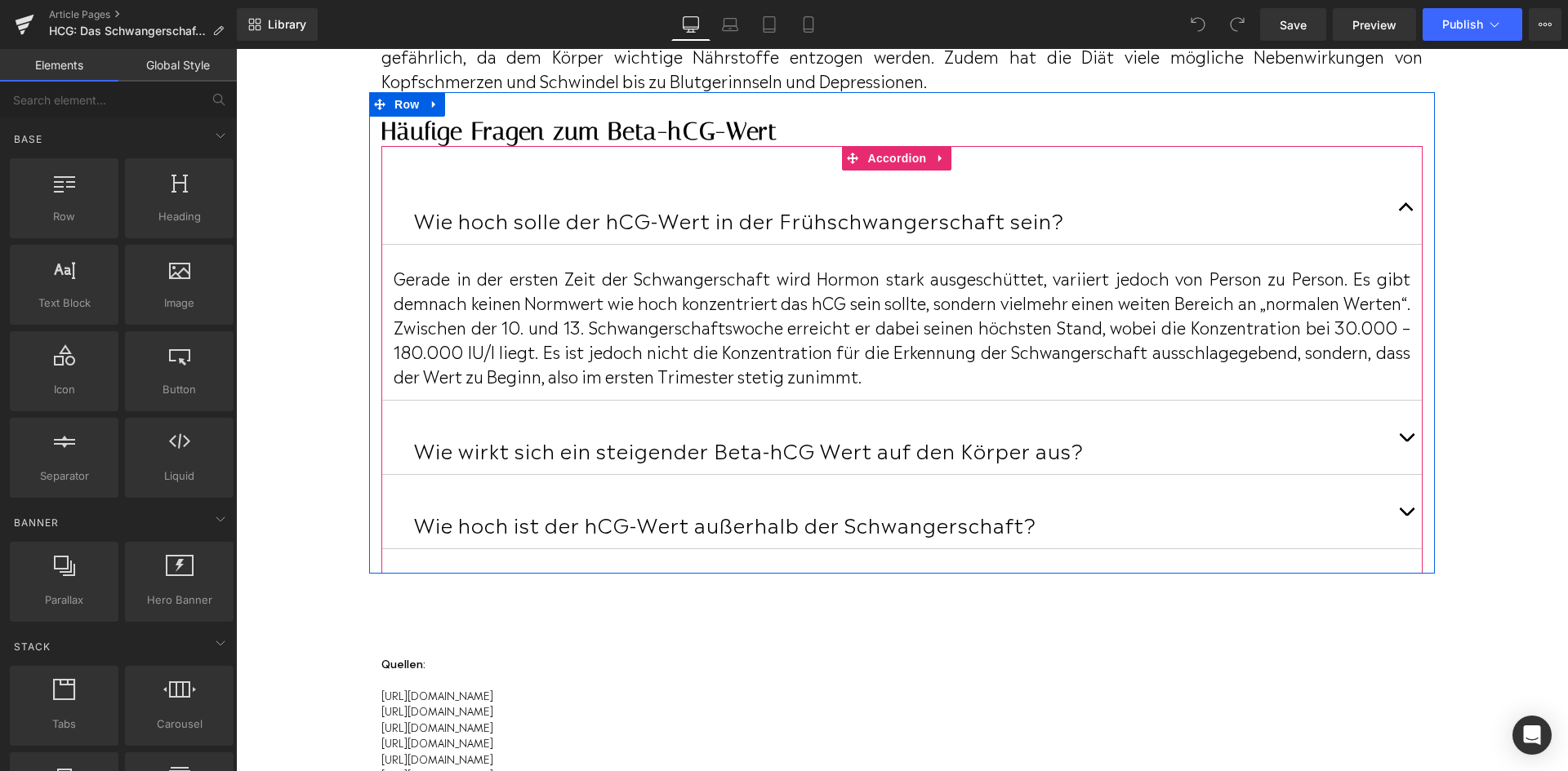
click at [859, 475] on div "Wie wirkt sich ein steigender Beta-hCG Wert auf den Körper aus? Heading" at bounding box center [901, 438] width 1041 height 74
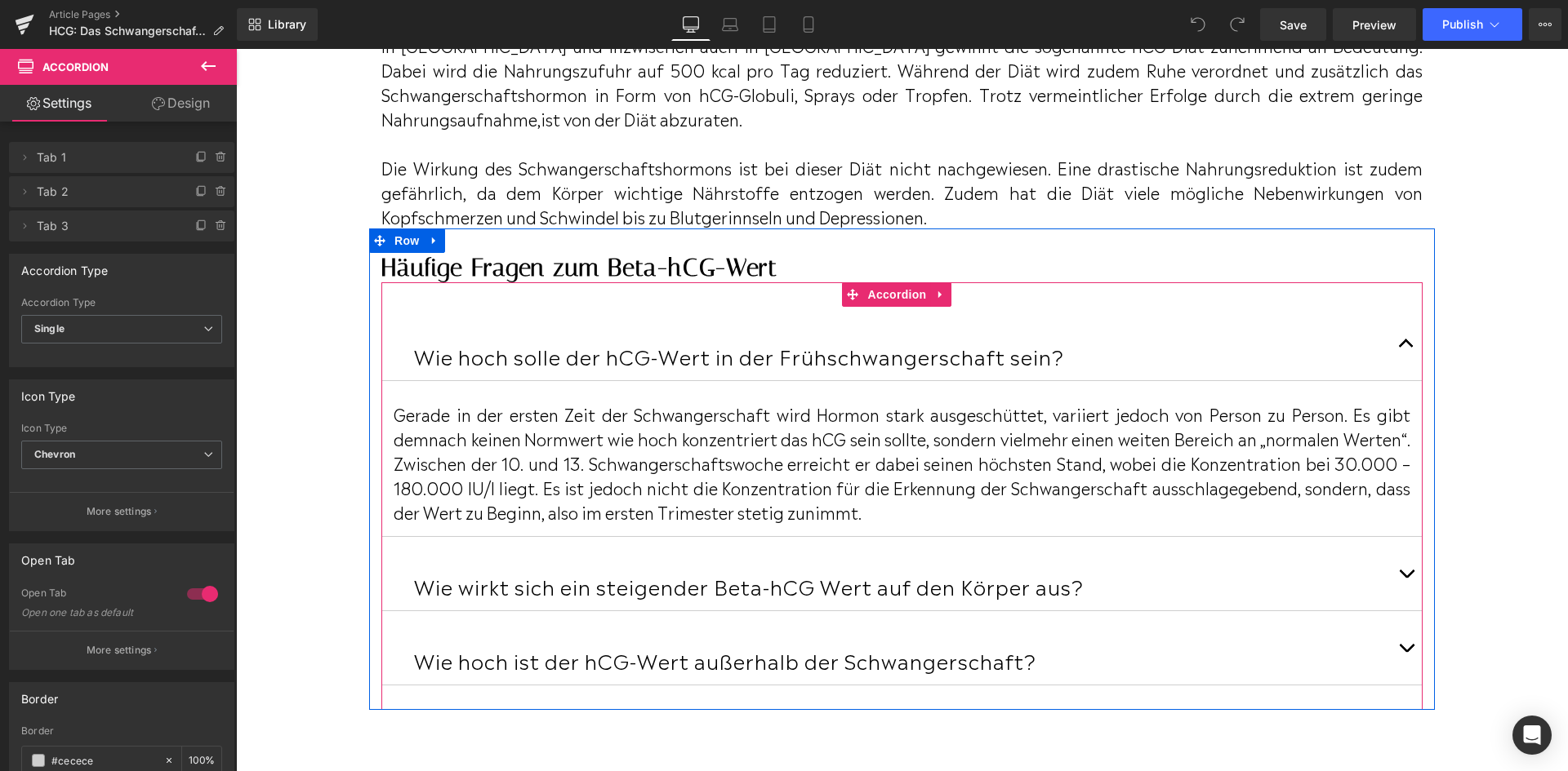
scroll to position [4653, 0]
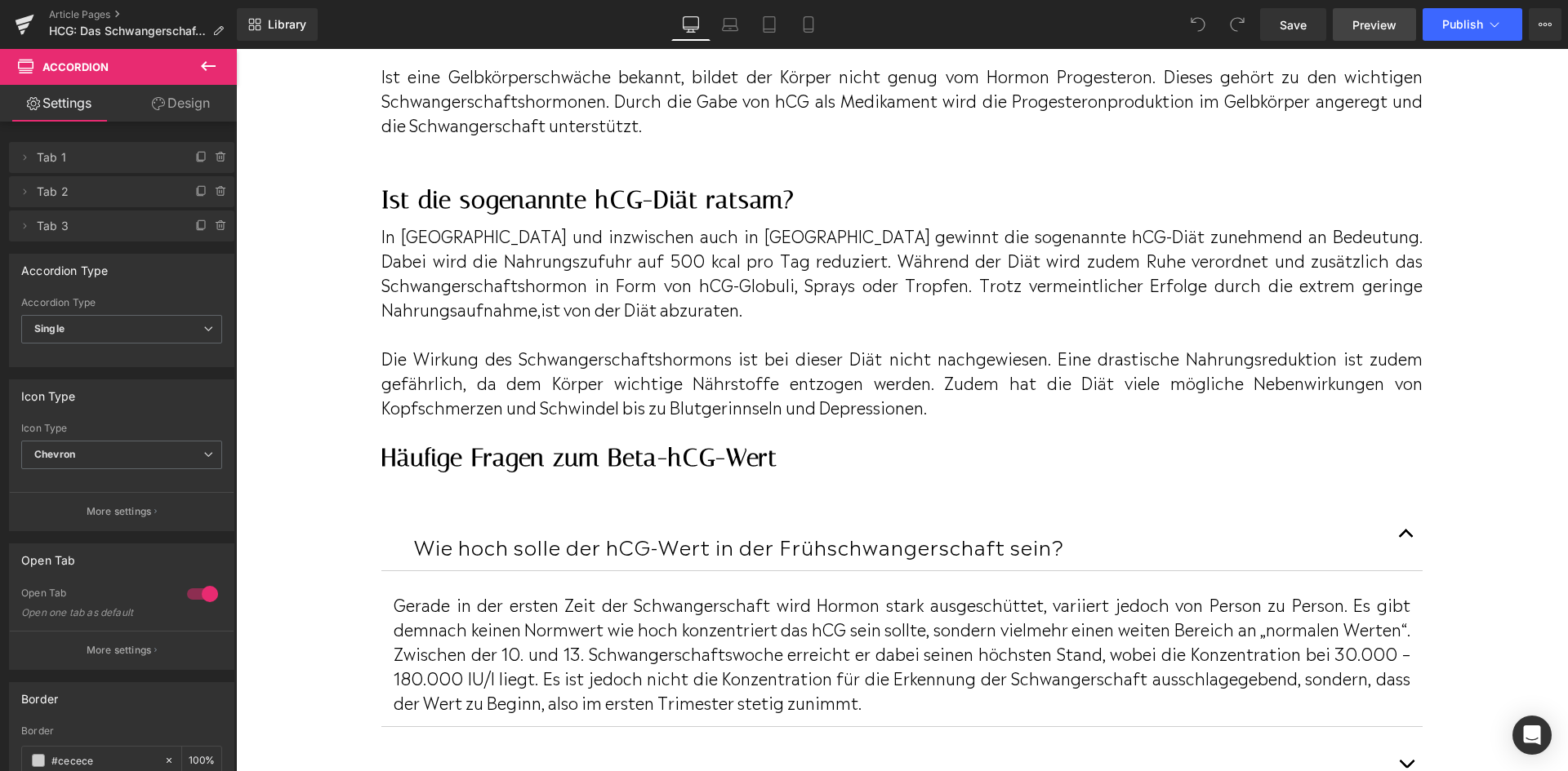
click at [1363, 35] on link "Preview" at bounding box center [1374, 25] width 83 height 33
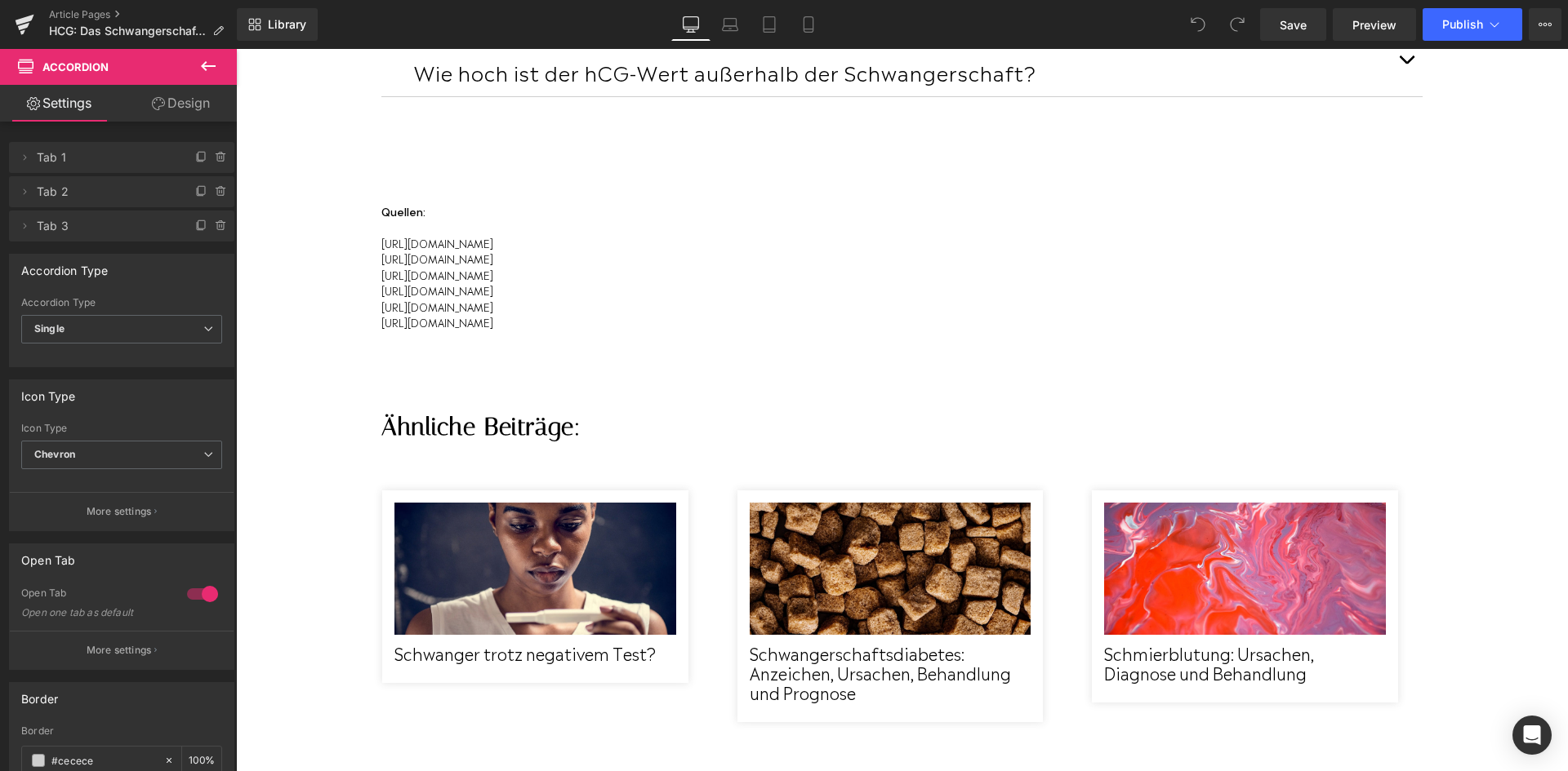
scroll to position [5551, 0]
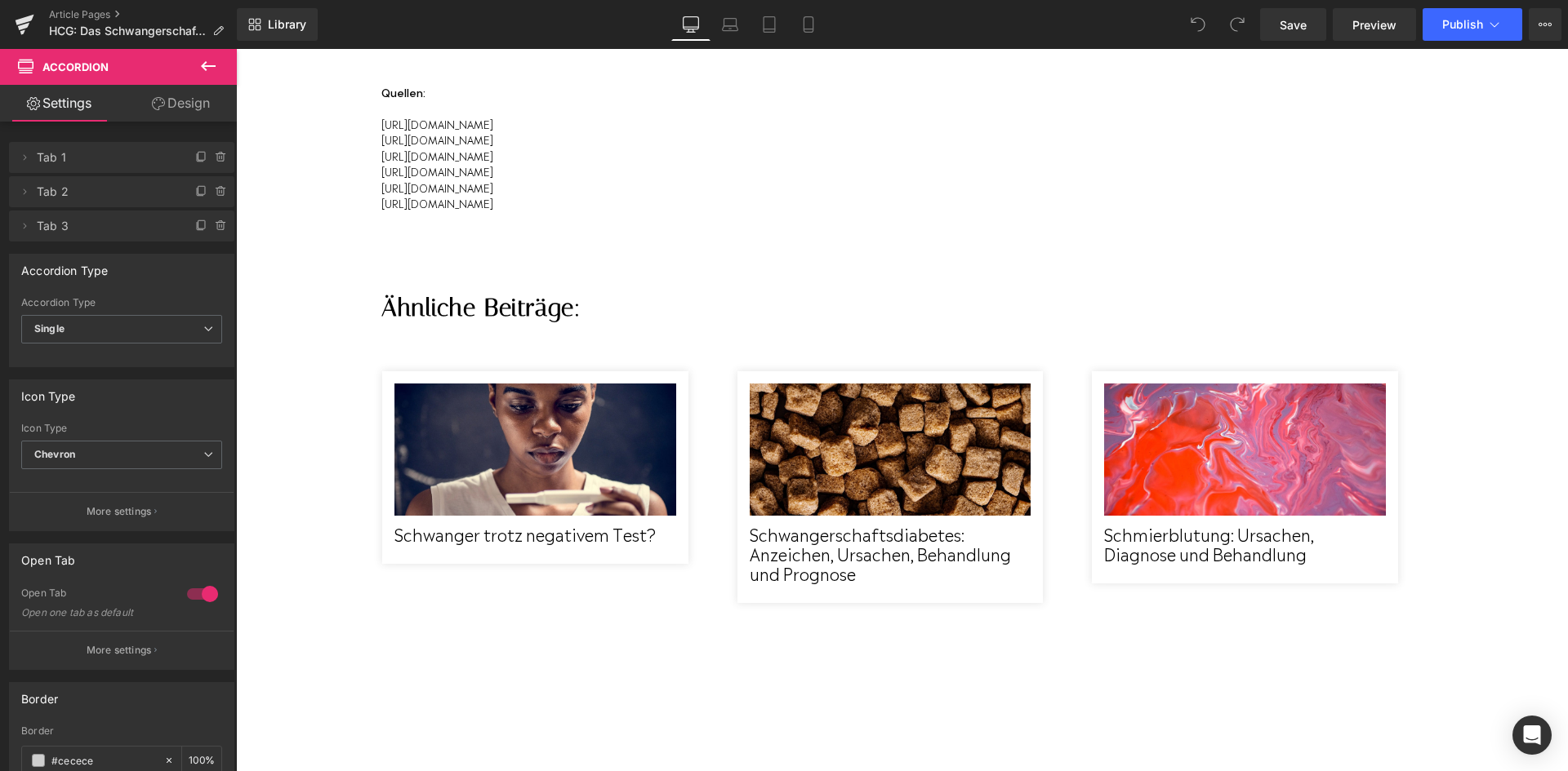
click at [209, 62] on icon at bounding box center [208, 66] width 19 height 19
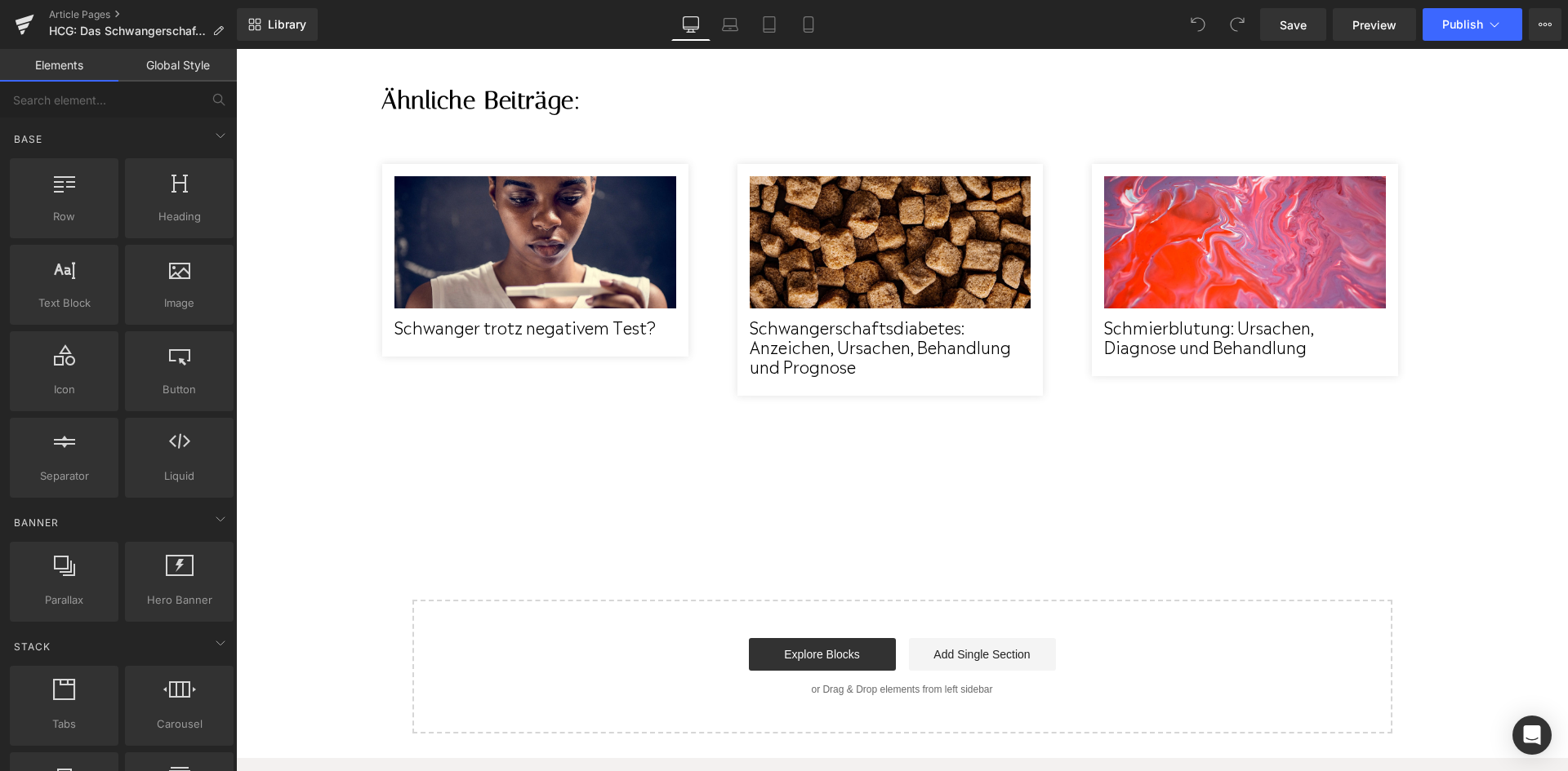
scroll to position [5795, 0]
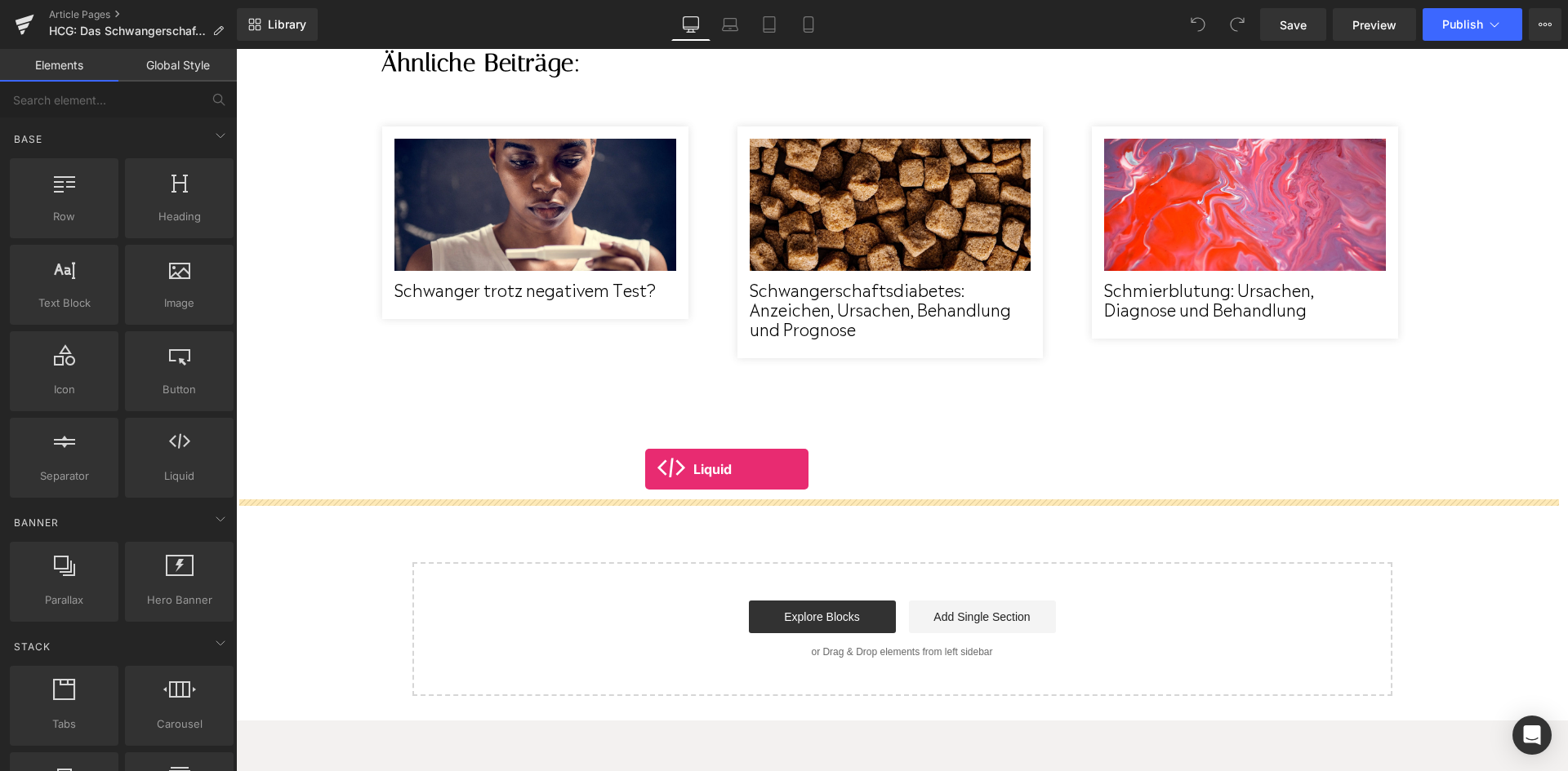
drag, startPoint x: 412, startPoint y: 509, endPoint x: 648, endPoint y: 470, distance: 239.2
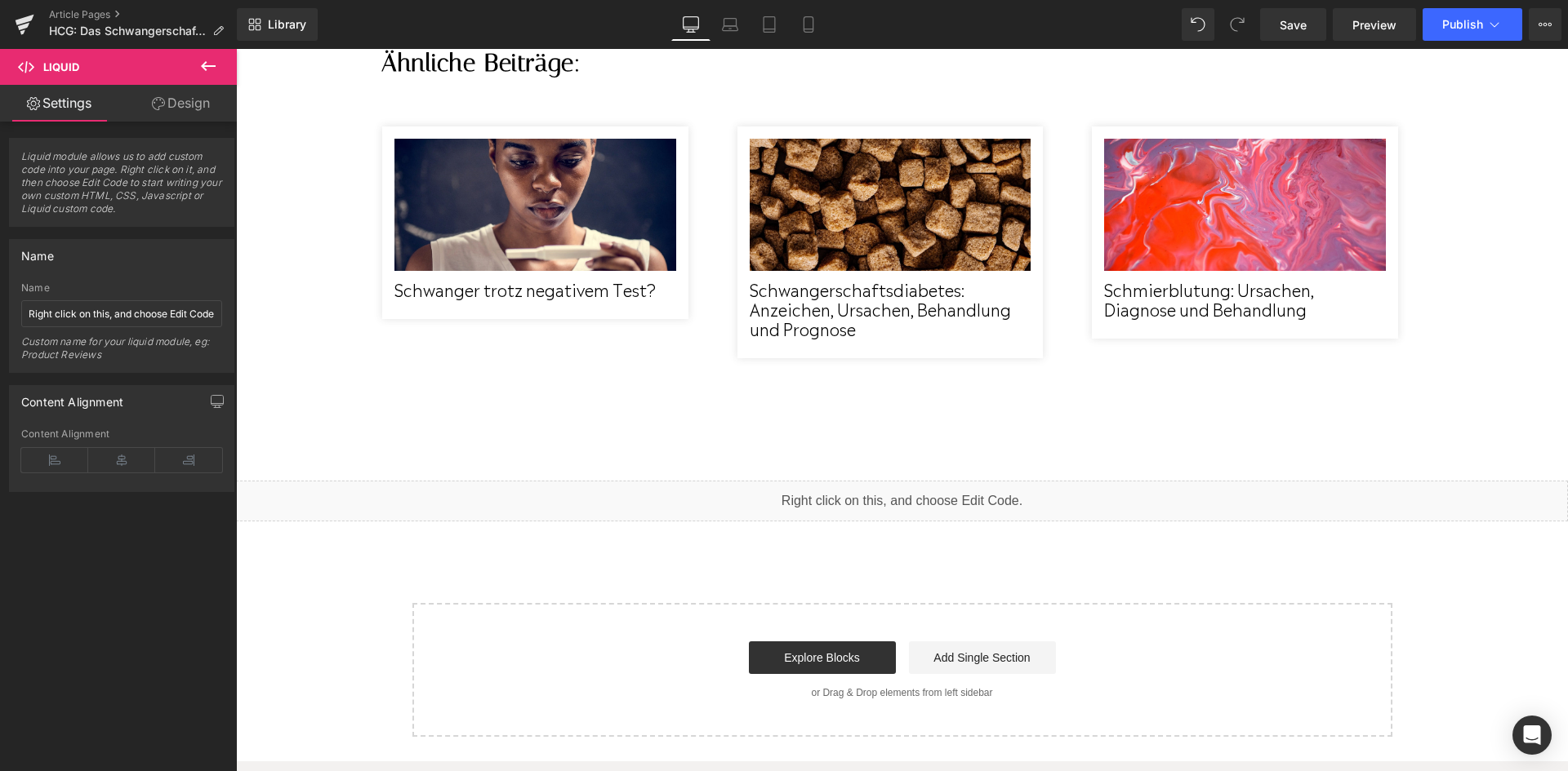
click at [927, 514] on div "Liquid" at bounding box center [902, 501] width 1332 height 41
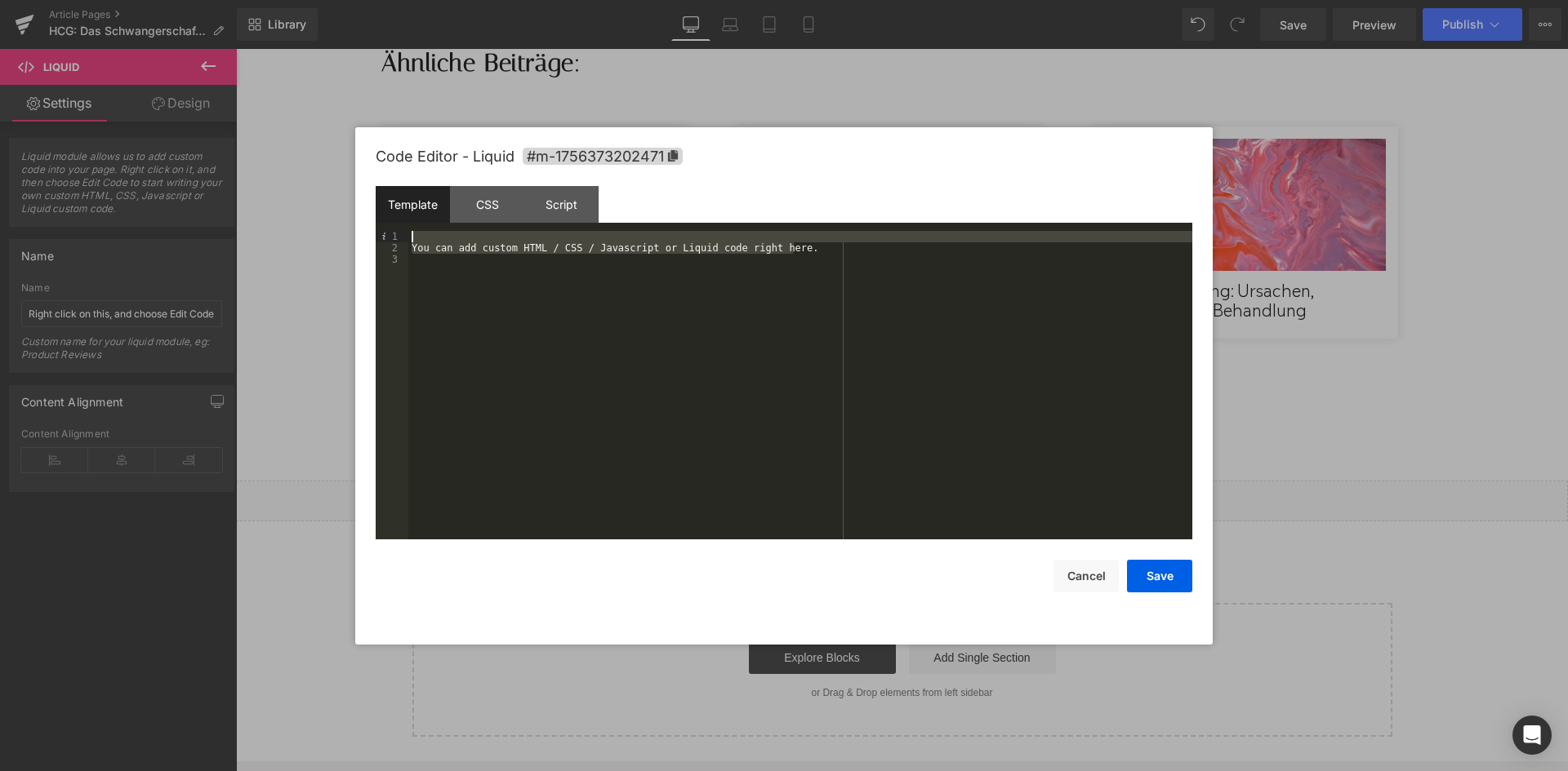
drag, startPoint x: 812, startPoint y: 248, endPoint x: 425, endPoint y: 233, distance: 387.3
click at [0, 0] on div "You can add custom HTML / CSS / Javascript or Liquid code right here." at bounding box center [0, 0] width 0 height 0
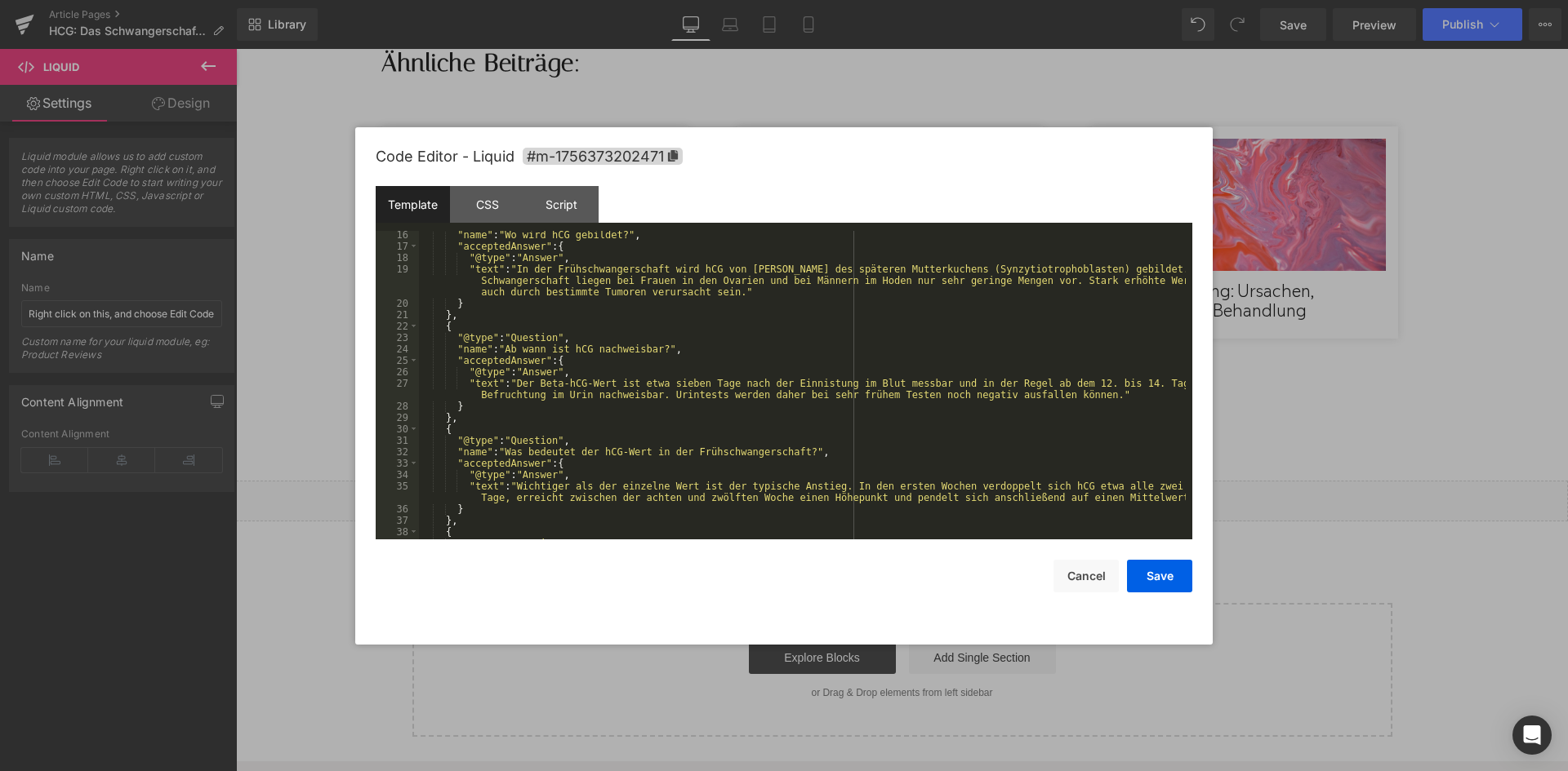
scroll to position [0, 0]
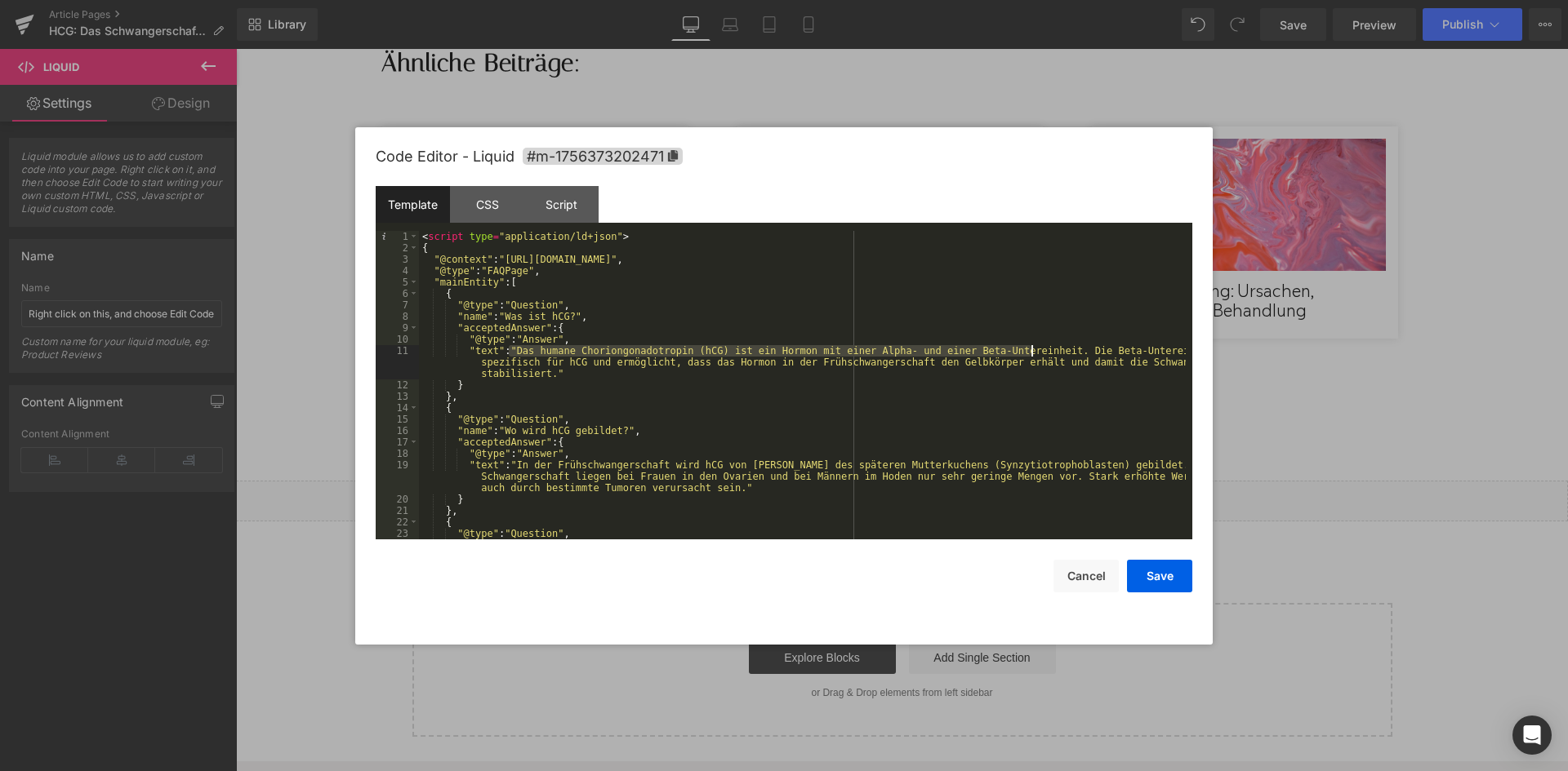
drag, startPoint x: 508, startPoint y: 350, endPoint x: 1029, endPoint y: 352, distance: 521.0
click at [0, 0] on div "< script type = "application/ld+json" > { "@context" : "https://schema.org" , "…" at bounding box center [0, 0] width 0 height 0
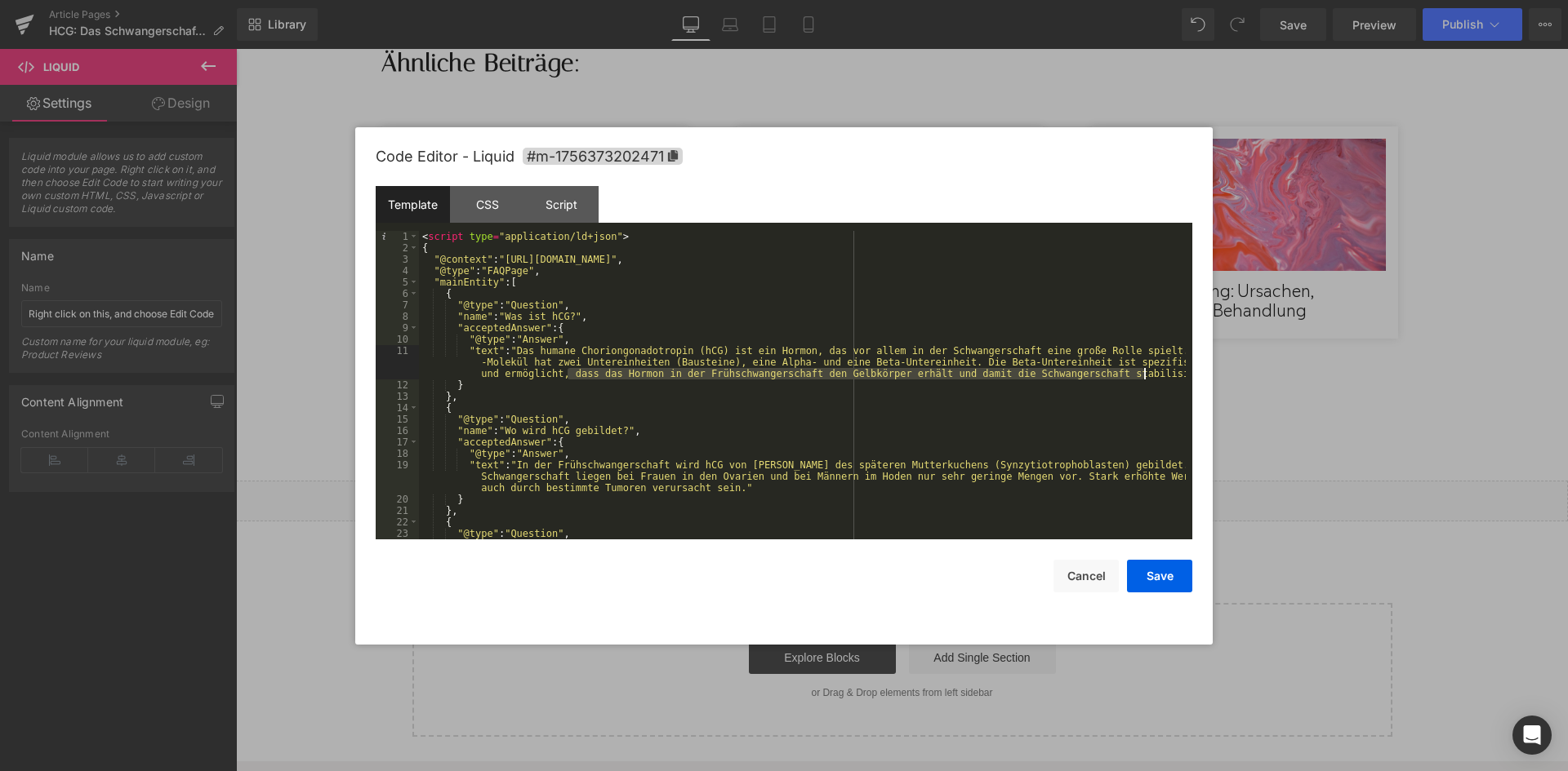
drag, startPoint x: 565, startPoint y: 376, endPoint x: 1144, endPoint y: 377, distance: 579.0
click at [0, 0] on div "< script type = "application/ld+json" > { "@context" : "https://schema.org" , "…" at bounding box center [0, 0] width 0 height 0
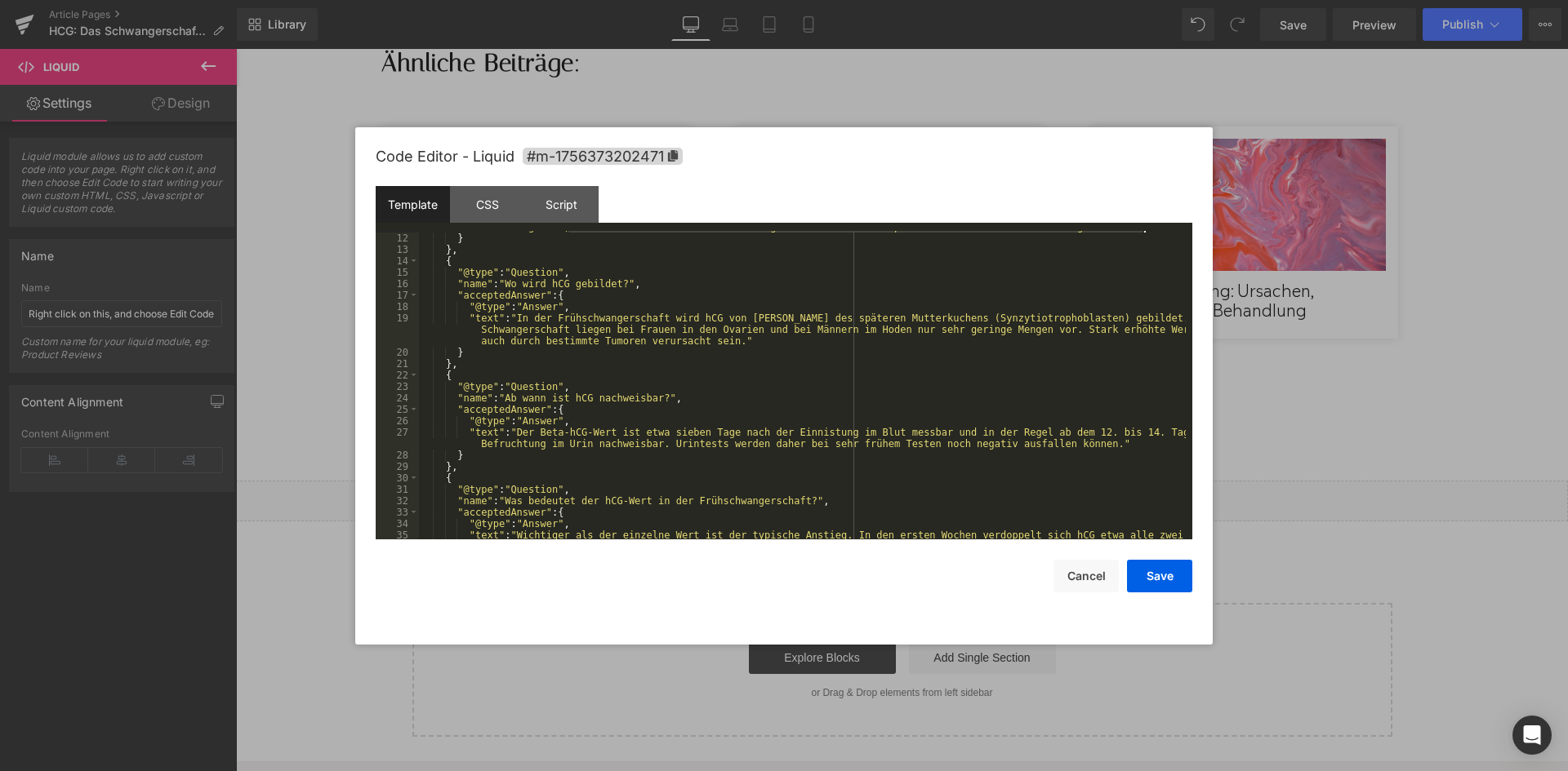
scroll to position [98, 0]
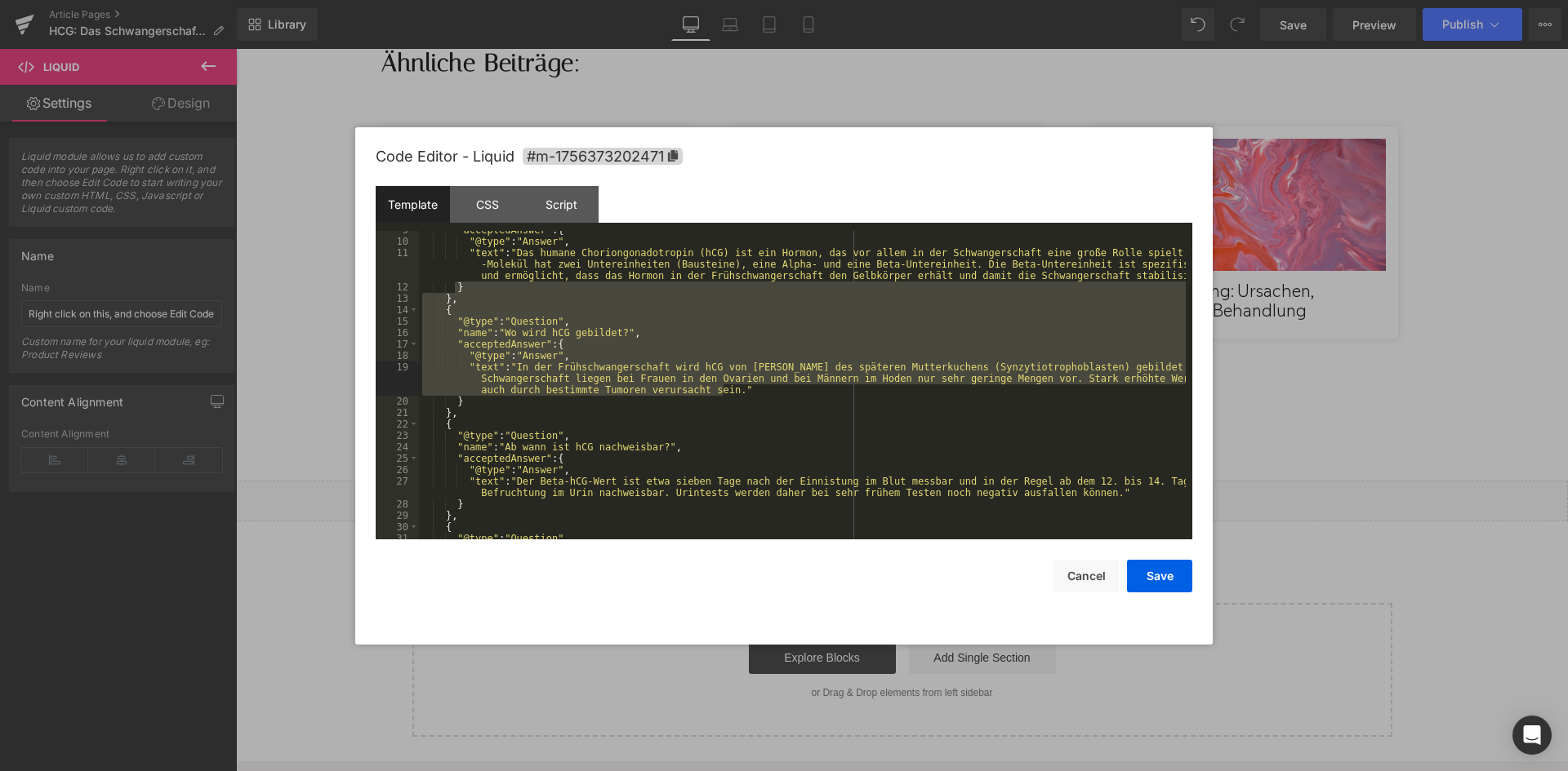
drag, startPoint x: 453, startPoint y: 287, endPoint x: 732, endPoint y: 391, distance: 297.8
click at [0, 0] on div ""acceptedAnswer" : { "@type" : "Answer" , "text" : "Das humane Choriongonadotro…" at bounding box center [0, 0] width 0 height 0
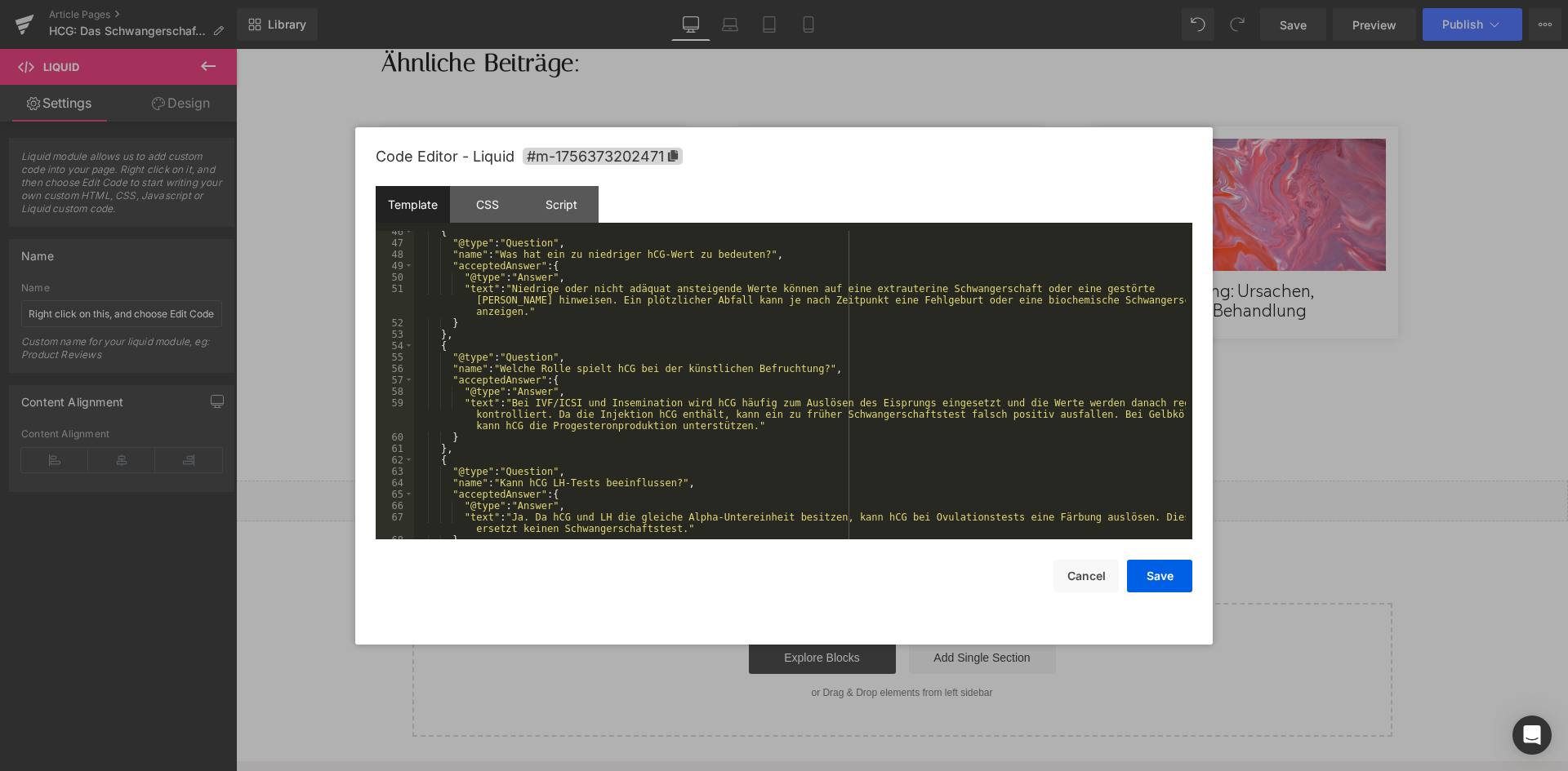
scroll to position [686, 0]
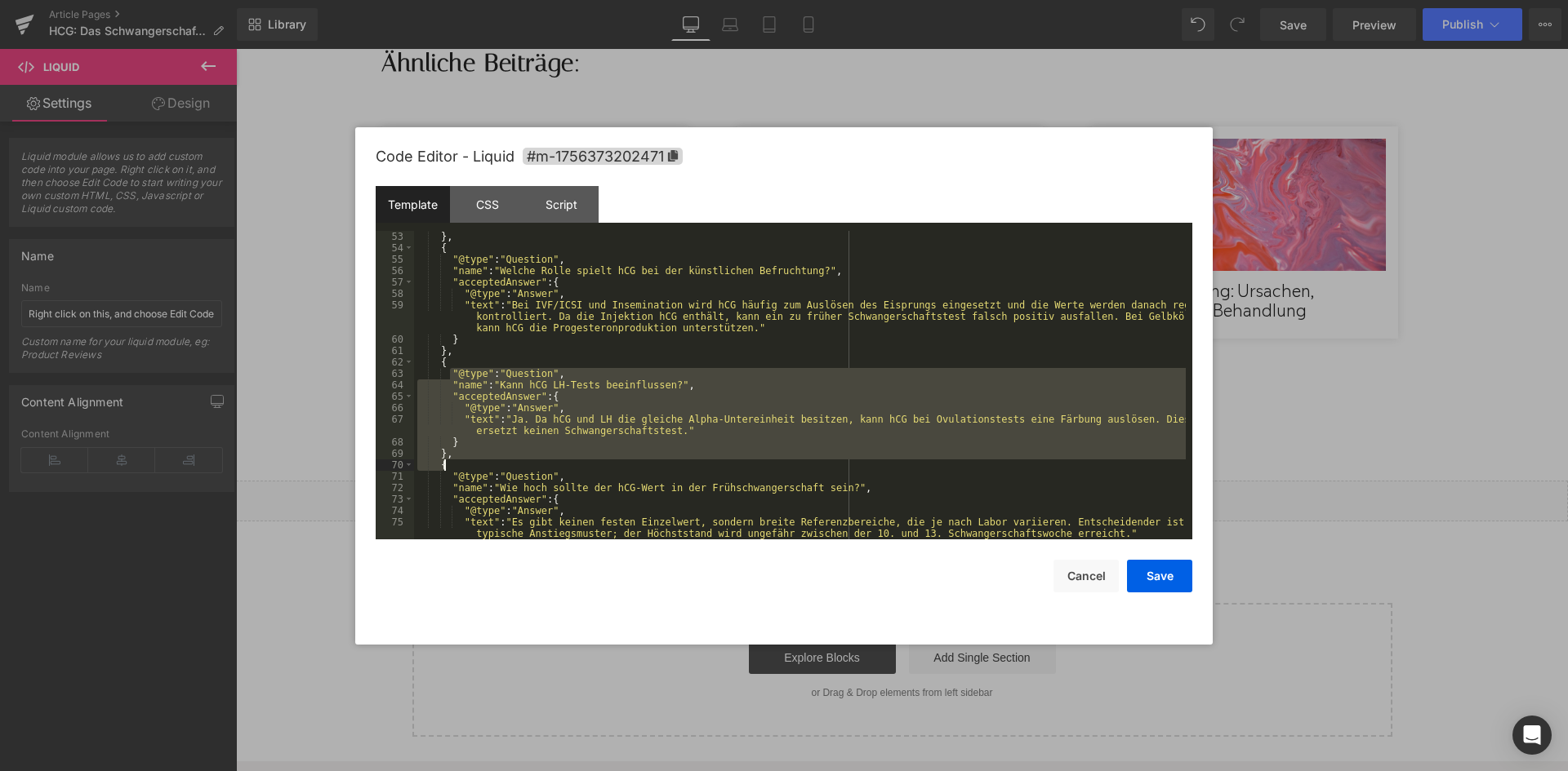
drag, startPoint x: 448, startPoint y: 373, endPoint x: 446, endPoint y: 469, distance: 96.0
click at [0, 0] on div "} , { "@type" : "Question" , "name" : "Welche Rolle spielt hCG bei der künstlic…" at bounding box center [0, 0] width 0 height 0
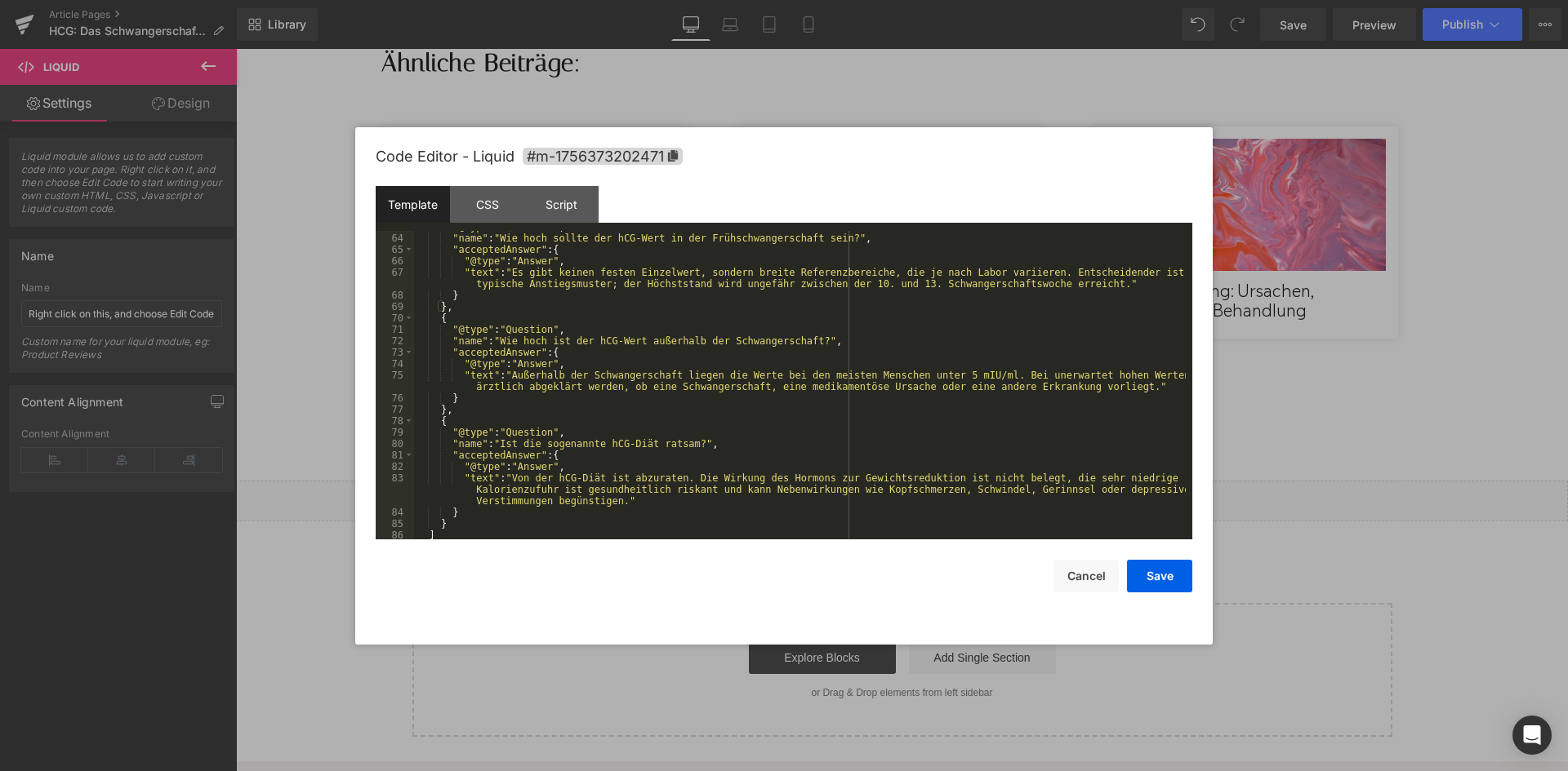
scroll to position [880, 0]
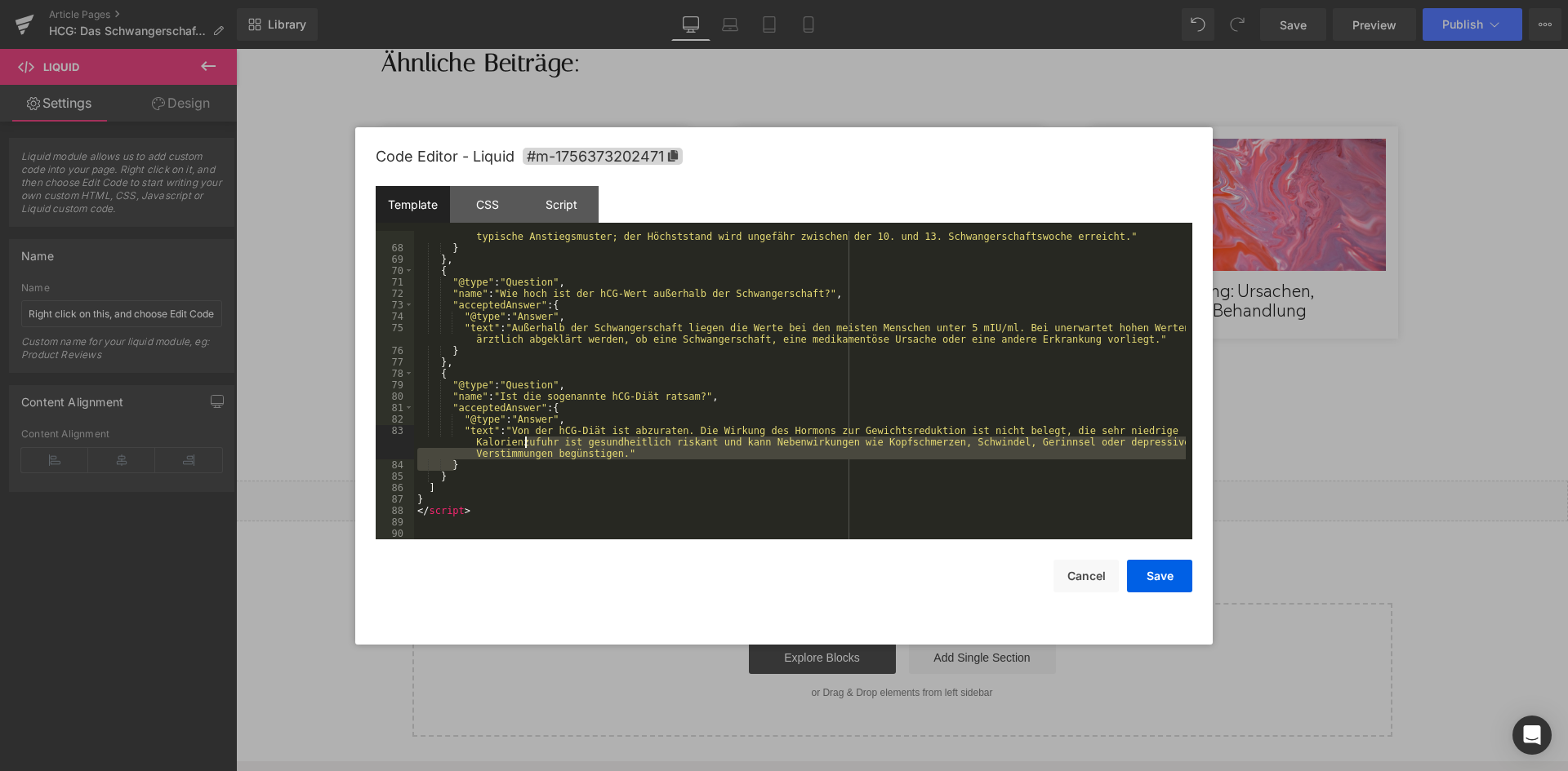
drag, startPoint x: 638, startPoint y: 465, endPoint x: 521, endPoint y: 438, distance: 120.1
click at [0, 0] on div ""text" : "Es gibt keinen festen Einzelwert, sondern breite Referenzbereiche, di…" at bounding box center [0, 0] width 0 height 0
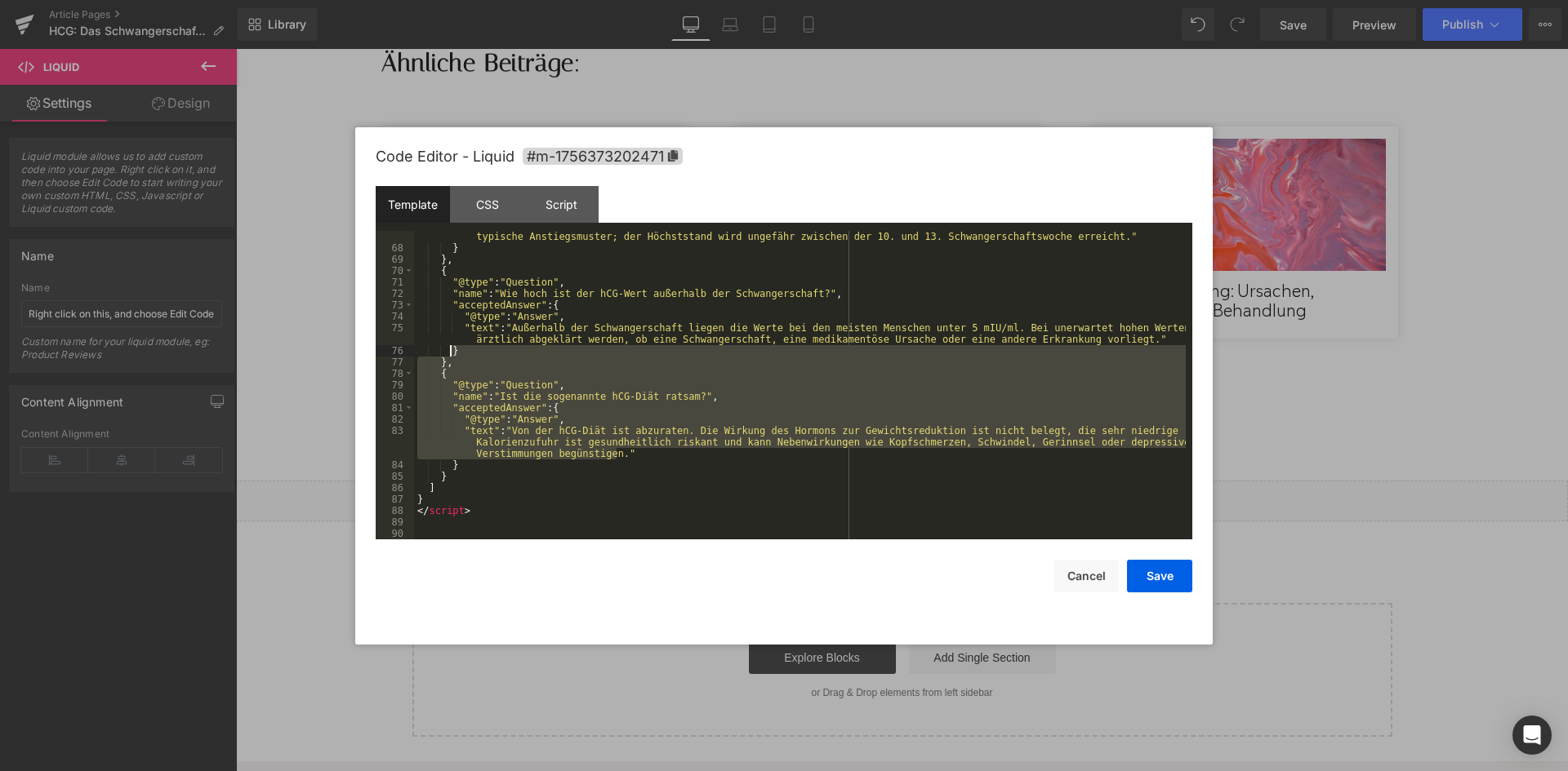
drag, startPoint x: 620, startPoint y: 455, endPoint x: 450, endPoint y: 356, distance: 196.7
click at [0, 0] on div ""text" : "Es gibt keinen festen Einzelwert, sondern breite Referenzbereiche, di…" at bounding box center [0, 0] width 0 height 0
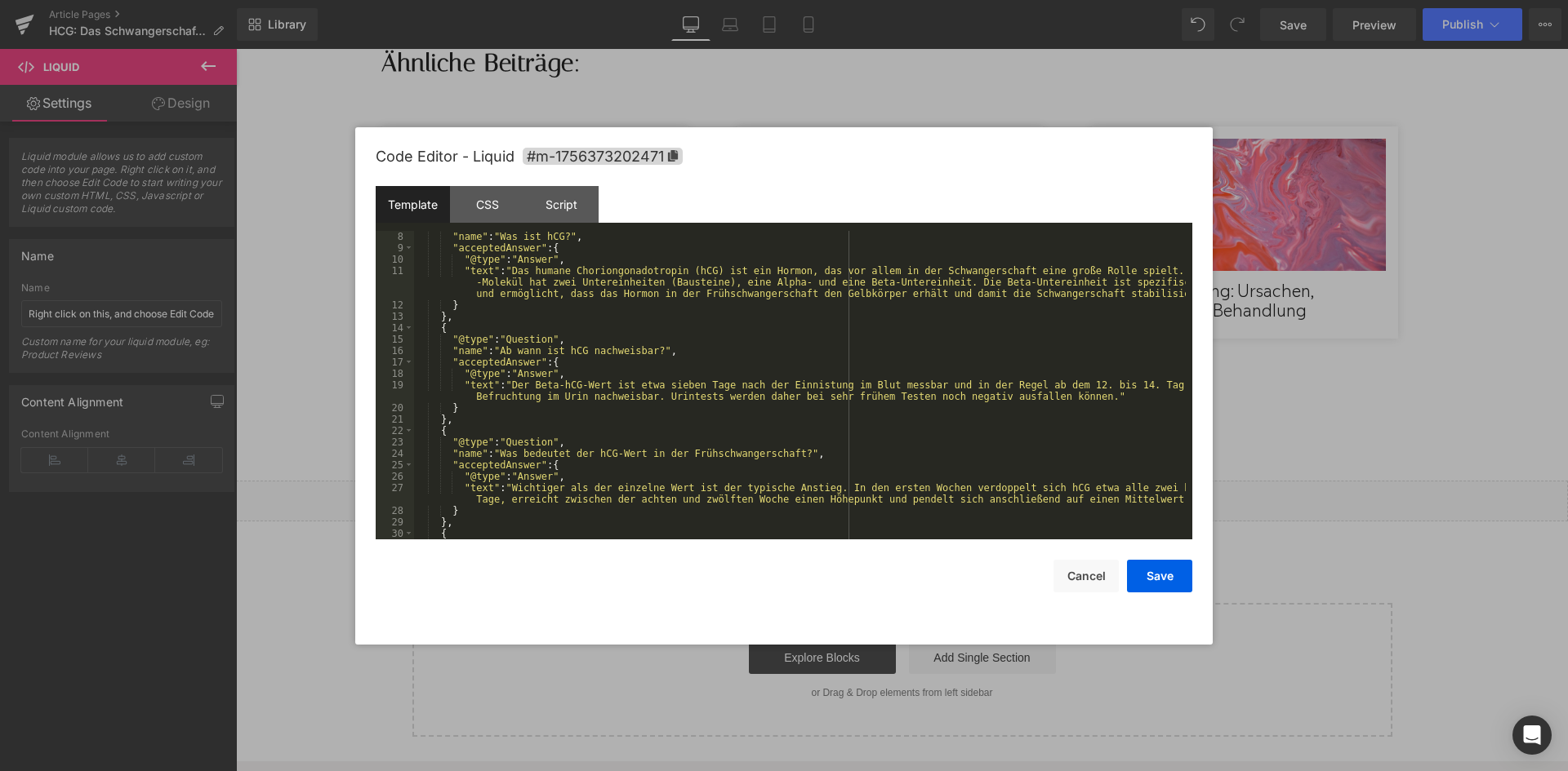
scroll to position [0, 0]
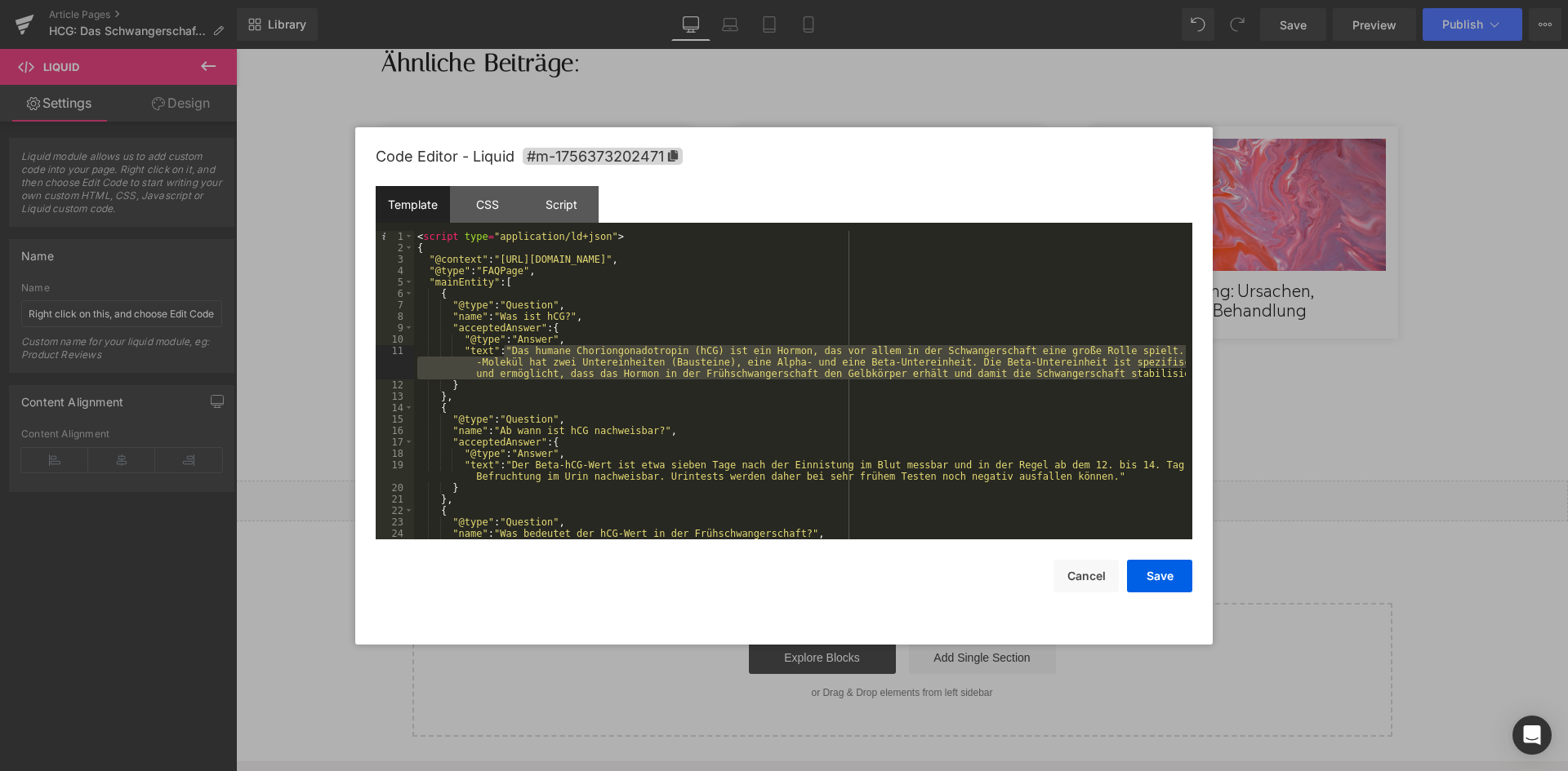
drag, startPoint x: 505, startPoint y: 349, endPoint x: 1137, endPoint y: 373, distance: 632.5
click at [0, 0] on div "< script type = "application/ld+json" > { "@context" : "https://schema.org" , "…" at bounding box center [0, 0] width 0 height 0
drag, startPoint x: 1079, startPoint y: 382, endPoint x: 1099, endPoint y: 383, distance: 20.0
click at [0, 0] on div "< script type = "application/ld+json" > { "@context" : "https://schema.org" , "…" at bounding box center [0, 0] width 0 height 0
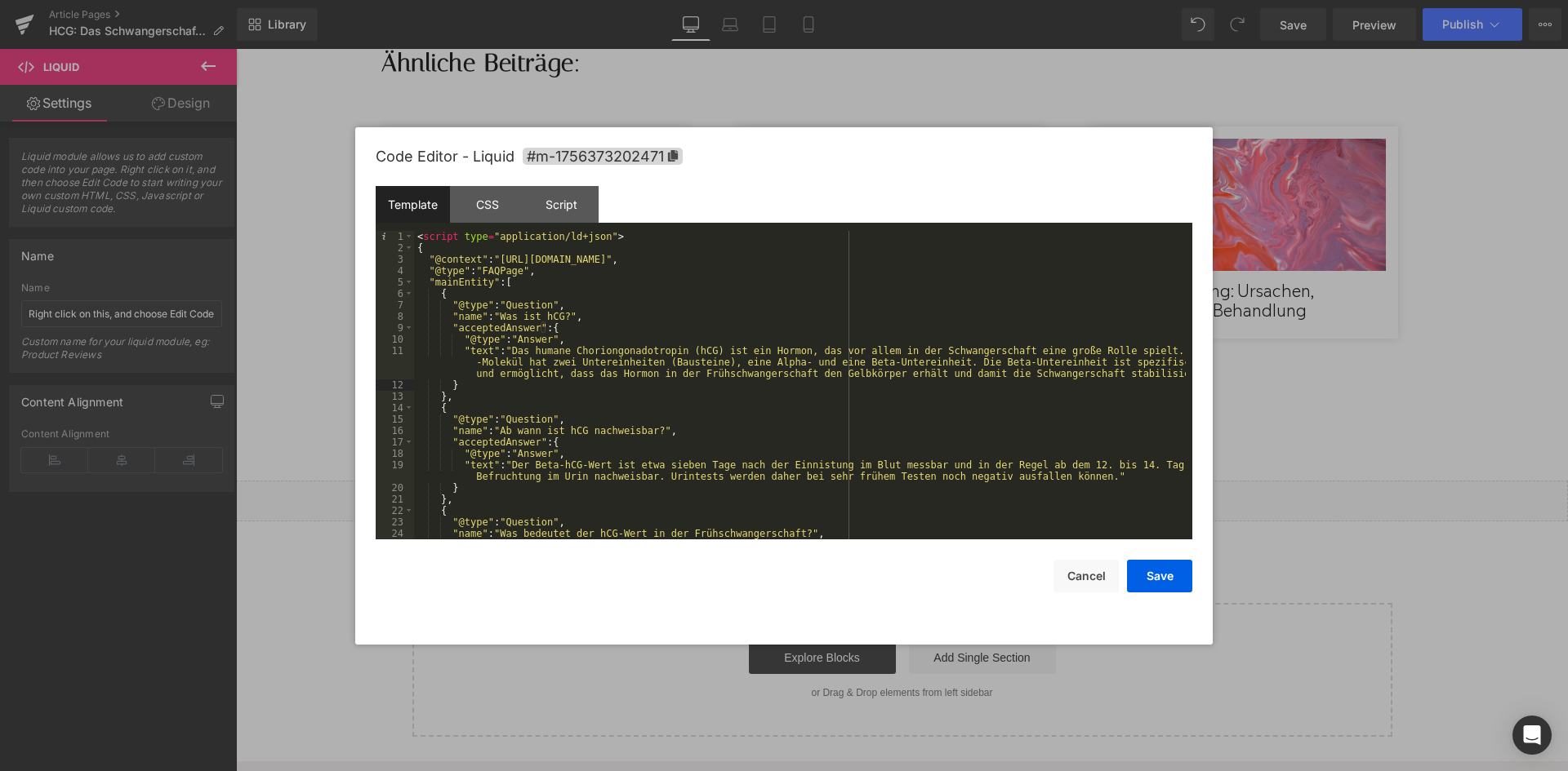
click at [0, 0] on div "< script type = "application/ld+json" > { "@context" : "https://schema.org" , "…" at bounding box center [0, 0] width 0 height 0
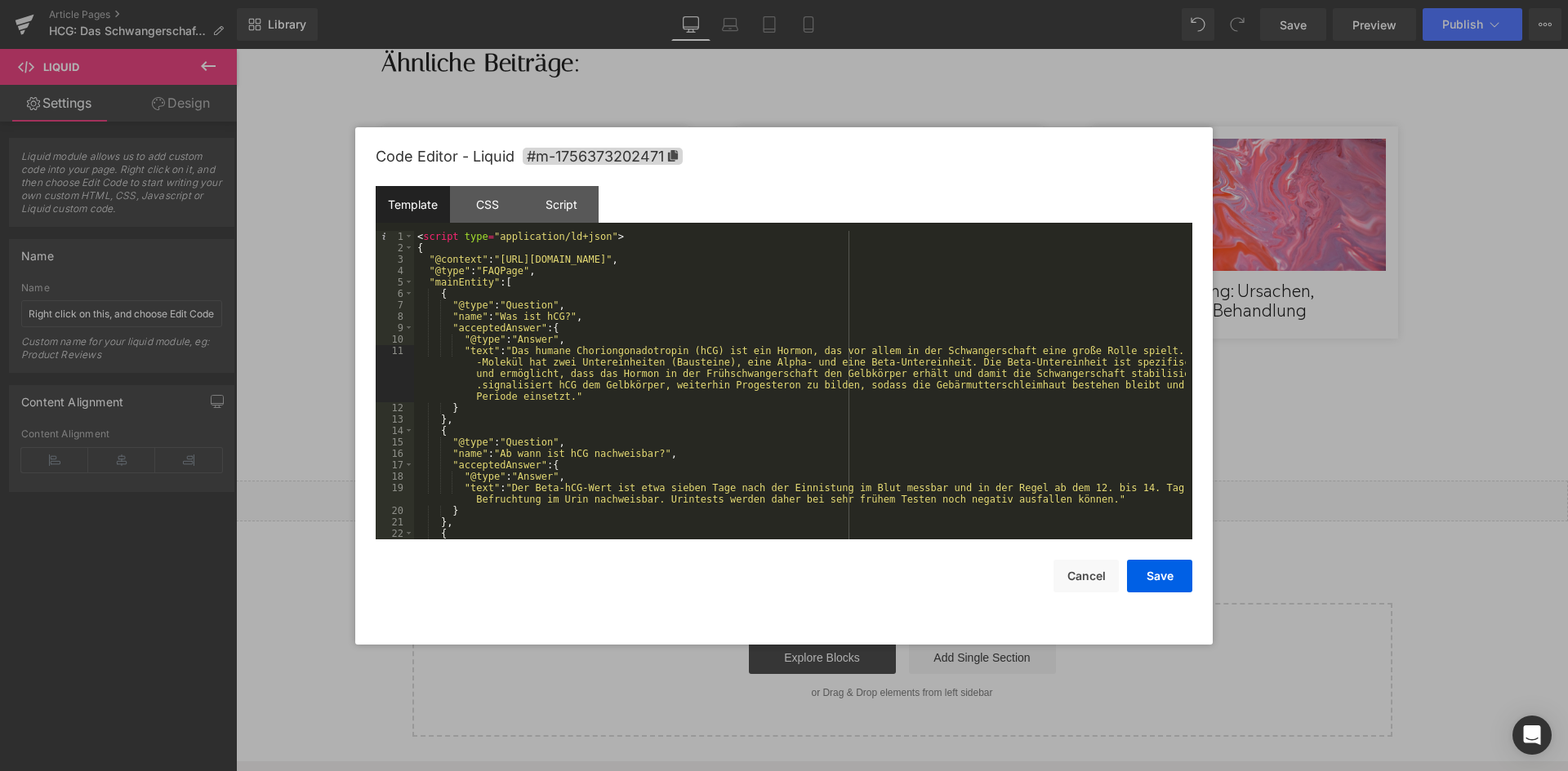
click at [0, 0] on div "< script type = "application/ld+json" > { "@context" : "https://schema.org" , "…" at bounding box center [0, 0] width 0 height 0
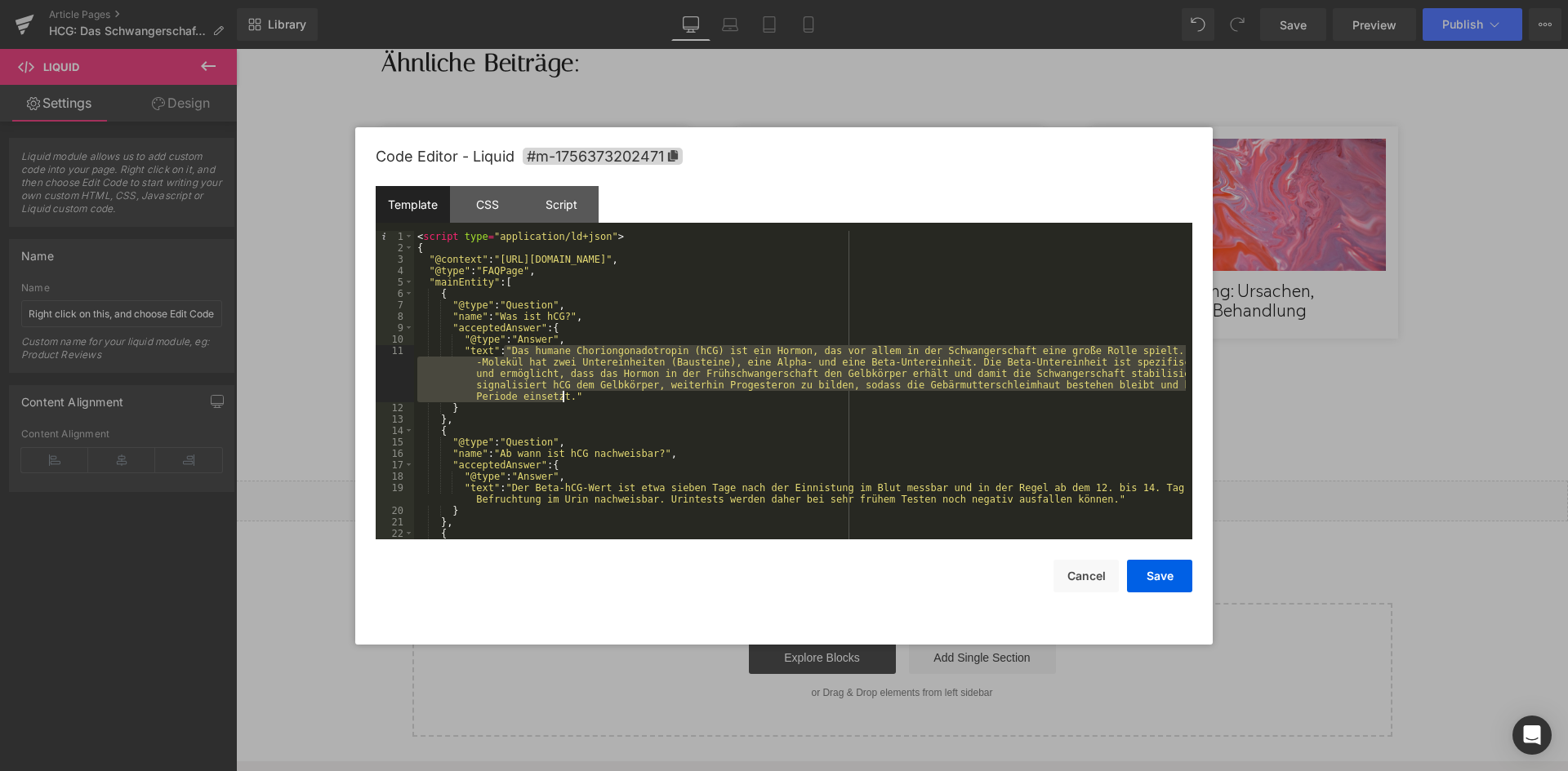
drag, startPoint x: 504, startPoint y: 352, endPoint x: 561, endPoint y: 400, distance: 74.5
click at [0, 0] on div "< script type = "application/ld+json" > { "@context" : "https://schema.org" , "…" at bounding box center [0, 0] width 0 height 0
drag, startPoint x: 503, startPoint y: 349, endPoint x: 692, endPoint y: 395, distance: 194.5
click at [0, 0] on div "< script type = "application/ld+json" > { "@context" : "https://schema.org" , "…" at bounding box center [0, 0] width 0 height 0
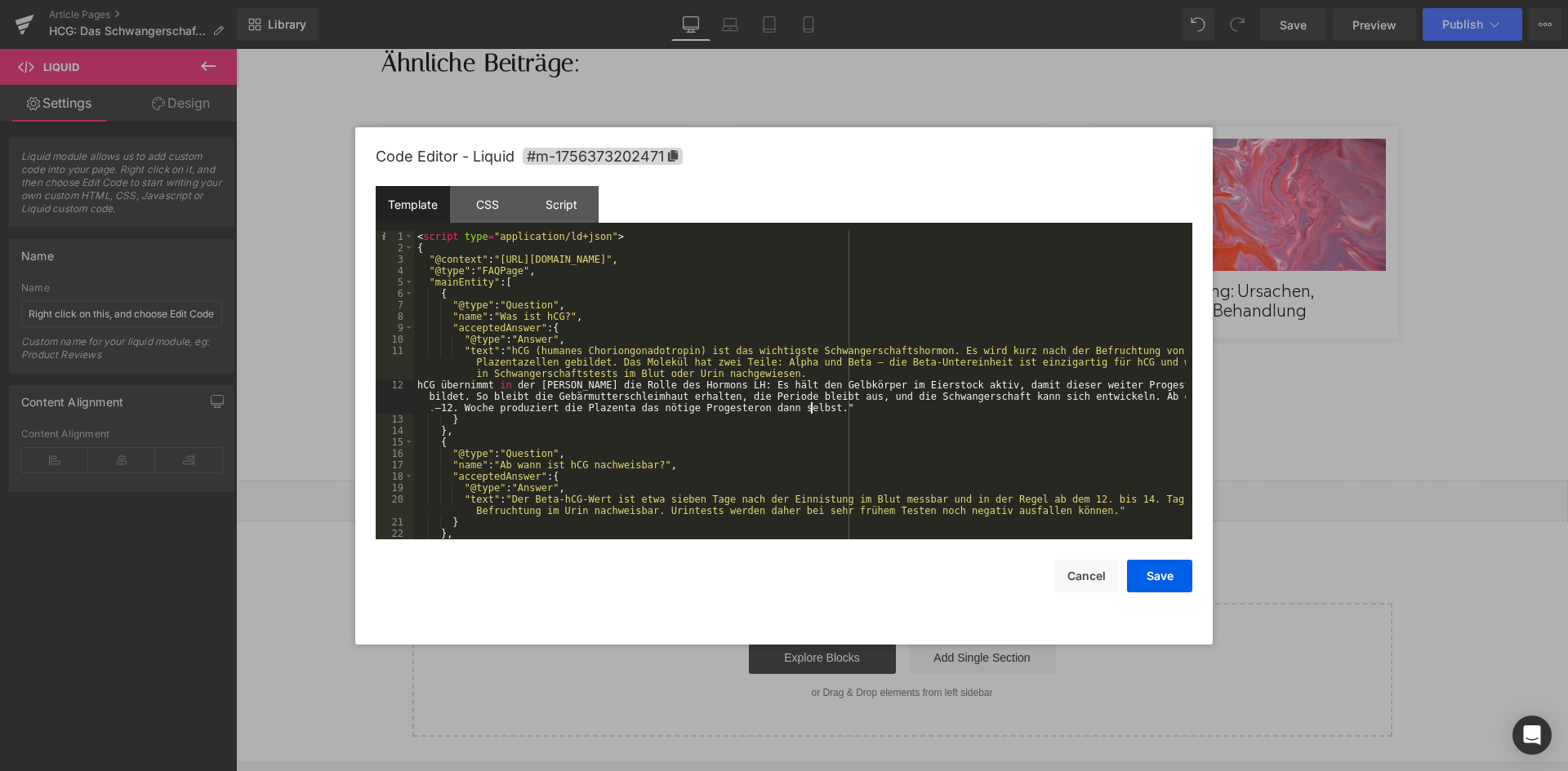
click at [0, 0] on div "< script type = "application/ld+json" > { "@context" : "https://schema.org" , "…" at bounding box center [0, 0] width 0 height 0
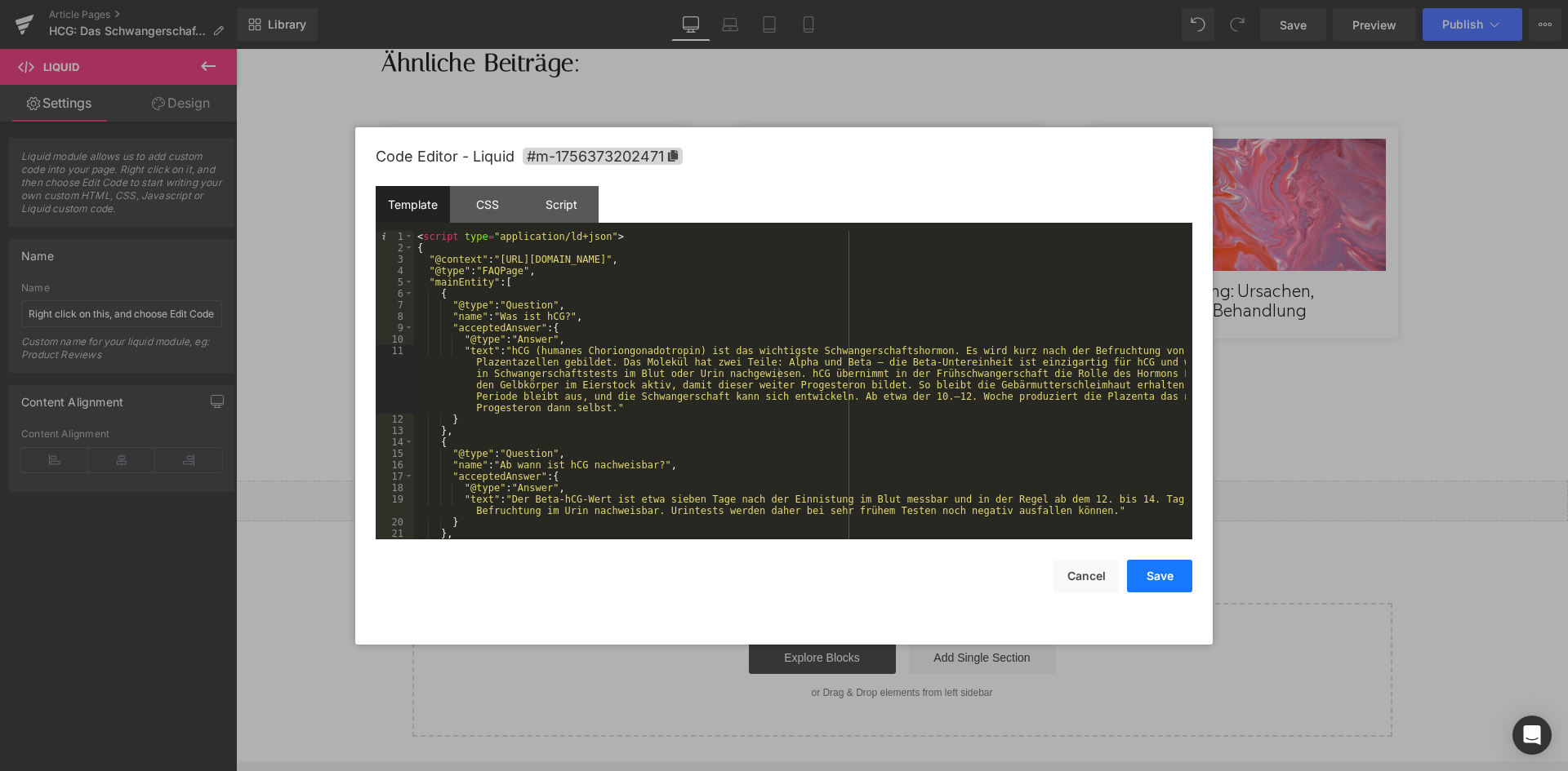
click at [0, 0] on button "Save" at bounding box center [0, 0] width 0 height 0
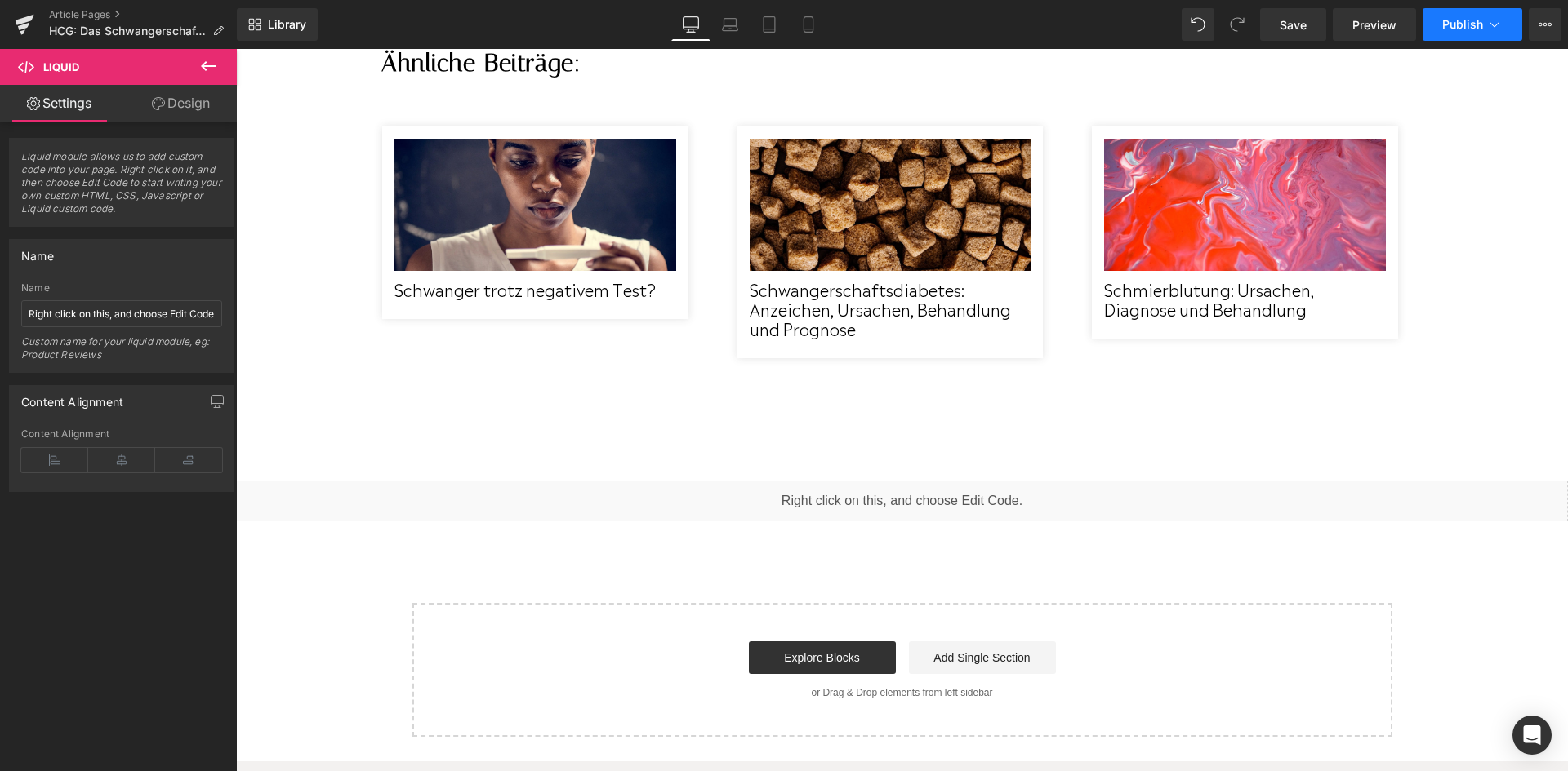
click at [1445, 26] on span "Publish" at bounding box center [1462, 25] width 41 height 13
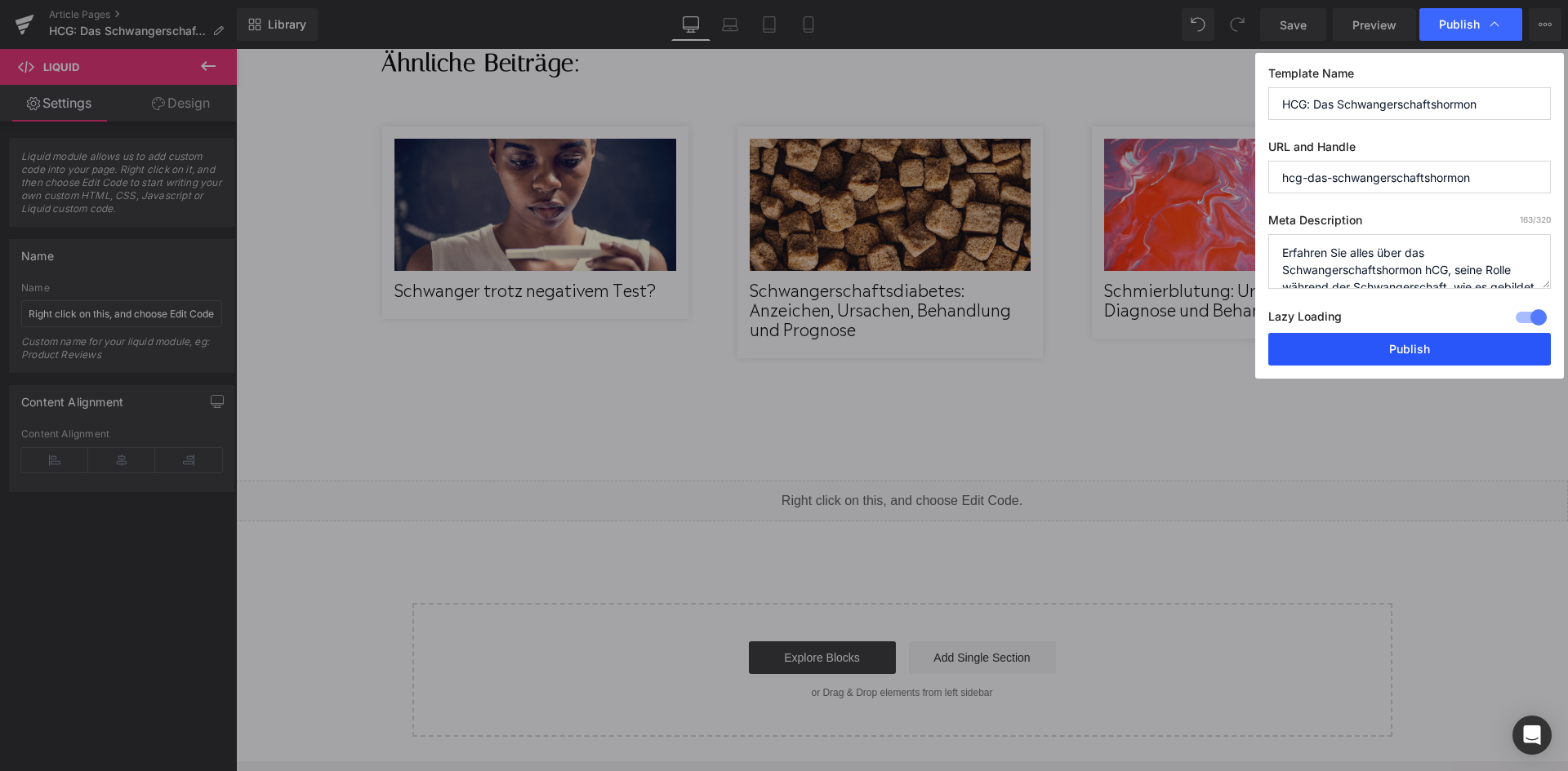
click at [1388, 351] on button "Publish" at bounding box center [1409, 350] width 282 height 33
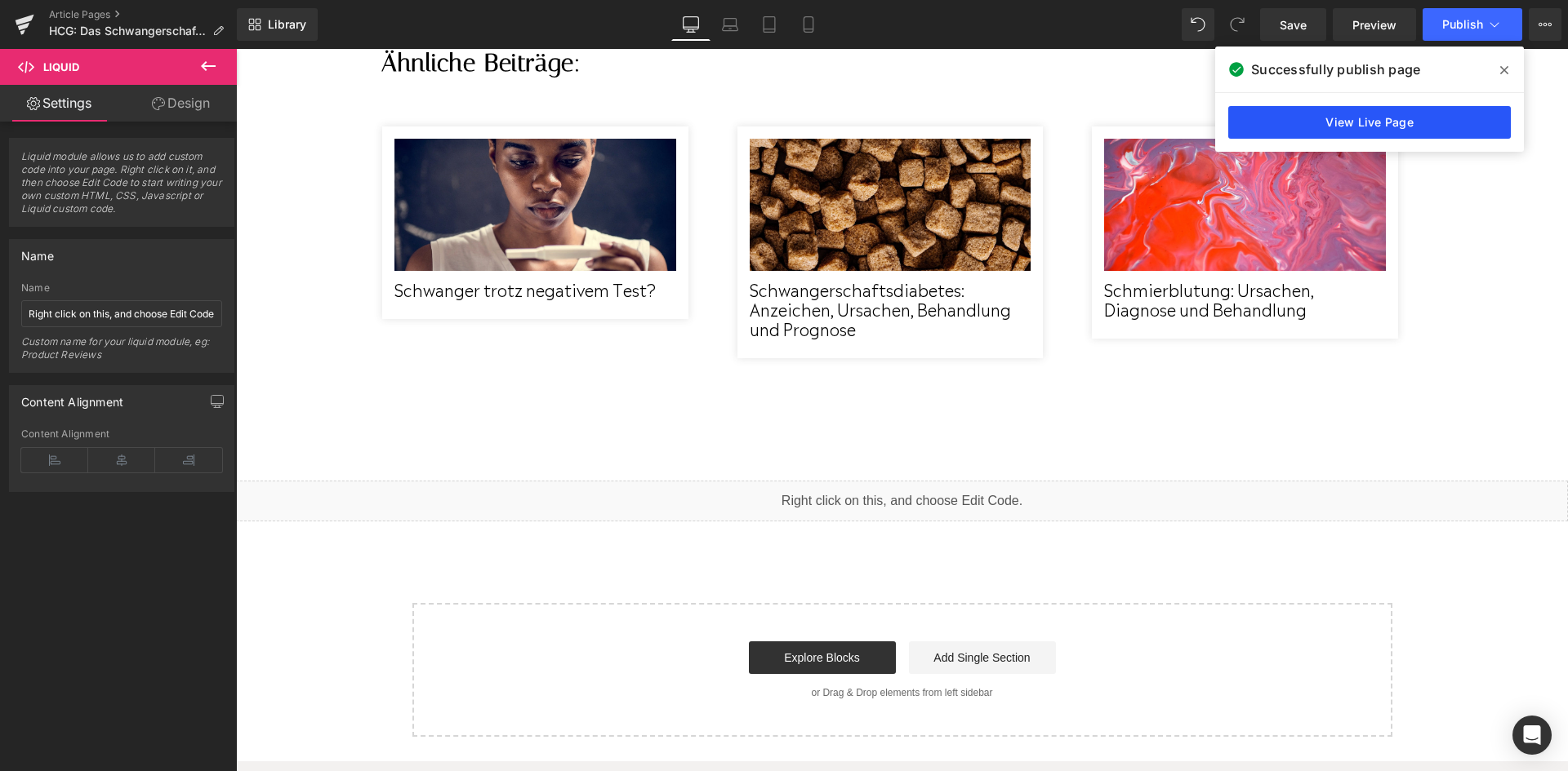
click at [1356, 136] on link "View Live Page" at bounding box center [1369, 123] width 282 height 33
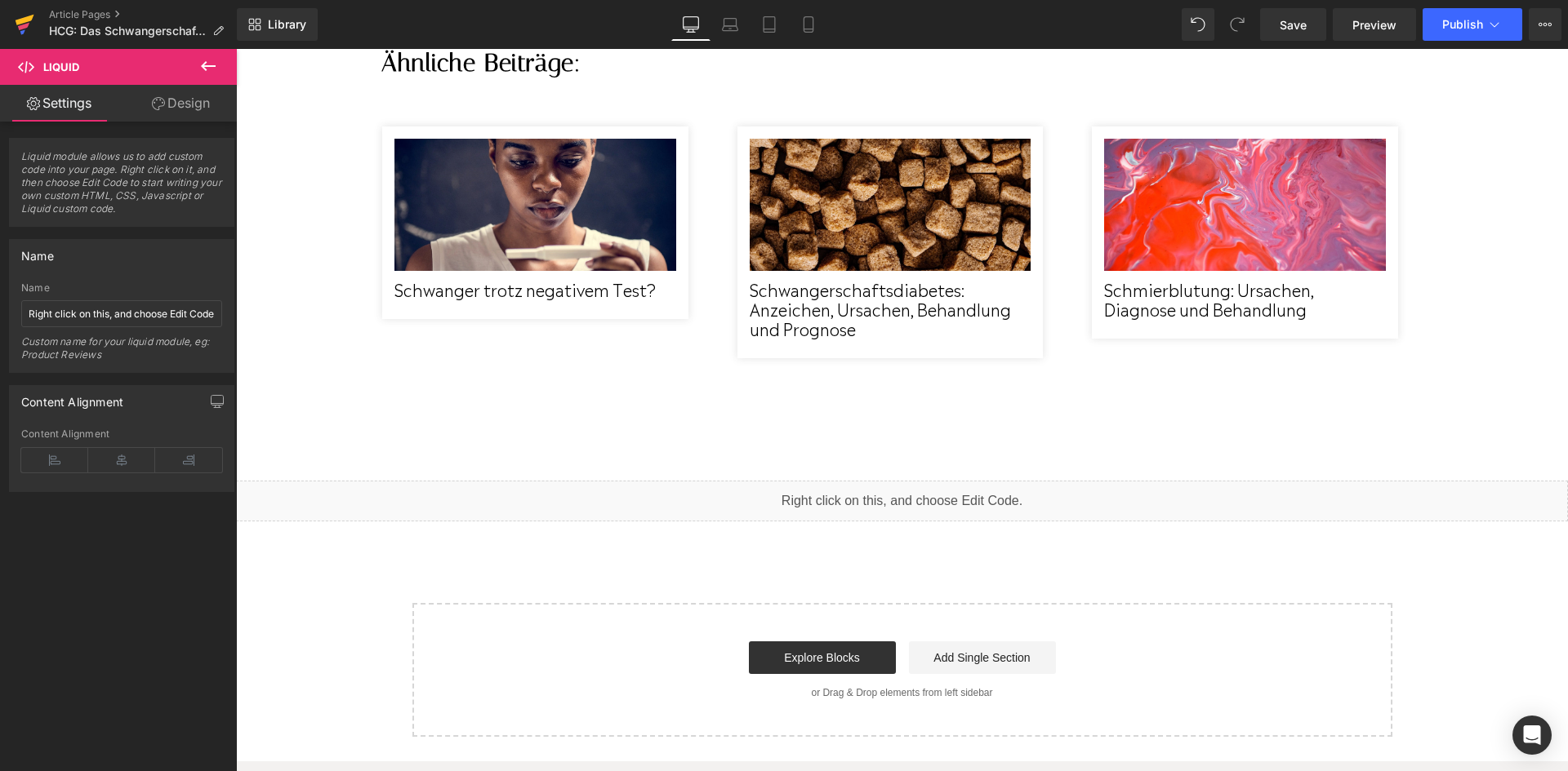
click at [27, 32] on icon at bounding box center [24, 24] width 19 height 41
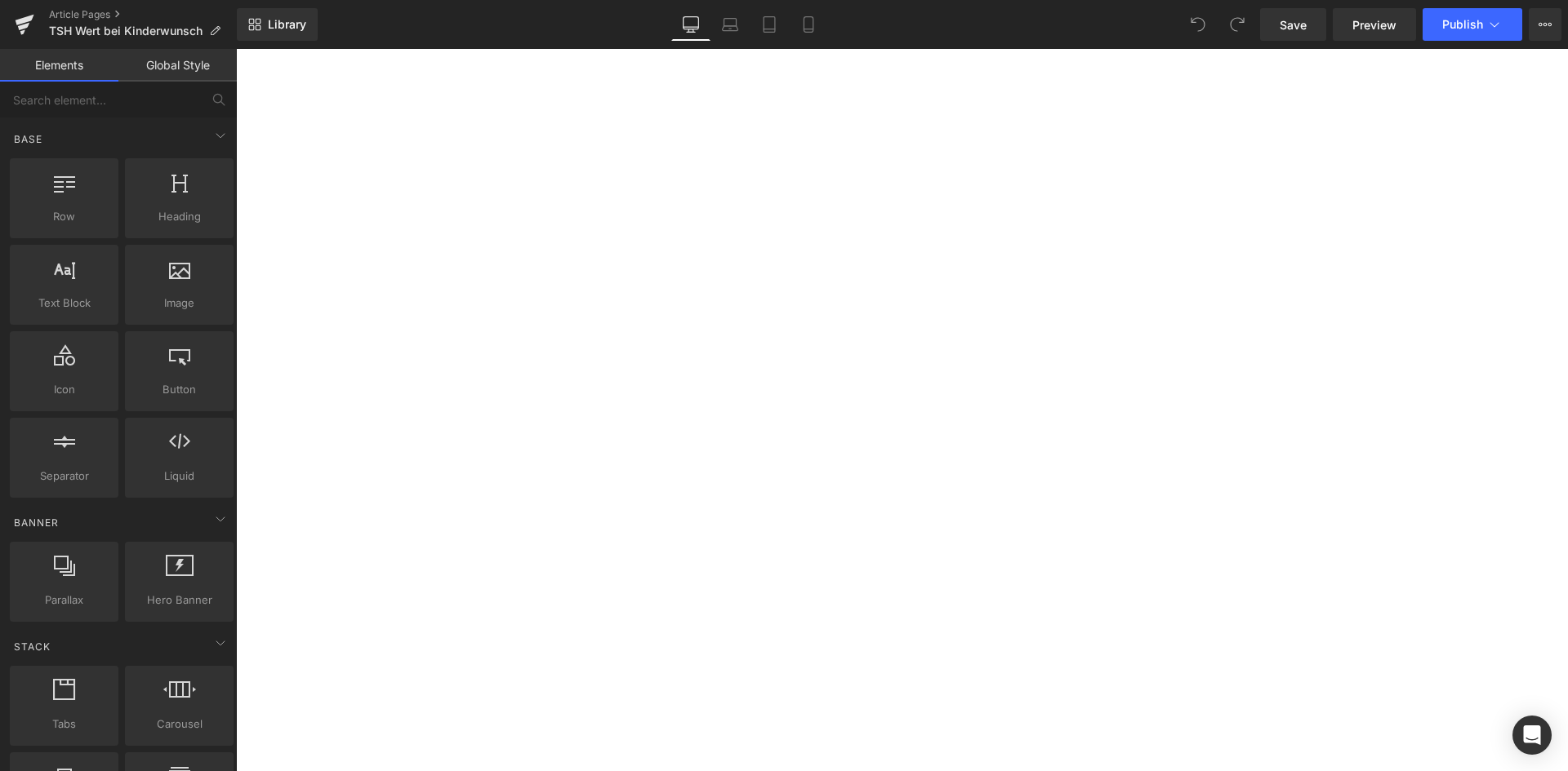
scroll to position [5714, 0]
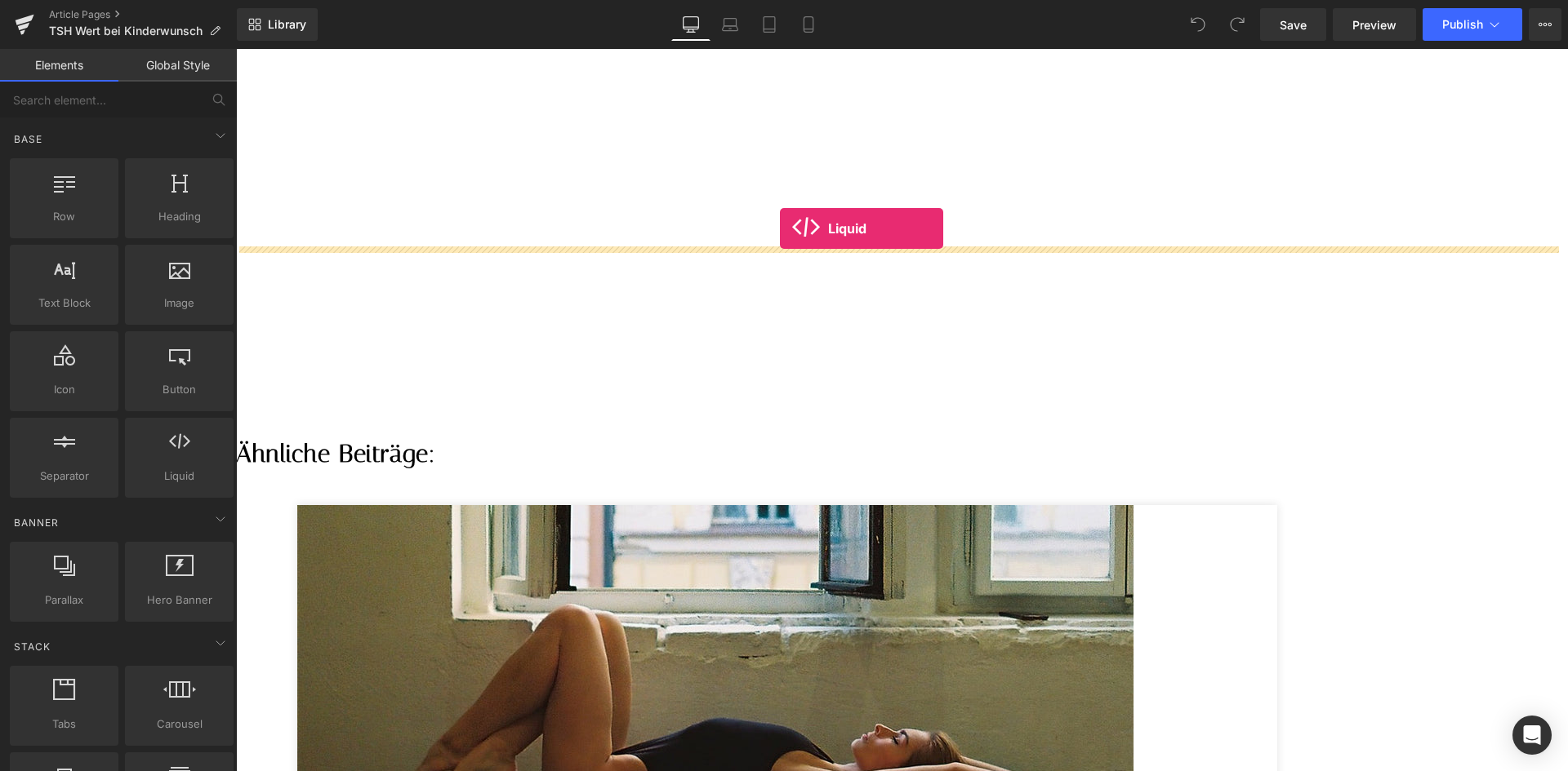
drag, startPoint x: 429, startPoint y: 509, endPoint x: 779, endPoint y: 229, distance: 448.2
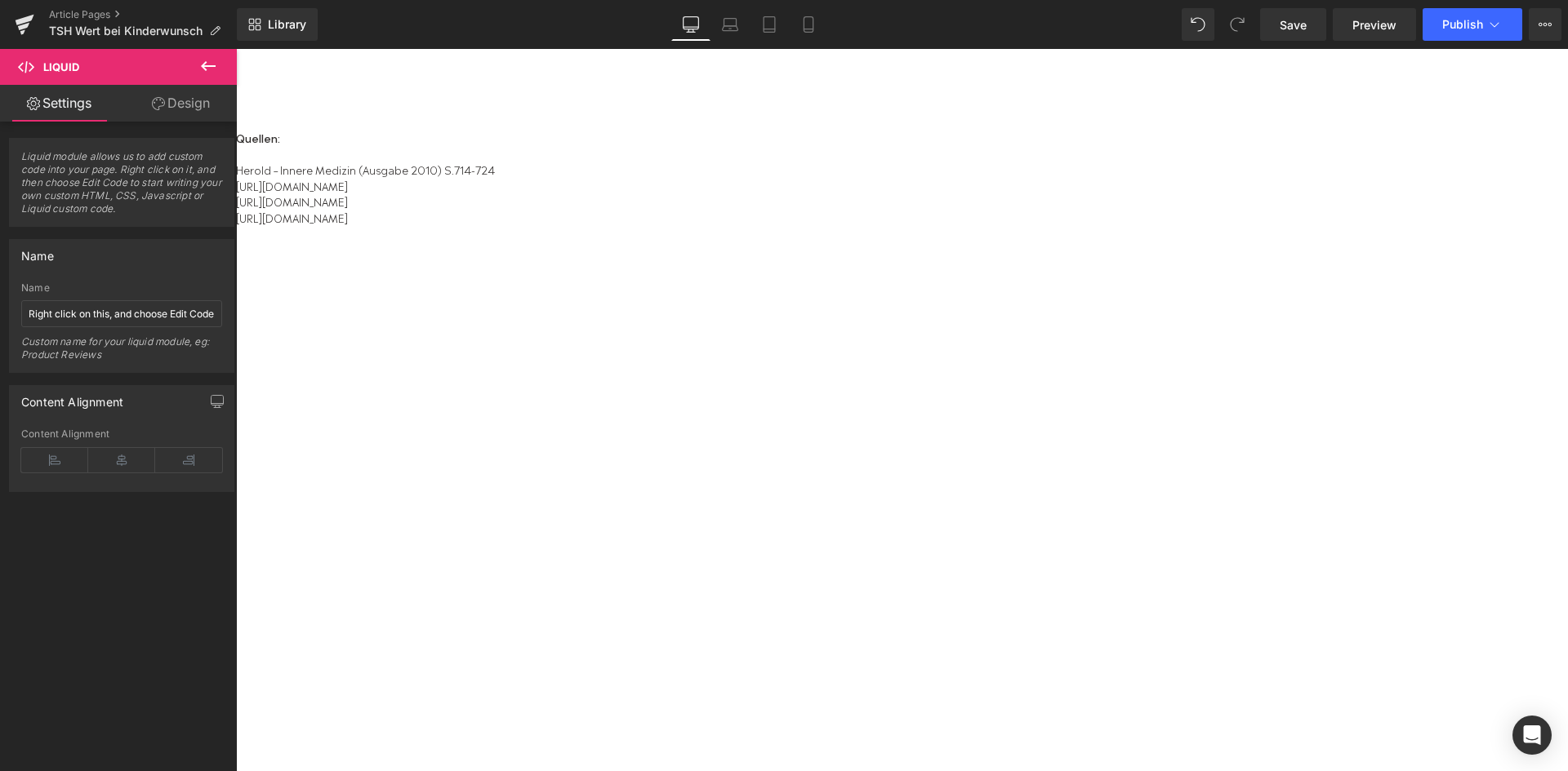
scroll to position [4000, 0]
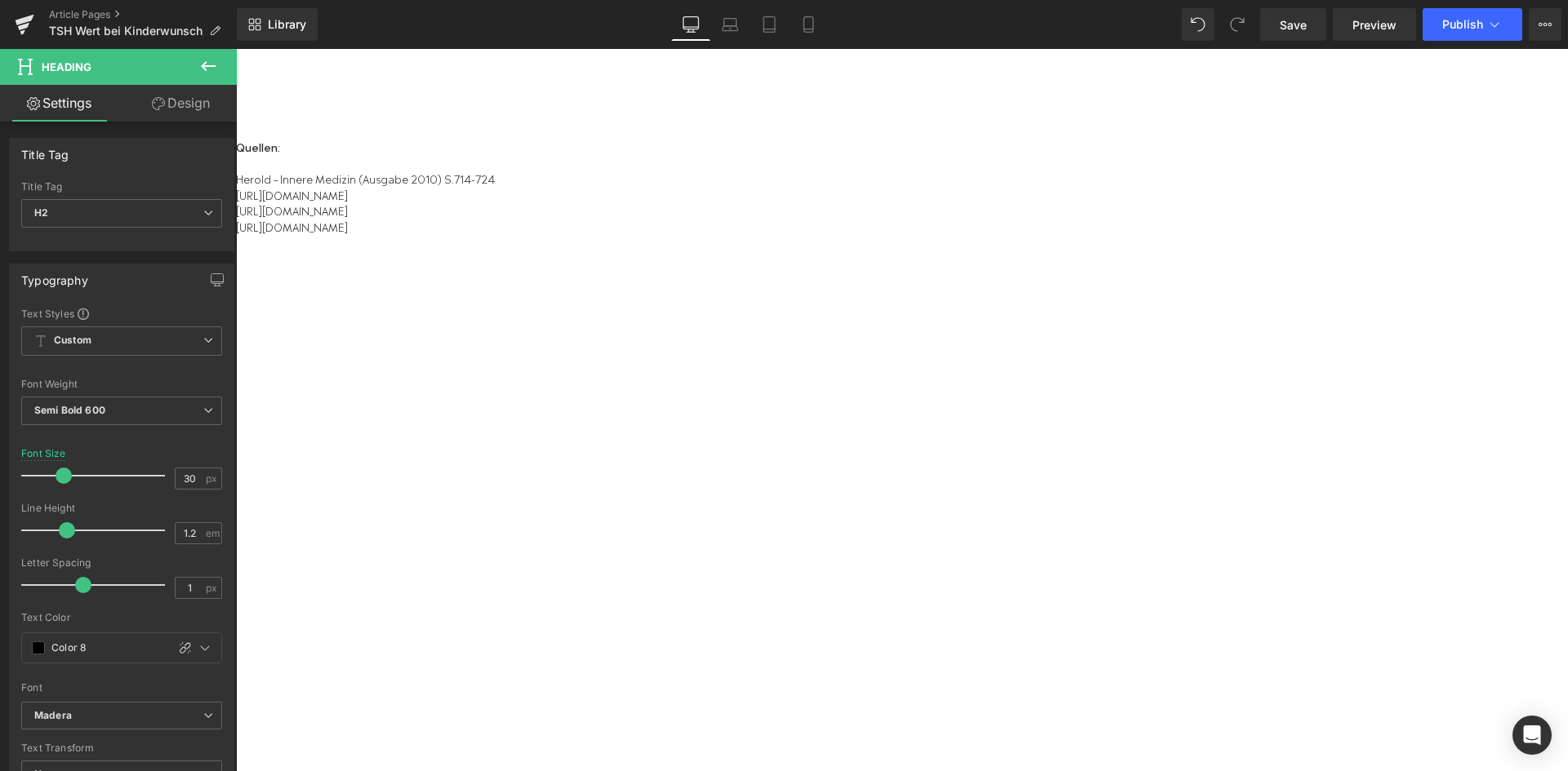
click at [212, 69] on icon at bounding box center [208, 66] width 19 height 19
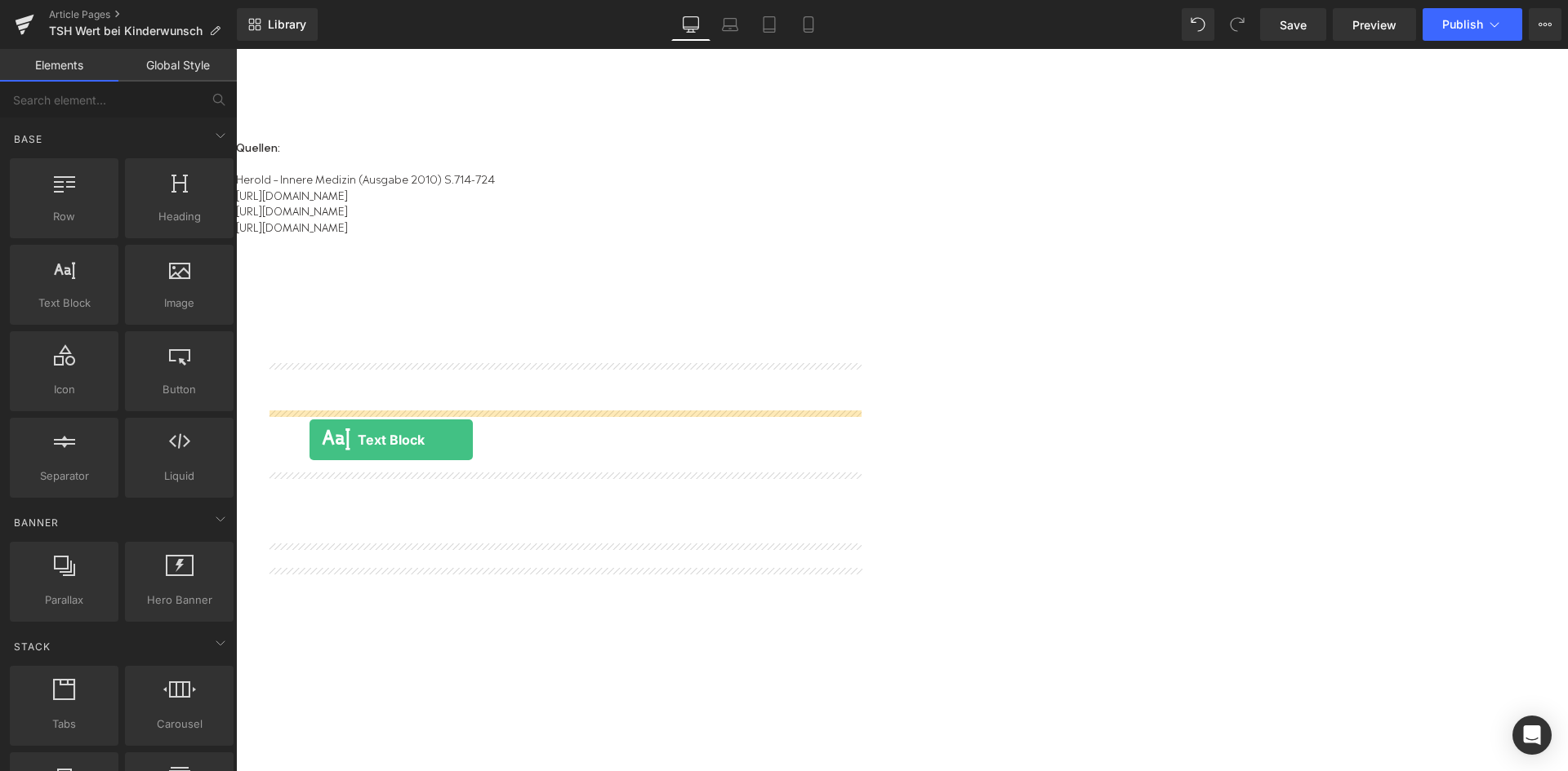
drag, startPoint x: 324, startPoint y: 334, endPoint x: 310, endPoint y: 440, distance: 106.9
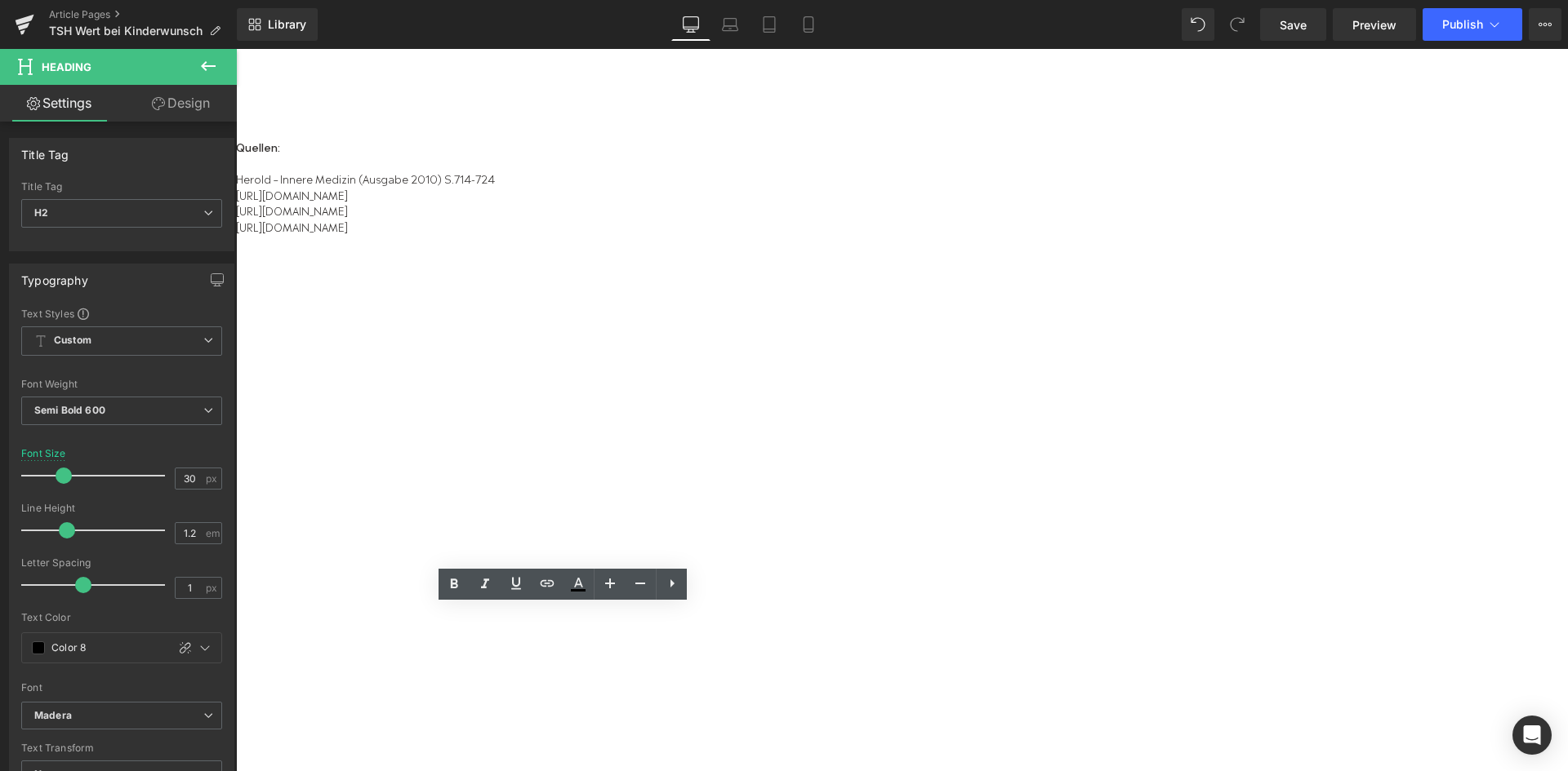
drag, startPoint x: 506, startPoint y: 622, endPoint x: 270, endPoint y: 616, distance: 236.1
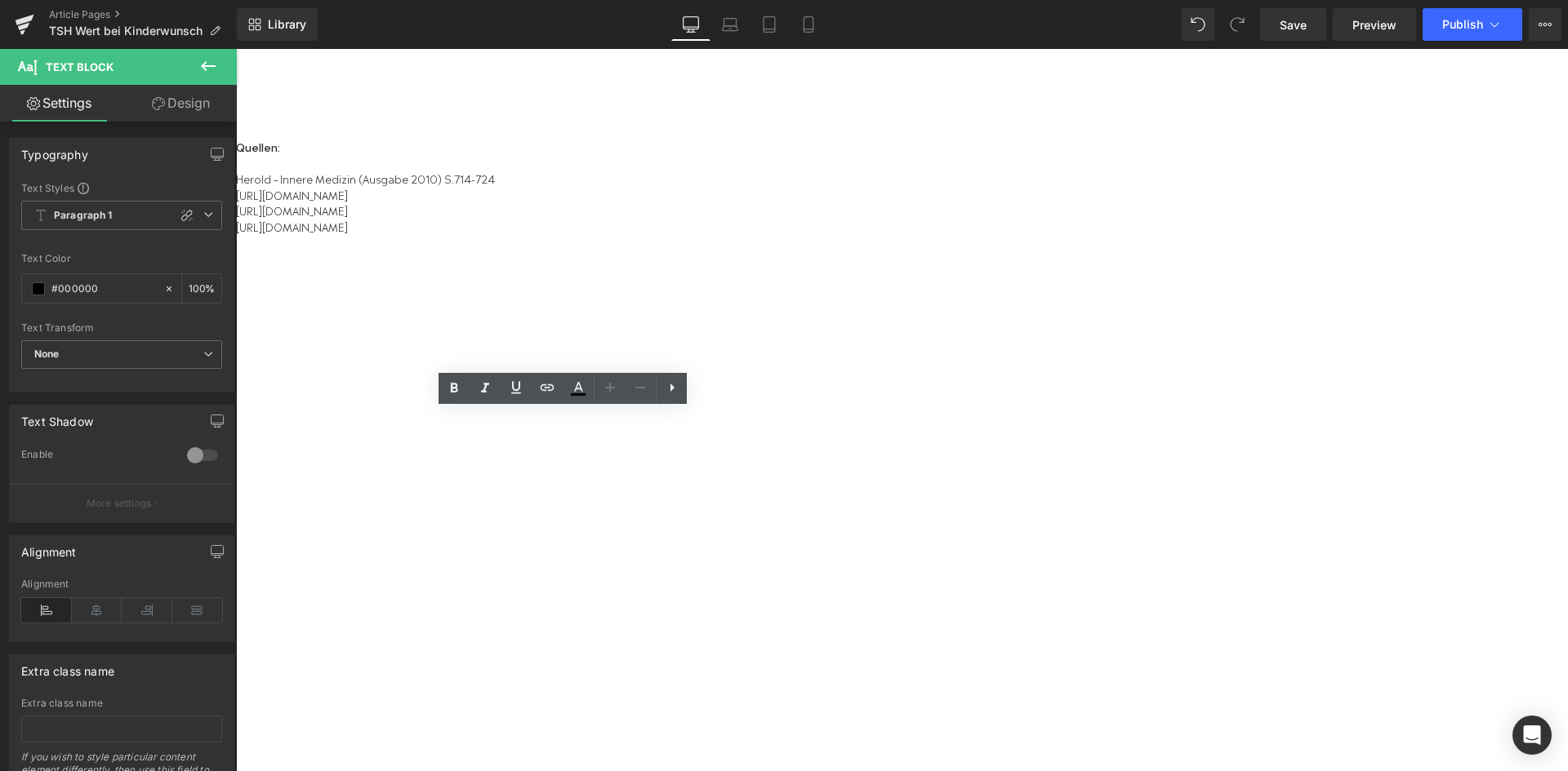
drag, startPoint x: 350, startPoint y: 568, endPoint x: 267, endPoint y: 429, distance: 161.9
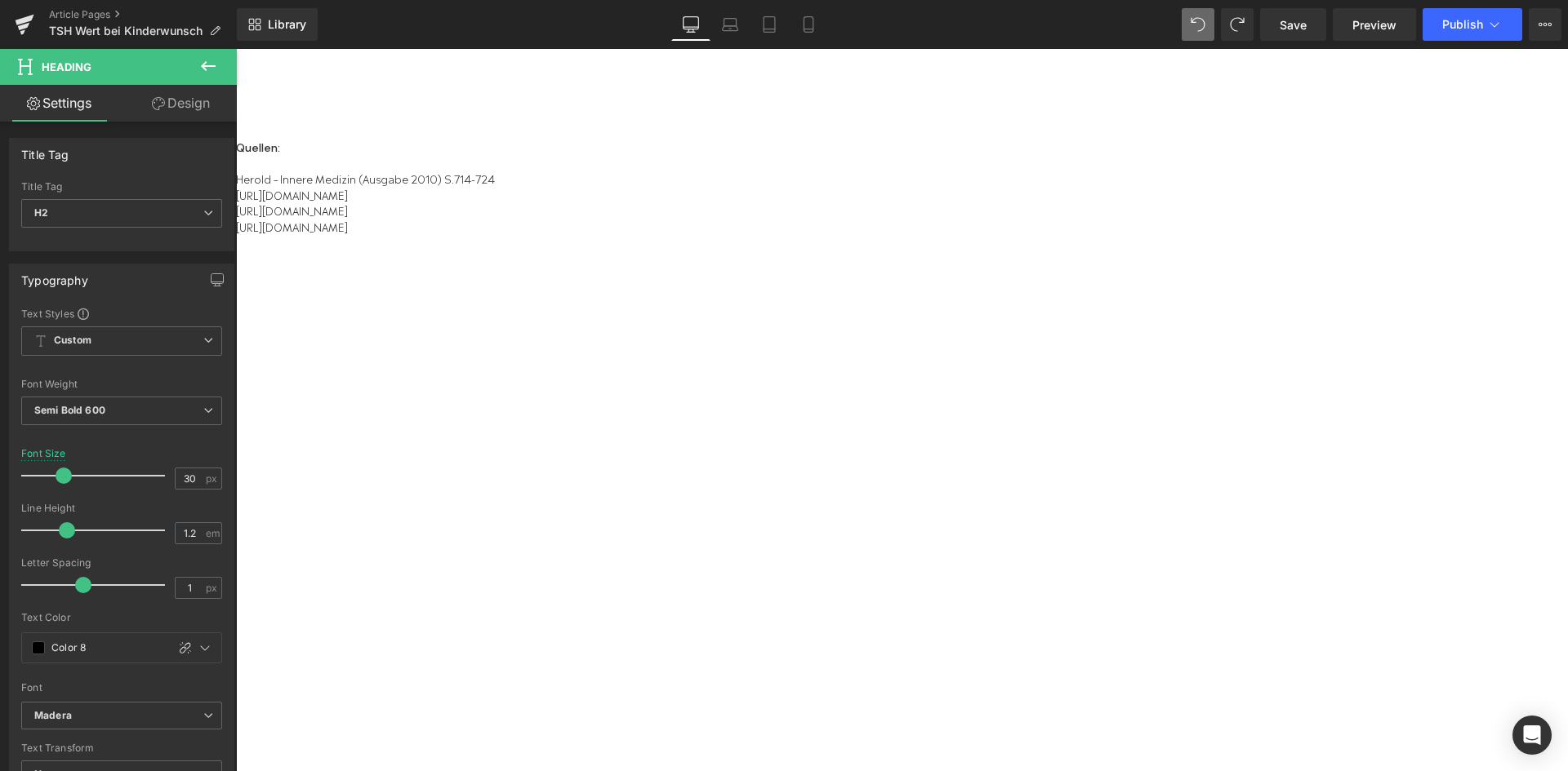
drag, startPoint x: 498, startPoint y: 627, endPoint x: 270, endPoint y: 635, distance: 228.1
copy span "In Kooperation mit"
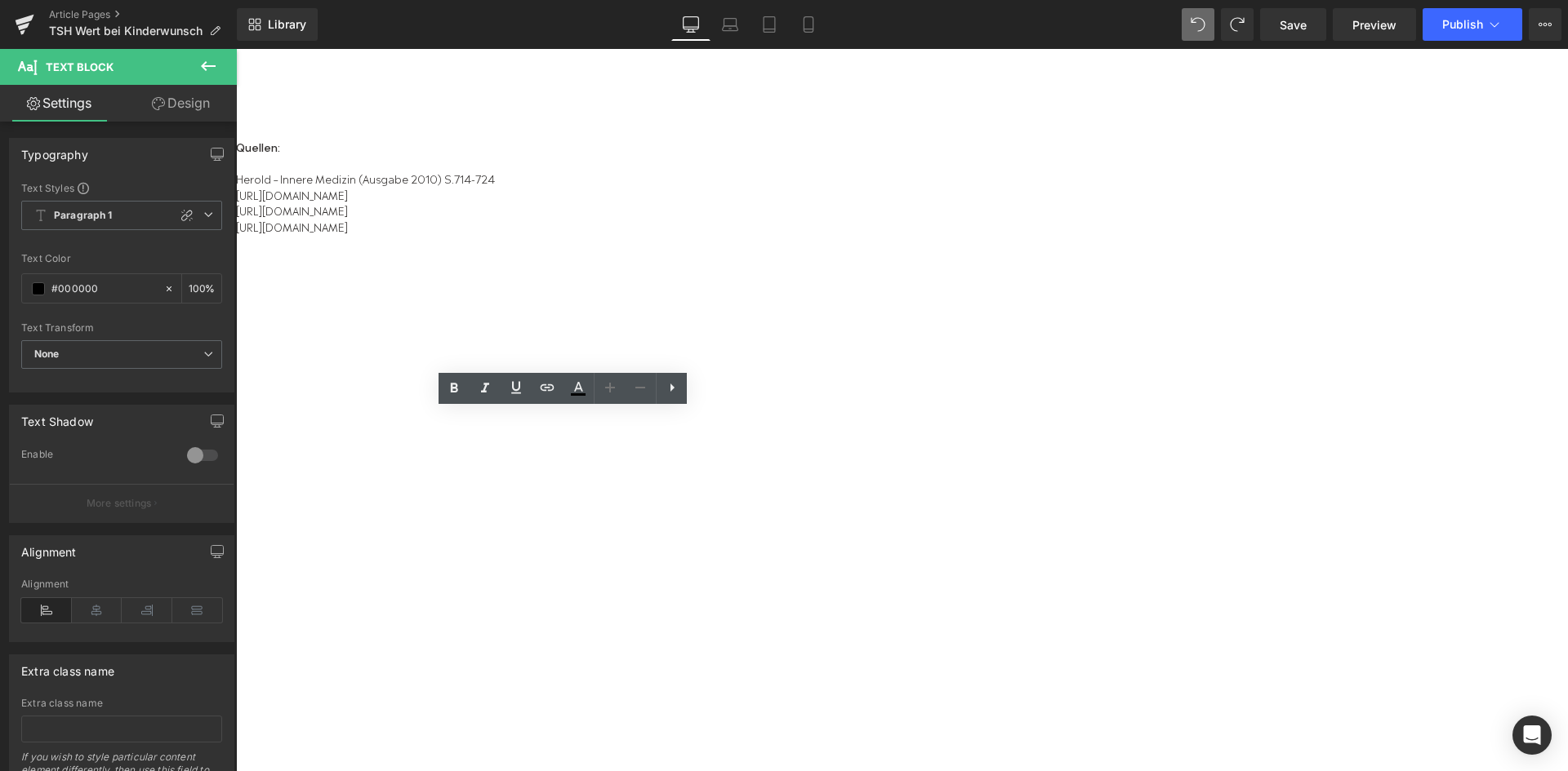
drag, startPoint x: 367, startPoint y: 575, endPoint x: 267, endPoint y: 429, distance: 177.0
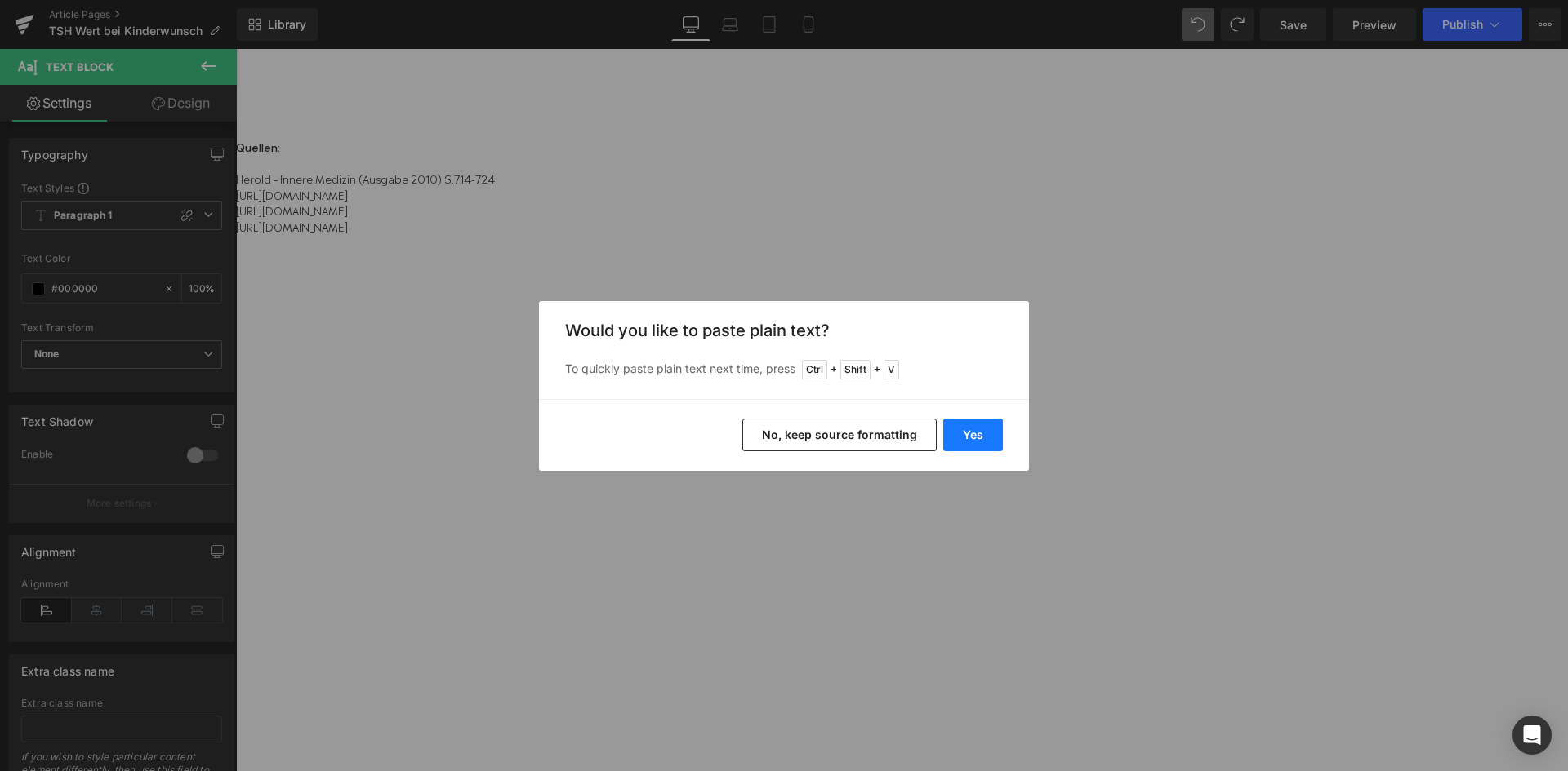
click at [955, 427] on button "Yes" at bounding box center [973, 435] width 60 height 33
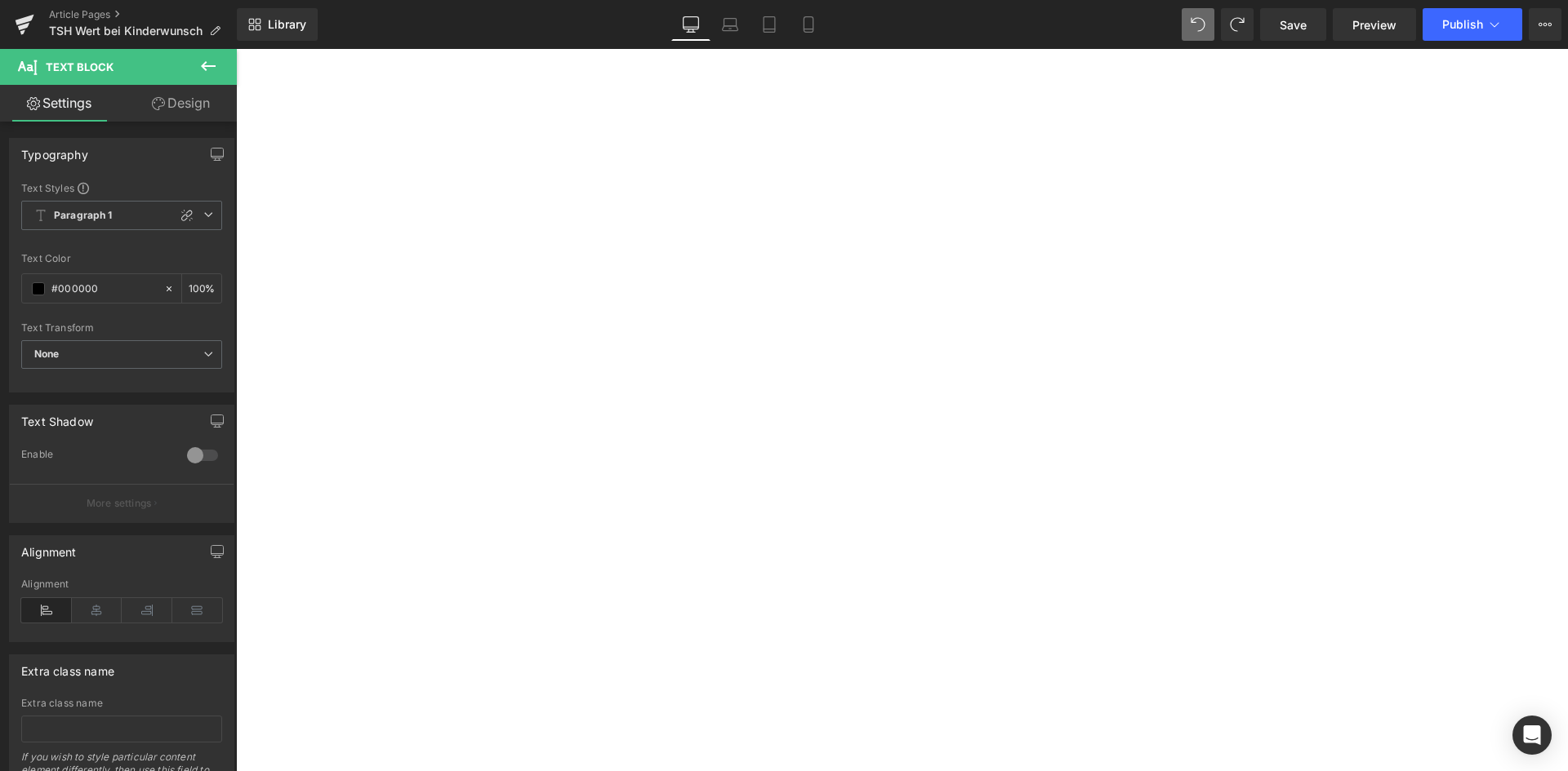
scroll to position [5142, 0]
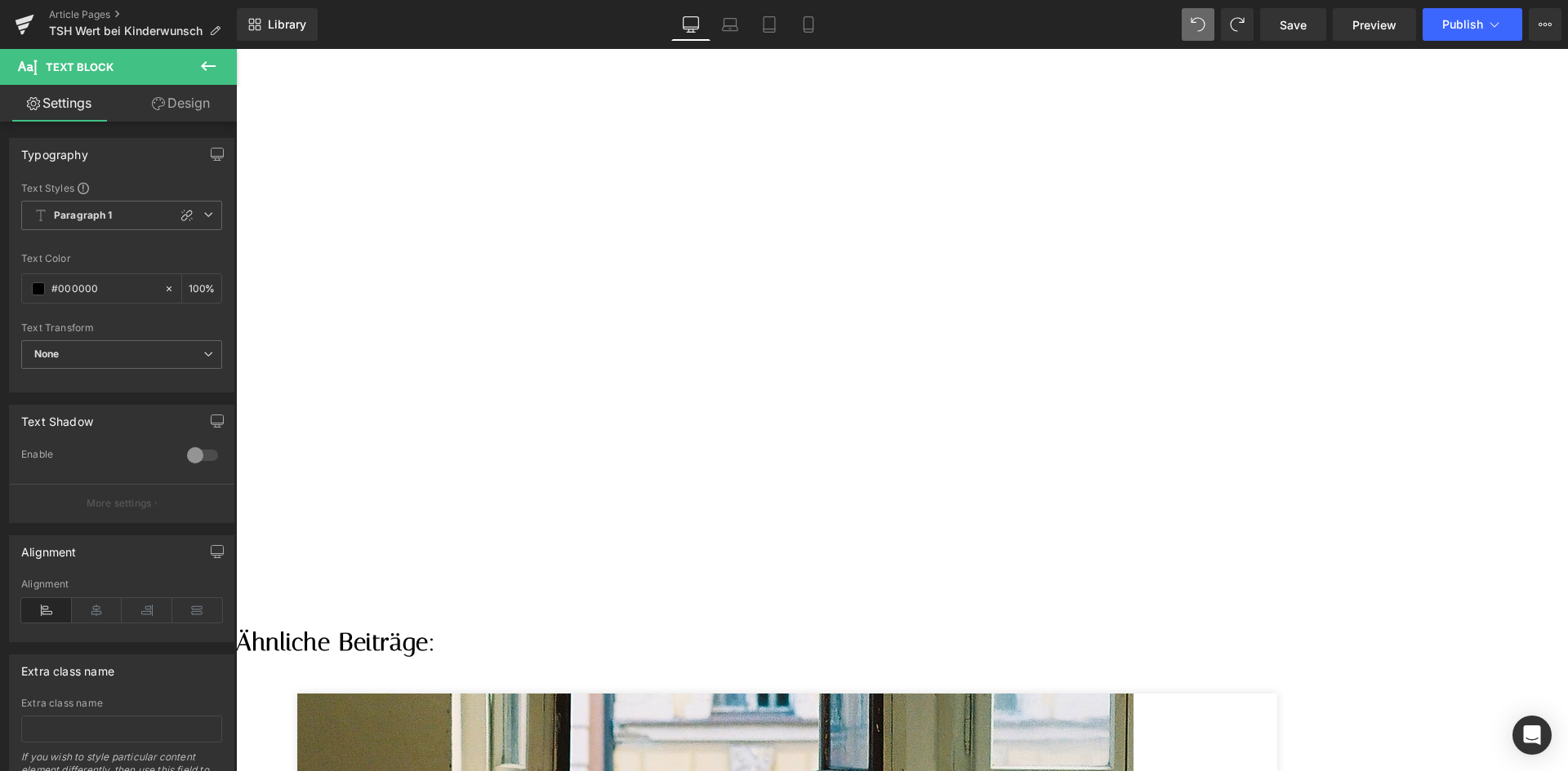
drag, startPoint x: 866, startPoint y: 429, endPoint x: 977, endPoint y: 442, distance: 111.8
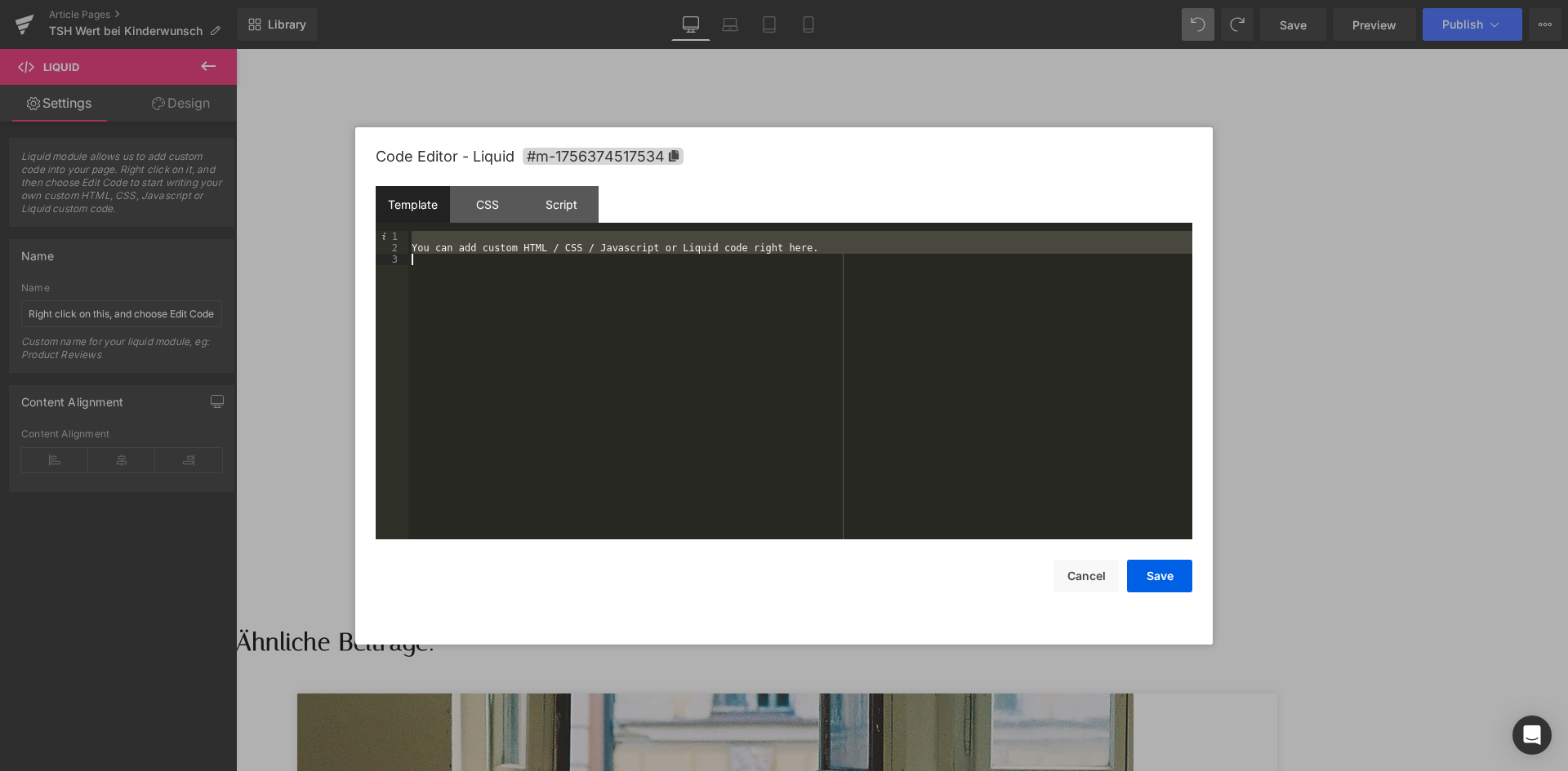
drag, startPoint x: 416, startPoint y: 231, endPoint x: 760, endPoint y: 271, distance: 346.3
click at [764, 271] on div "You can add custom HTML / CSS / Javascript or Liquid code right here." at bounding box center [800, 396] width 784 height 331
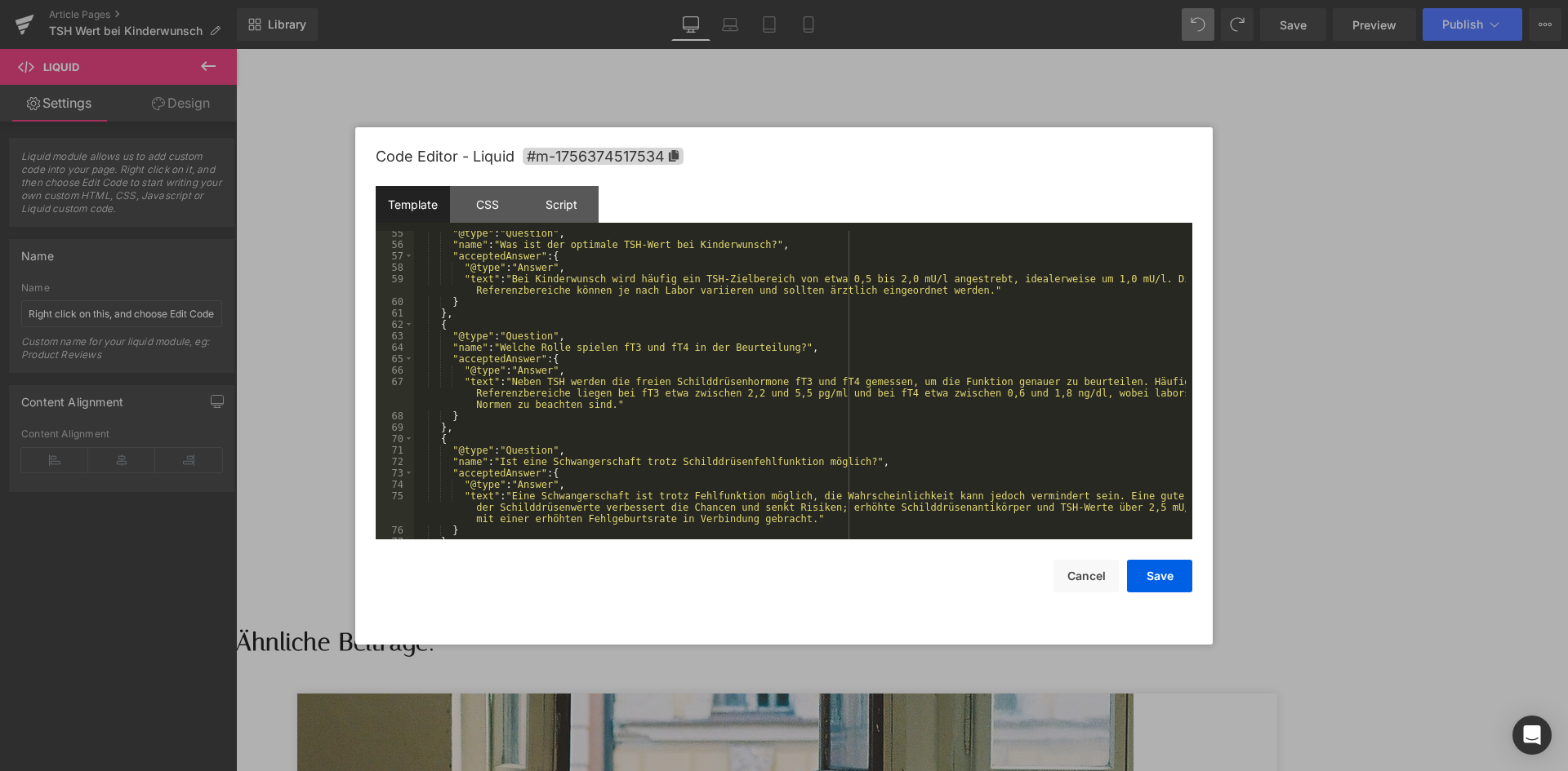
scroll to position [686, 0]
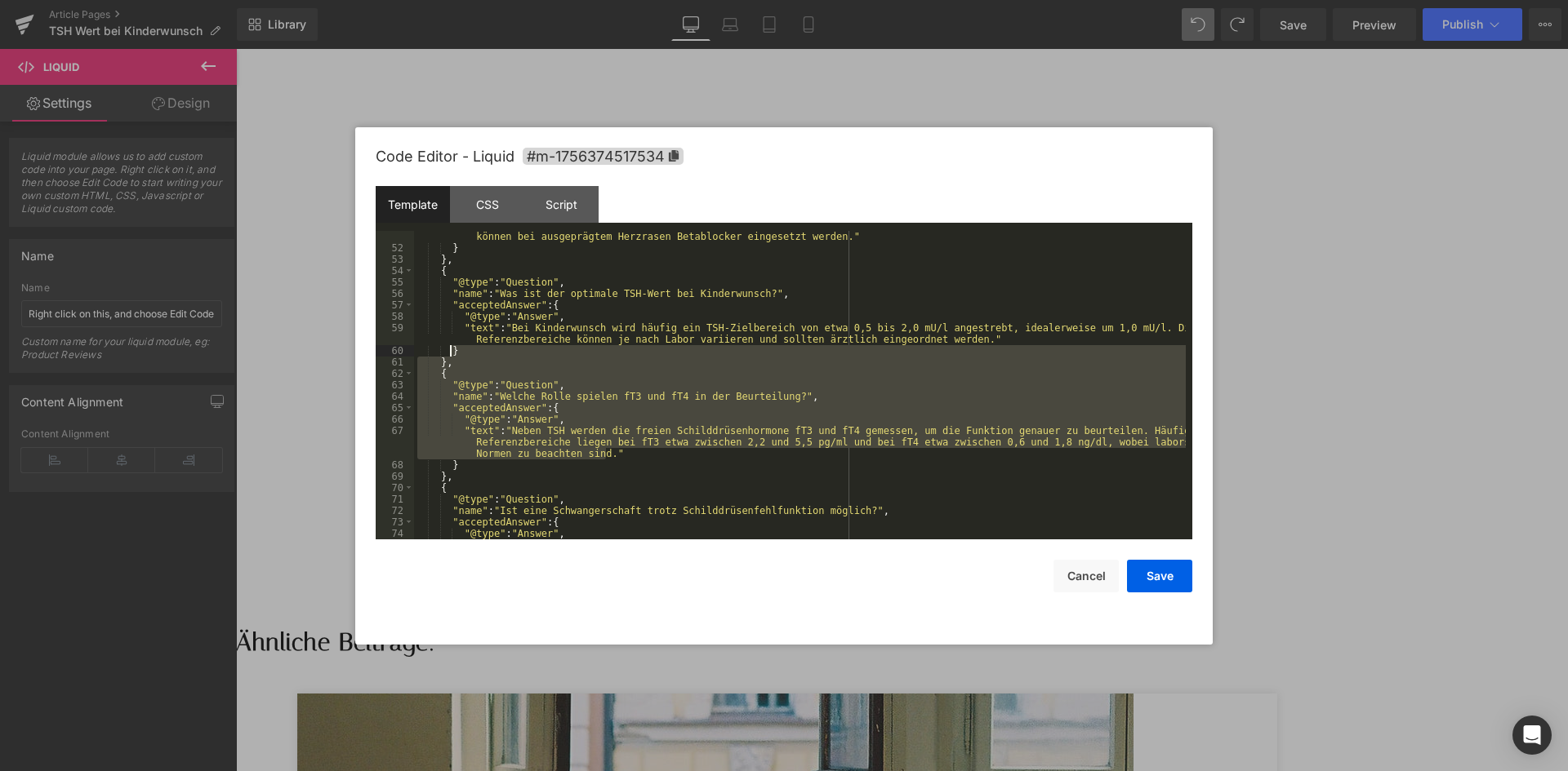
drag, startPoint x: 545, startPoint y: 447, endPoint x: 448, endPoint y: 356, distance: 133.0
click at [448, 356] on div ""text" : "Eine Unterfunktion wird in der Regel mit Schilddrüsenhormonen in Tabl…" at bounding box center [800, 396] width 771 height 377
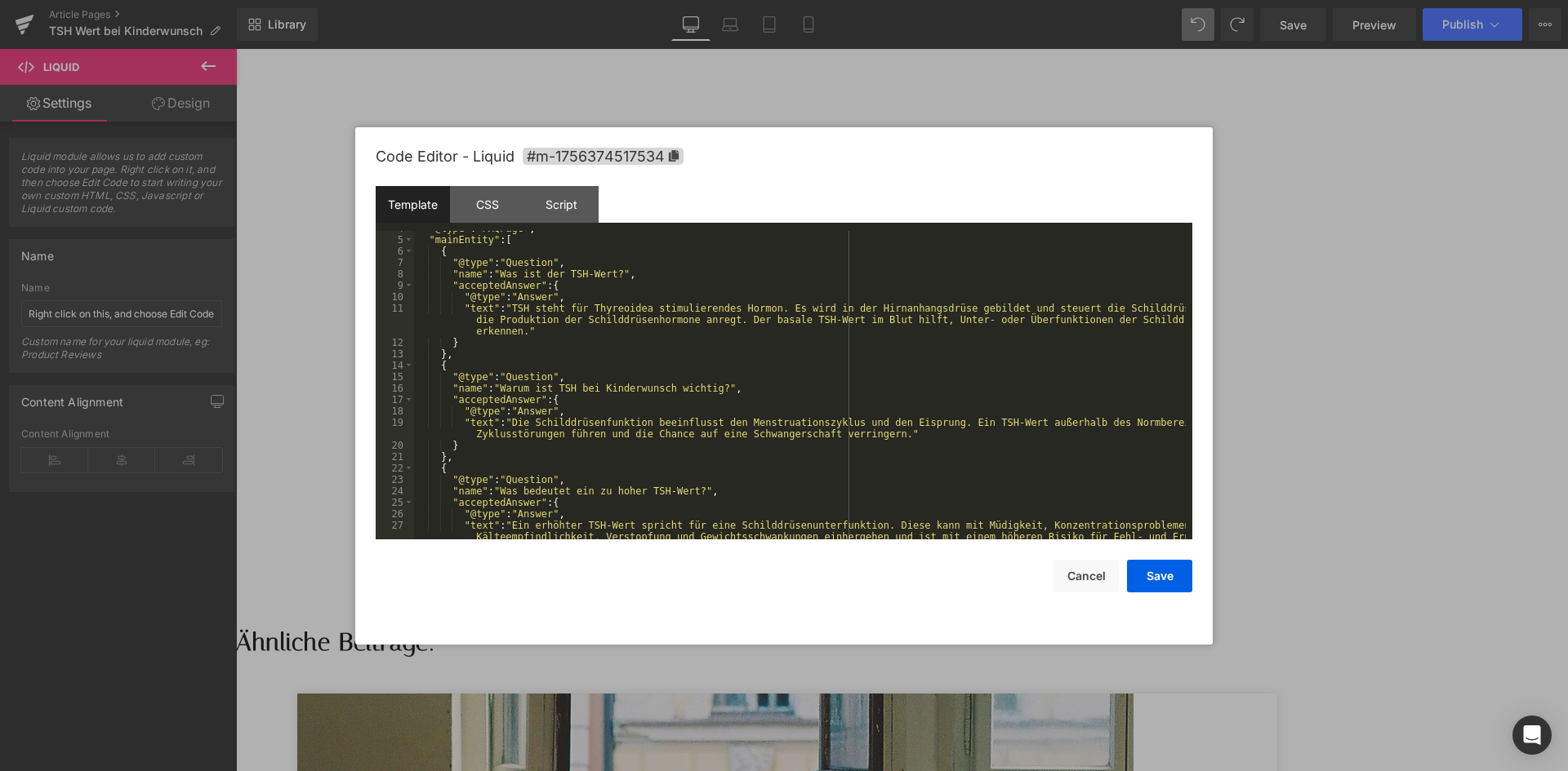
scroll to position [0, 0]
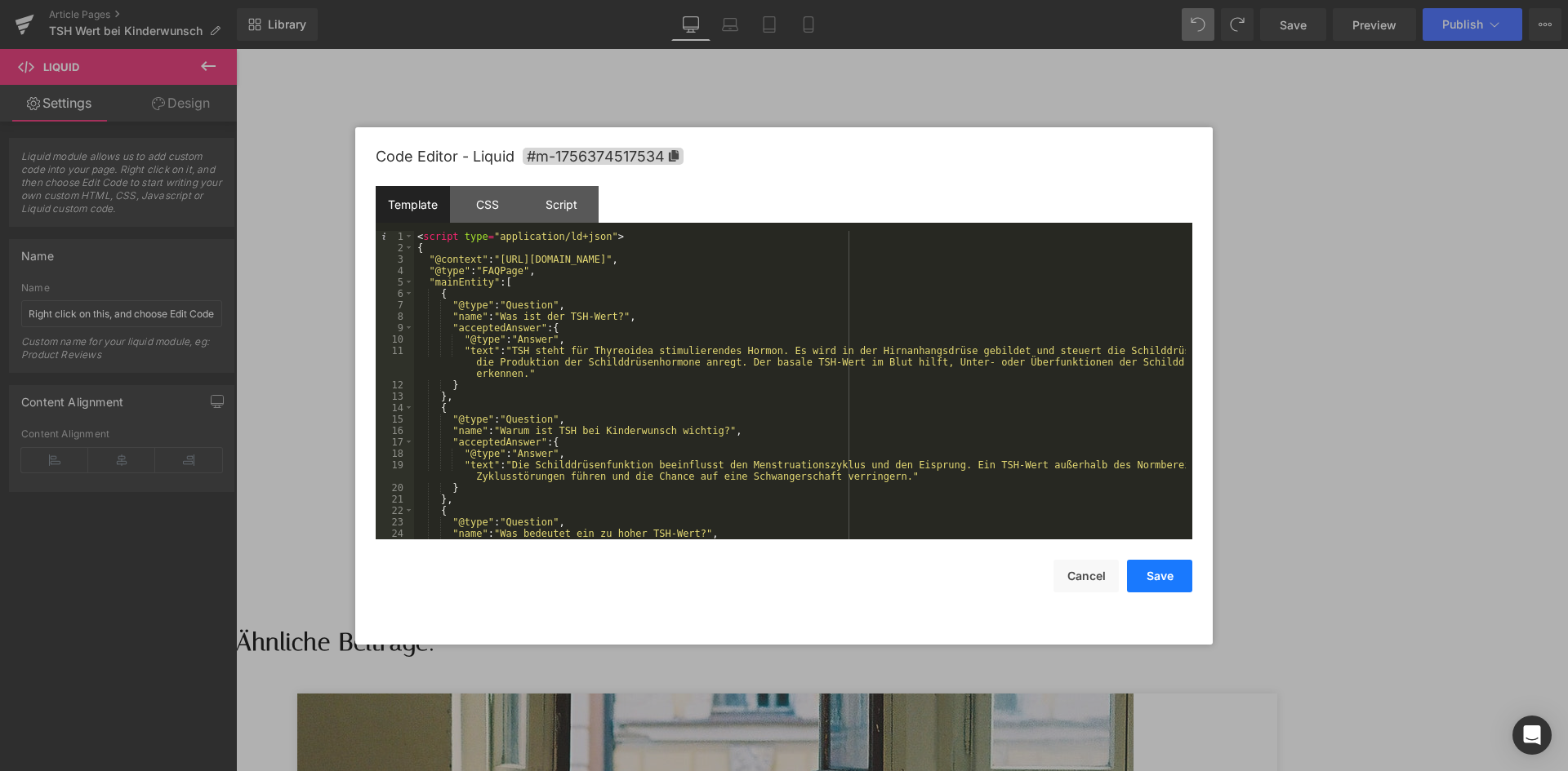
click at [1150, 589] on button "Save" at bounding box center [1159, 577] width 65 height 33
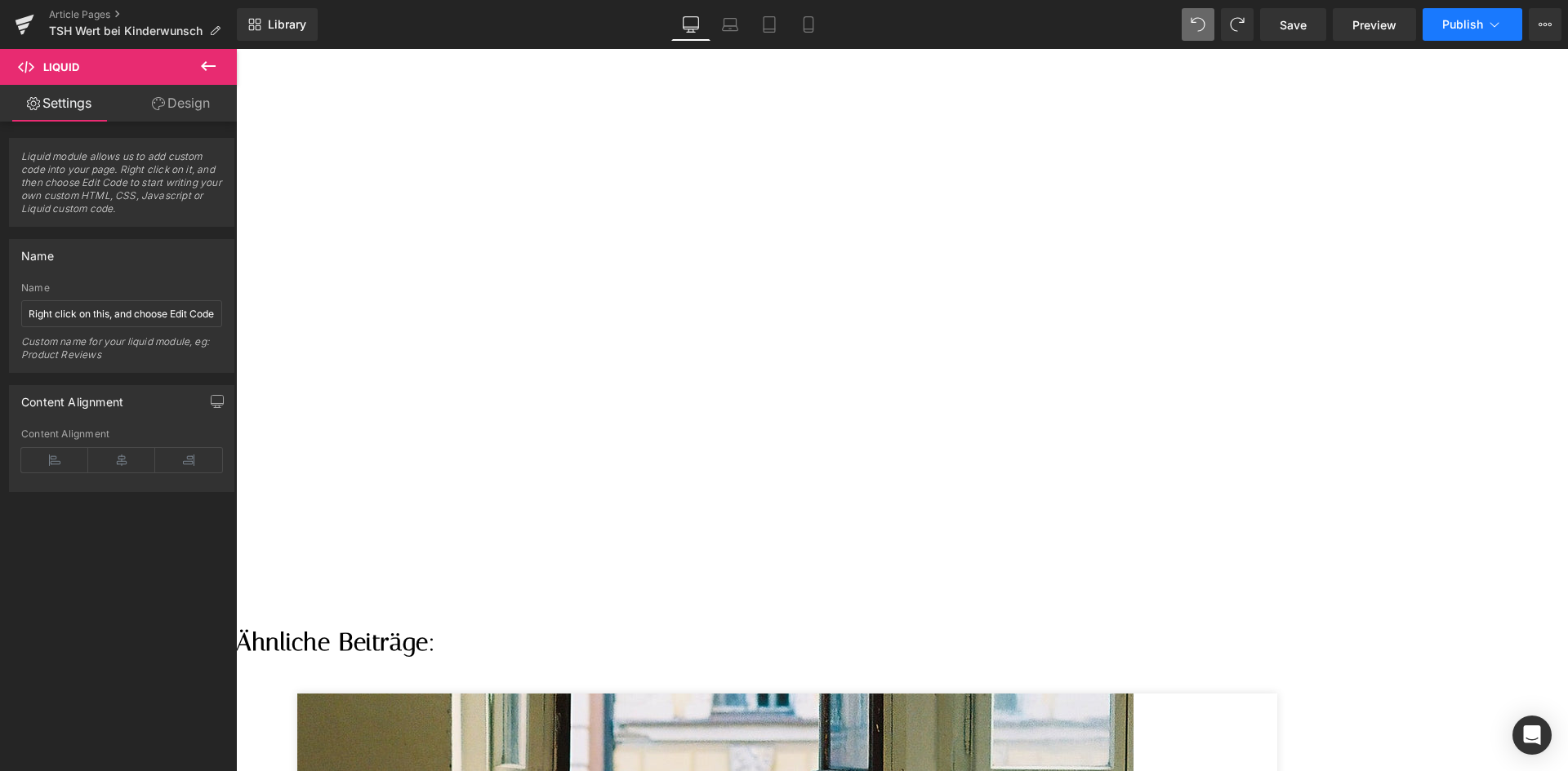
click at [1471, 27] on span "Publish" at bounding box center [1462, 25] width 41 height 13
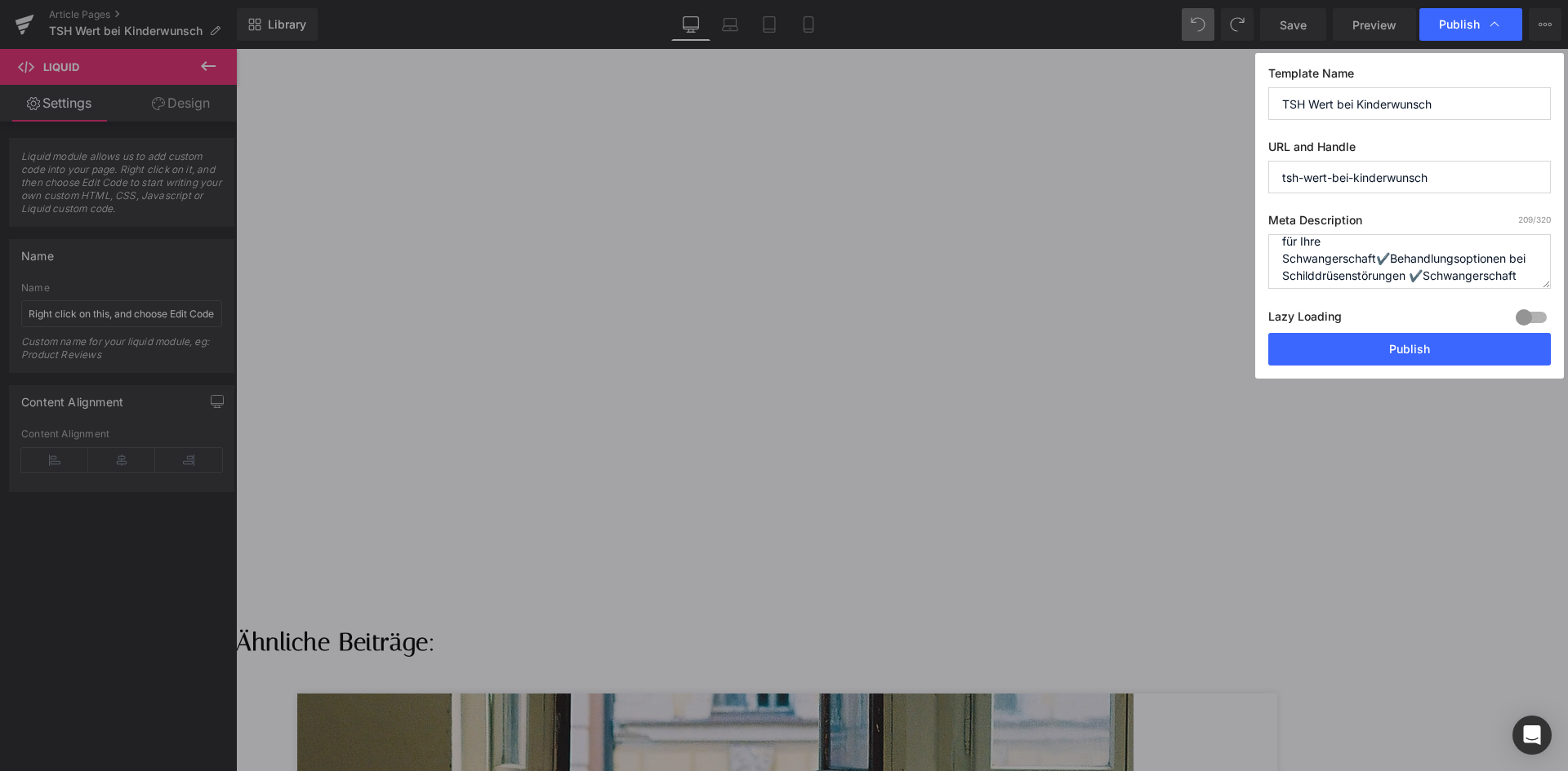
scroll to position [69, 0]
drag, startPoint x: 1550, startPoint y: 271, endPoint x: 1545, endPoint y: 261, distance: 11.2
click at [1545, 261] on textarea "TSH Wert bei Kinderwunsch ➨ Erfahren Sie alles über ✔️ die optimale Schilddrüse…" at bounding box center [1409, 262] width 282 height 55
drag, startPoint x: 1334, startPoint y: 270, endPoint x: 1452, endPoint y: 257, distance: 118.7
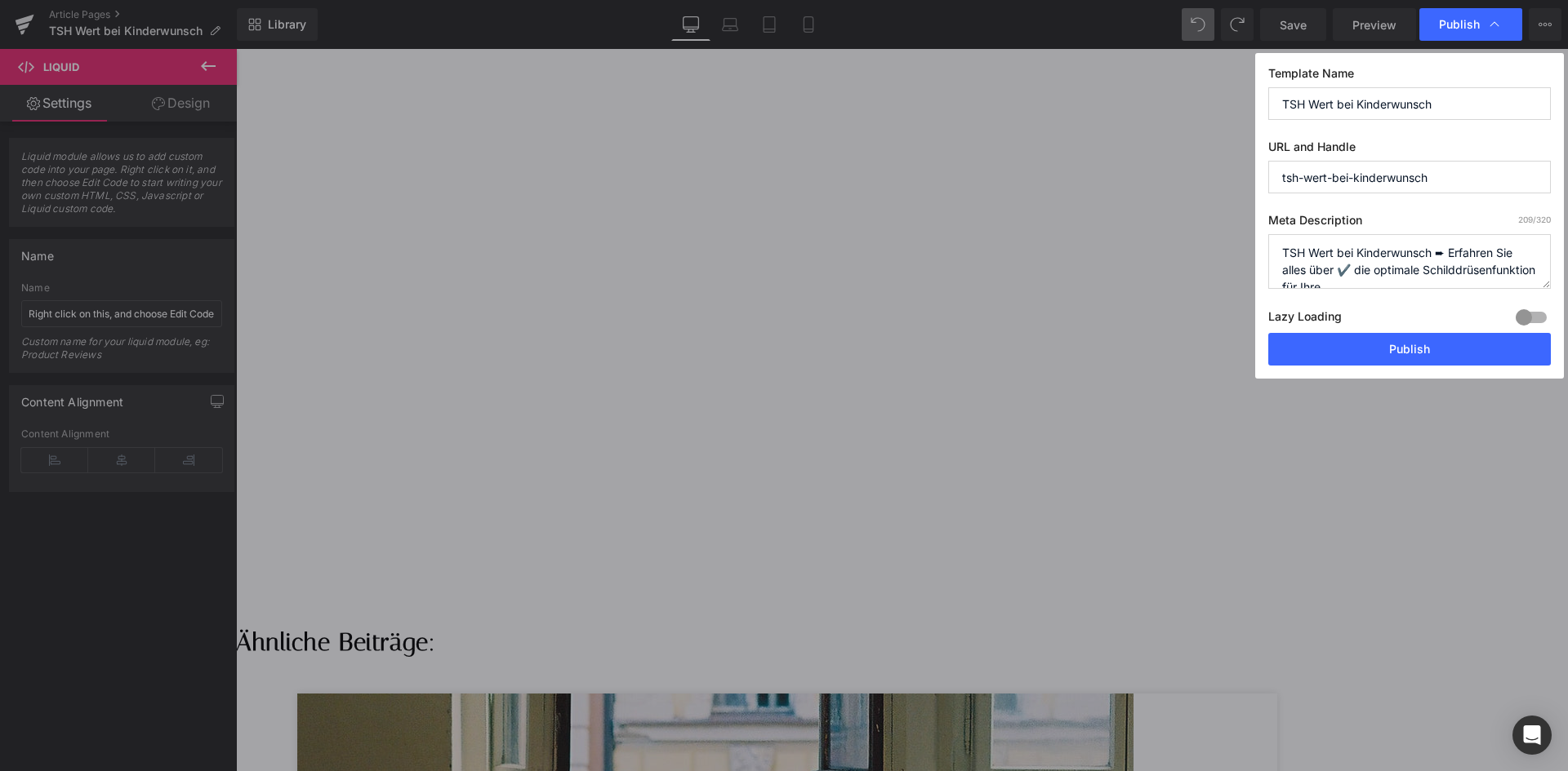
click at [1452, 257] on textarea "TSH Wert bei Kinderwunsch ➨ Erfahren Sie alles über ✔️ die optimale Schilddrüse…" at bounding box center [1409, 262] width 282 height 55
drag, startPoint x: 1448, startPoint y: 251, endPoint x: 1312, endPoint y: 264, distance: 136.6
click at [1312, 264] on textarea "TSH Wert bei Kinderwunsch ➨ Erfahren Sie alles über ✔️ die optimale Schilddrüse…" at bounding box center [1409, 262] width 282 height 55
drag, startPoint x: 1301, startPoint y: 282, endPoint x: 1417, endPoint y: 259, distance: 118.3
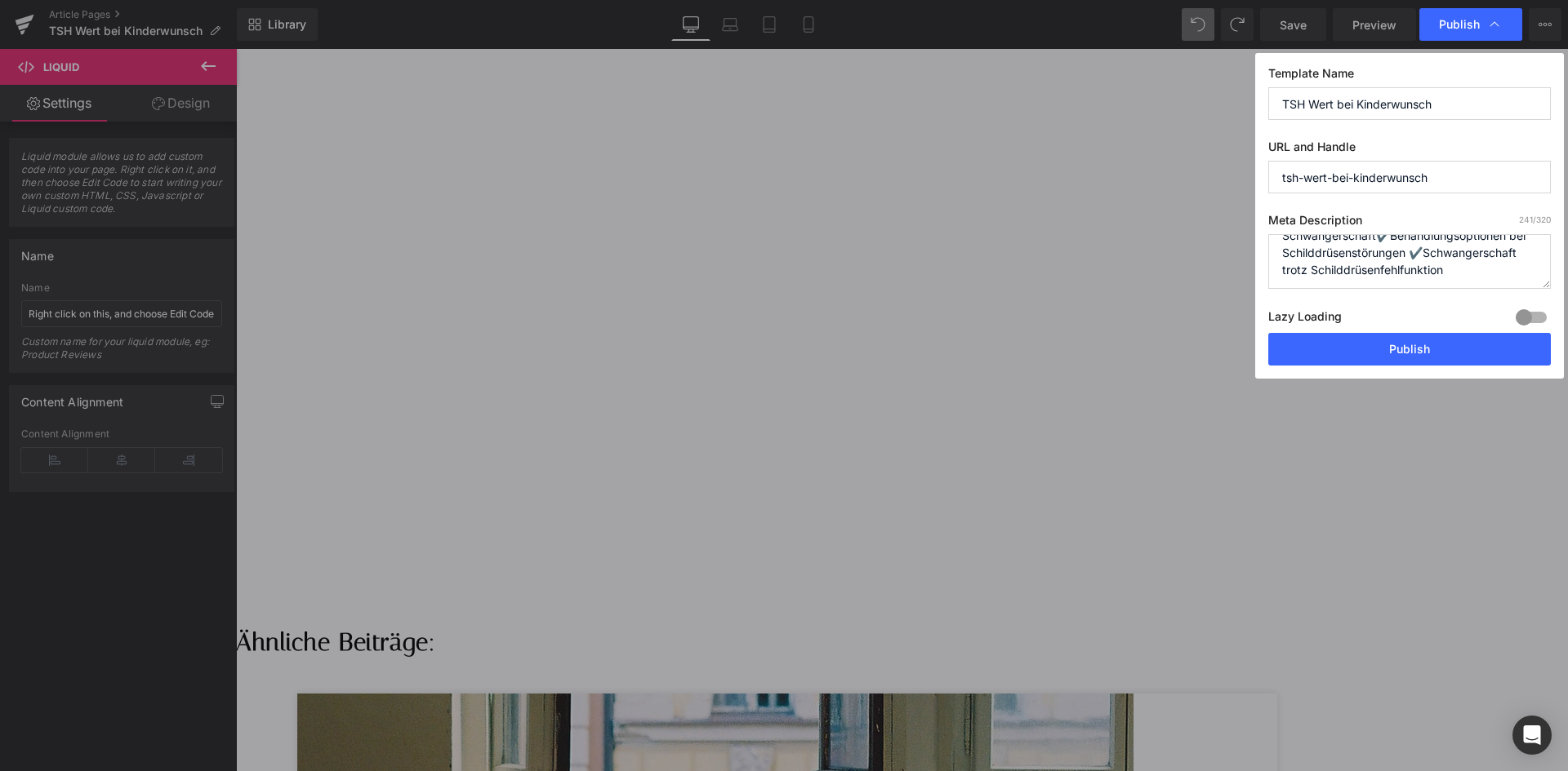
click at [1417, 259] on textarea "TSH Wert bei Kinderwunsch ➨ Erfahren Sie alles über ✔️ die optimale Schilddrüse…" at bounding box center [1409, 262] width 282 height 55
paste textarea "Wie hoch darf der TSH-Wert bei Kinderwunsch sein?"
drag, startPoint x: 1410, startPoint y: 250, endPoint x: 1442, endPoint y: 266, distance: 35.8
click at [1442, 266] on textarea "TSH Wert bei Kinderwunsch ➨ Erfahren Sie alles über ✔️ die optimale Schilddrüse…" at bounding box center [1409, 262] width 282 height 55
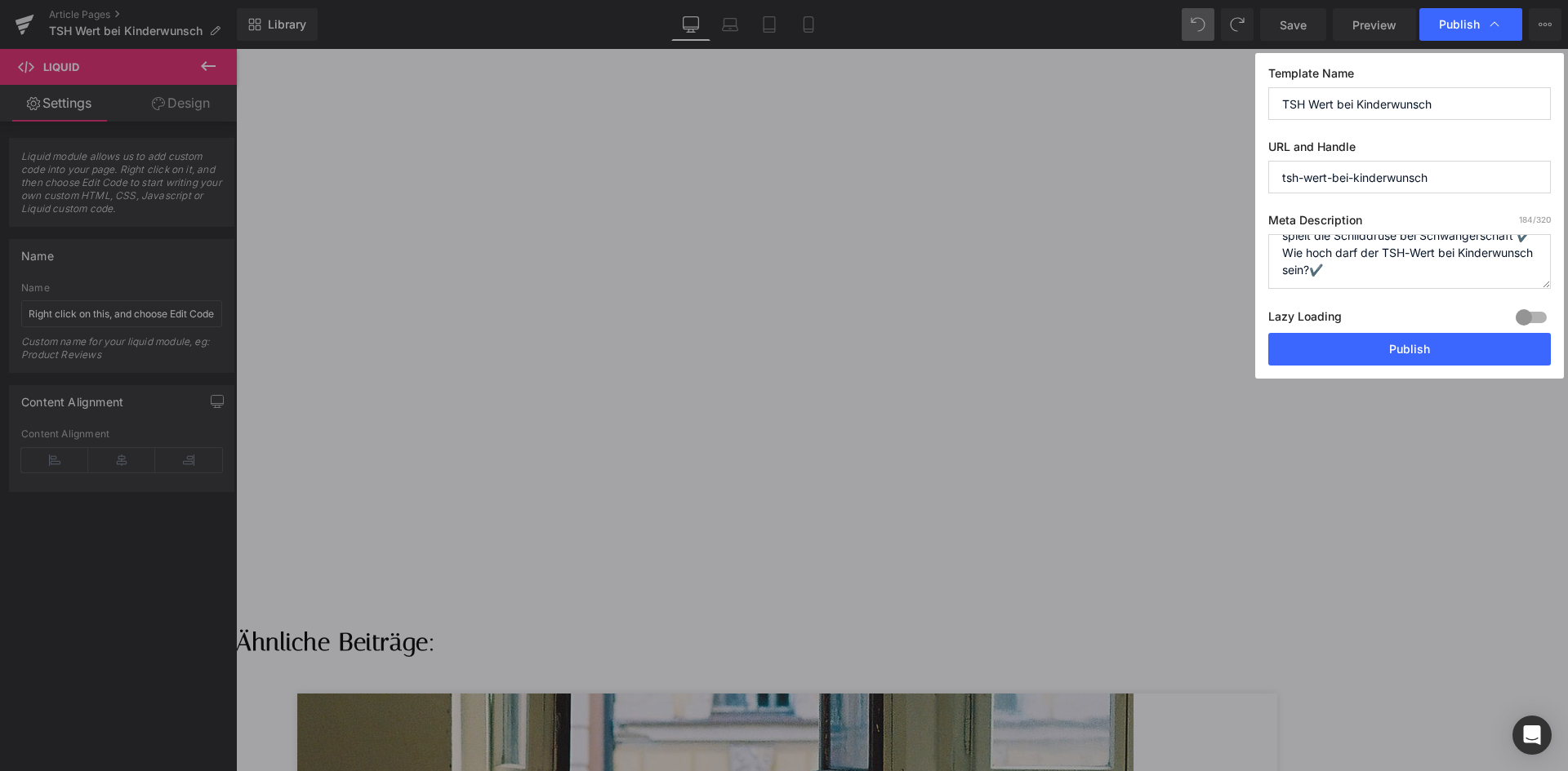
scroll to position [34, 0]
drag, startPoint x: 1530, startPoint y: 266, endPoint x: 1410, endPoint y: 268, distance: 120.0
click at [1410, 268] on textarea "TSH Wert bei Kinderwunsch ➨ Erfahren Sie alles über ✔️ die optimale Schilddrüse…" at bounding box center [1409, 262] width 282 height 55
paste textarea "➡️"
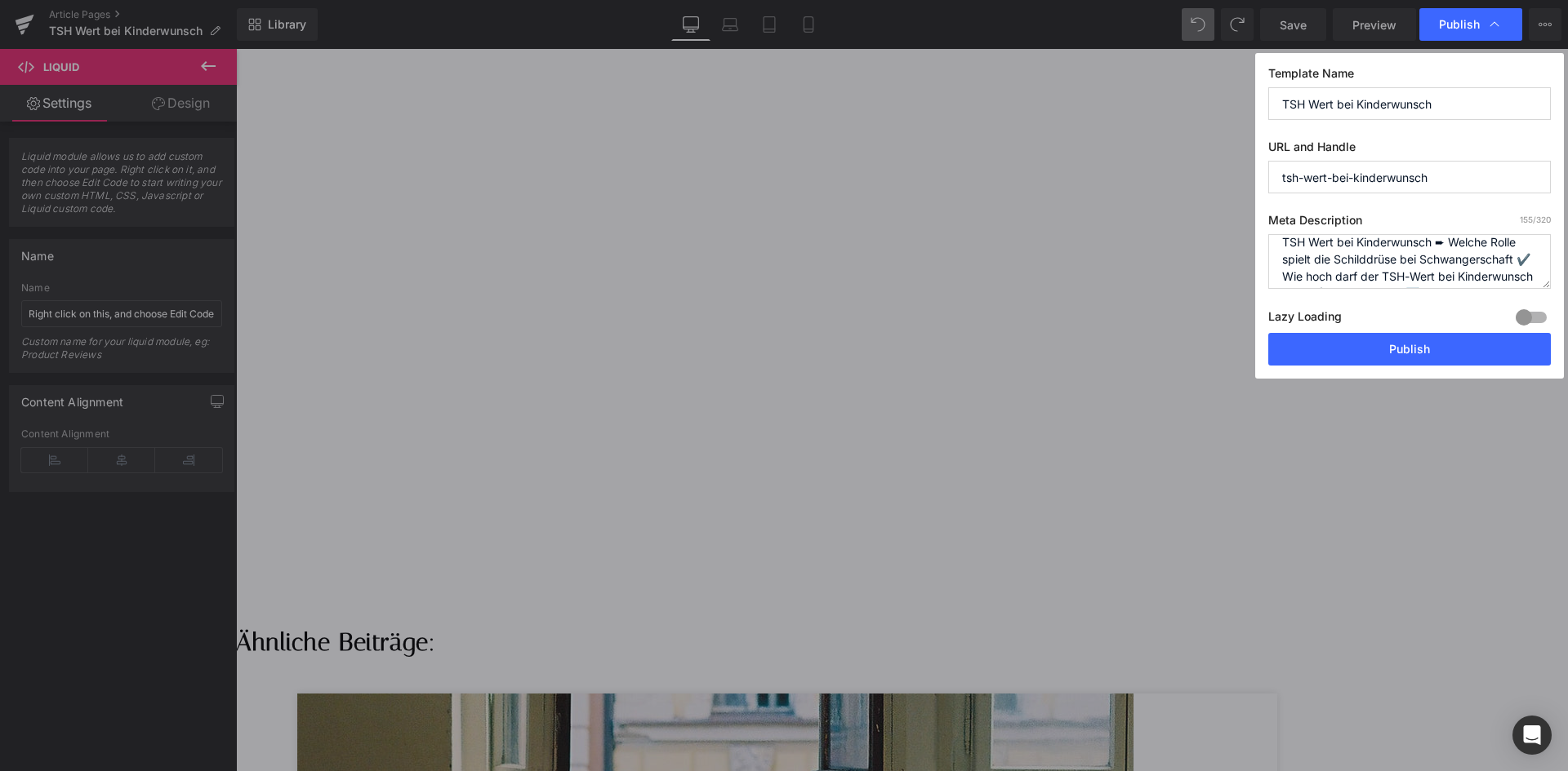
click at [1526, 260] on textarea "TSH Wert bei Kinderwunsch ➨ Erfahren Sie alles über ✔️ die optimale Schilddrüse…" at bounding box center [1409, 262] width 282 height 55
click at [1451, 256] on textarea "TSH Wert bei Kinderwunsch ➨ Erfahren Sie alles über ✔️ die optimale Schilddrüse…" at bounding box center [1409, 262] width 282 height 55
drag, startPoint x: 1421, startPoint y: 267, endPoint x: 1515, endPoint y: 271, distance: 94.1
click at [1515, 271] on textarea "TSH Wert bei Kinderwunsch ➨ Erfahren Sie alles über ✔️ die optimale Schilddrüse…" at bounding box center [1409, 262] width 282 height 55
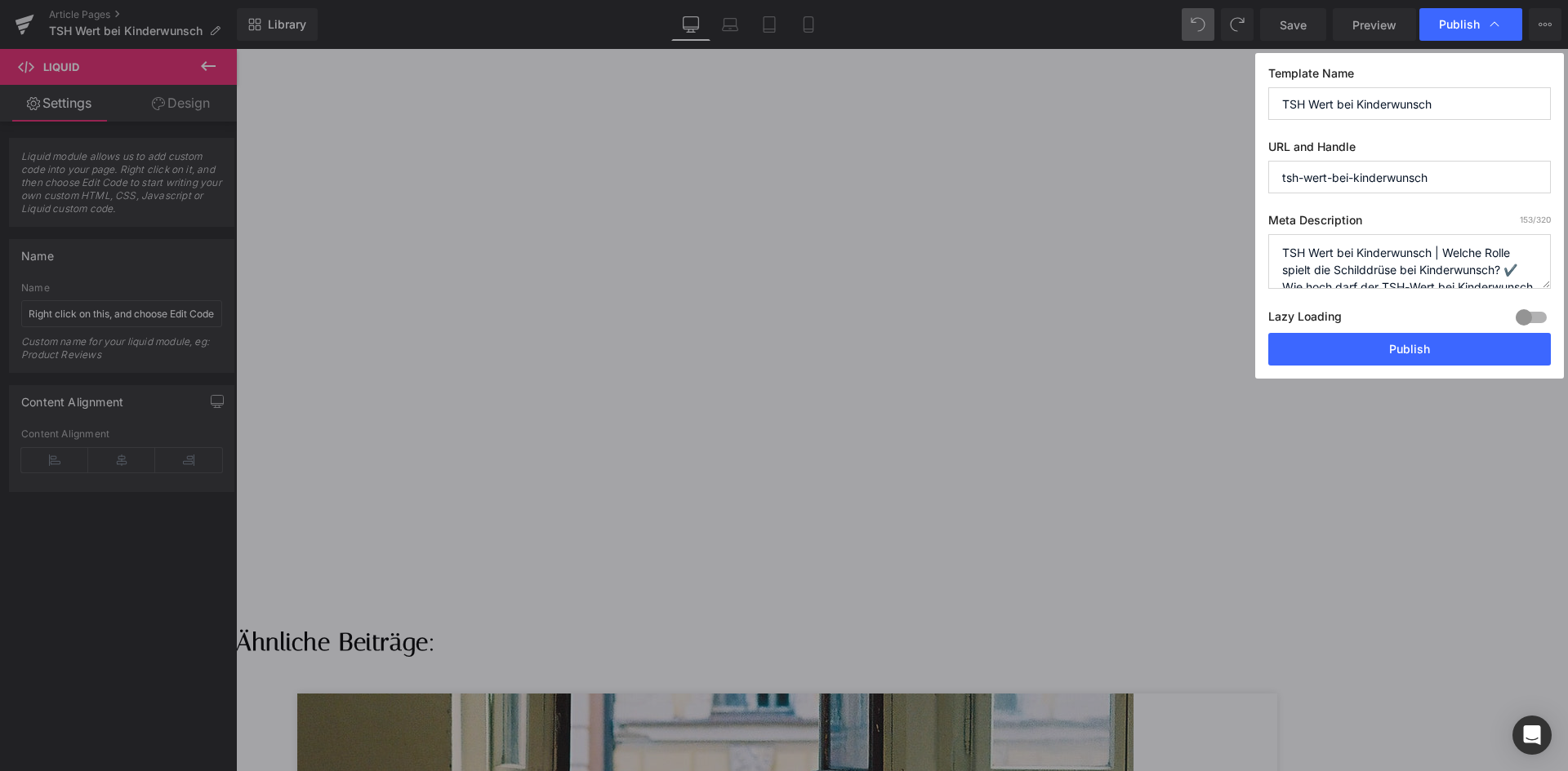
scroll to position [34, 0]
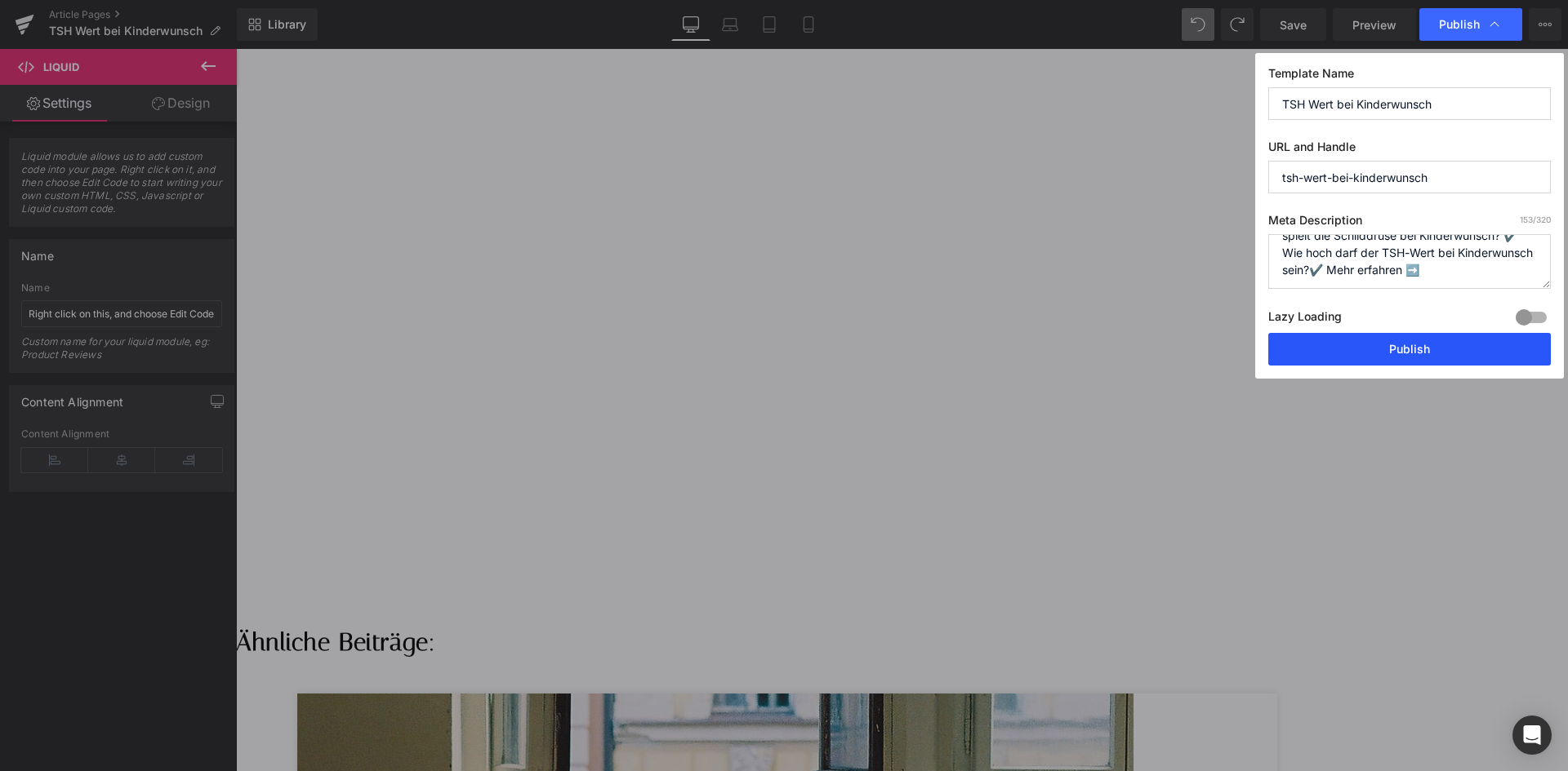
type textarea "TSH Wert bei Kinderwunsch | Welche Rolle spielt die Schilddrüse bei Kinderwunsc…"
click at [1471, 336] on button "Publish" at bounding box center [1409, 350] width 282 height 33
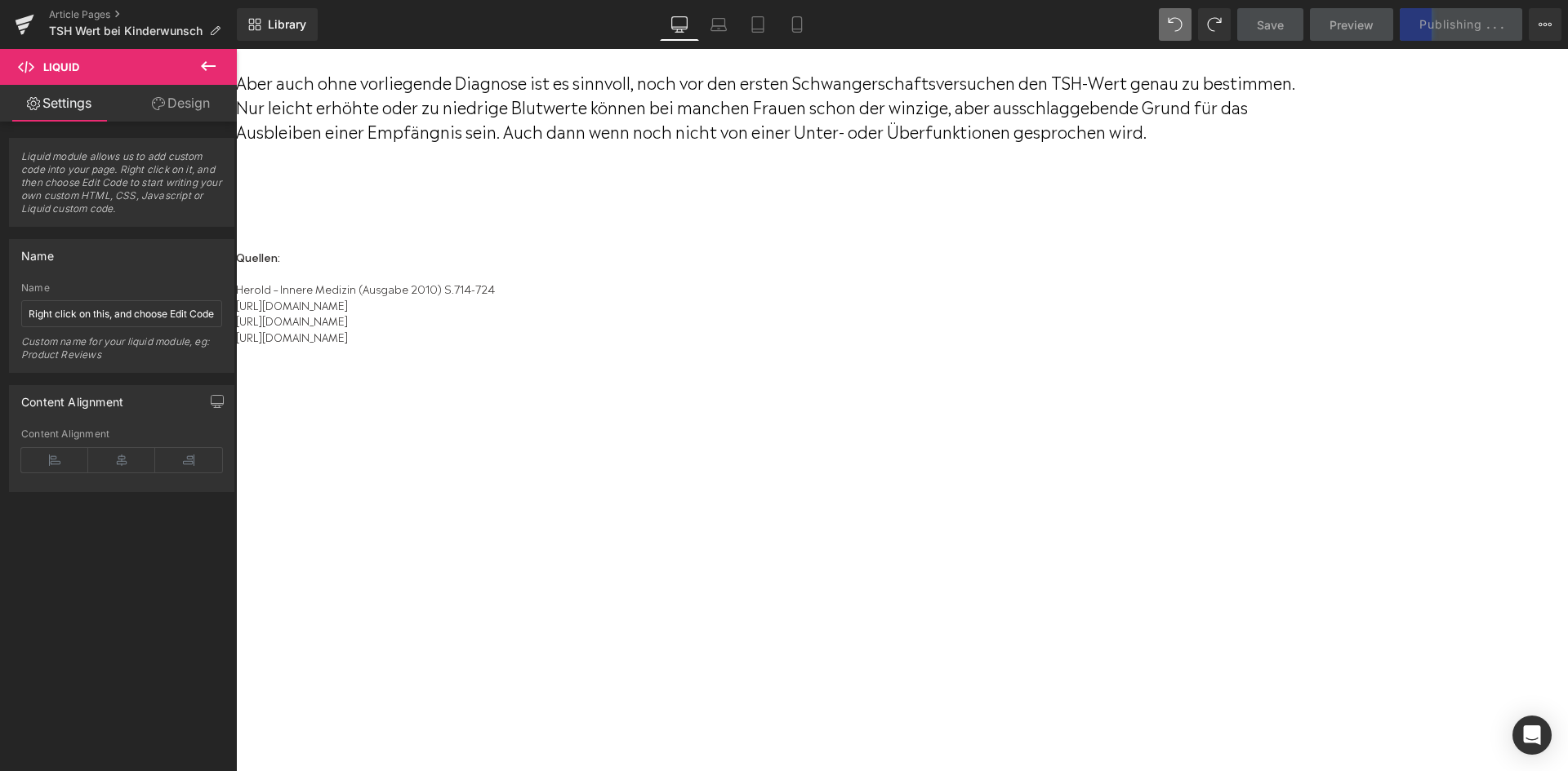
scroll to position [3918, 0]
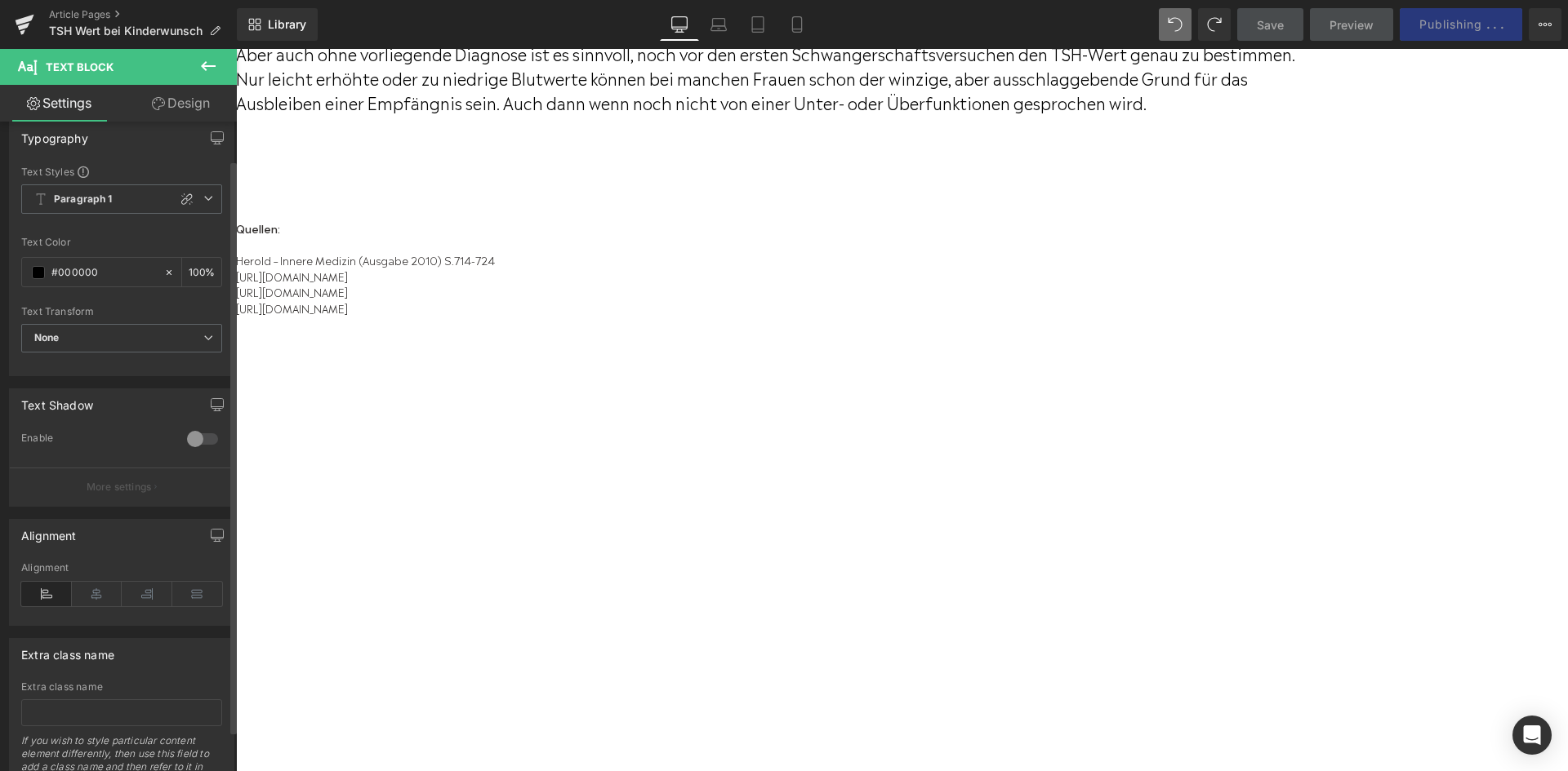
scroll to position [0, 0]
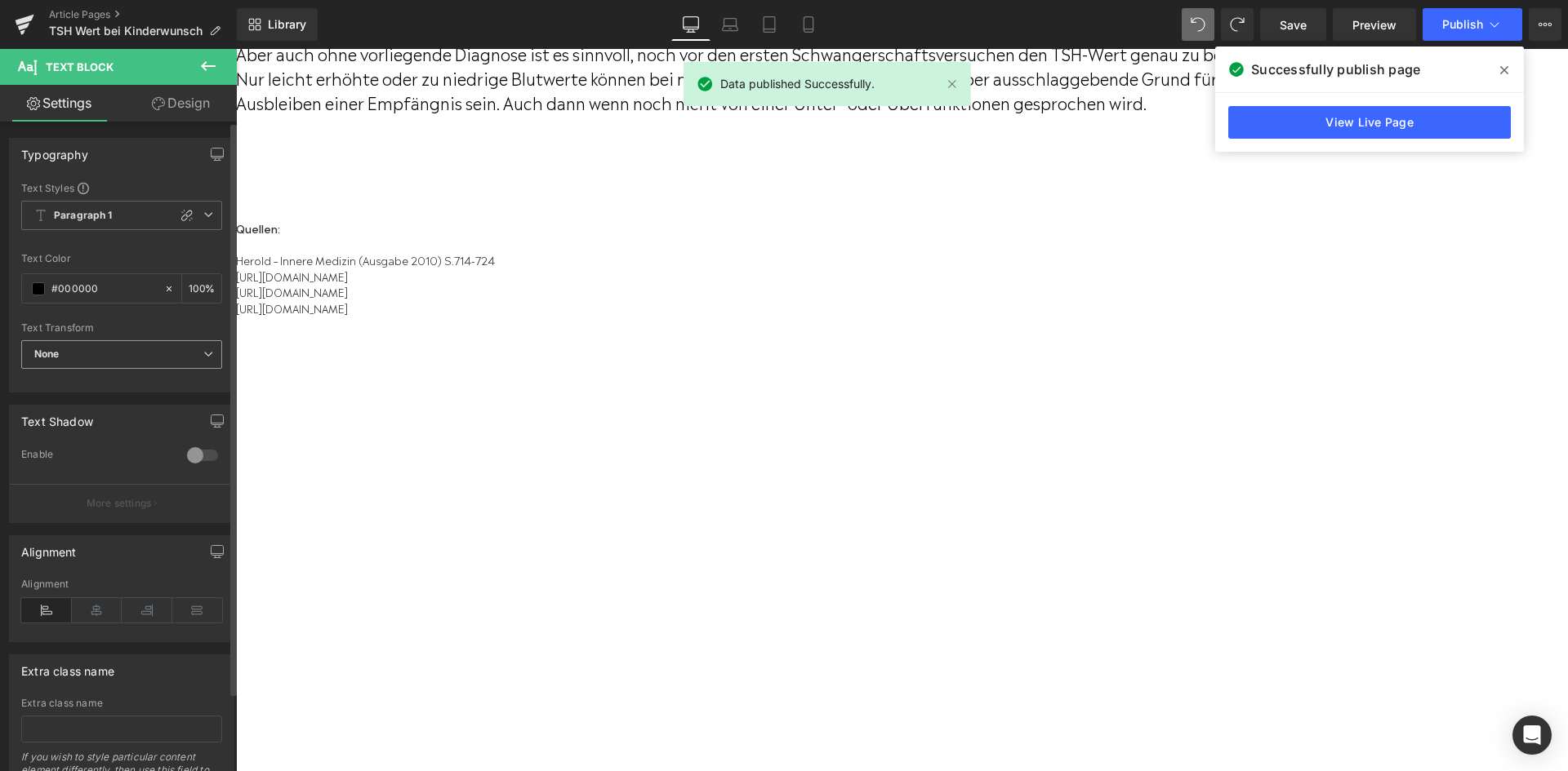
click at [183, 364] on span "None" at bounding box center [121, 354] width 201 height 28
click at [245, 343] on body "Direkt zum Inhalt Suchen Mein Account 0 Einkaufswagen Kryolagerung Fruchtbarkei…" at bounding box center [902, 85] width 1332 height 7908
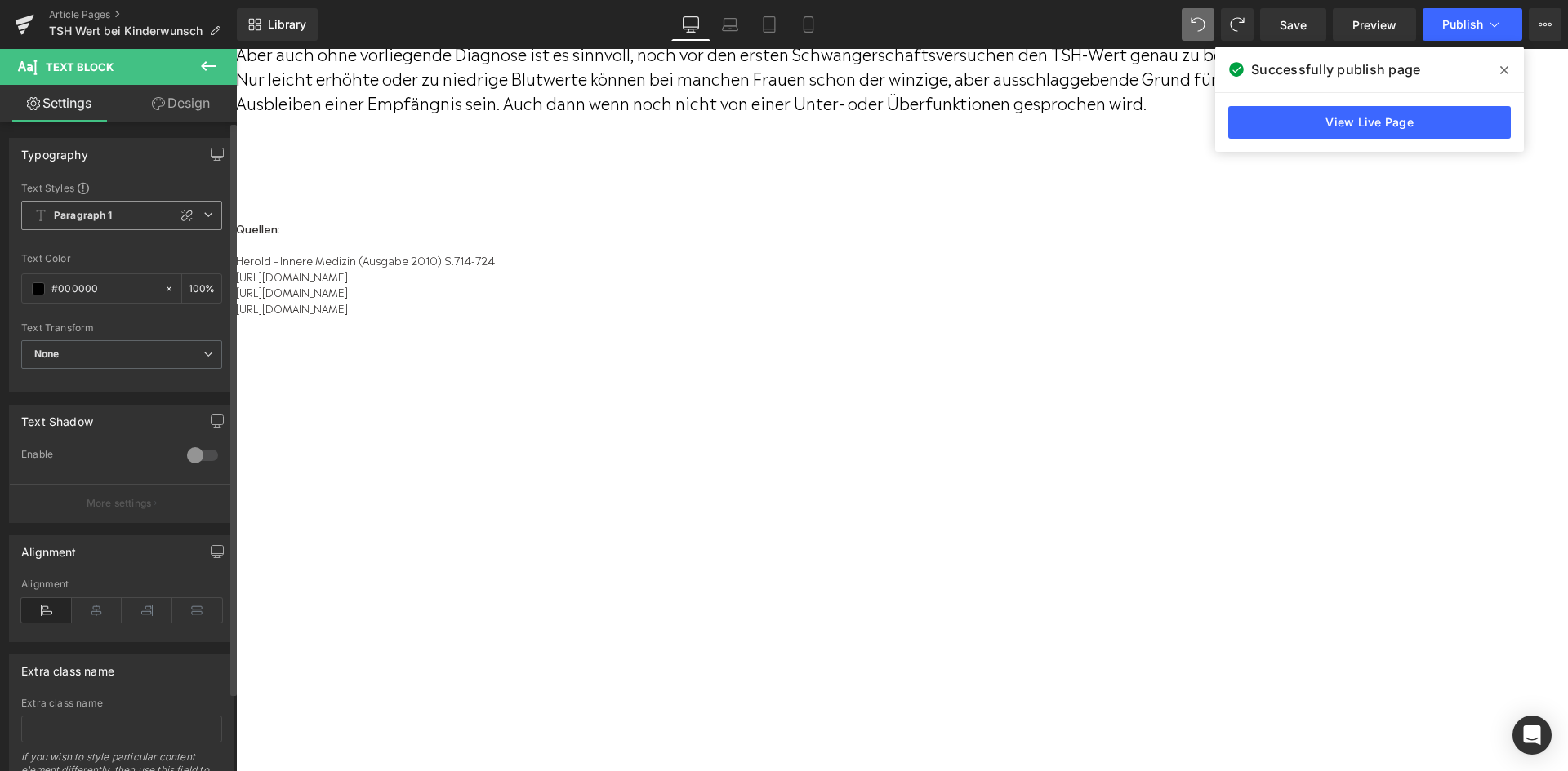
click at [203, 214] on icon at bounding box center [208, 214] width 10 height 10
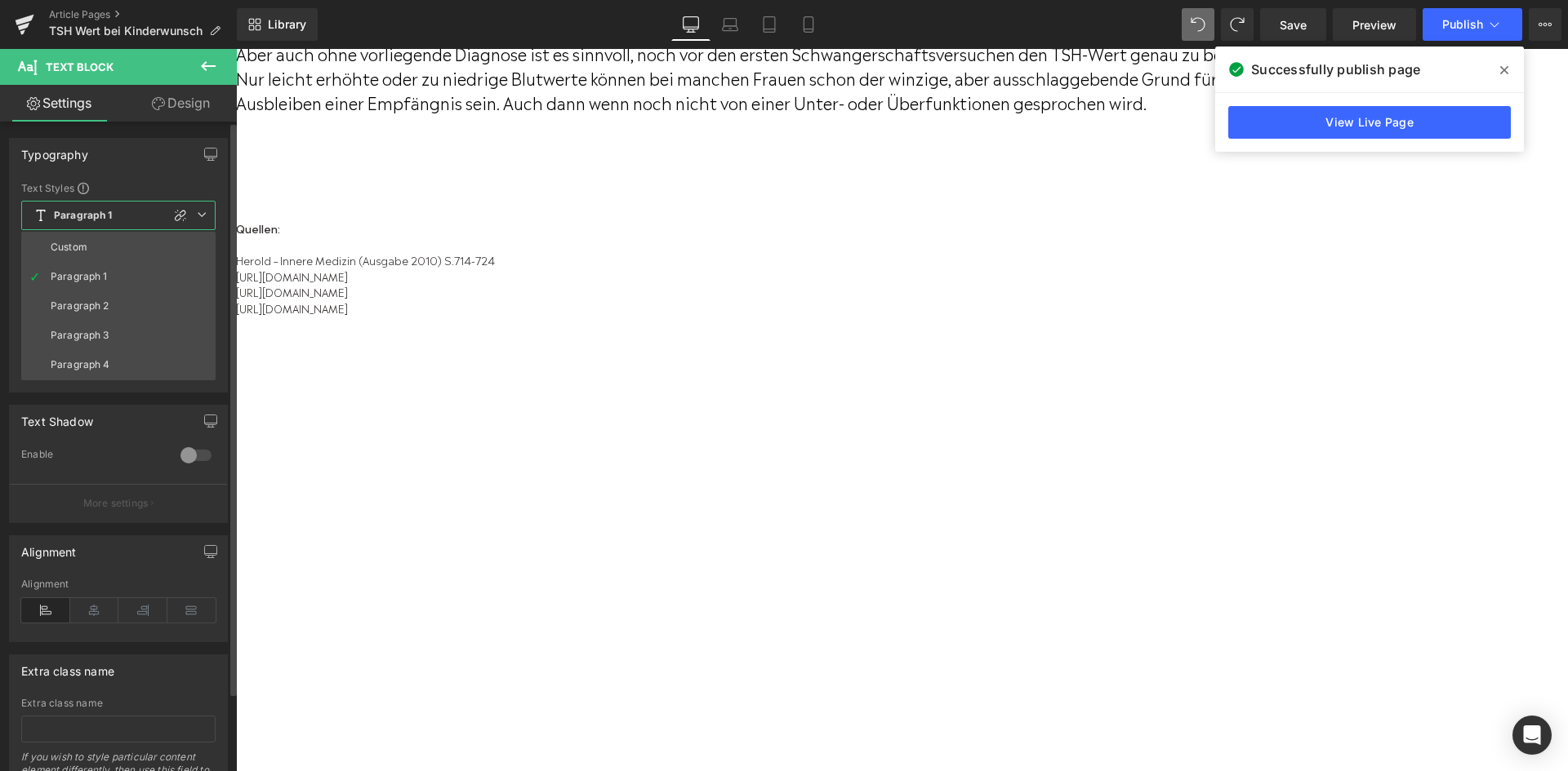
click at [203, 214] on icon at bounding box center [201, 214] width 10 height 10
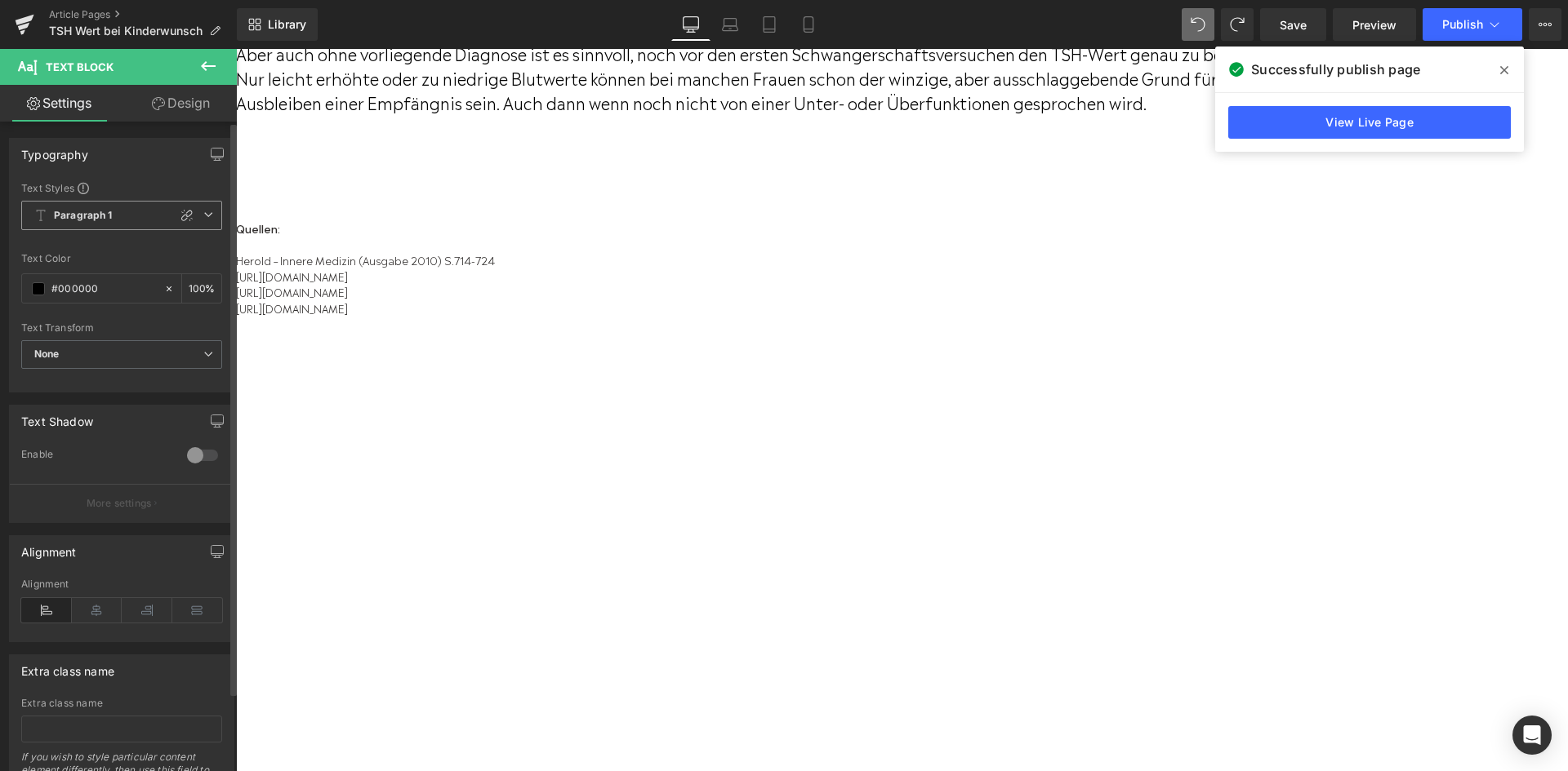
click at [203, 214] on icon at bounding box center [208, 214] width 10 height 10
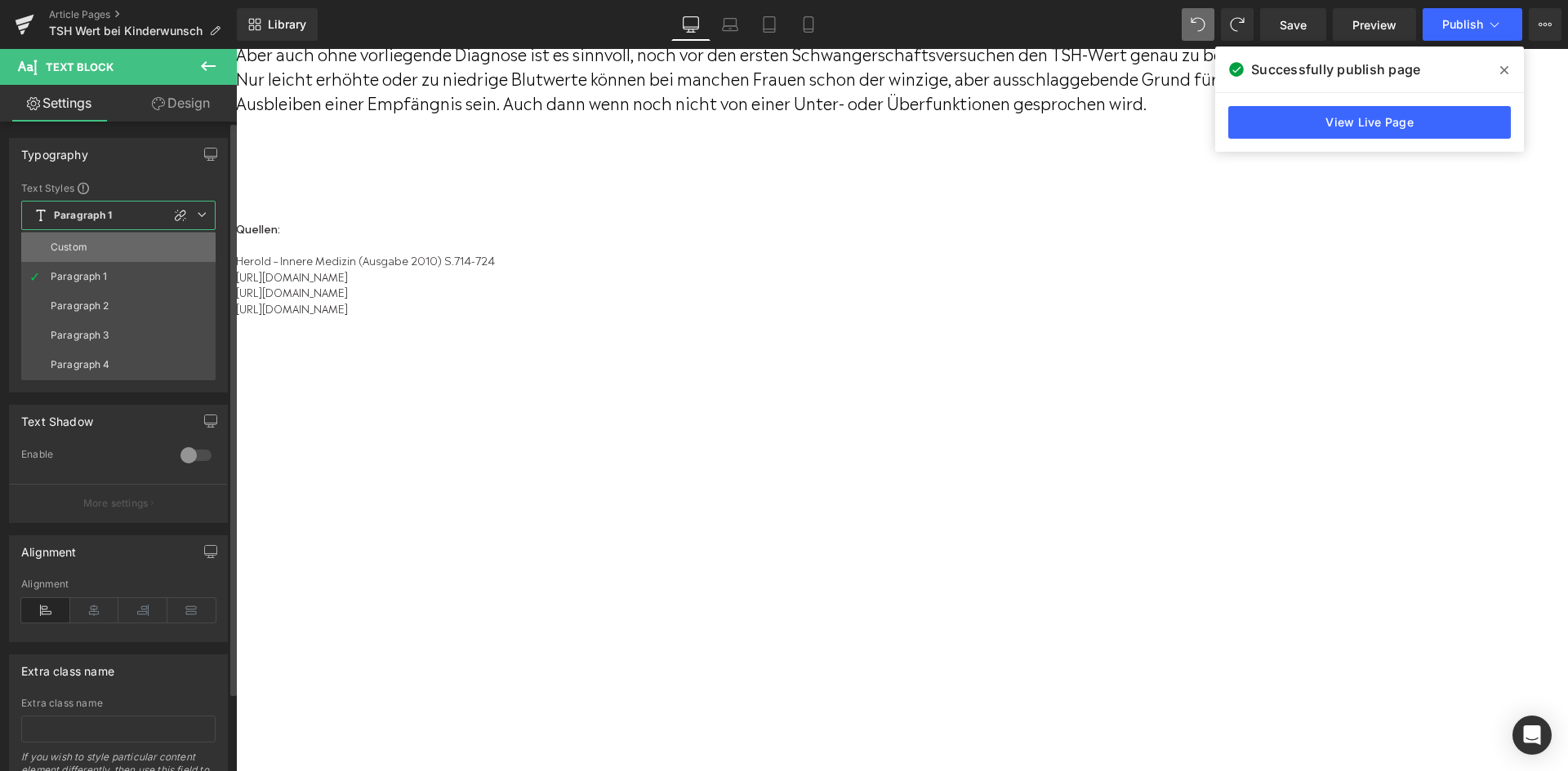
click at [180, 238] on li "Custom" at bounding box center [118, 247] width 194 height 29
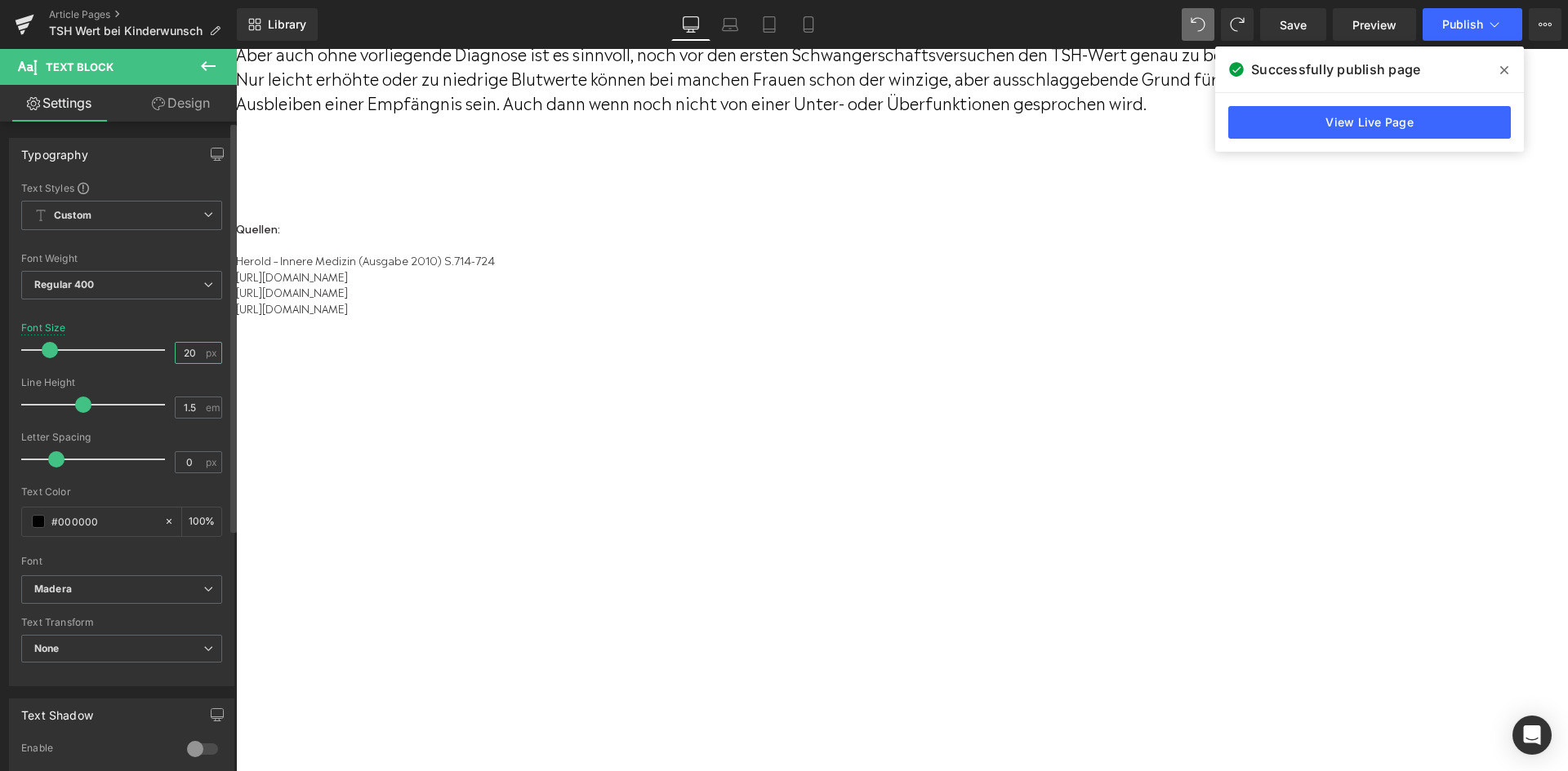
drag, startPoint x: 185, startPoint y: 358, endPoint x: 177, endPoint y: 359, distance: 8.1
click at [177, 359] on input "20" at bounding box center [190, 353] width 28 height 20
type input "30"
click at [185, 406] on input "1.5" at bounding box center [190, 407] width 28 height 20
type input "1.2"
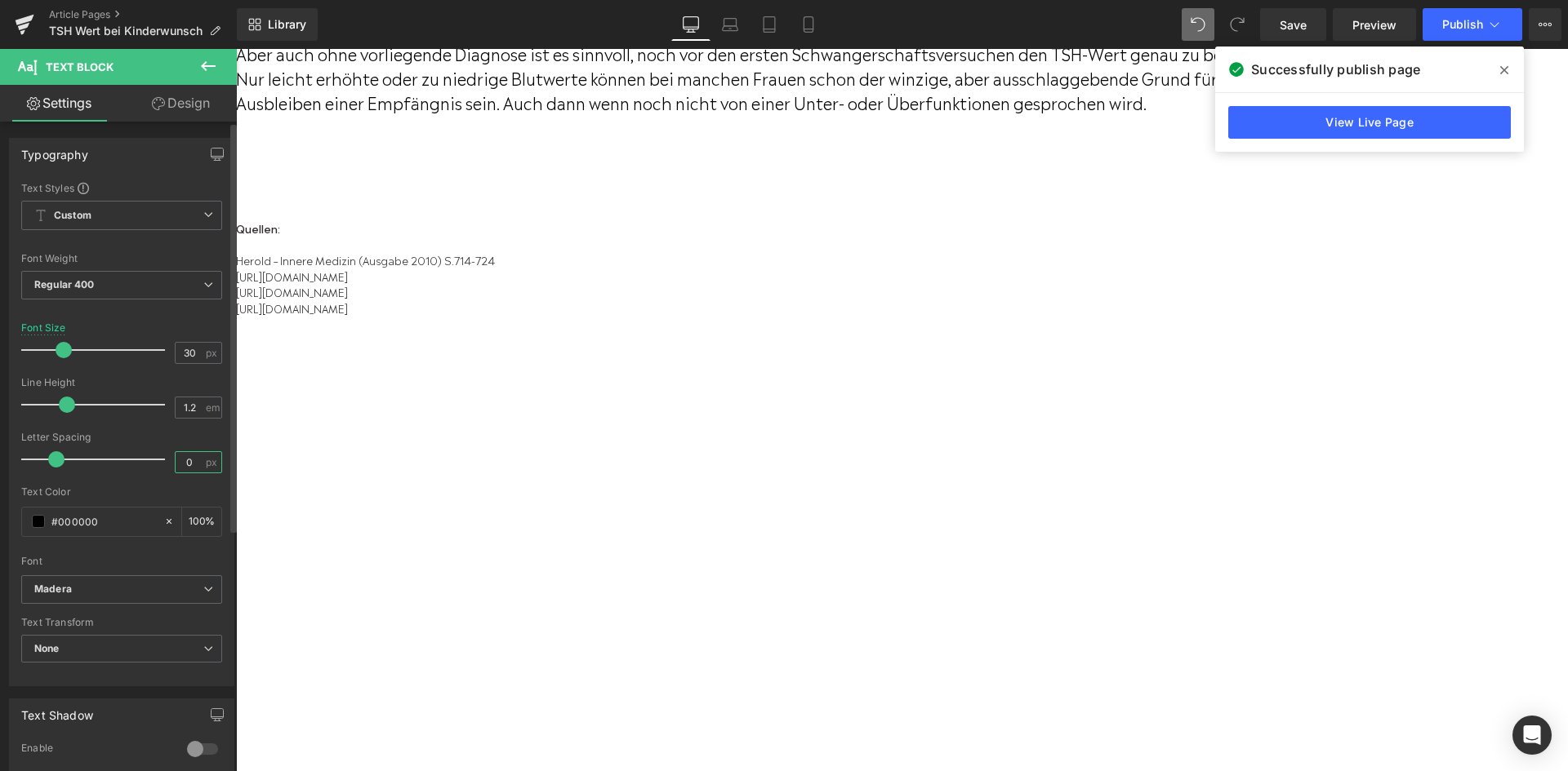
drag, startPoint x: 187, startPoint y: 455, endPoint x: 171, endPoint y: 457, distance: 16.1
click at [176, 457] on input "0" at bounding box center [190, 462] width 28 height 20
type input "1"
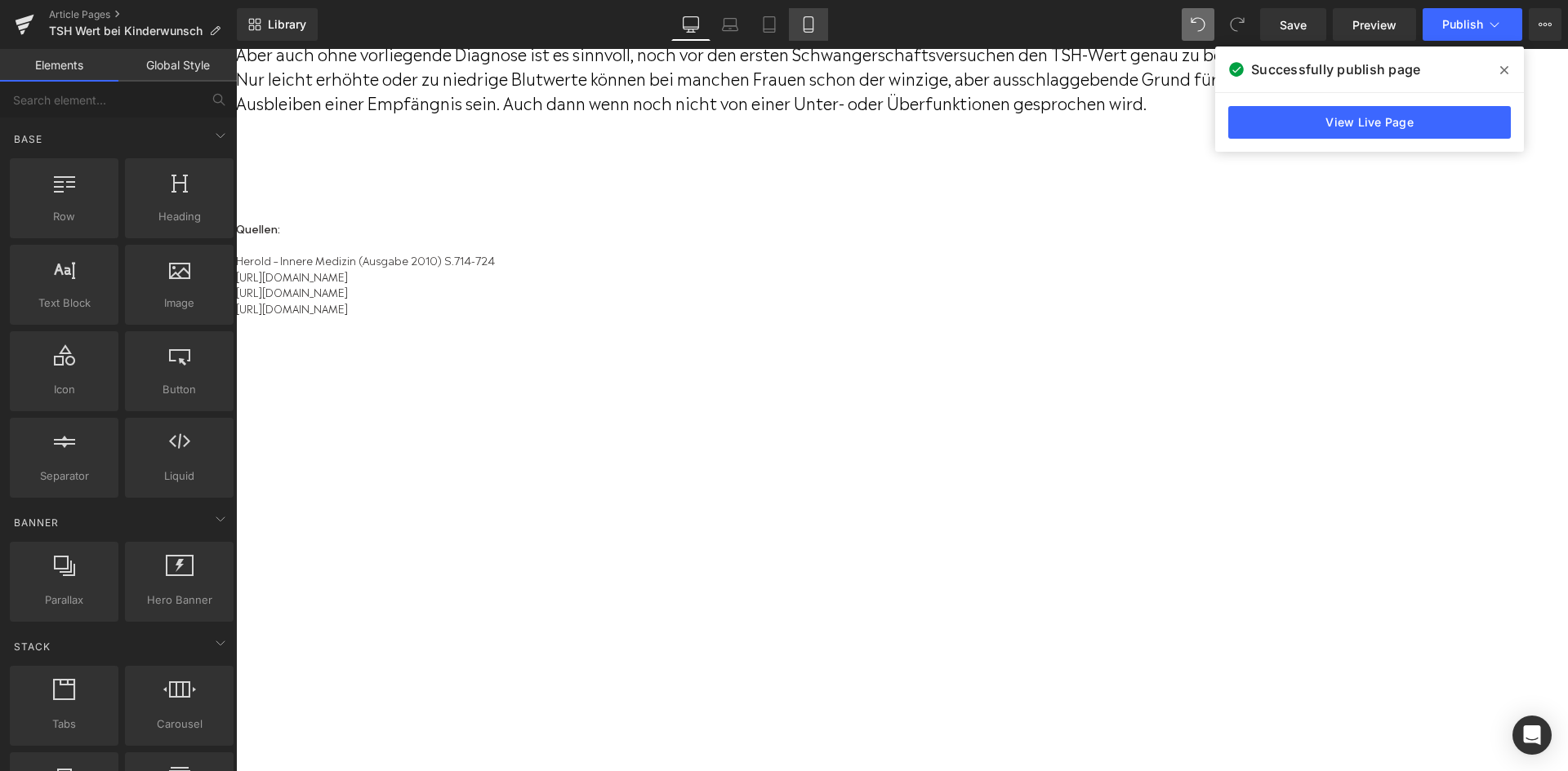
click at [808, 31] on icon at bounding box center [809, 25] width 16 height 16
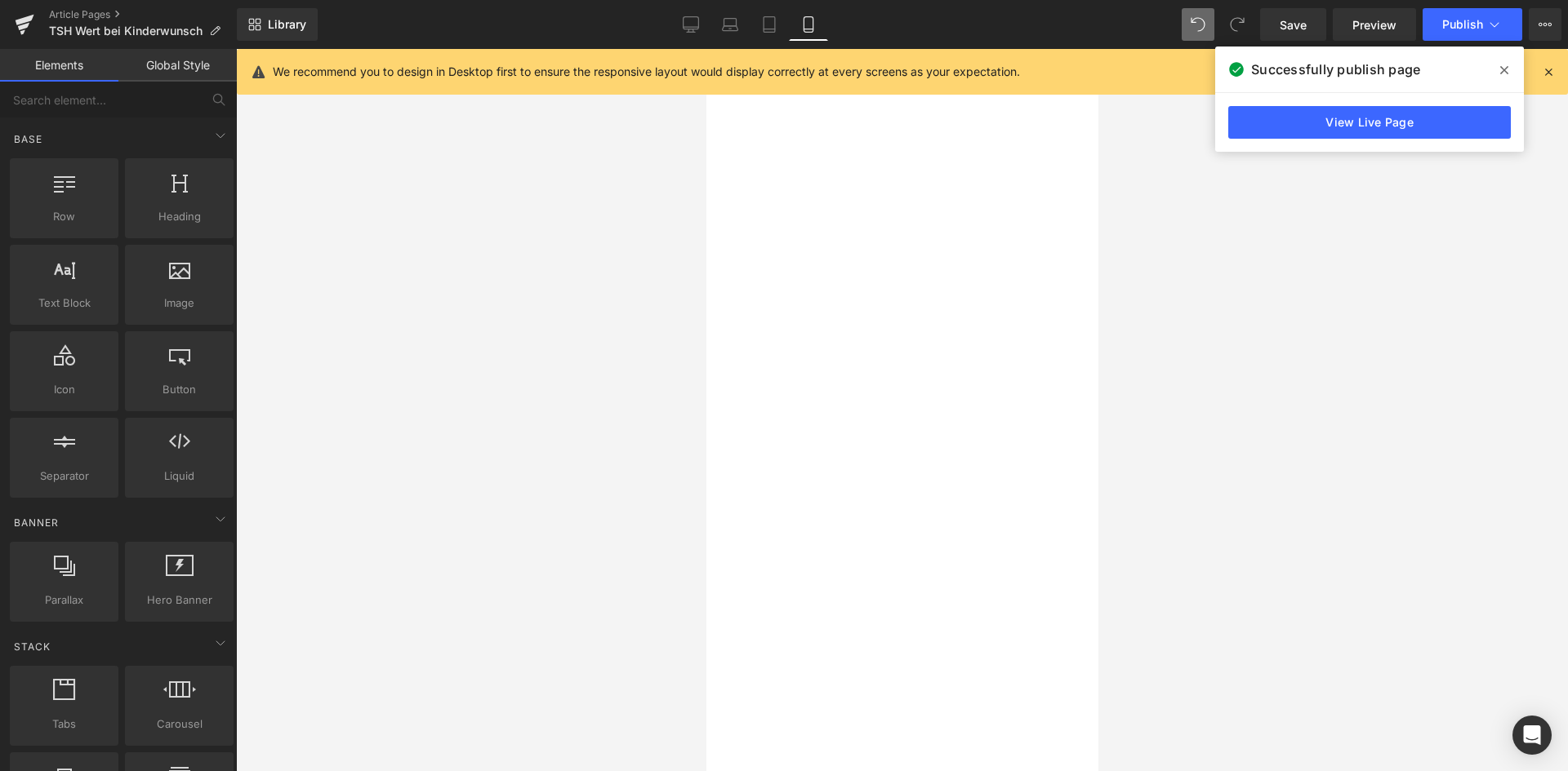
scroll to position [5967, 0]
drag, startPoint x: 774, startPoint y: 320, endPoint x: 771, endPoint y: 287, distance: 33.1
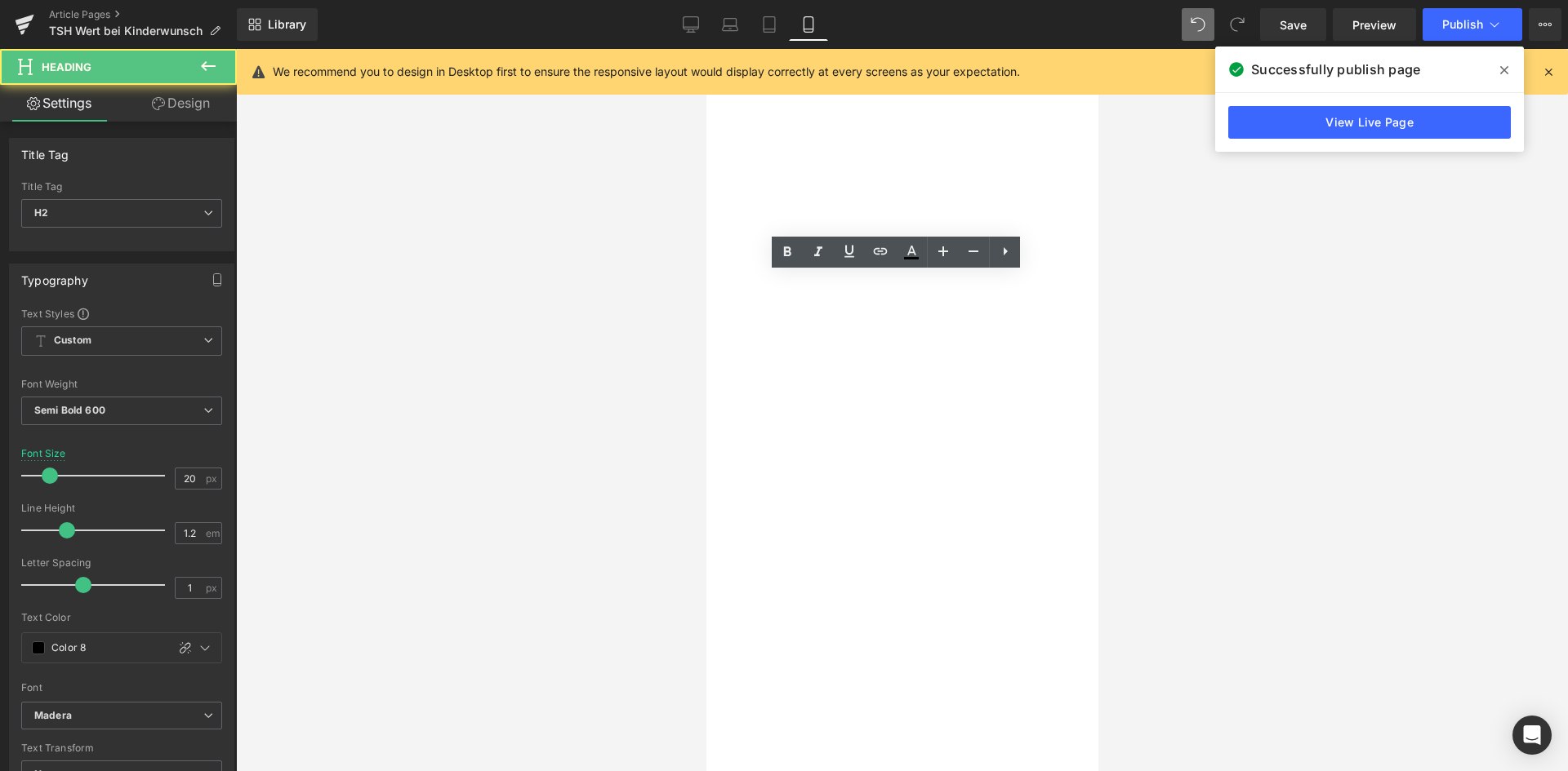
drag, startPoint x: 737, startPoint y: 285, endPoint x: 768, endPoint y: 283, distance: 31.1
drag, startPoint x: 935, startPoint y: 288, endPoint x: 724, endPoint y: 287, distance: 211.0
copy span "in Kooperation mit"
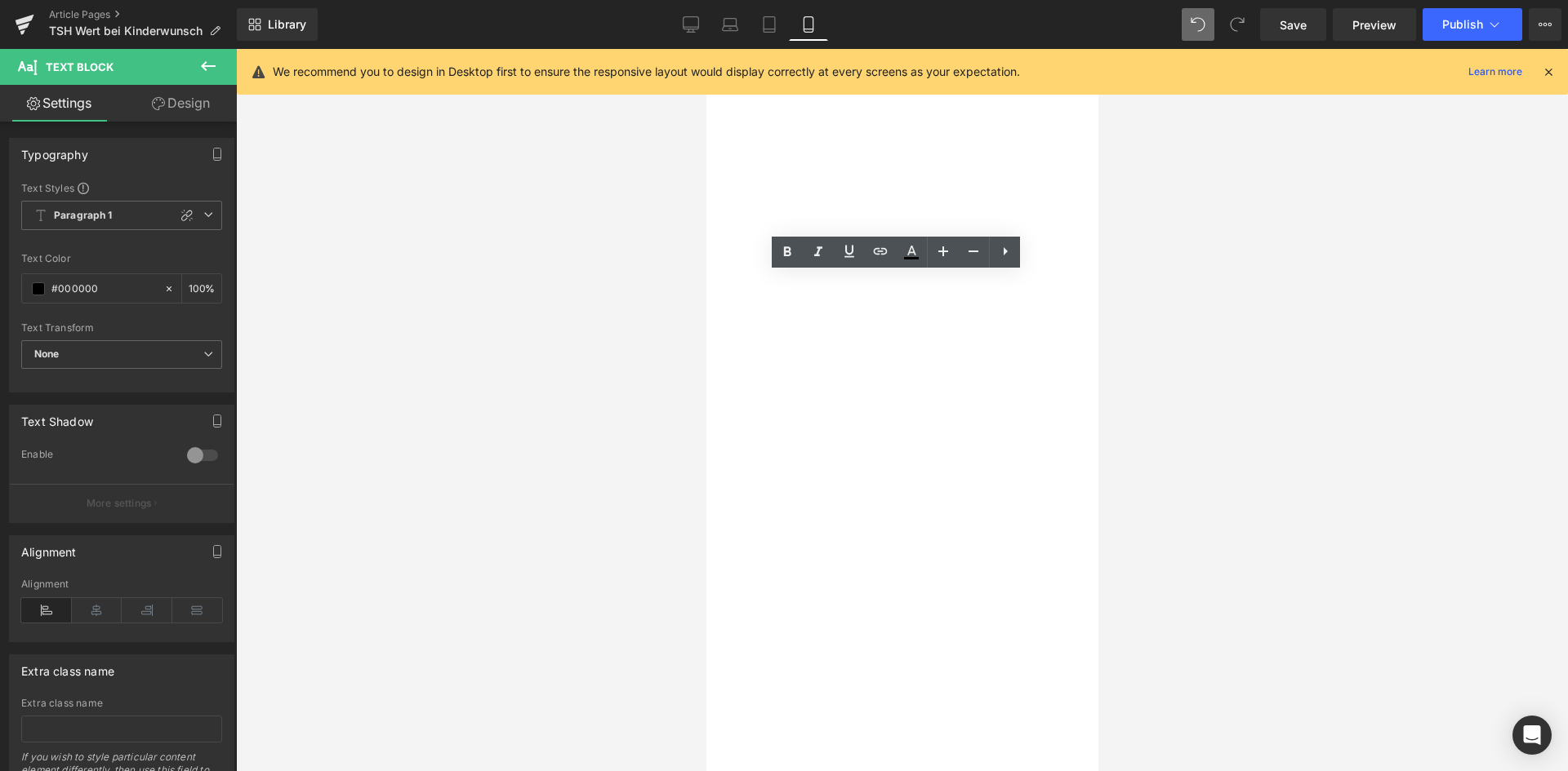
drag, startPoint x: 844, startPoint y: 459, endPoint x: 710, endPoint y: 312, distance: 198.9
click at [705, 312] on div "Text Block Fruchtbarkeitstest für zu Hause Heading In Kooperation mit Text Bloc…" at bounding box center [509, 305] width 392 height 1102
paste div
click at [205, 102] on link "Design" at bounding box center [180, 103] width 118 height 37
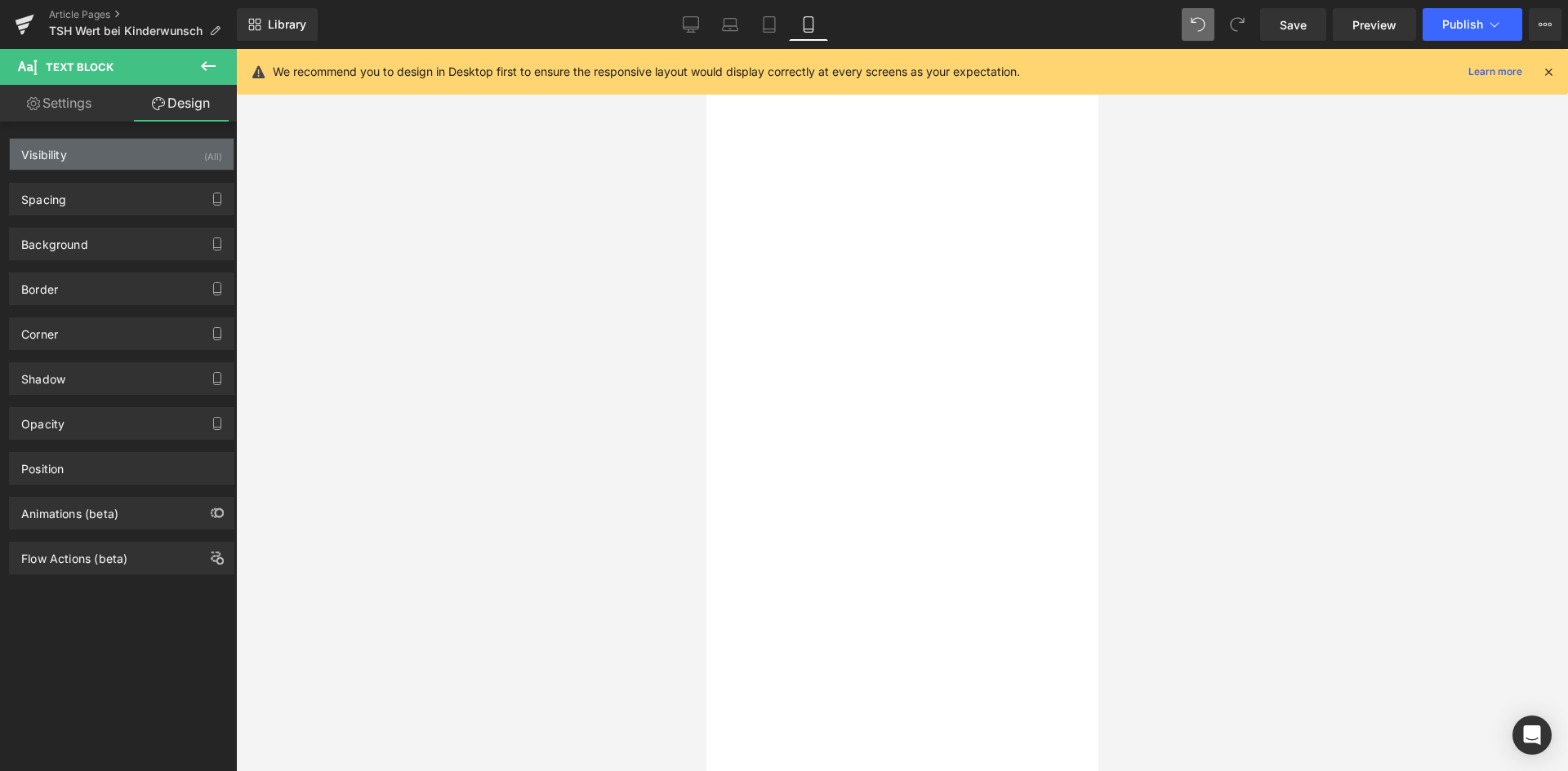
type input "0"
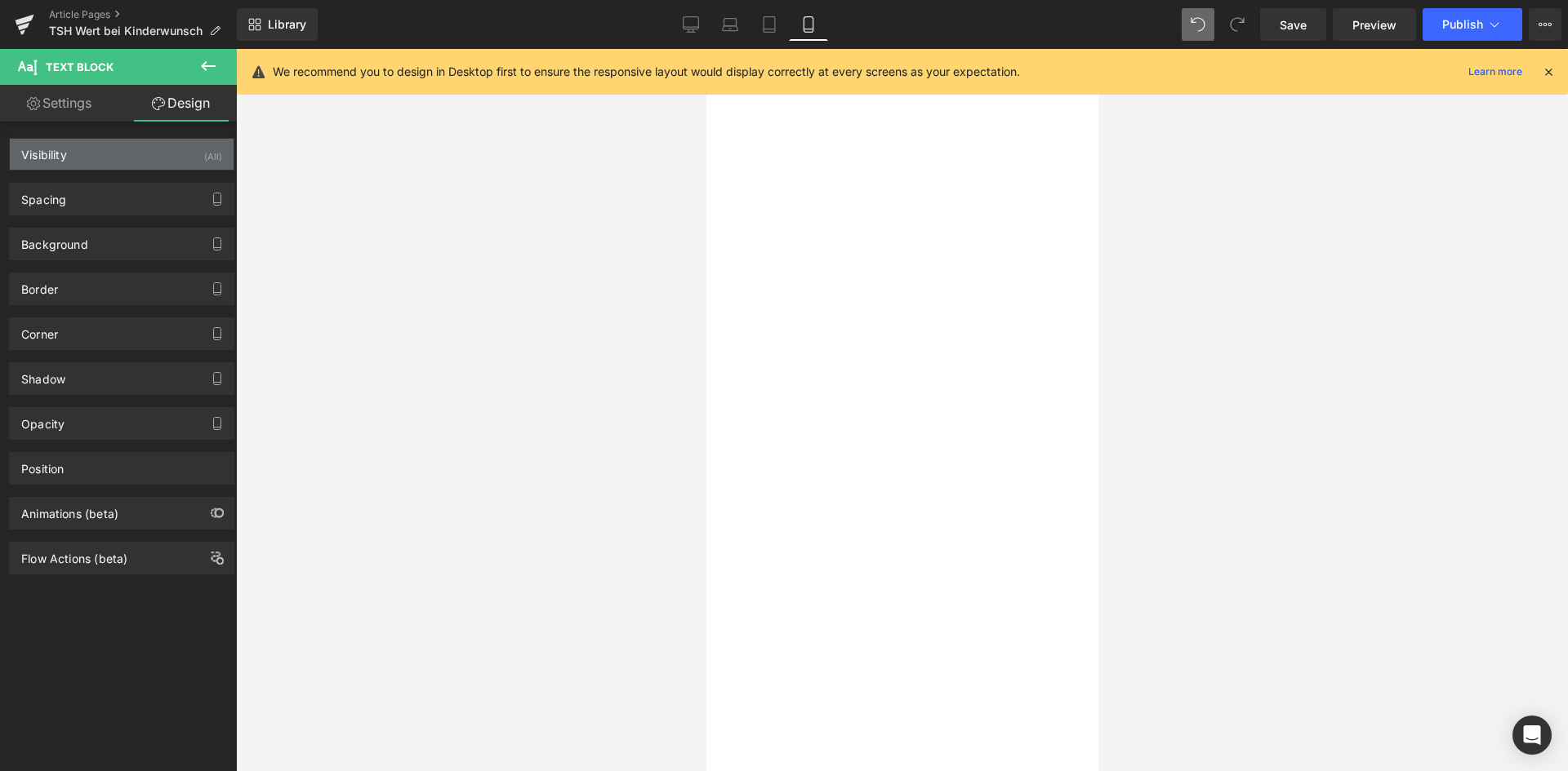
type input "0"
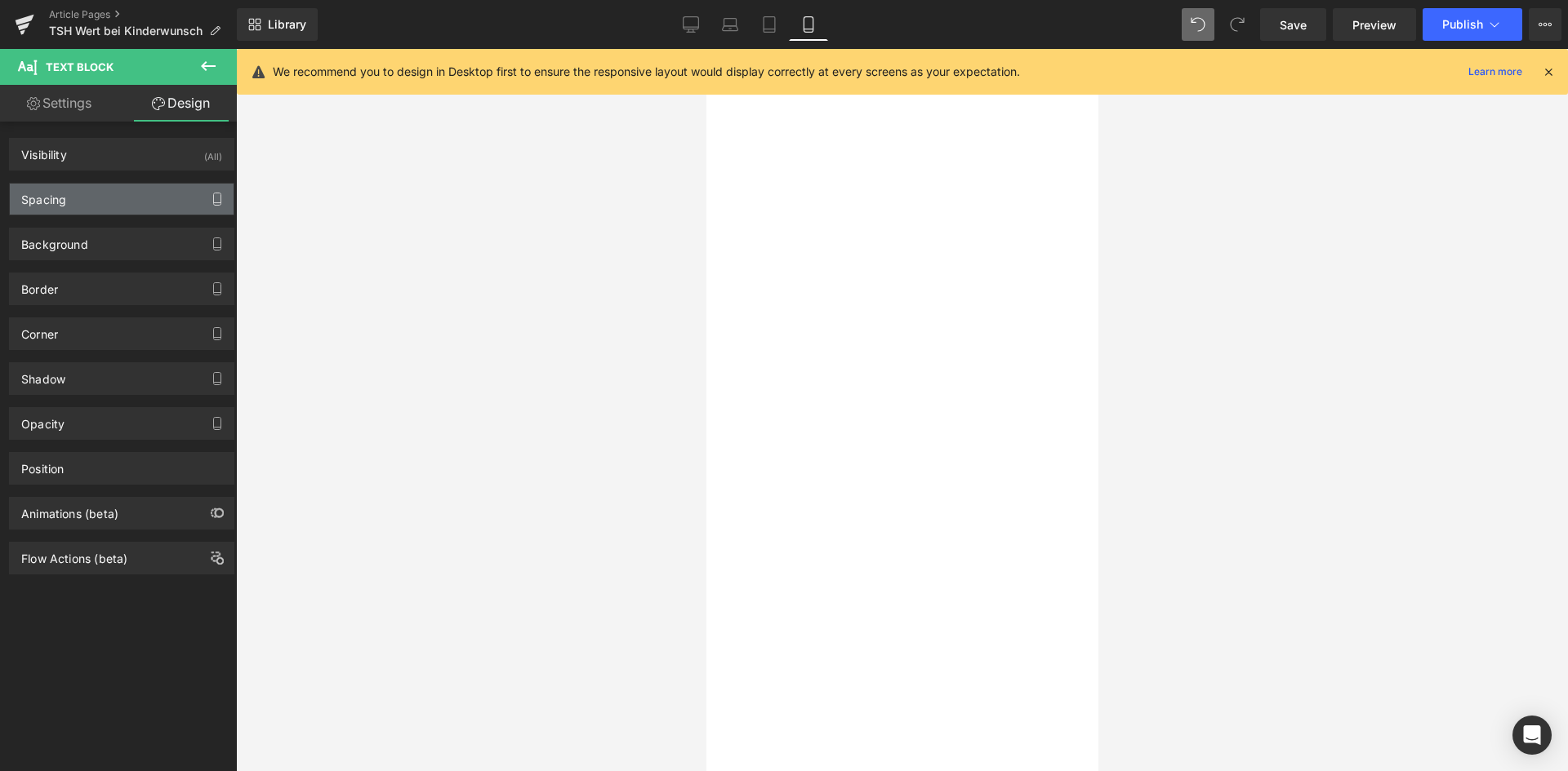
click at [204, 190] on button "button" at bounding box center [217, 200] width 27 height 31
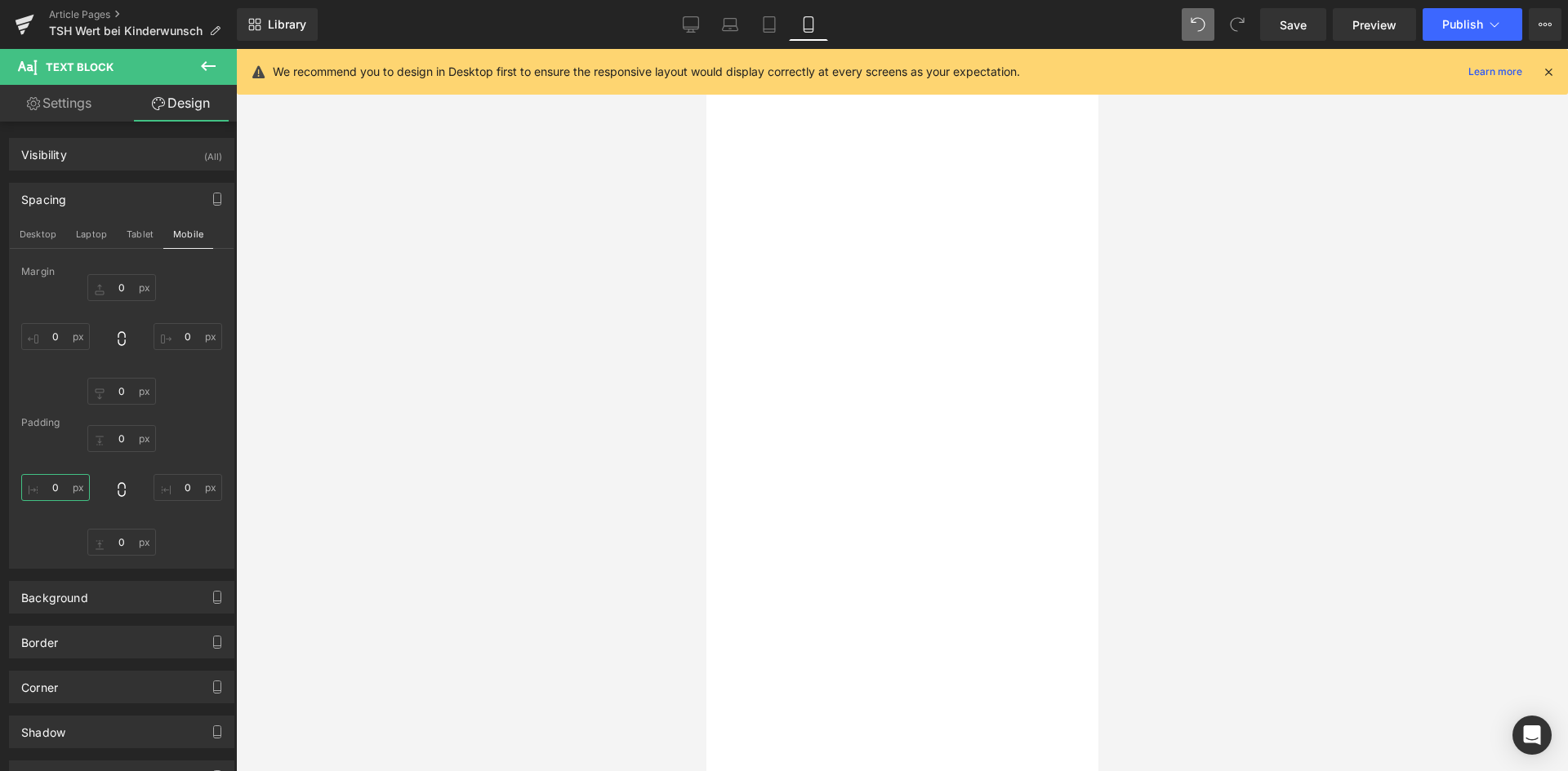
click at [53, 486] on input "0" at bounding box center [55, 487] width 69 height 27
type input "20"
click at [170, 493] on input "0" at bounding box center [188, 487] width 69 height 27
type input "20"
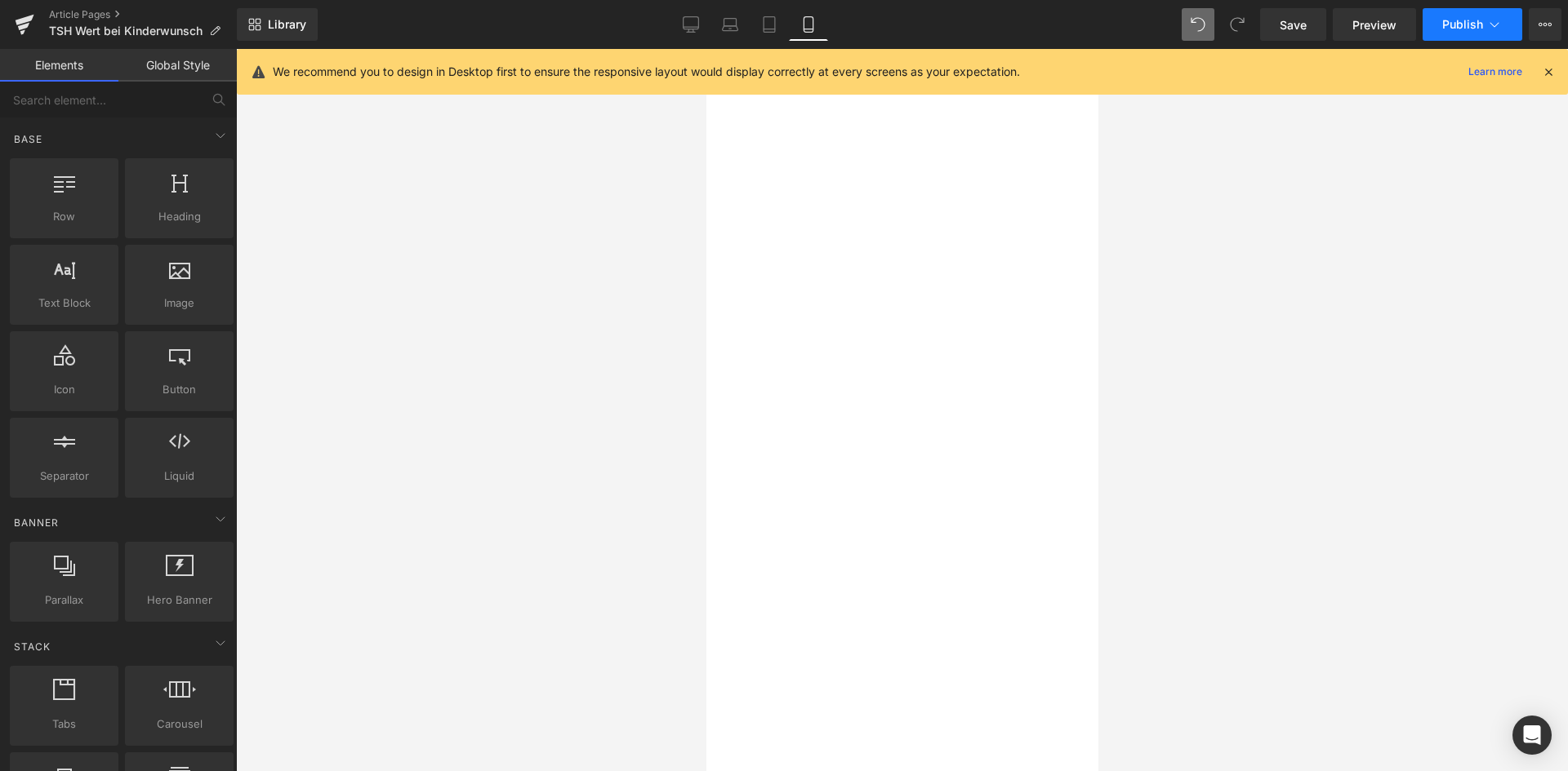
click at [1464, 31] on button "Publish" at bounding box center [1472, 25] width 100 height 33
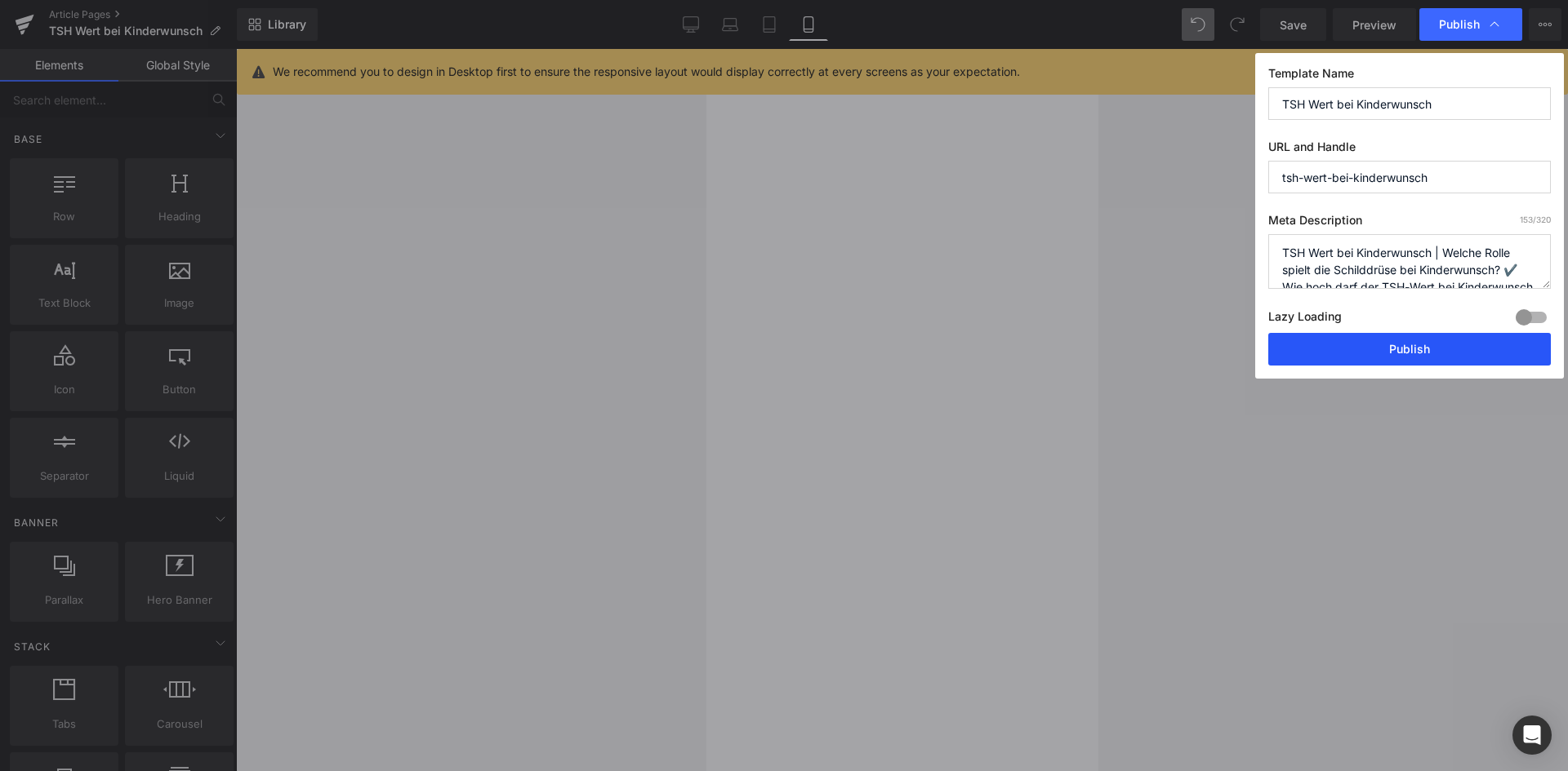
click at [1371, 348] on button "Publish" at bounding box center [1409, 350] width 282 height 33
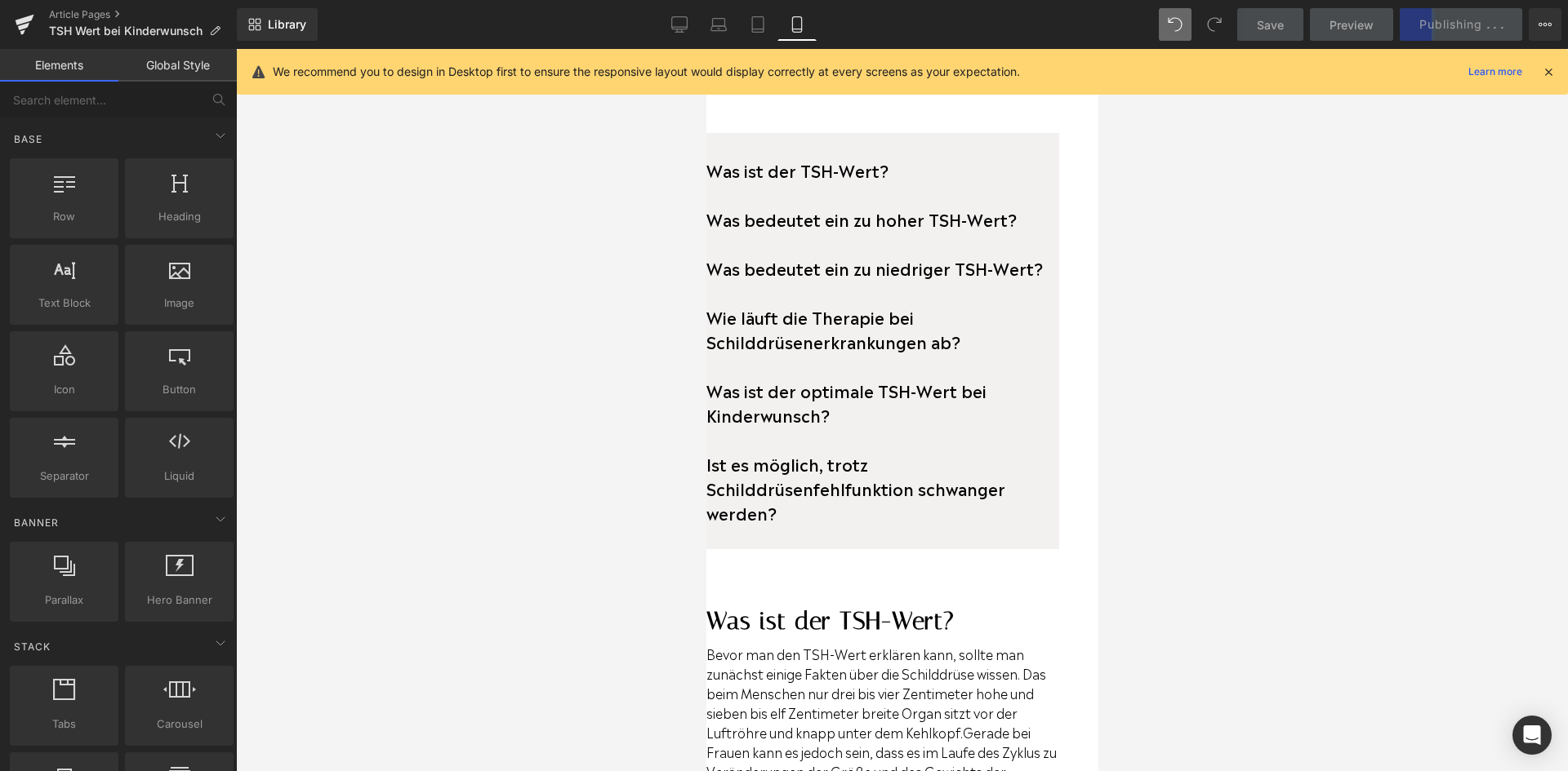
scroll to position [0, 0]
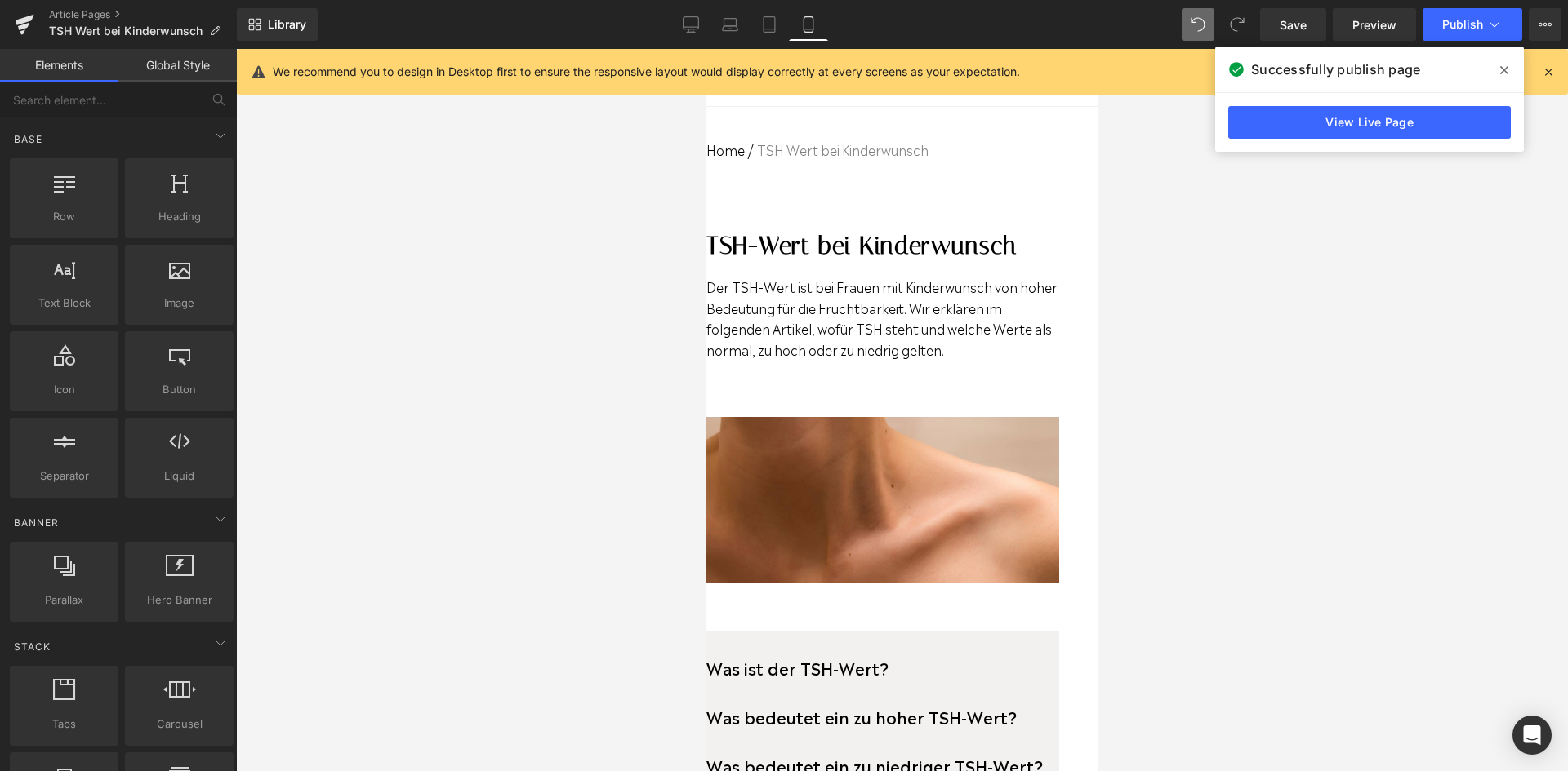
click at [1501, 65] on icon at bounding box center [1504, 71] width 8 height 13
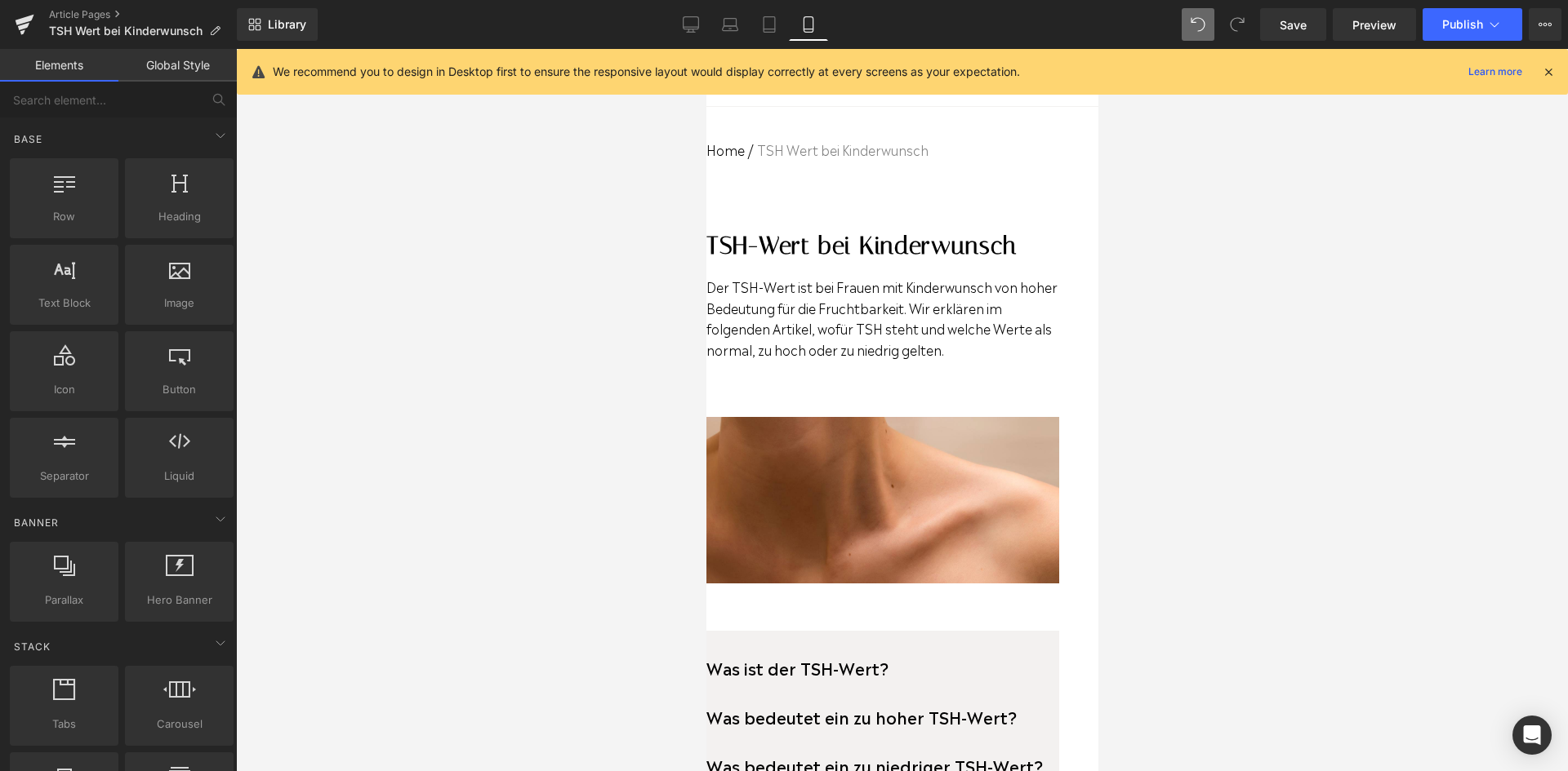
click at [1551, 69] on icon at bounding box center [1548, 71] width 15 height 15
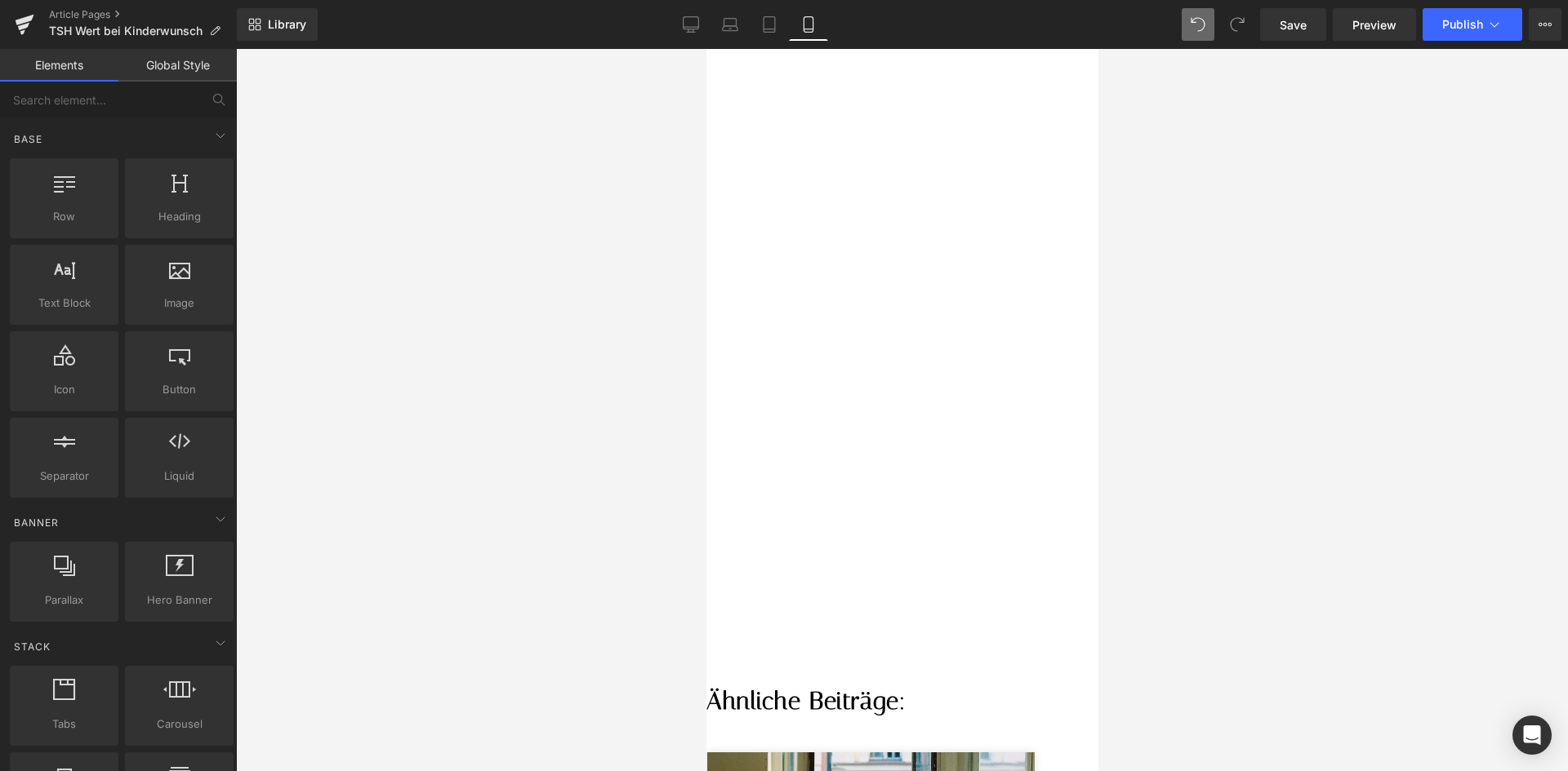
scroll to position [6041, 0]
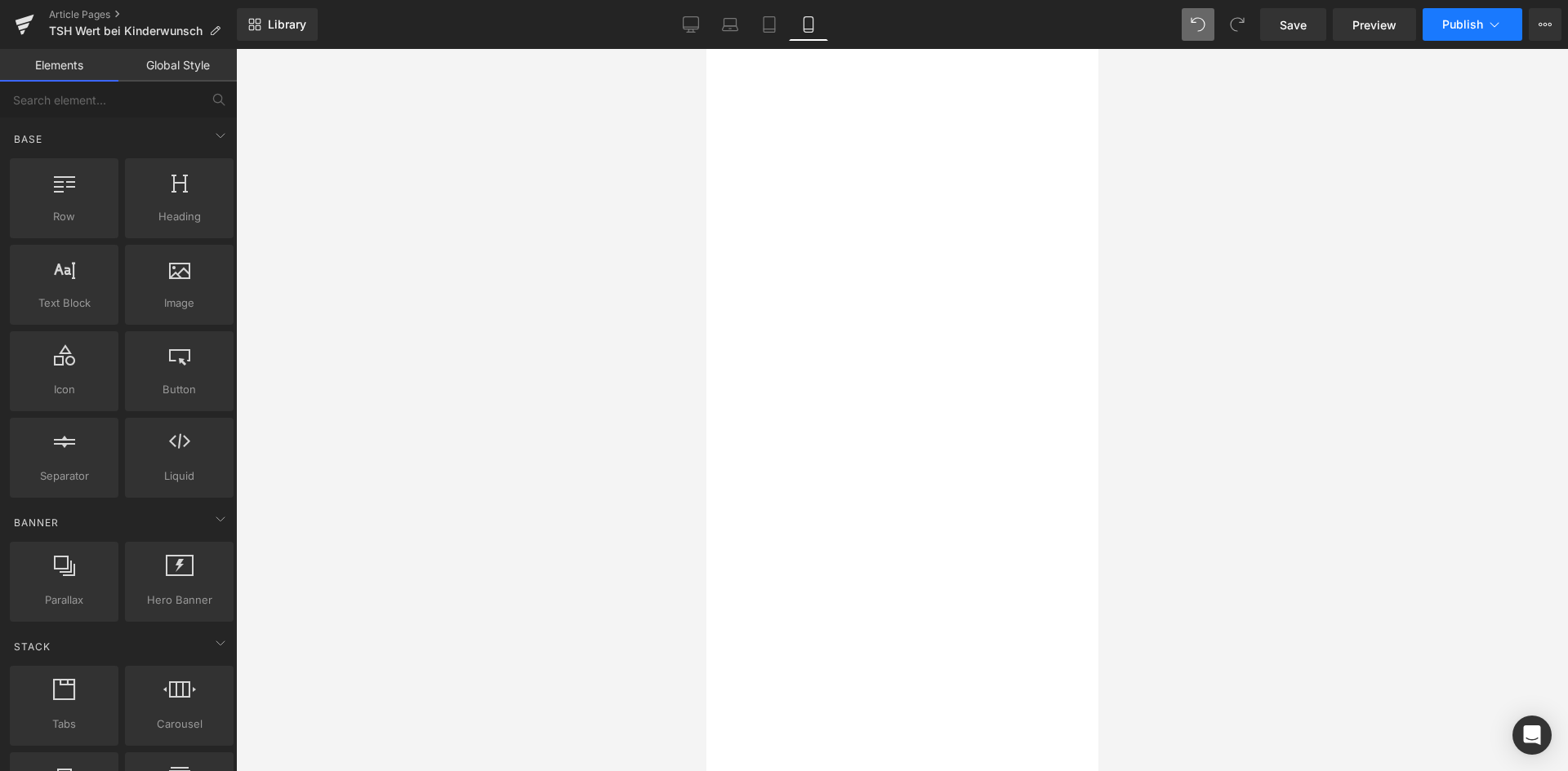
click at [1454, 36] on button "Publish" at bounding box center [1472, 25] width 100 height 33
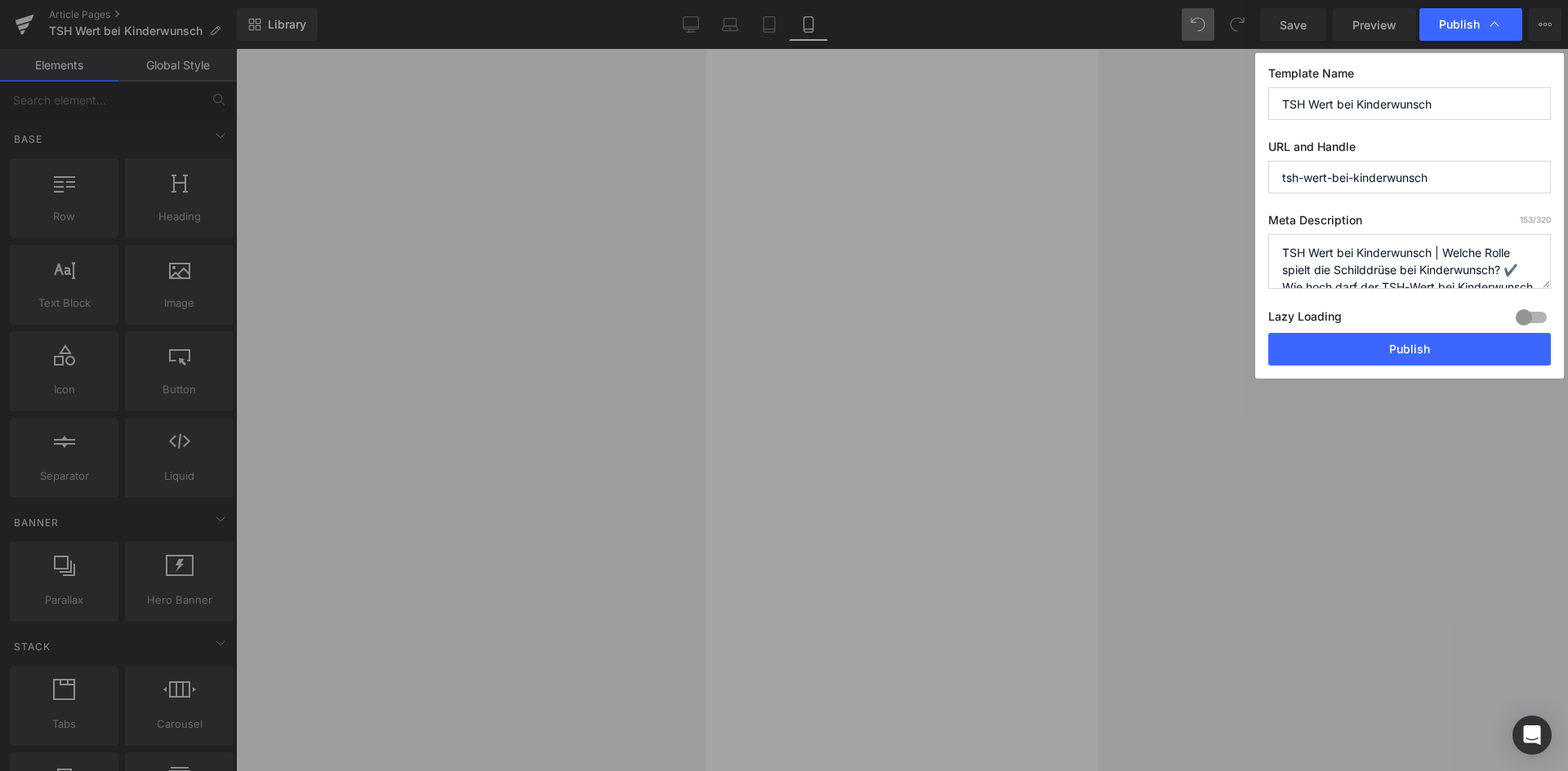
click at [1351, 336] on button "Publish" at bounding box center [1409, 350] width 282 height 33
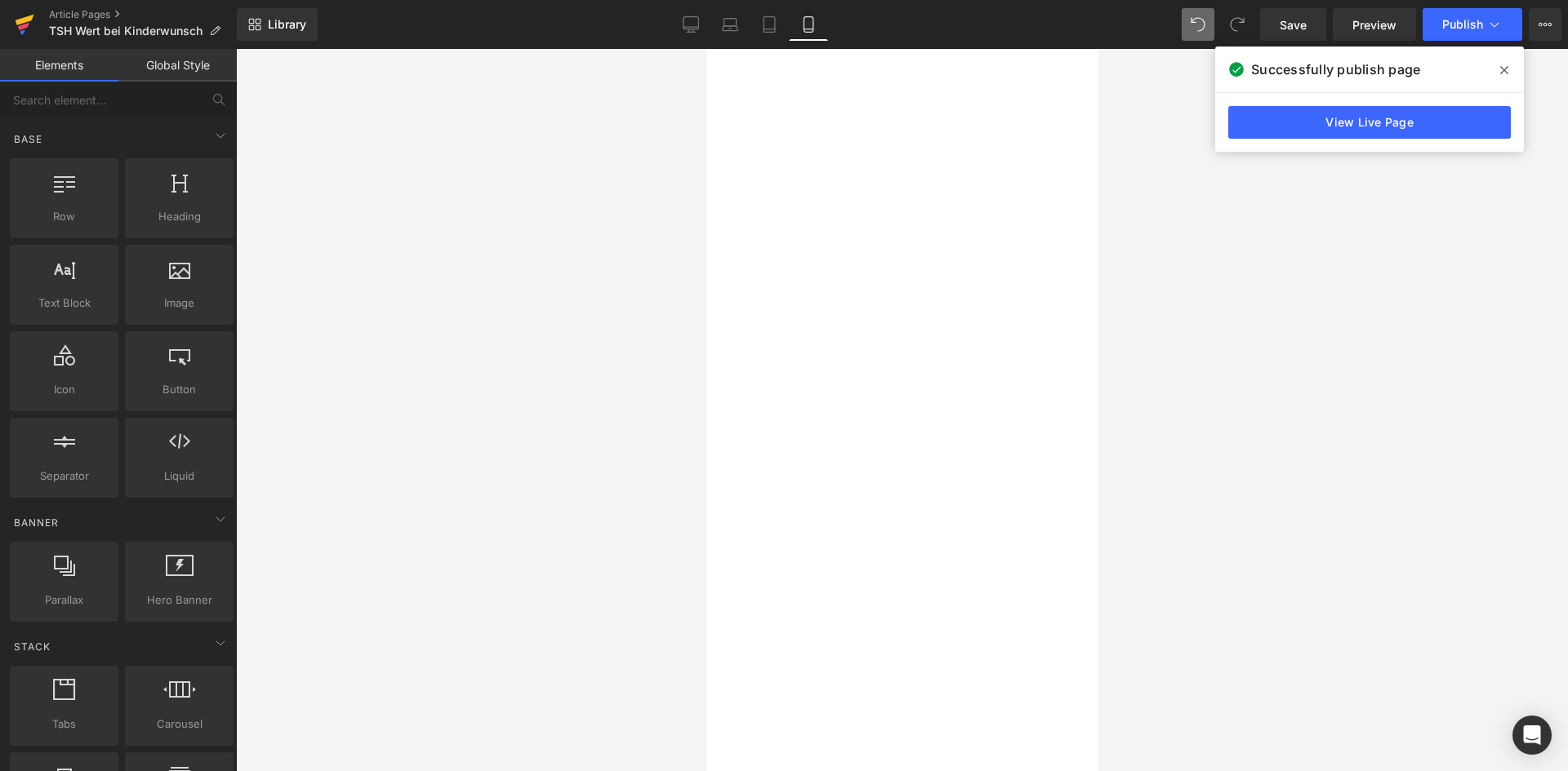
click at [28, 27] on icon at bounding box center [24, 24] width 19 height 41
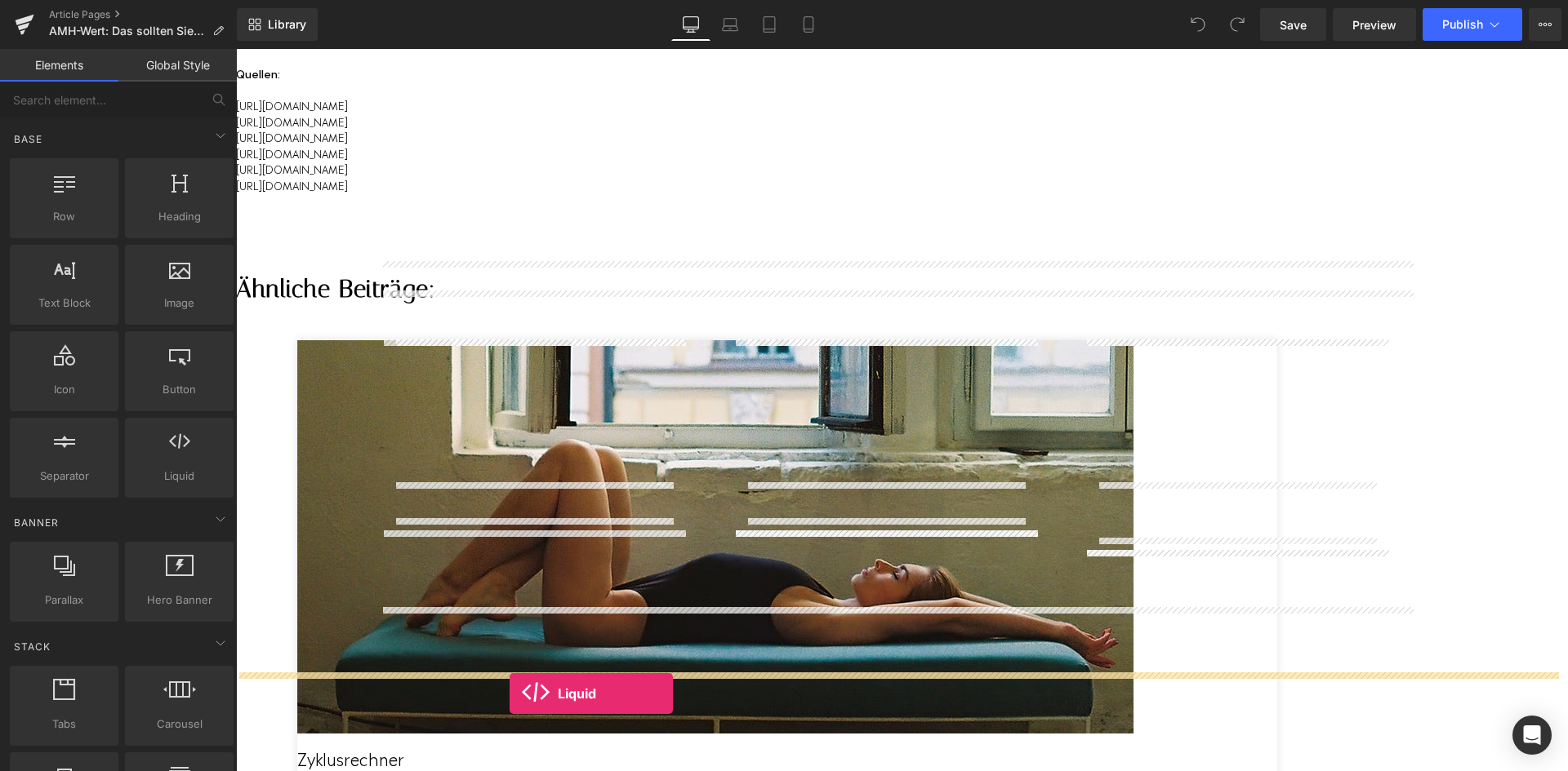
drag, startPoint x: 418, startPoint y: 502, endPoint x: 509, endPoint y: 694, distance: 212.5
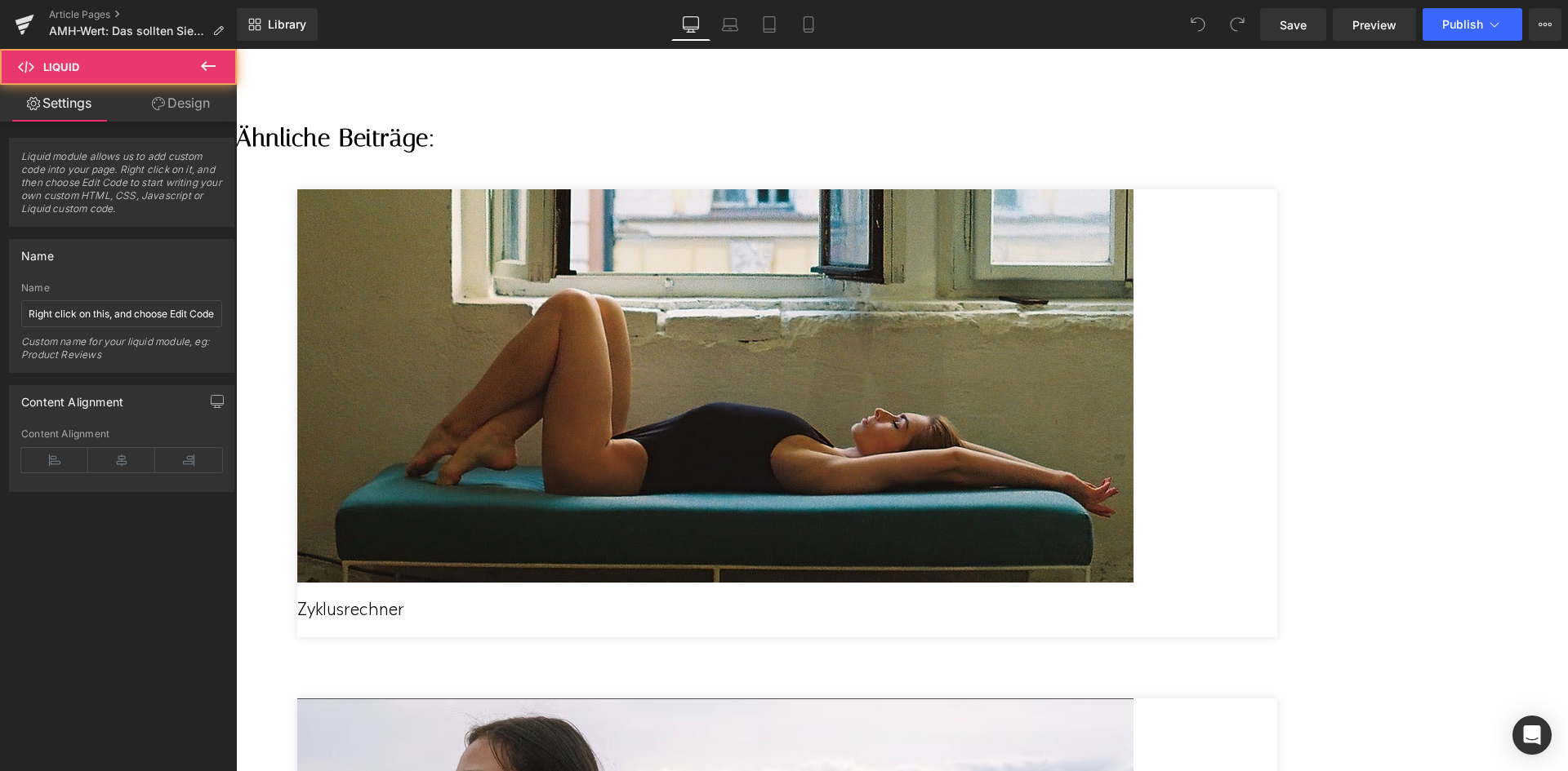
scroll to position [4081, 0]
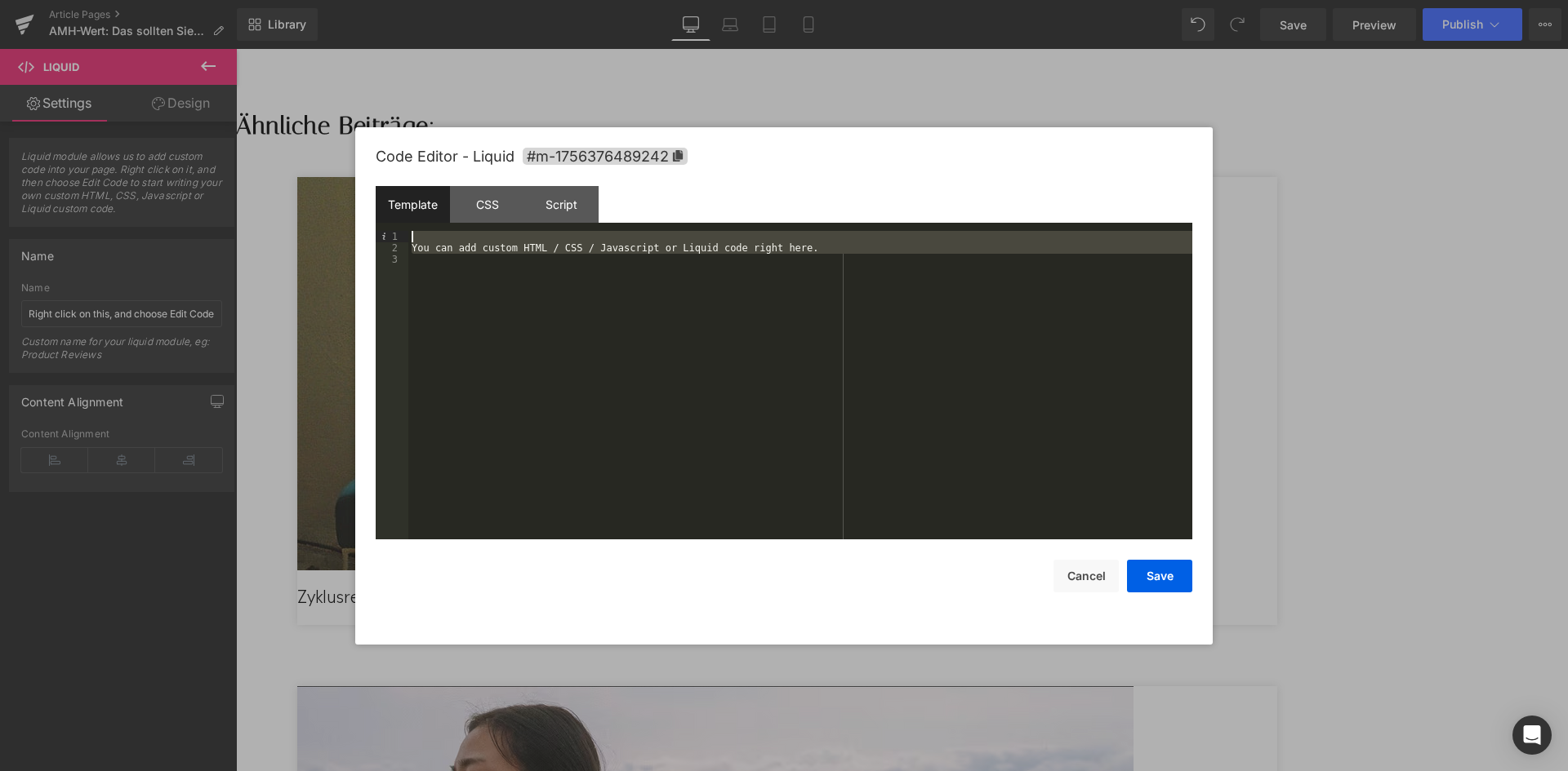
drag, startPoint x: 799, startPoint y: 256, endPoint x: 418, endPoint y: 230, distance: 381.9
click at [0, 0] on div "You can add custom HTML / CSS / Javascript or Liquid code right here." at bounding box center [0, 0] width 0 height 0
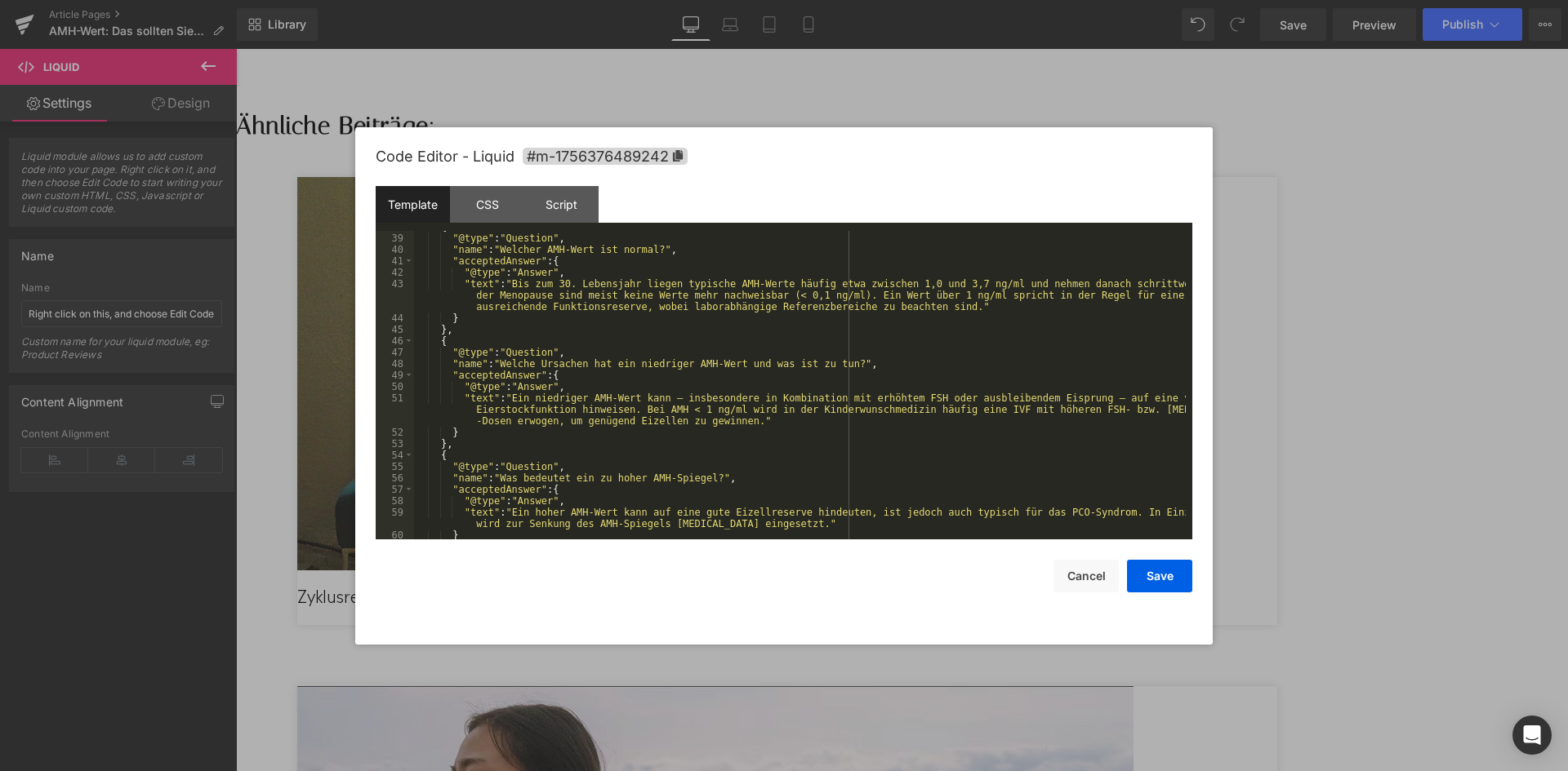
scroll to position [538, 0]
